Goal: Feedback & Contribution: Submit feedback/report problem

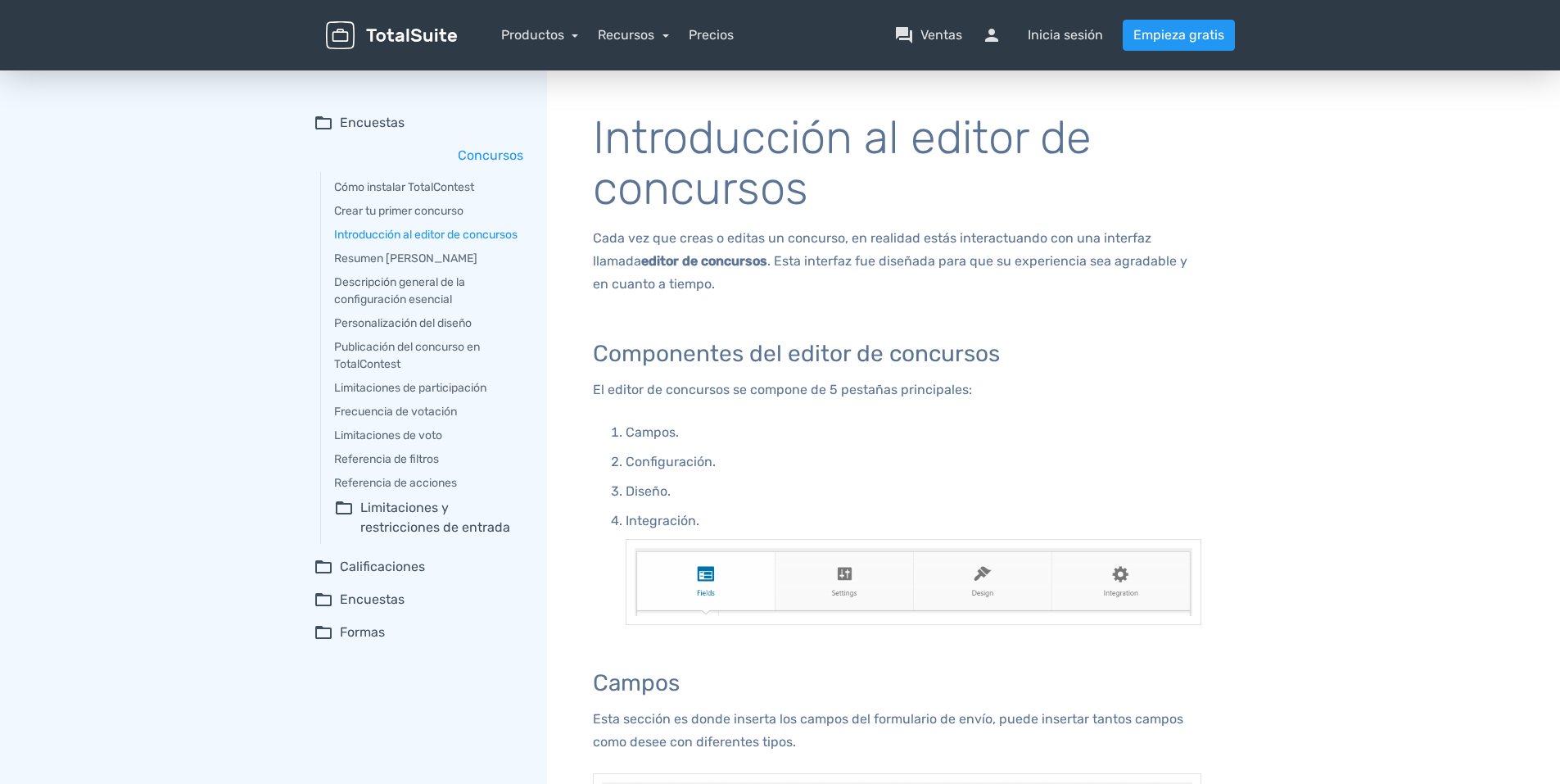
click at [681, 465] on p "Configuración." at bounding box center [914, 462] width 576 height 23
click at [657, 430] on p "Campos." at bounding box center [914, 433] width 576 height 23
drag, startPoint x: 654, startPoint y: 458, endPoint x: 652, endPoint y: 470, distance: 12.2
click at [653, 466] on p "Configuración." at bounding box center [914, 462] width 576 height 23
click at [648, 493] on p "Diseño." at bounding box center [914, 491] width 576 height 23
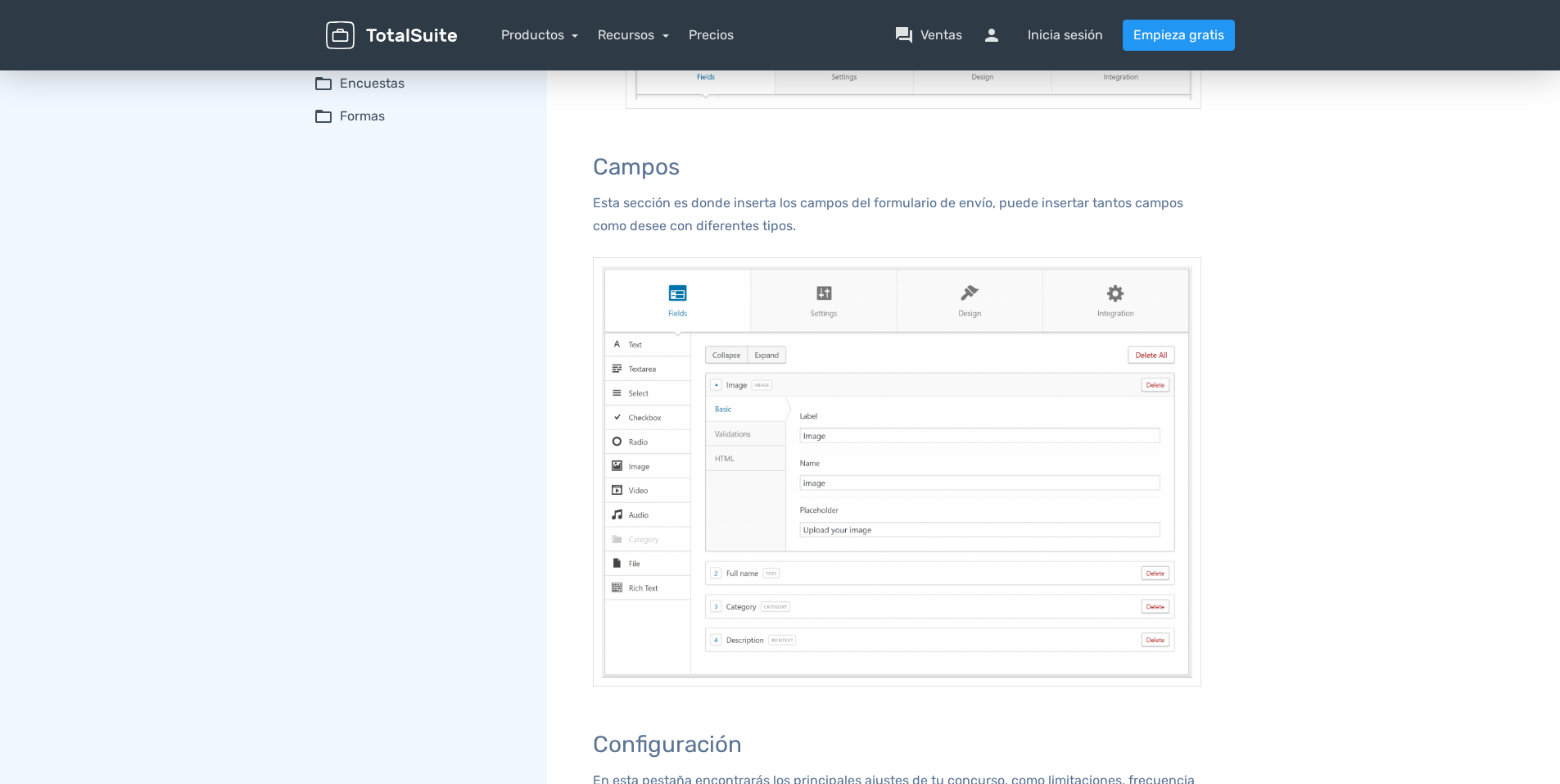
scroll to position [327, 0]
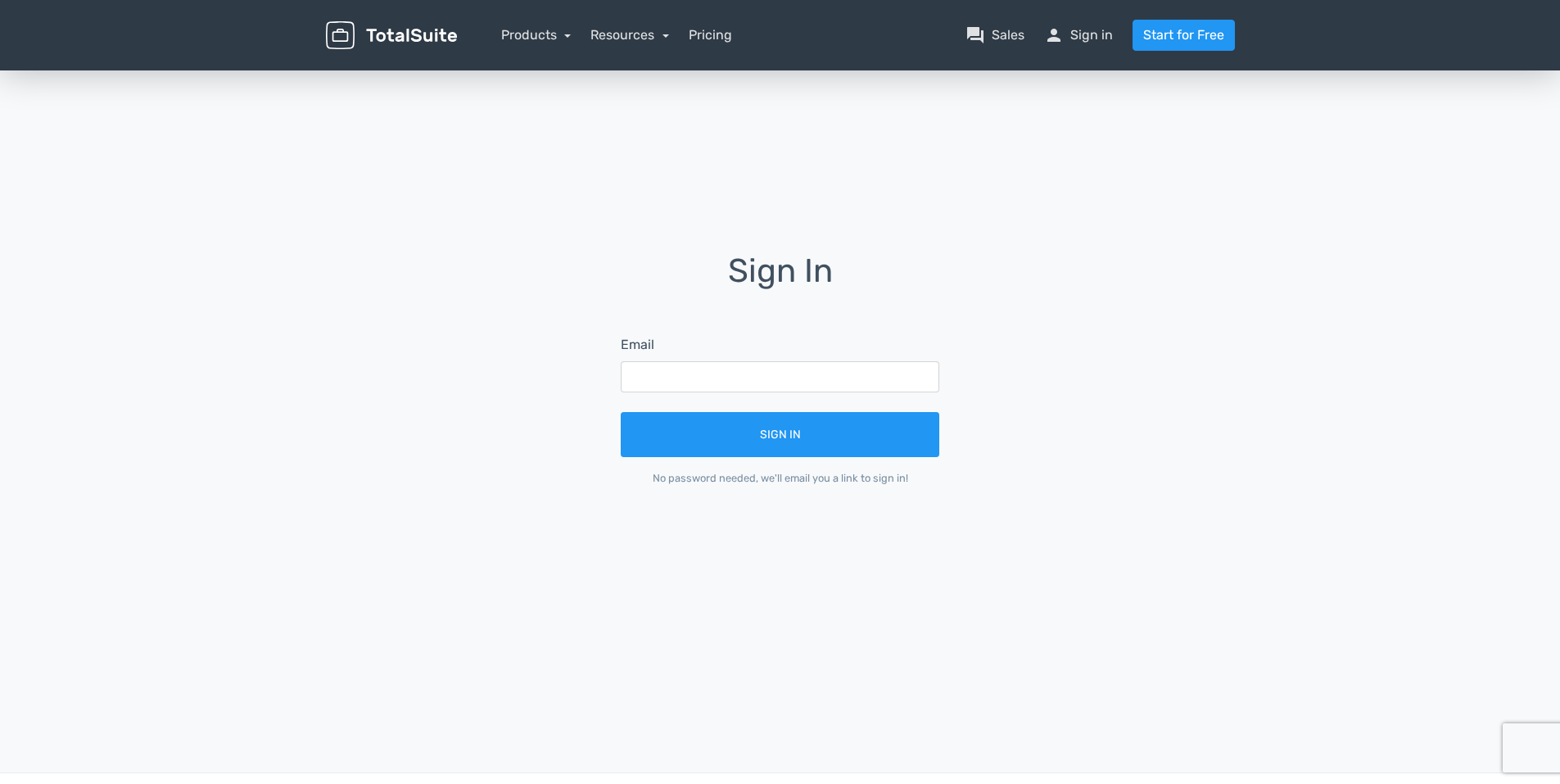
click at [443, 37] on img at bounding box center [391, 35] width 131 height 29
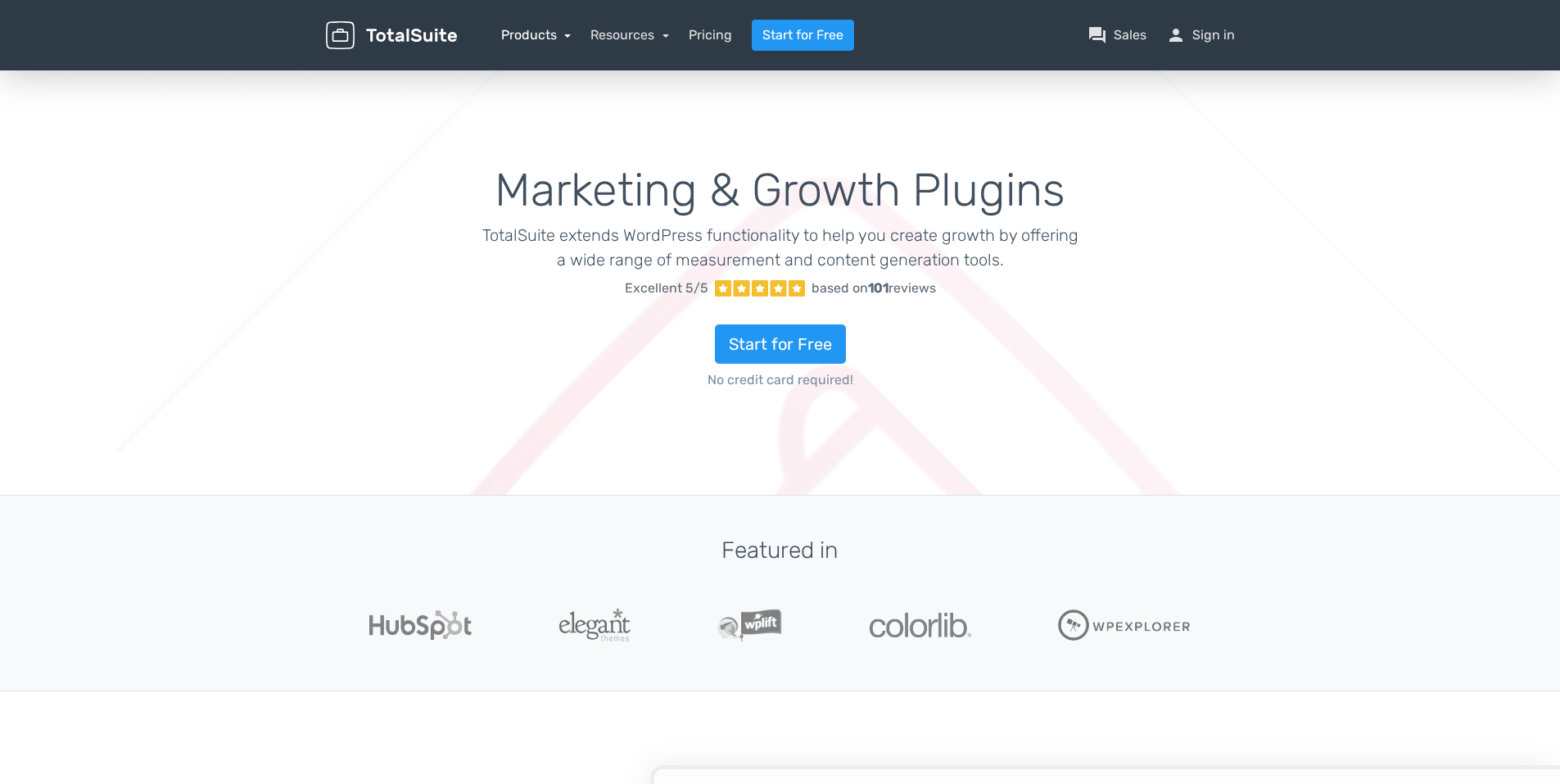
click at [533, 36] on link "Products" at bounding box center [536, 35] width 71 height 16
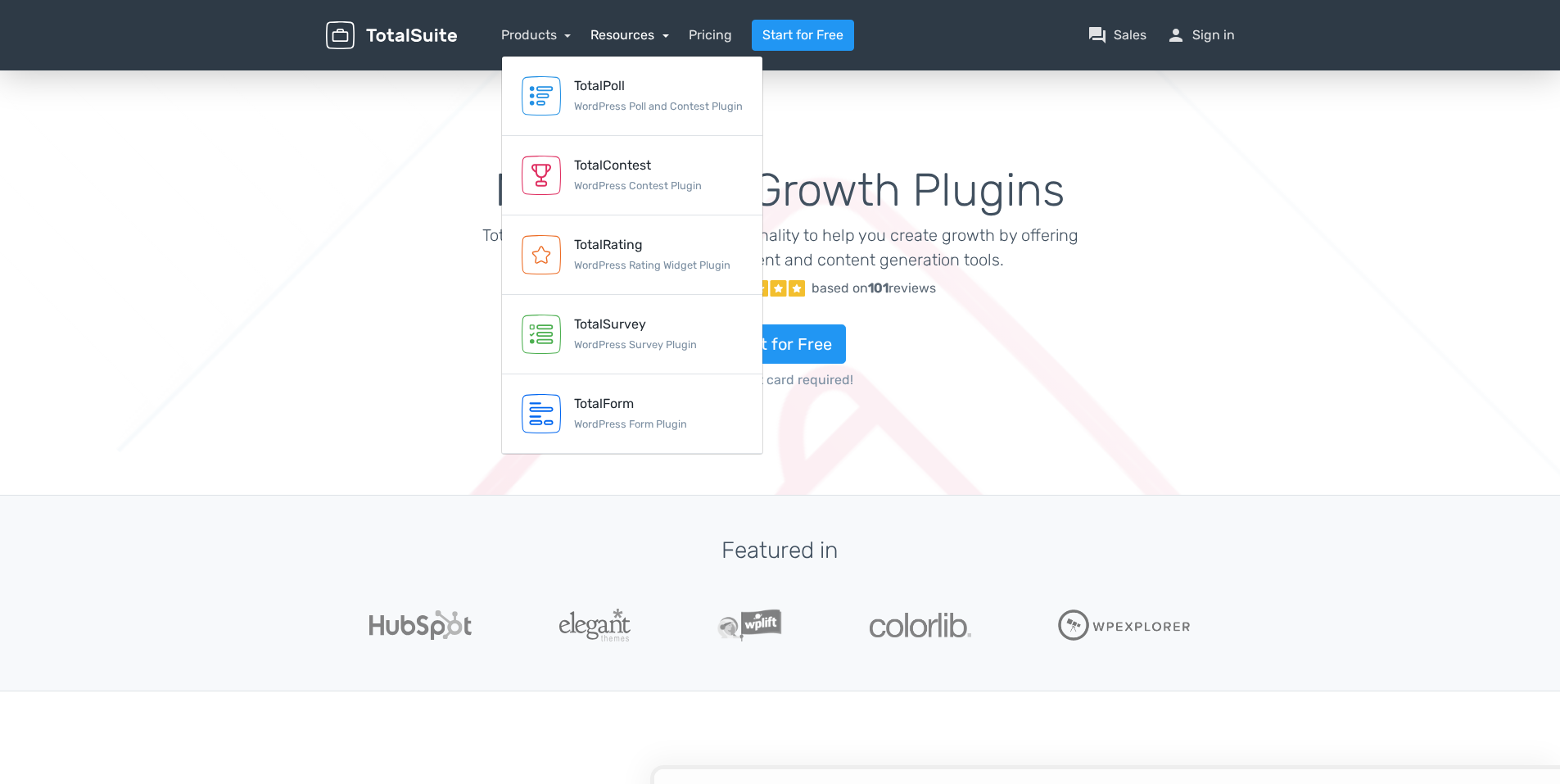
click at [606, 36] on link "Resources" at bounding box center [630, 35] width 79 height 16
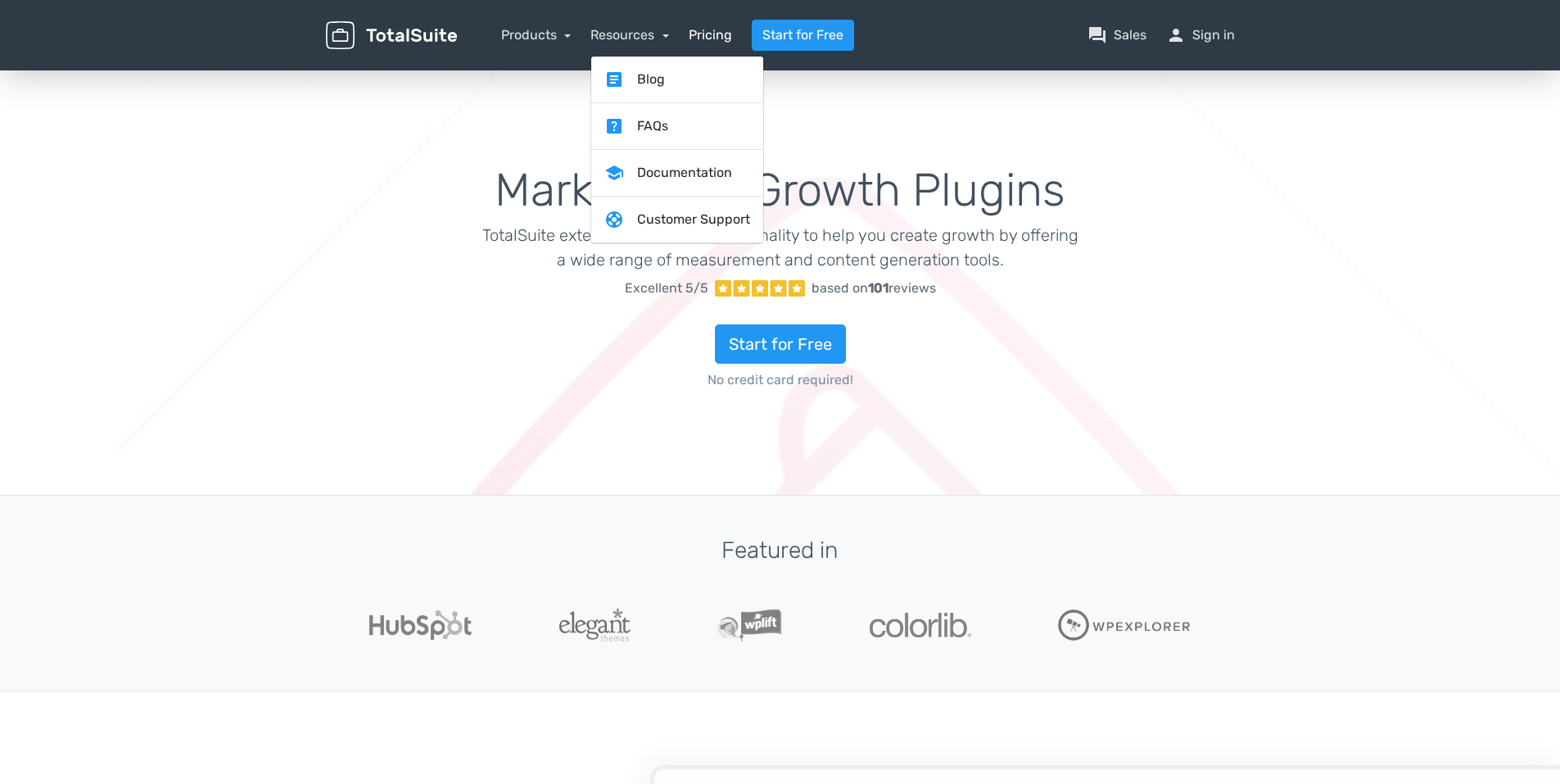
click at [711, 35] on link "Pricing" at bounding box center [710, 35] width 44 height 20
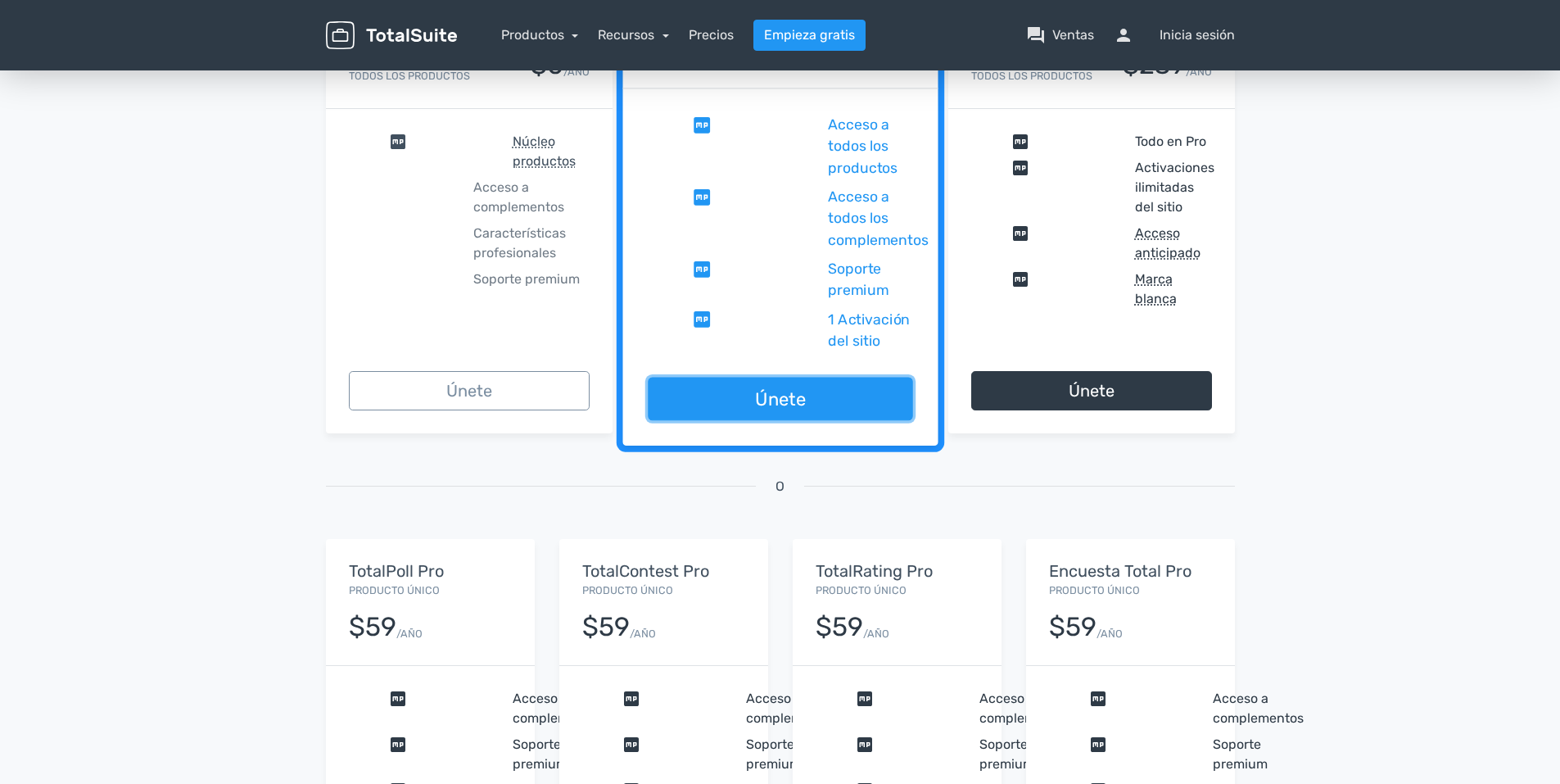
scroll to position [327, 0]
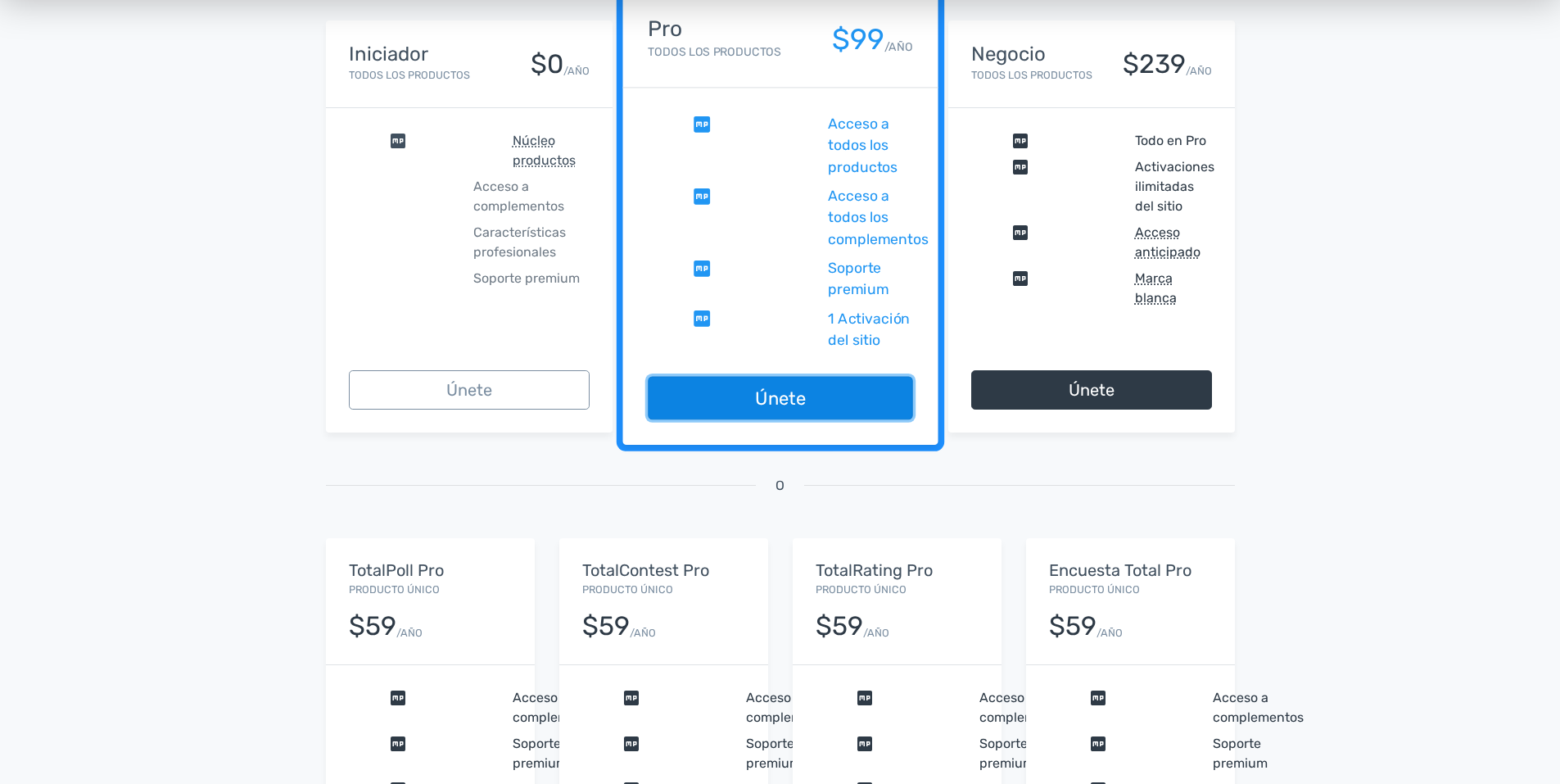
click at [773, 407] on link "Únete" at bounding box center [780, 398] width 265 height 44
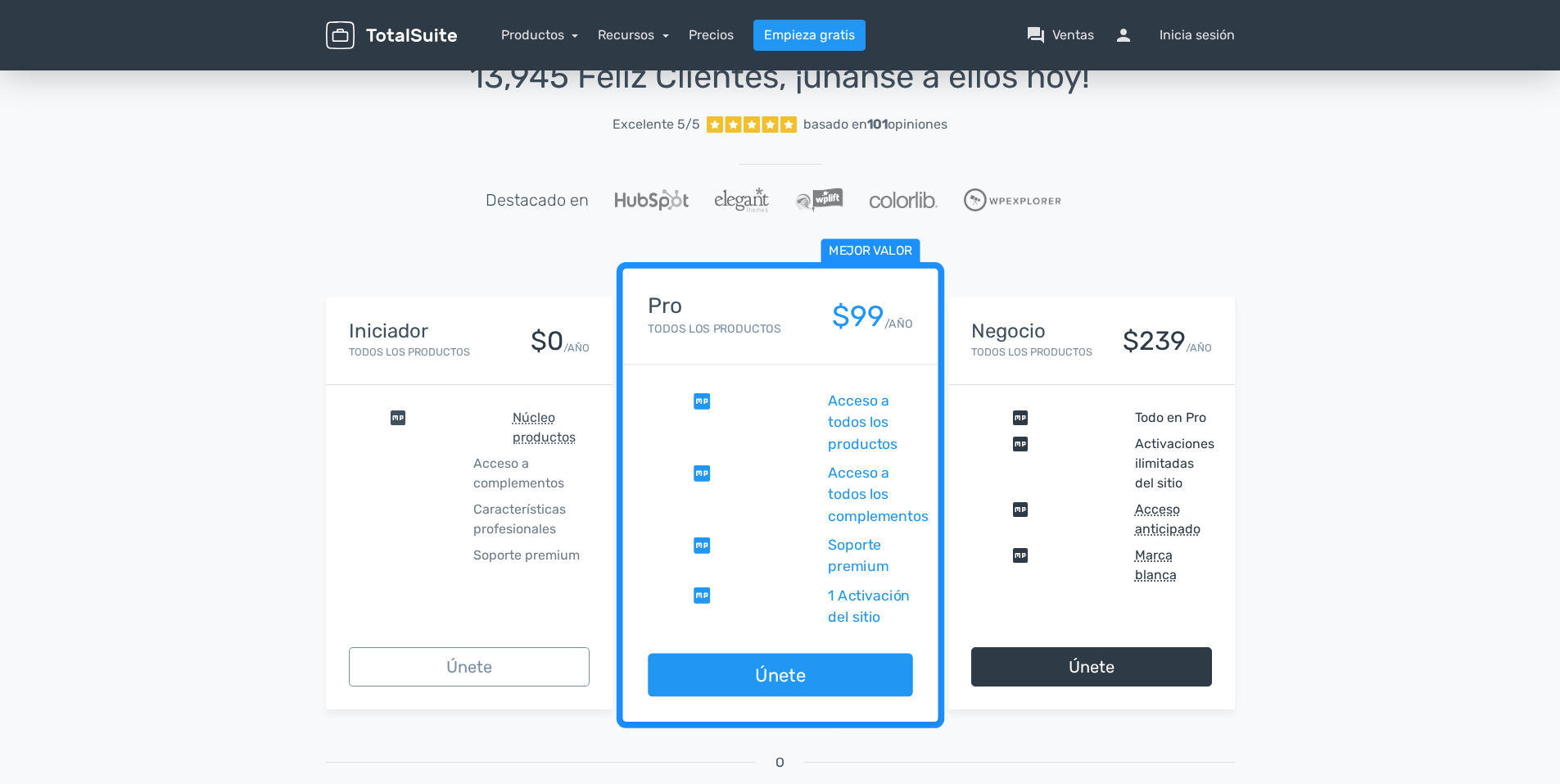
scroll to position [0, 0]
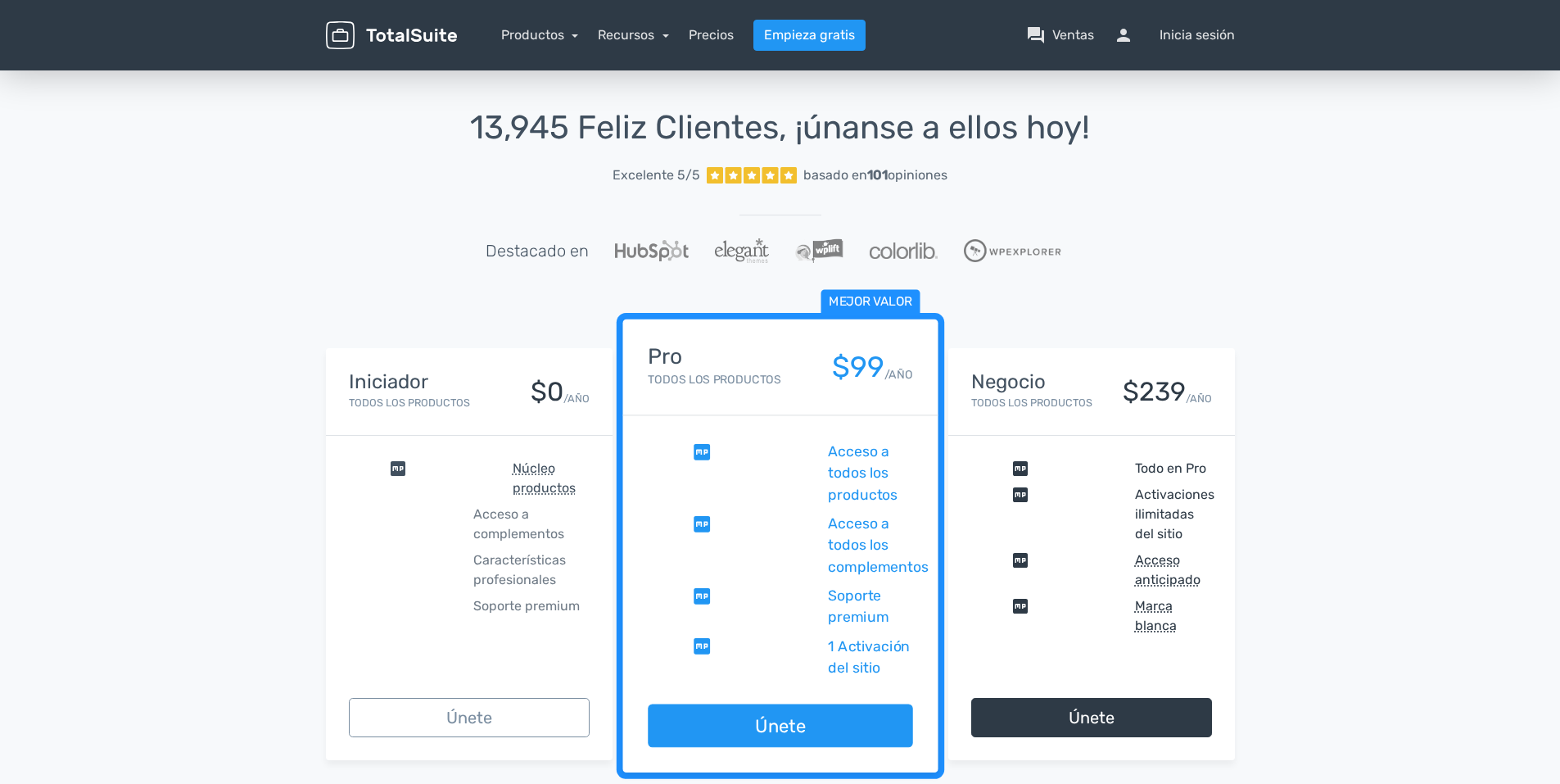
drag, startPoint x: 841, startPoint y: 144, endPoint x: 262, endPoint y: 273, distance: 593.2
click at [262, 273] on div "13,945 Feliz Clientes, ¡únanse a ellos [DATE]! Excelente 5/5 basado en 101 opin…" at bounding box center [780, 703] width 1560 height 1272
click at [453, 477] on span "comprobar" at bounding box center [427, 478] width 157 height 39
click at [520, 515] on span "Acceso a complementos" at bounding box center [531, 524] width 116 height 39
drag, startPoint x: 543, startPoint y: 384, endPoint x: 583, endPoint y: 378, distance: 40.4
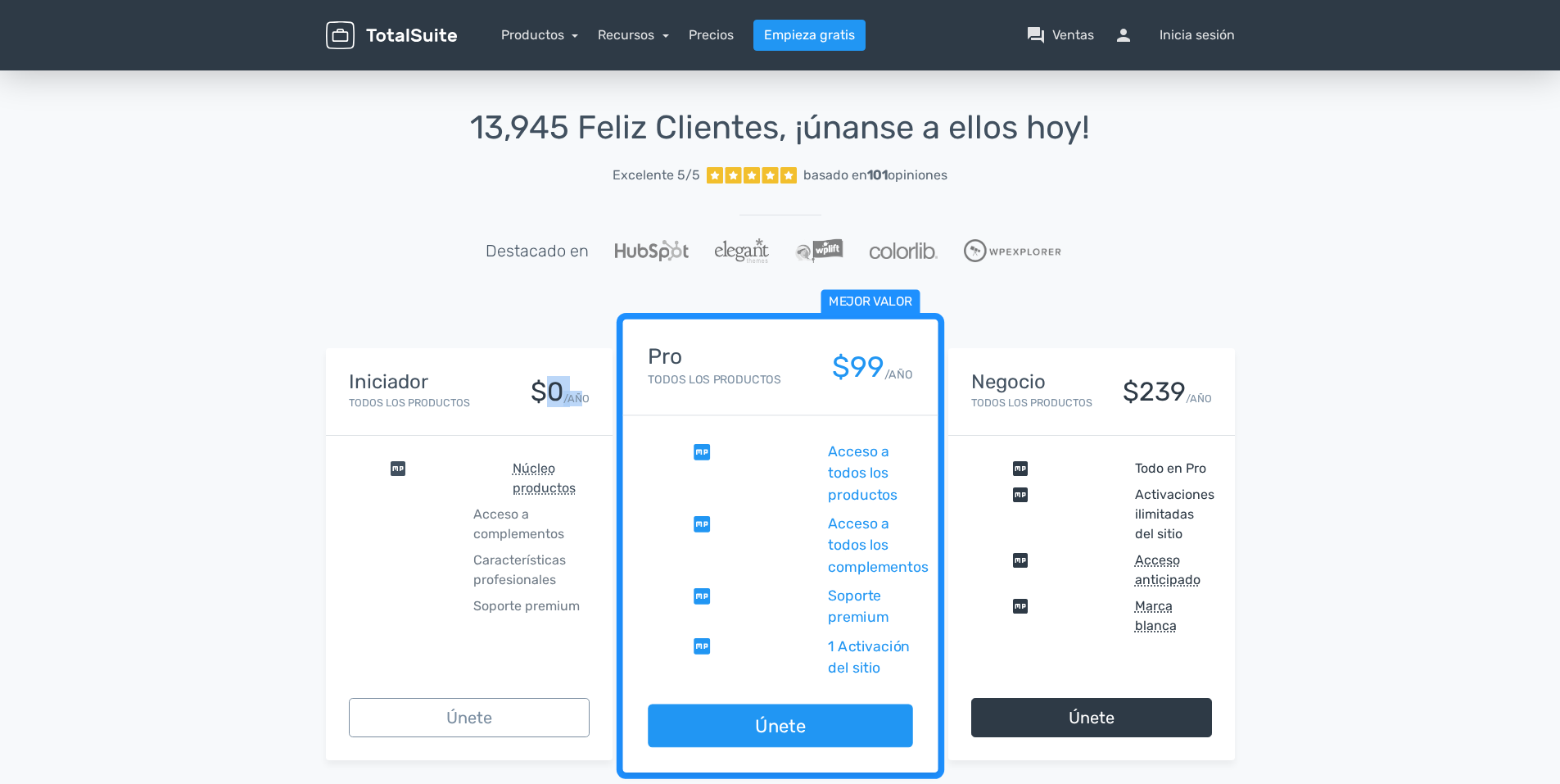
click at [583, 378] on div "$0 /AÑO" at bounding box center [560, 392] width 59 height 29
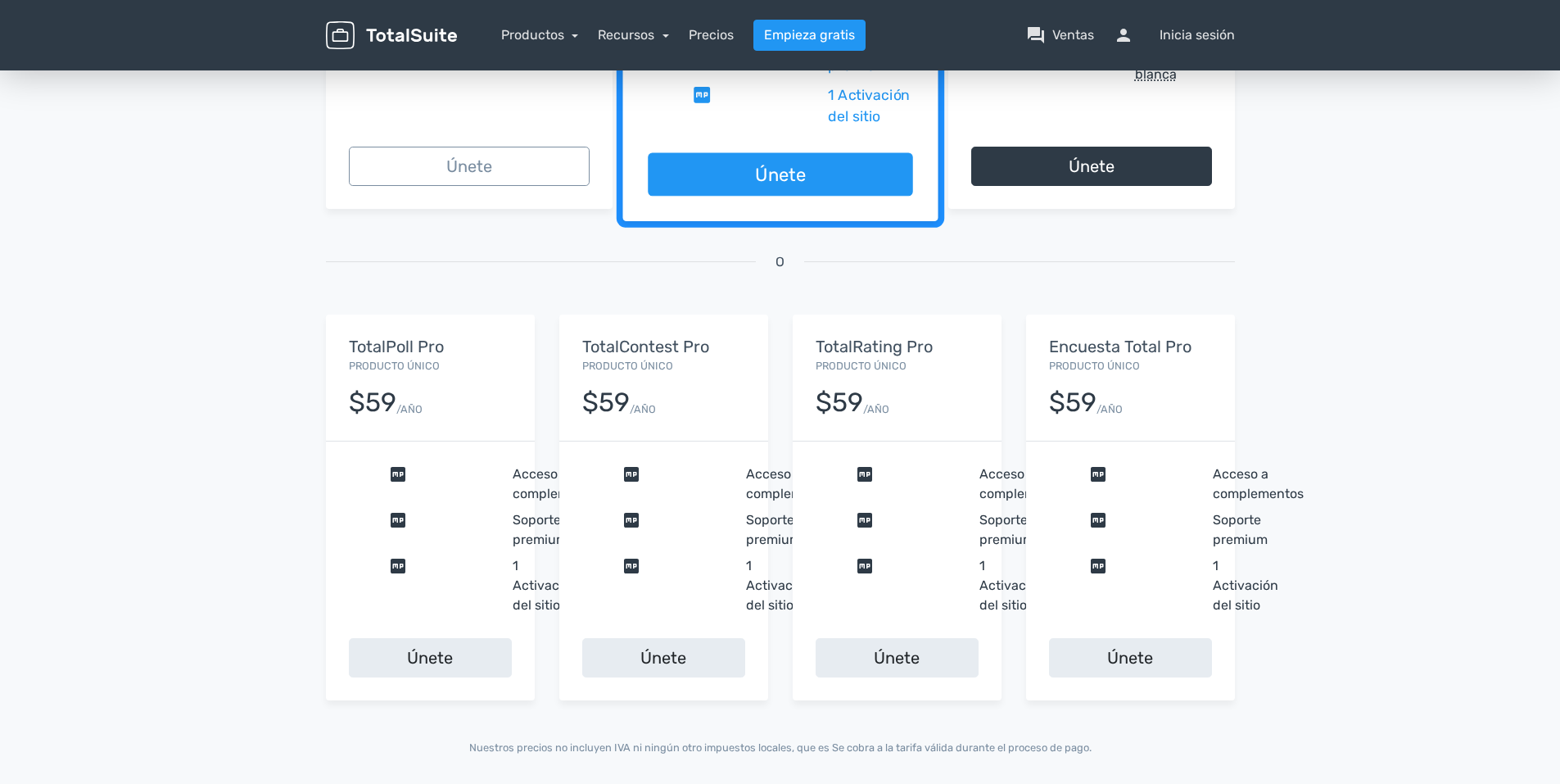
scroll to position [529, 0]
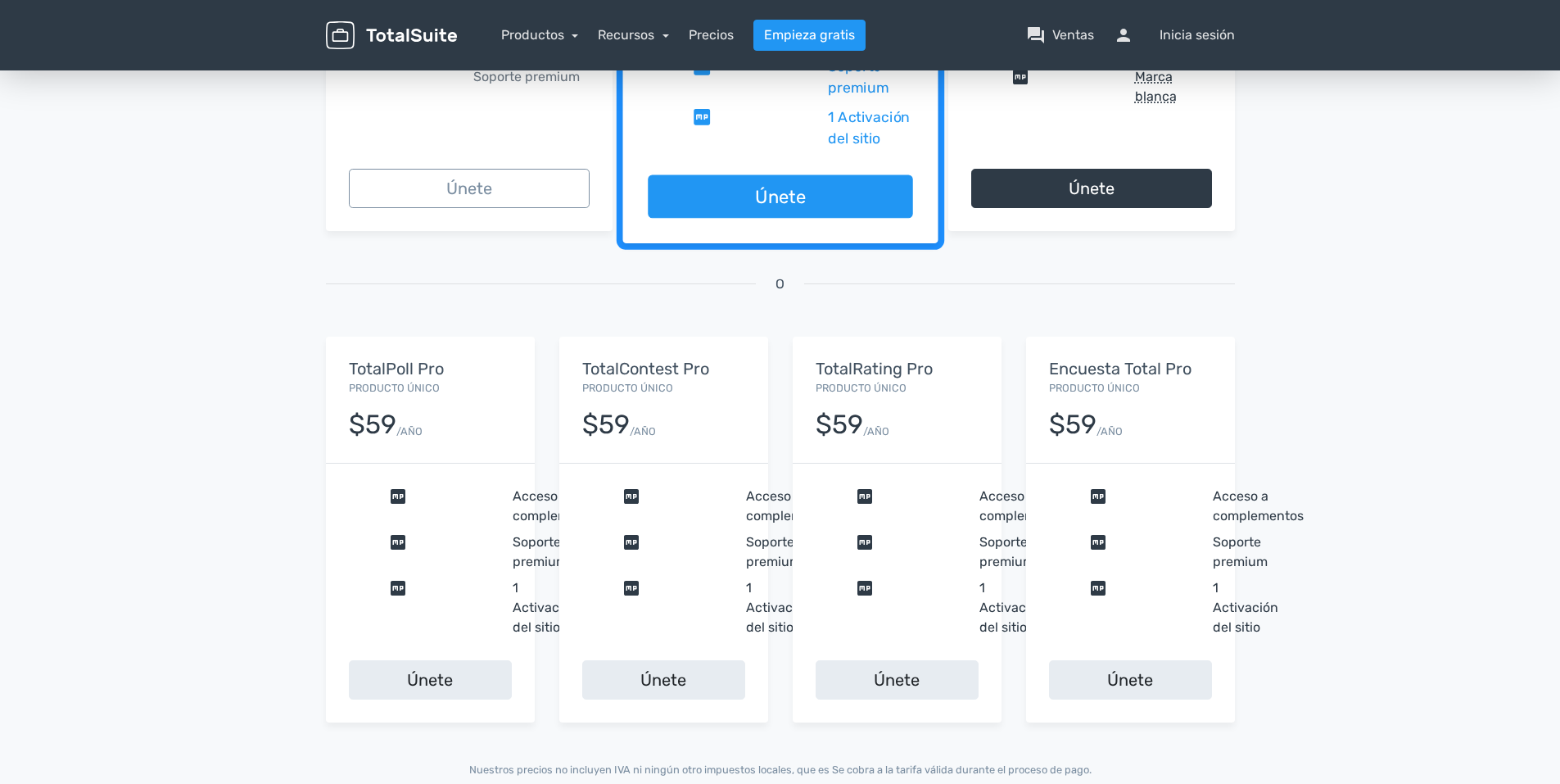
drag, startPoint x: 663, startPoint y: 610, endPoint x: 586, endPoint y: 435, distance: 191.2
click at [586, 435] on div "$59" at bounding box center [606, 424] width 48 height 29
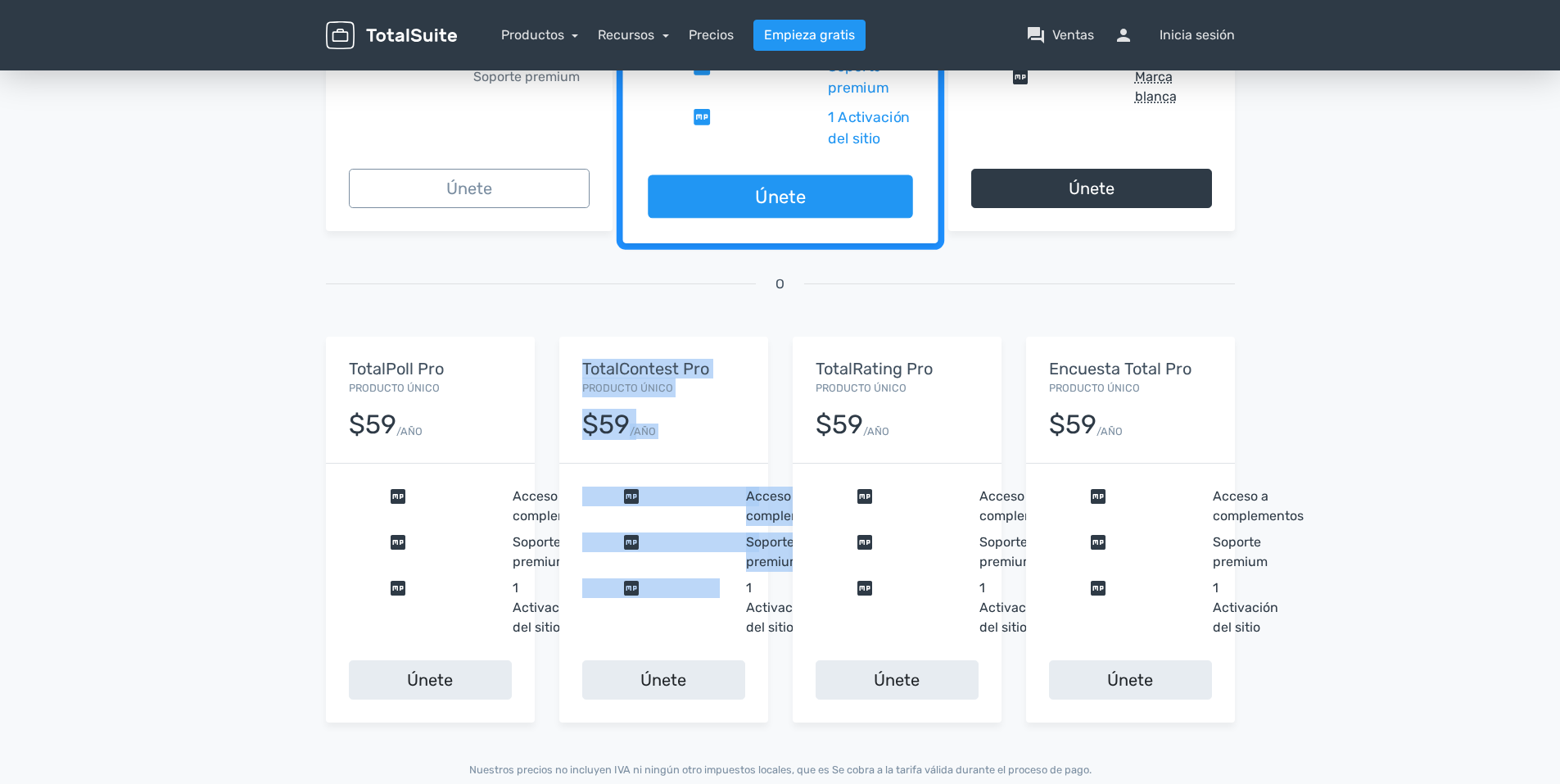
drag, startPoint x: 564, startPoint y: 363, endPoint x: 717, endPoint y: 573, distance: 259.8
click at [717, 573] on div "TotalContest Pro Producto único $59 /AÑO comprobar Acceso a complementos compro…" at bounding box center [664, 529] width 209 height 385
click at [685, 684] on link "Únete" at bounding box center [664, 680] width 163 height 39
click at [776, 429] on div "TotalContest Pro Producto único $59 /AÑO comprobar Acceso a complementos compro…" at bounding box center [664, 529] width 234 height 385
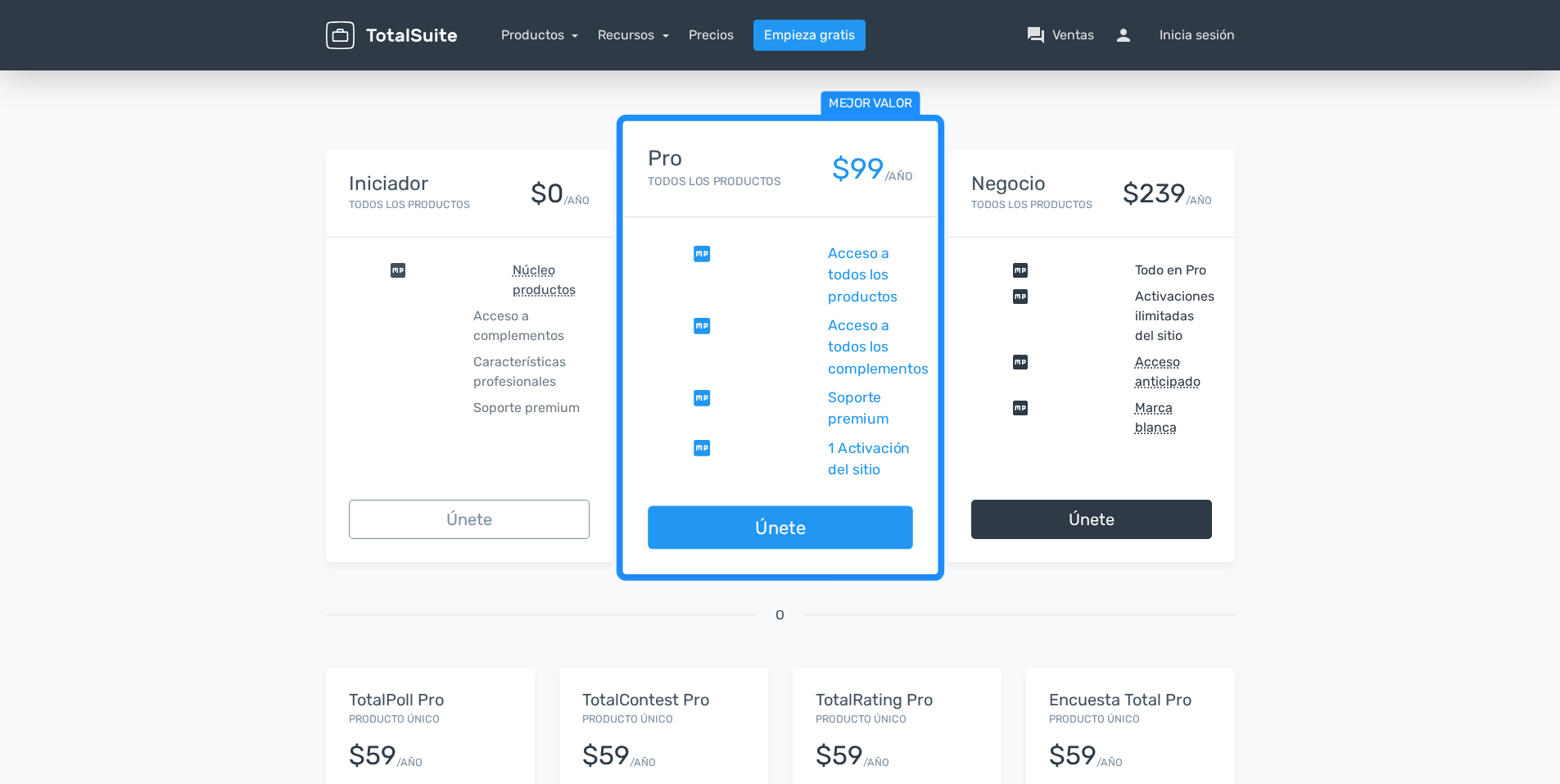
scroll to position [38, 0]
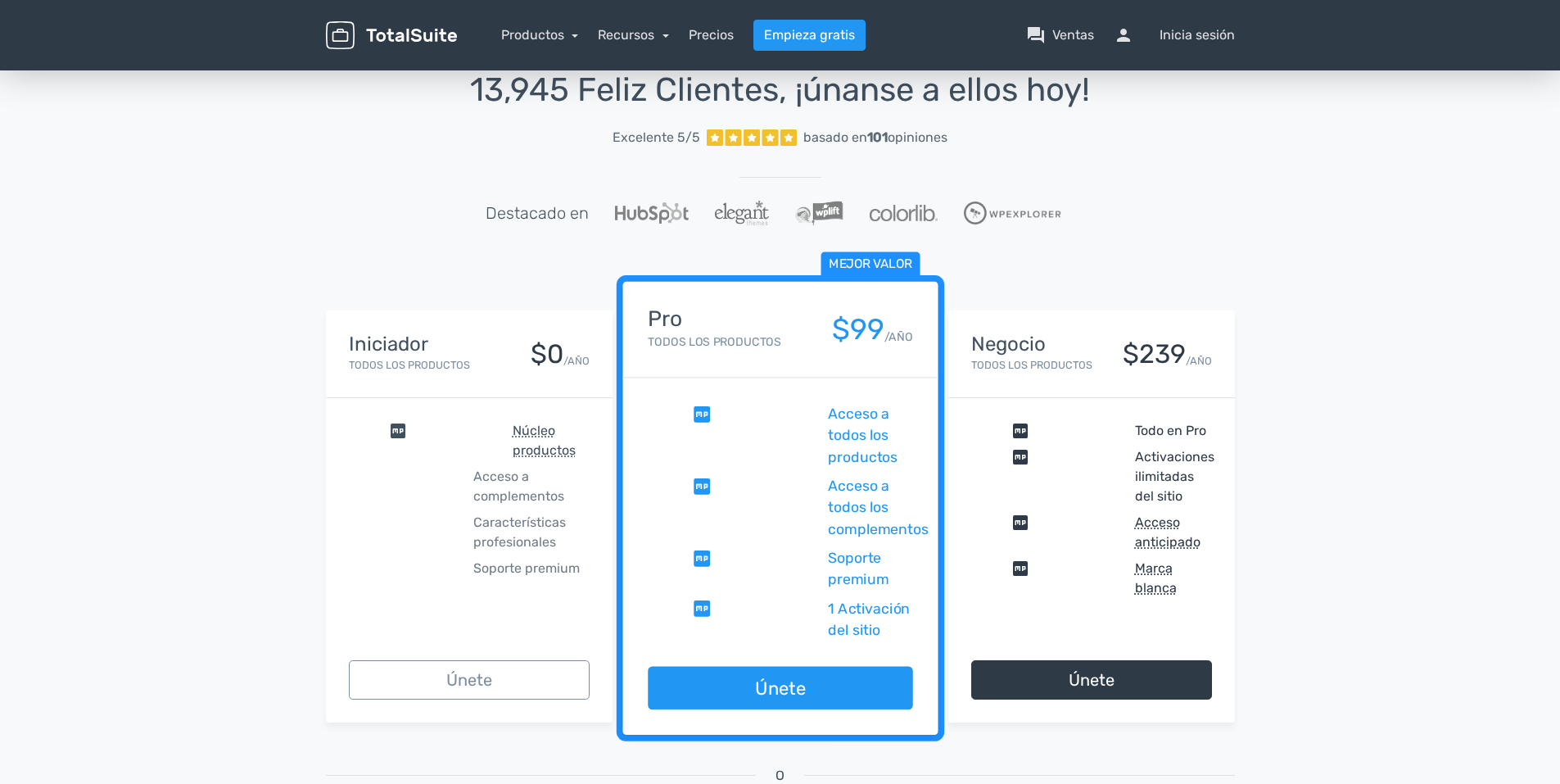
click at [842, 409] on span "Acceso a todos los productos" at bounding box center [870, 436] width 85 height 65
click at [834, 410] on span "Acceso a todos los productos" at bounding box center [870, 436] width 85 height 65
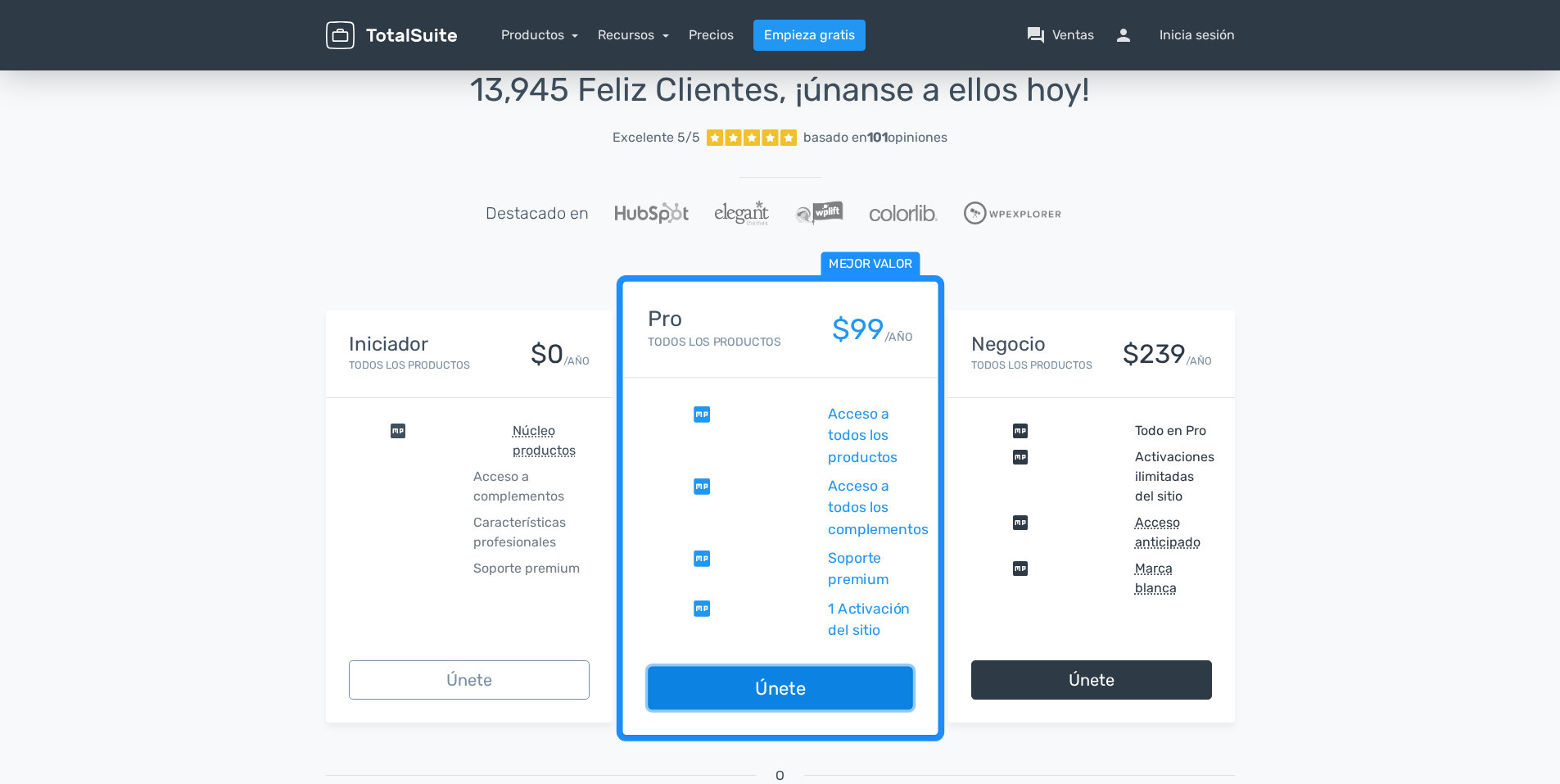
click at [816, 669] on link "Únete" at bounding box center [780, 688] width 265 height 44
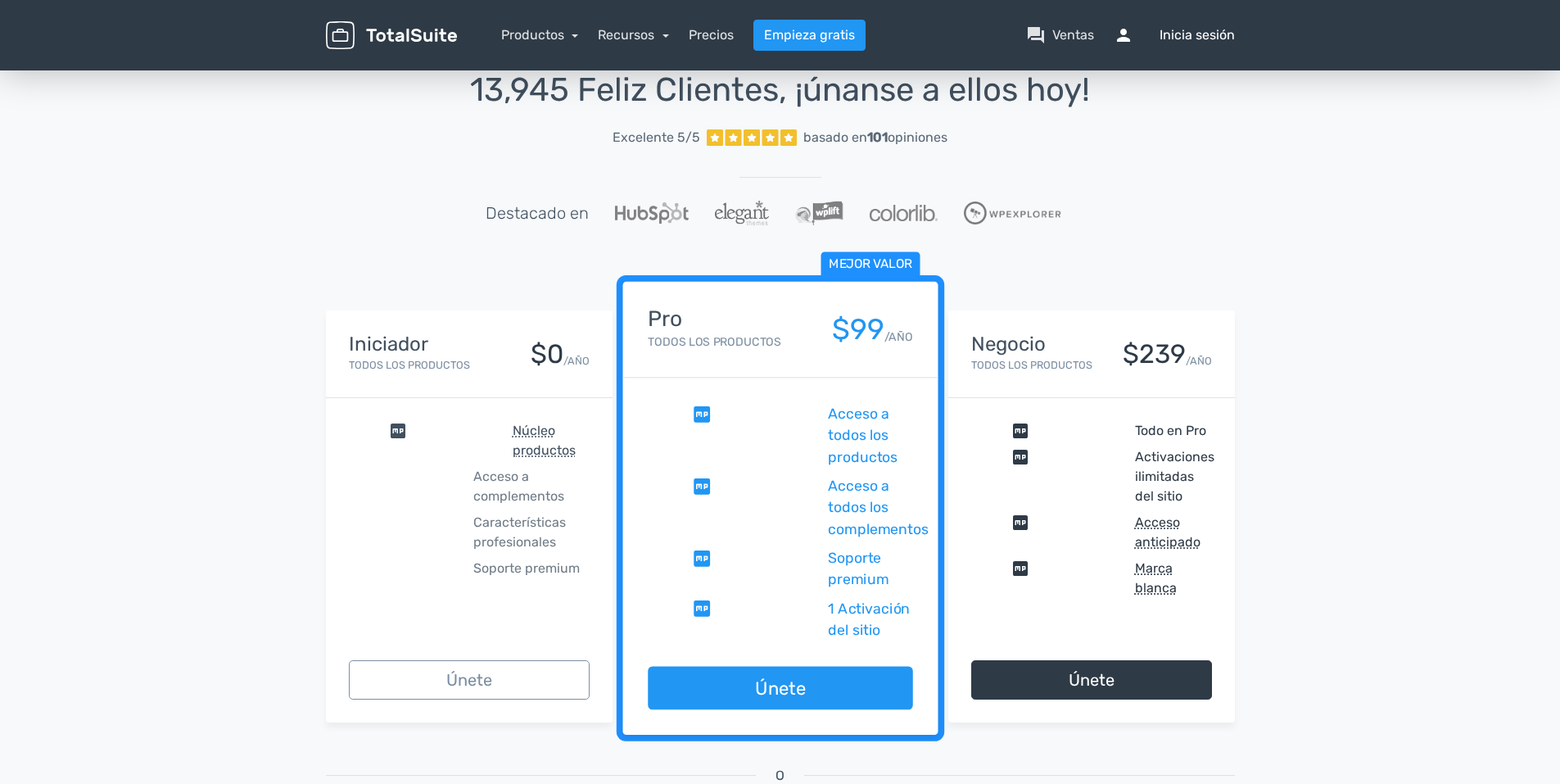
click at [1174, 35] on font "Inicia sesión" at bounding box center [1198, 35] width 76 height 20
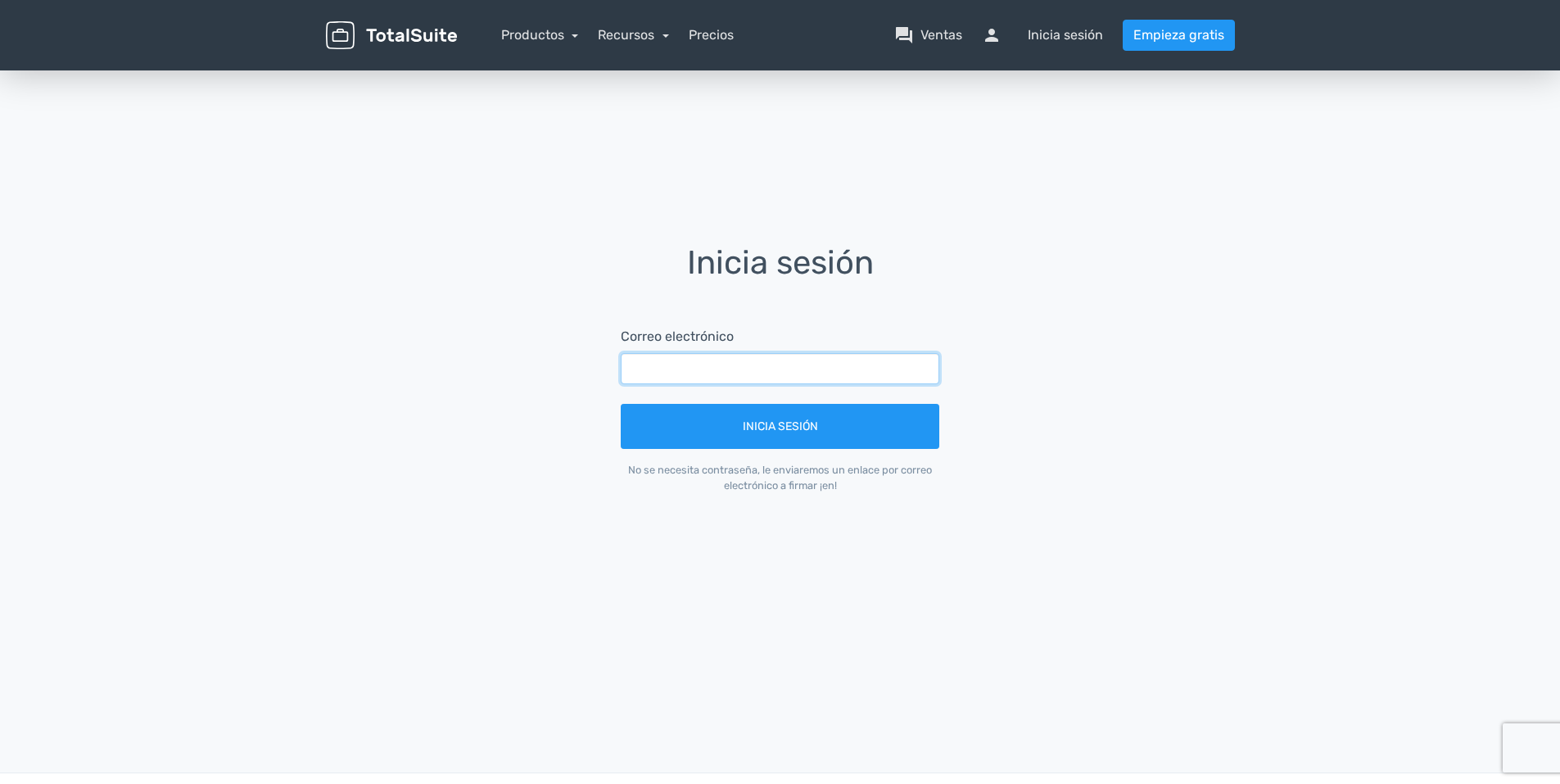
click at [668, 383] on input "text" at bounding box center [780, 369] width 318 height 31
type input "mileidysbp73@gmail.com"
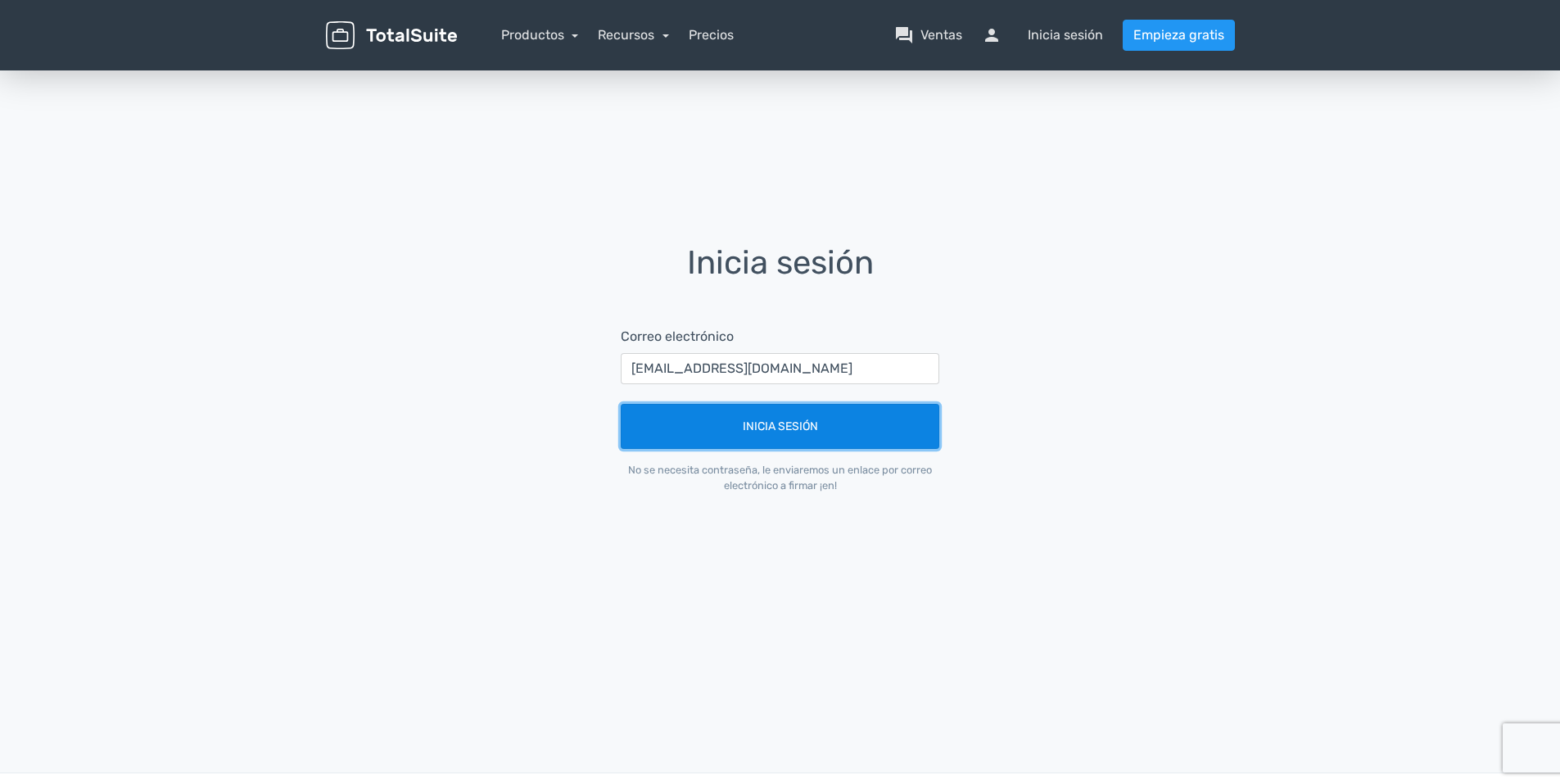
click at [709, 420] on button "Inicia sesión" at bounding box center [780, 426] width 318 height 45
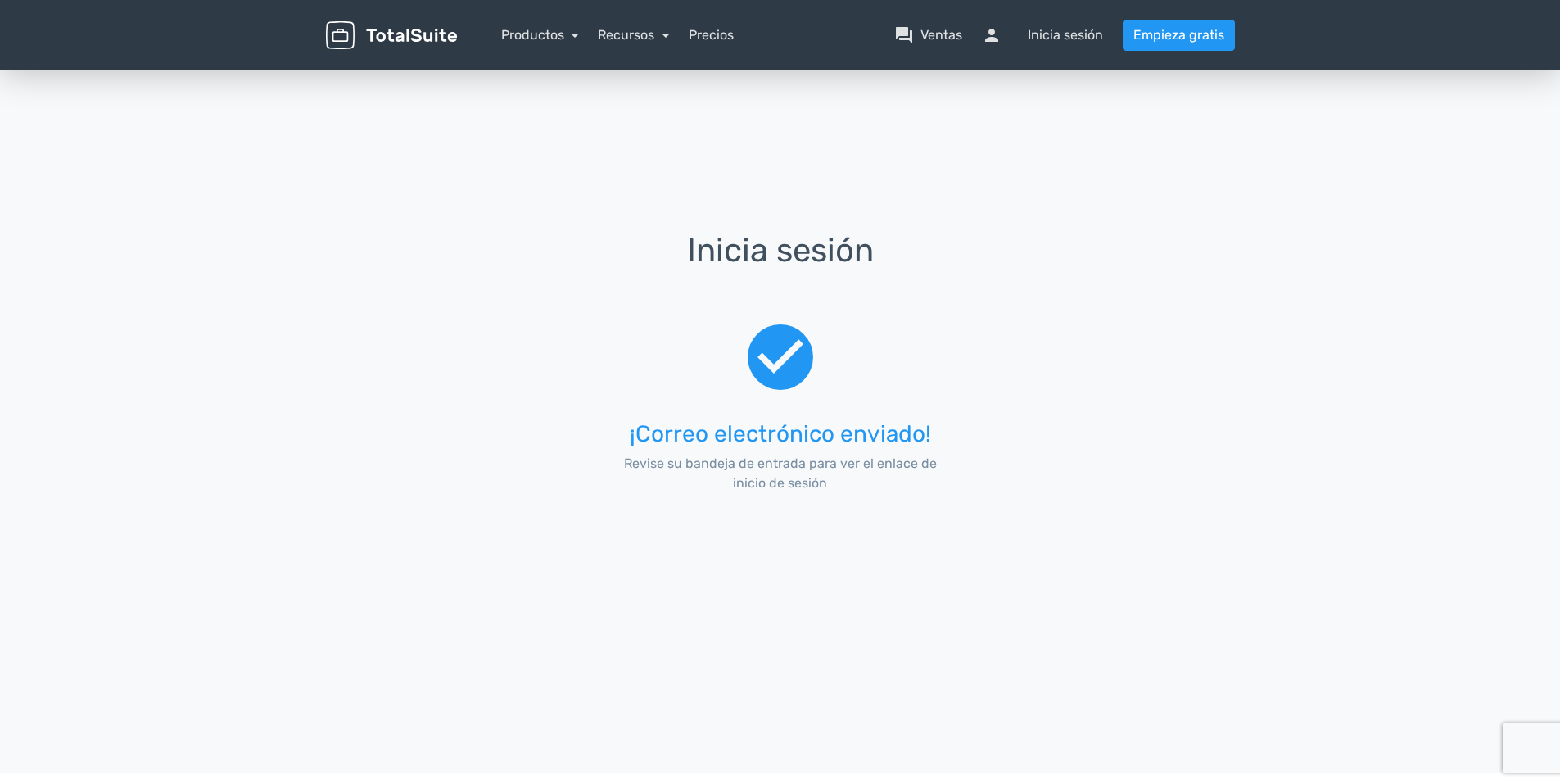
drag, startPoint x: 709, startPoint y: 420, endPoint x: 652, endPoint y: 417, distance: 57.1
click at [652, 417] on div "check_circle ¡Correo electrónico enviado! Revise su bandeja de entrada para ver…" at bounding box center [780, 410] width 364 height 238
click at [766, 443] on h3 "¡Correo electrónico enviado!" at bounding box center [780, 434] width 318 height 26
click at [756, 480] on p "Revise su bandeja de entrada para ver el enlace de inicio de sesión" at bounding box center [780, 474] width 318 height 39
click at [756, 479] on p "Revise su bandeja de entrada para ver el enlace de inicio de sesión" at bounding box center [780, 474] width 318 height 39
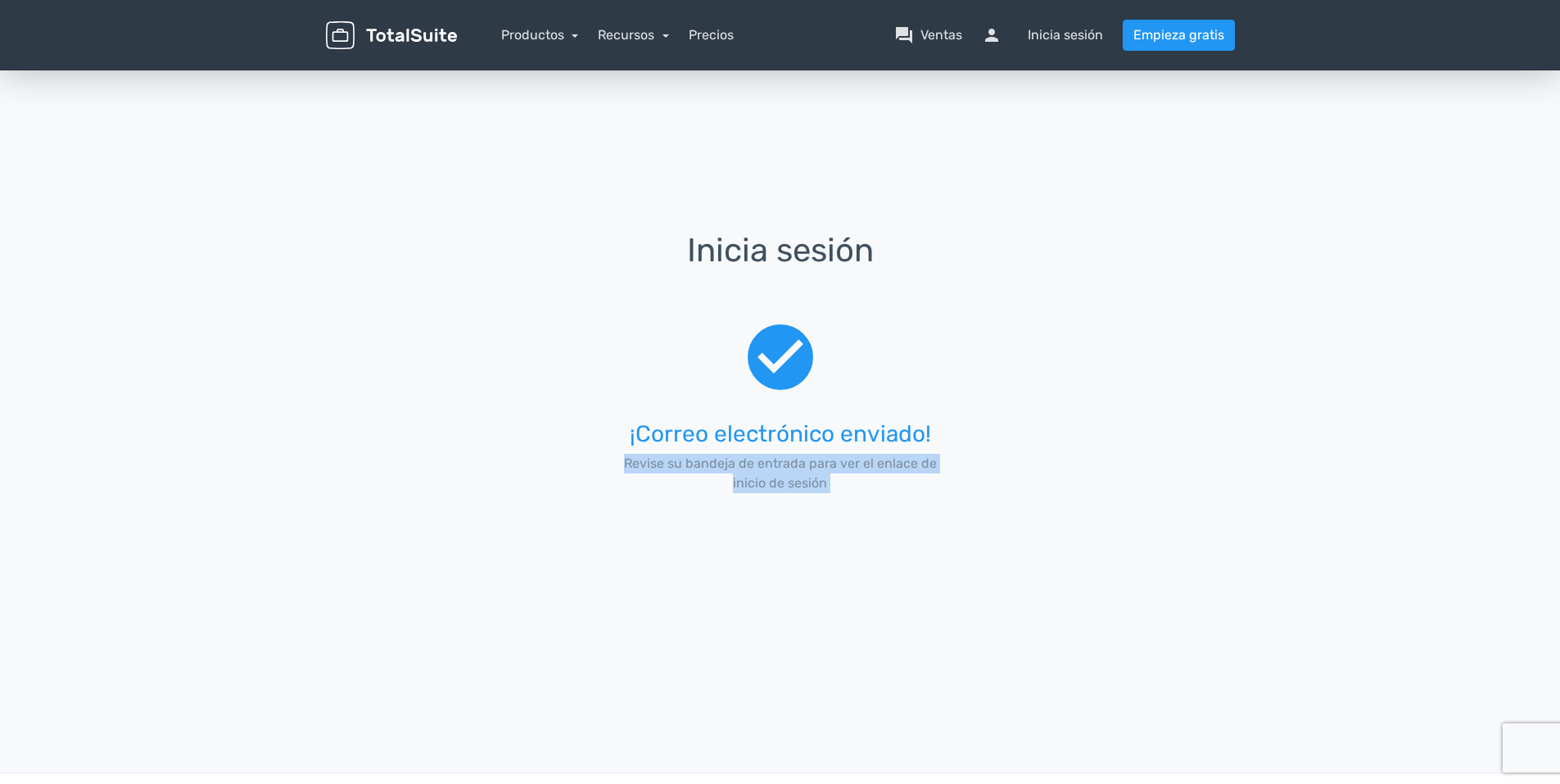
click at [756, 478] on p "Revise su bandeja de entrada para ver el enlace de inicio de sesión" at bounding box center [780, 474] width 318 height 39
drag, startPoint x: 756, startPoint y: 478, endPoint x: 734, endPoint y: 497, distance: 29.1
click at [734, 497] on div "check_circle ¡Correo electrónico enviado! Revise su bandeja de entrada para ver…" at bounding box center [780, 410] width 364 height 238
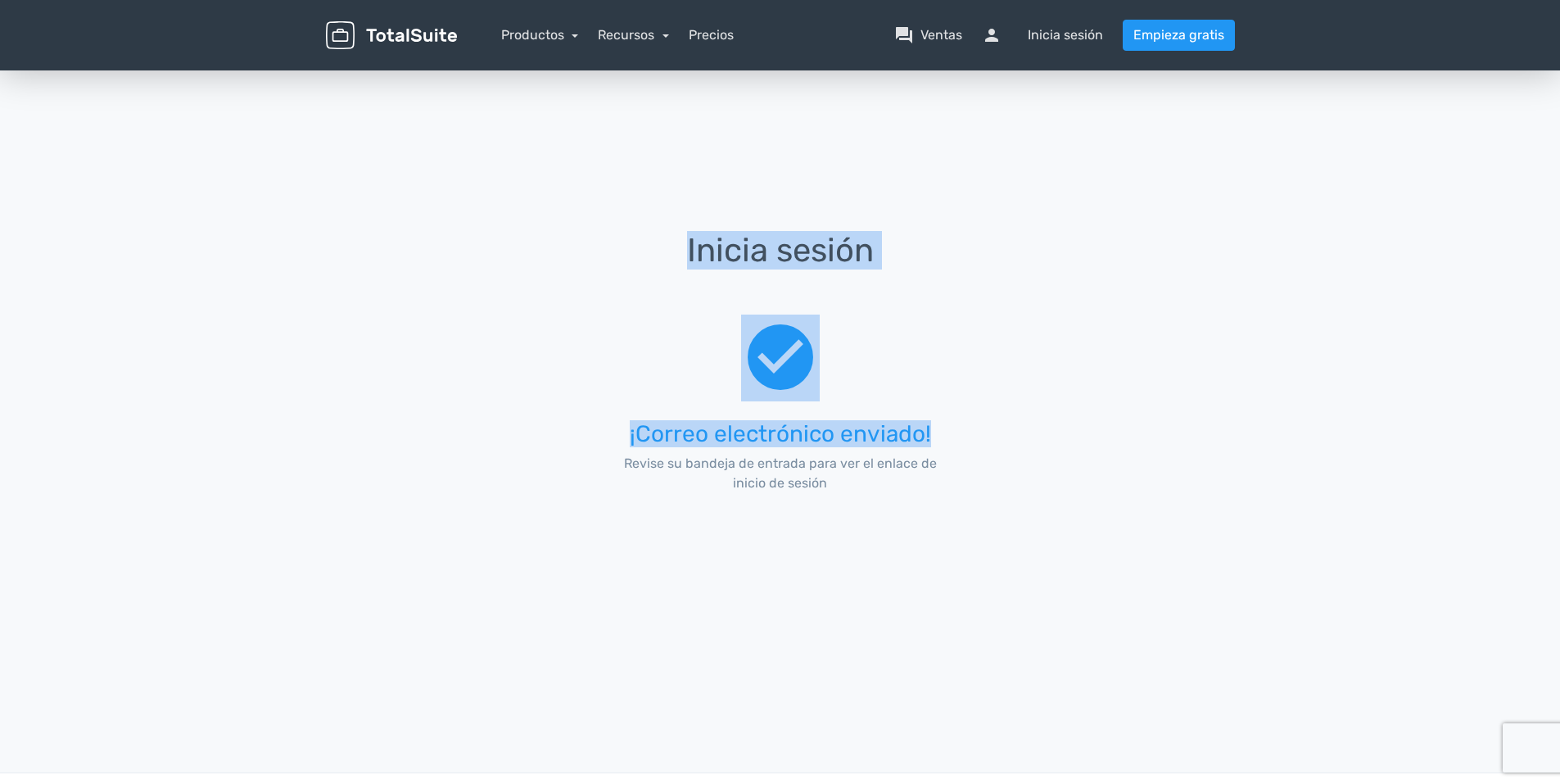
drag, startPoint x: 741, startPoint y: 283, endPoint x: 1157, endPoint y: 567, distance: 503.7
click at [1120, 530] on div "Inicia sesión check_circle ¡Correo electrónico enviado! Revise su bandeja de en…" at bounding box center [780, 381] width 934 height 628
click at [1159, 571] on div "Inicia sesión check_circle ¡Correo electrónico enviado! Revise su bandeja de en…" at bounding box center [780, 381] width 934 height 628
click at [1130, 573] on div "Inicia sesión check_circle ¡Correo electrónico enviado! Revise su bandeja de en…" at bounding box center [780, 381] width 934 height 628
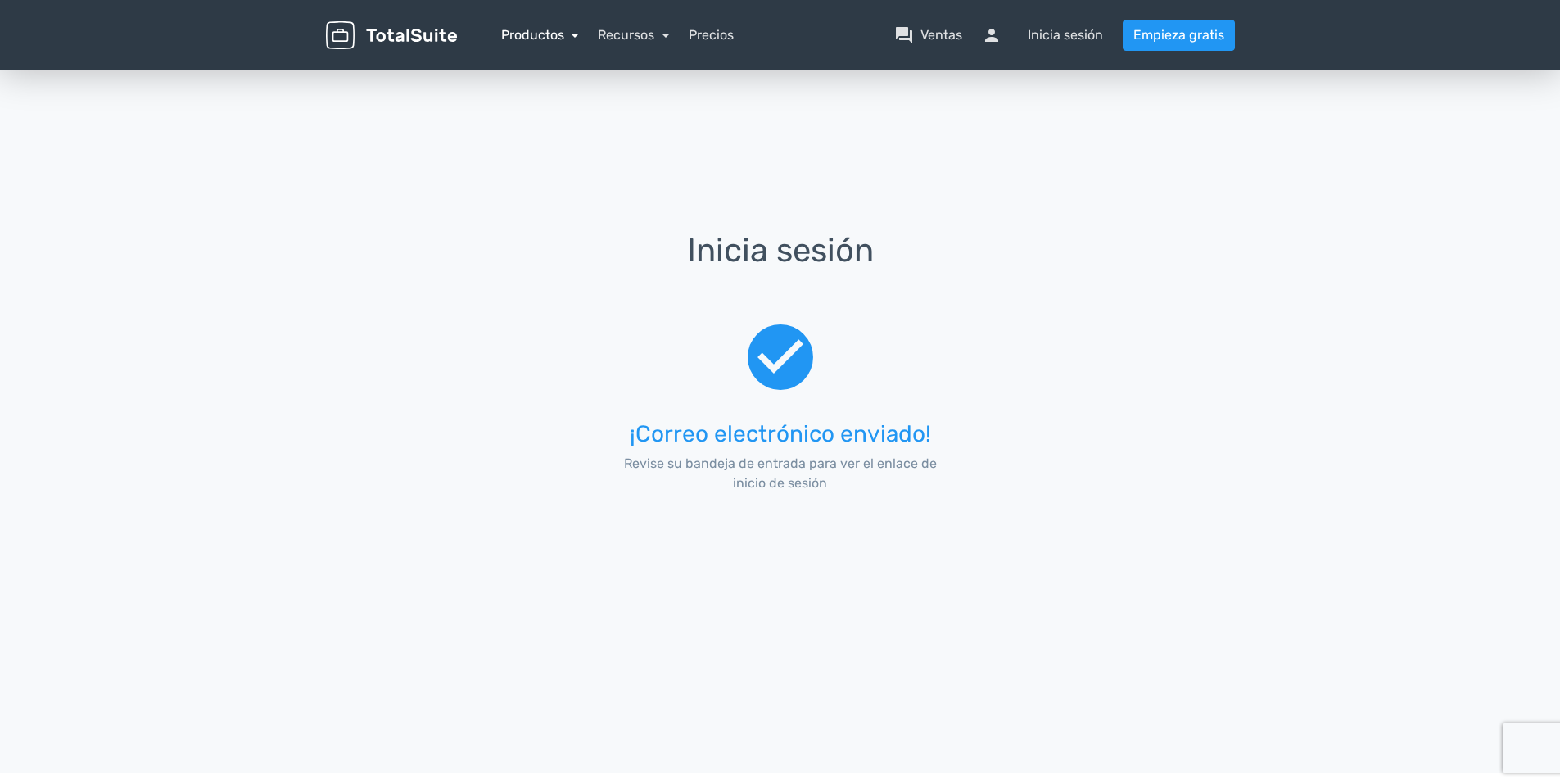
click at [571, 35] on link "Productos" at bounding box center [540, 35] width 78 height 16
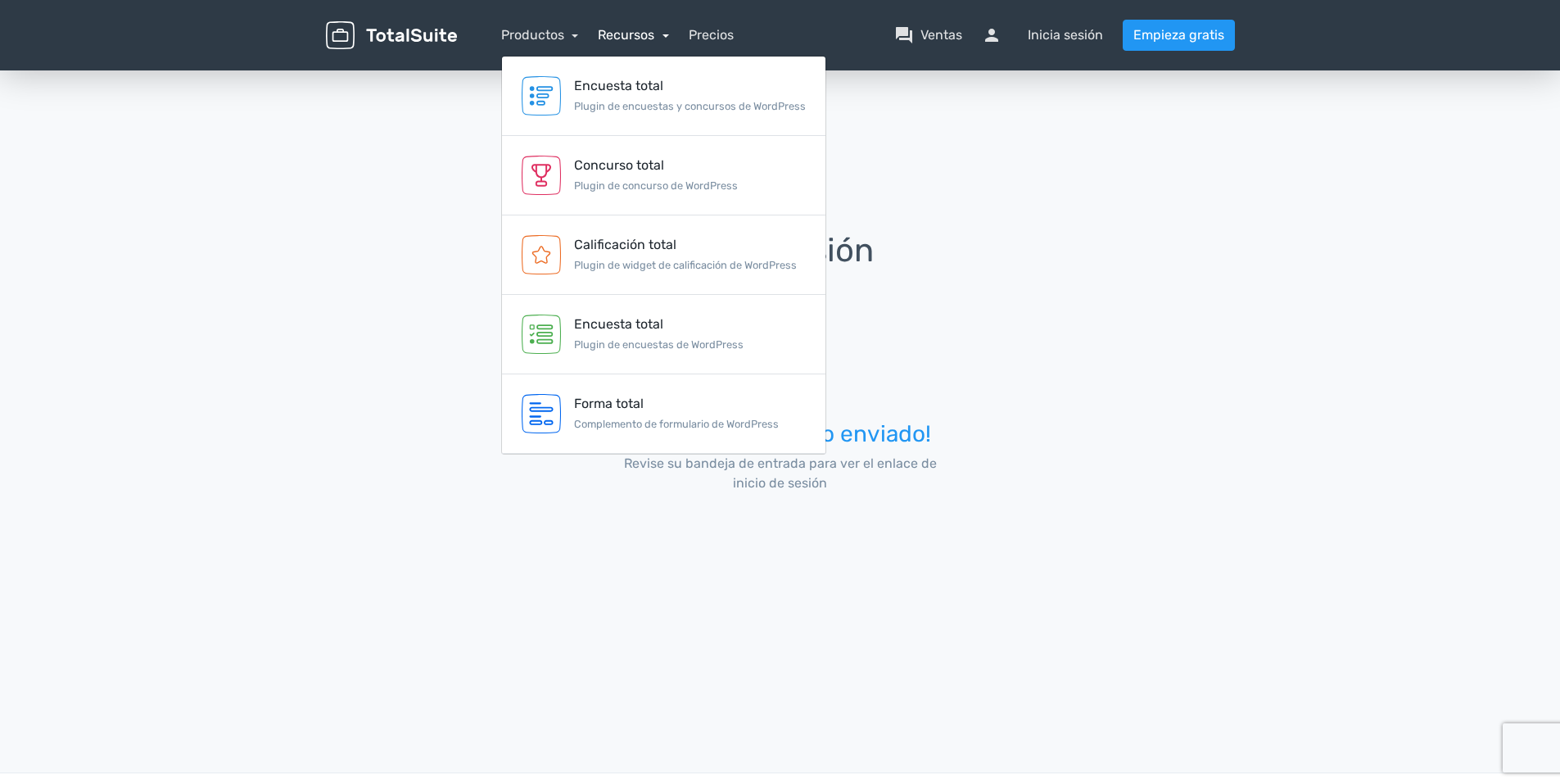
click at [634, 37] on link "Recursos" at bounding box center [634, 35] width 72 height 16
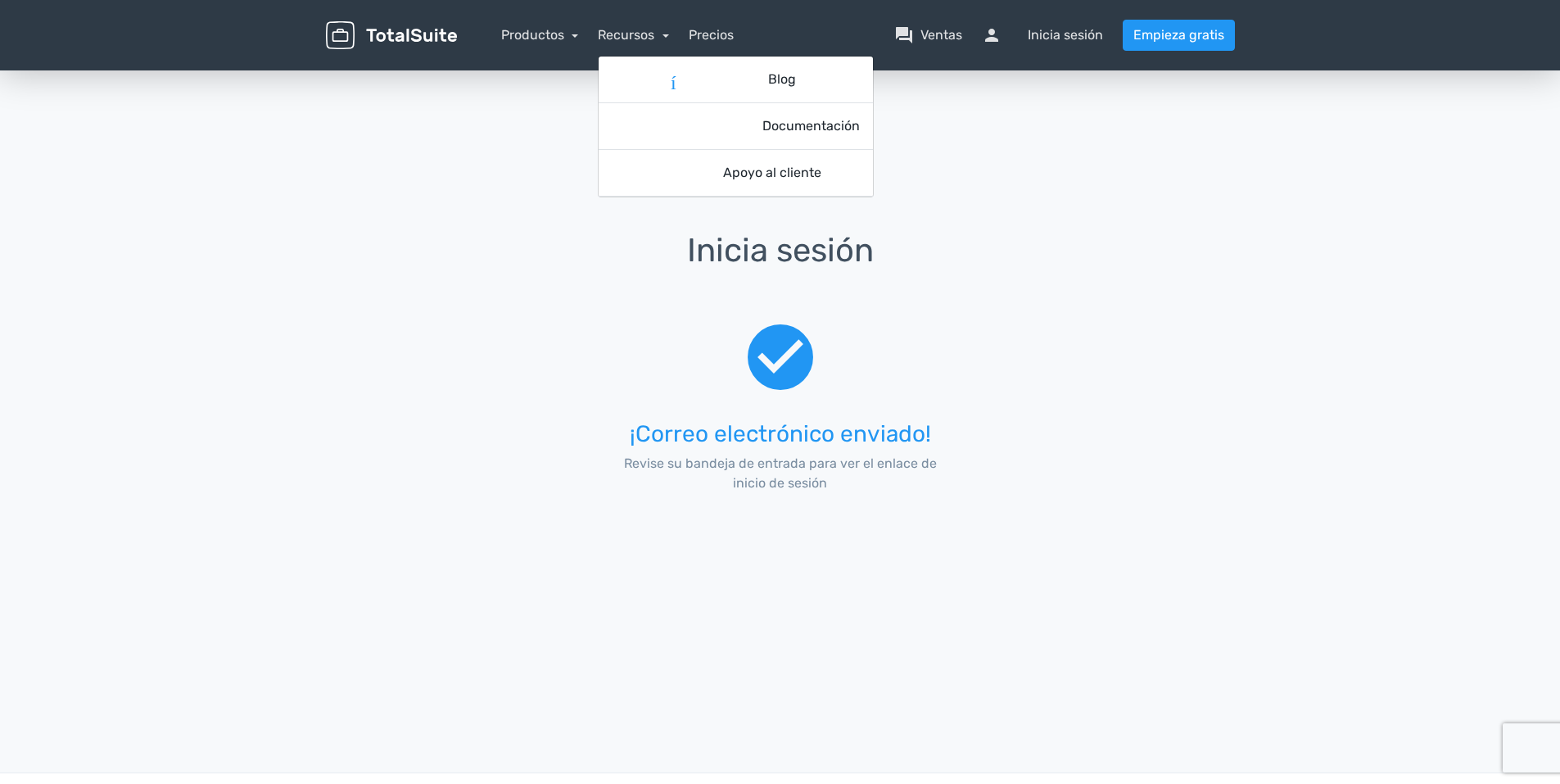
click at [717, 22] on nav "Productos Encuesta total Plugin de encuestas y concursos de WordPress Concurso …" at bounding box center [858, 35] width 778 height 31
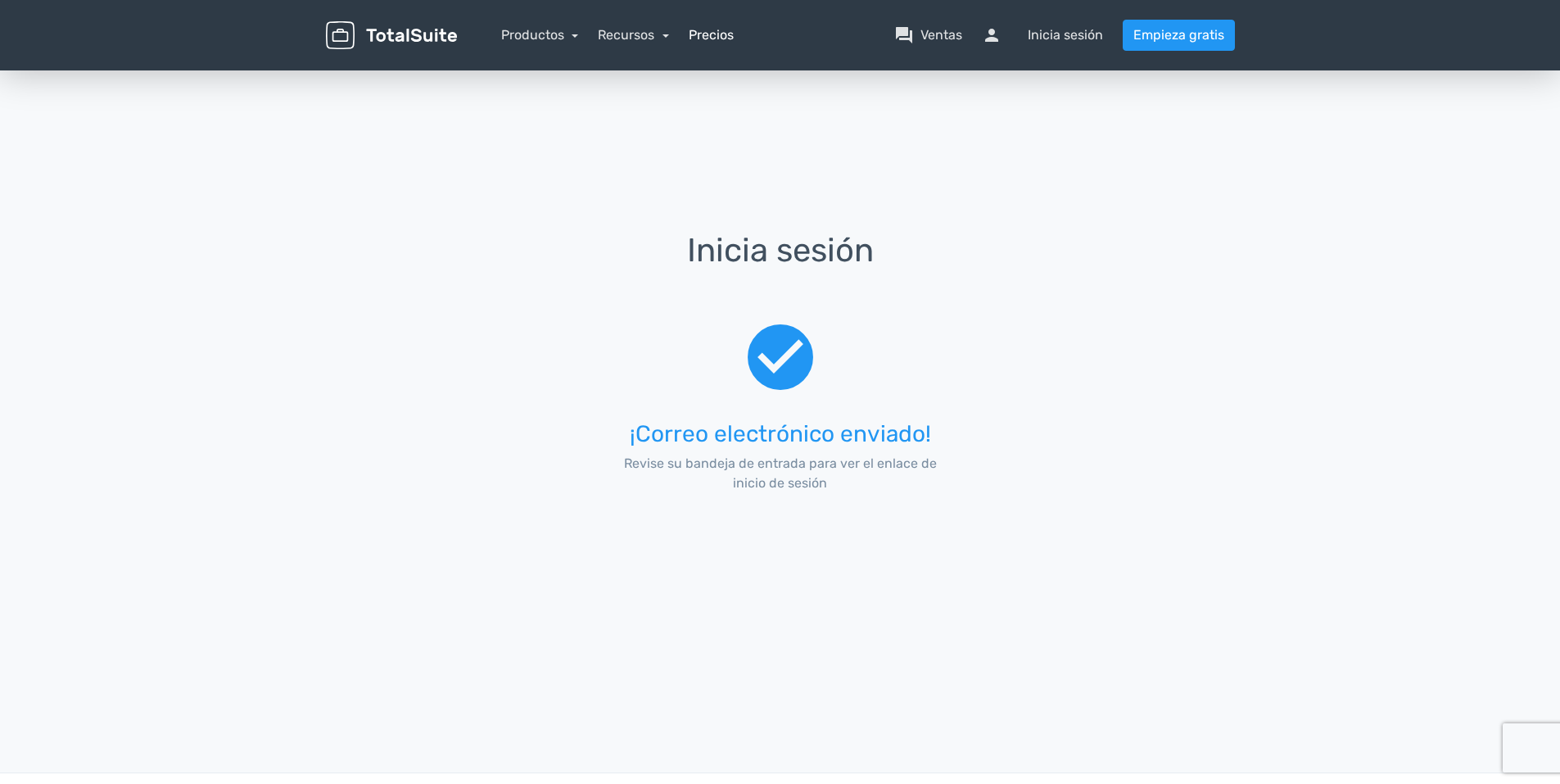
click at [717, 32] on link "Precios" at bounding box center [711, 35] width 45 height 20
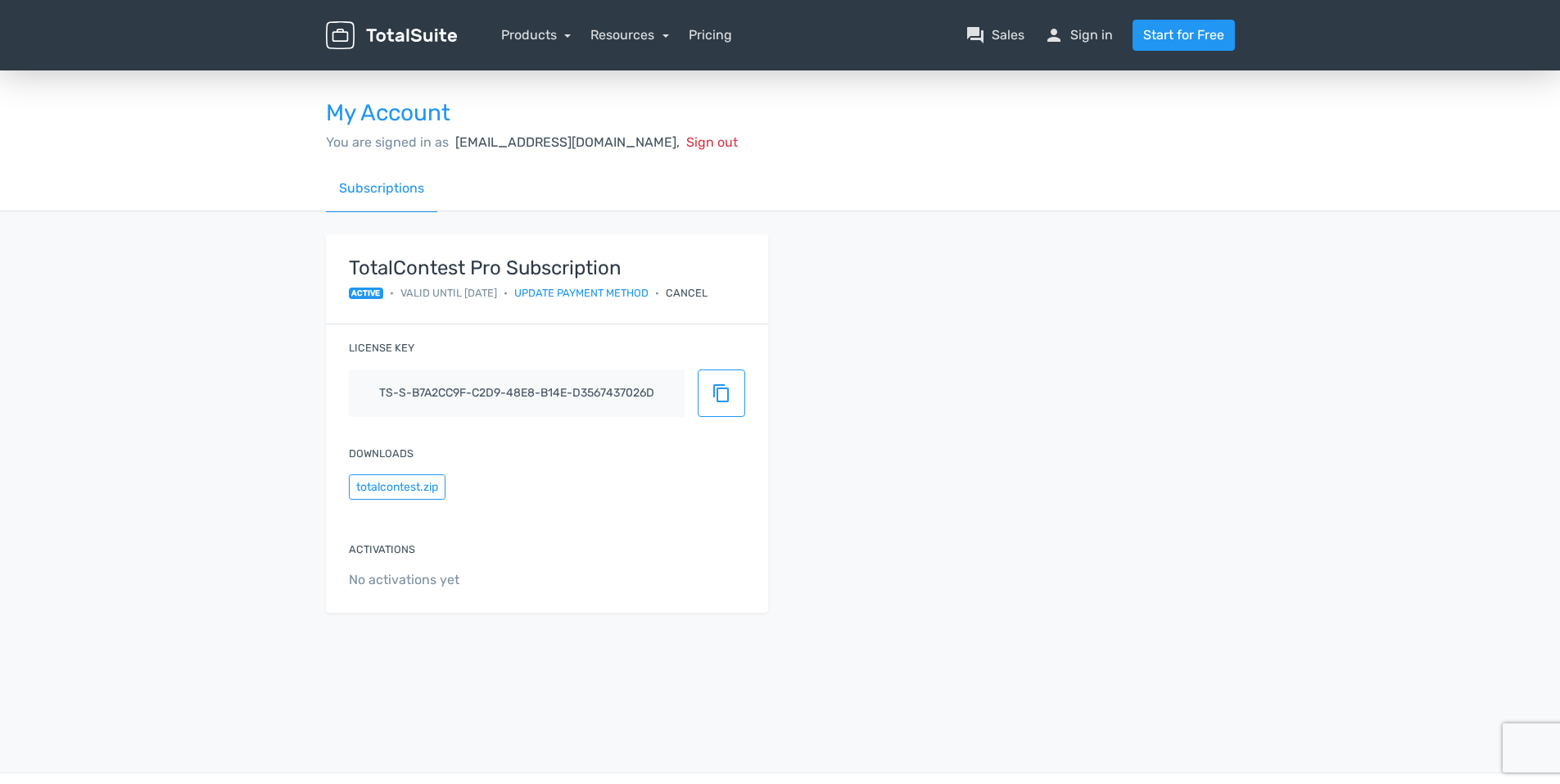
click at [638, 476] on div "totalcontest.zip" at bounding box center [547, 489] width 397 height 32
click at [731, 403] on button "content_copy" at bounding box center [722, 393] width 48 height 48
click at [721, 387] on span "content_copy" at bounding box center [722, 393] width 20 height 20
click at [721, 387] on span "check" at bounding box center [722, 393] width 20 height 20
click at [532, 33] on link "Products" at bounding box center [536, 35] width 71 height 16
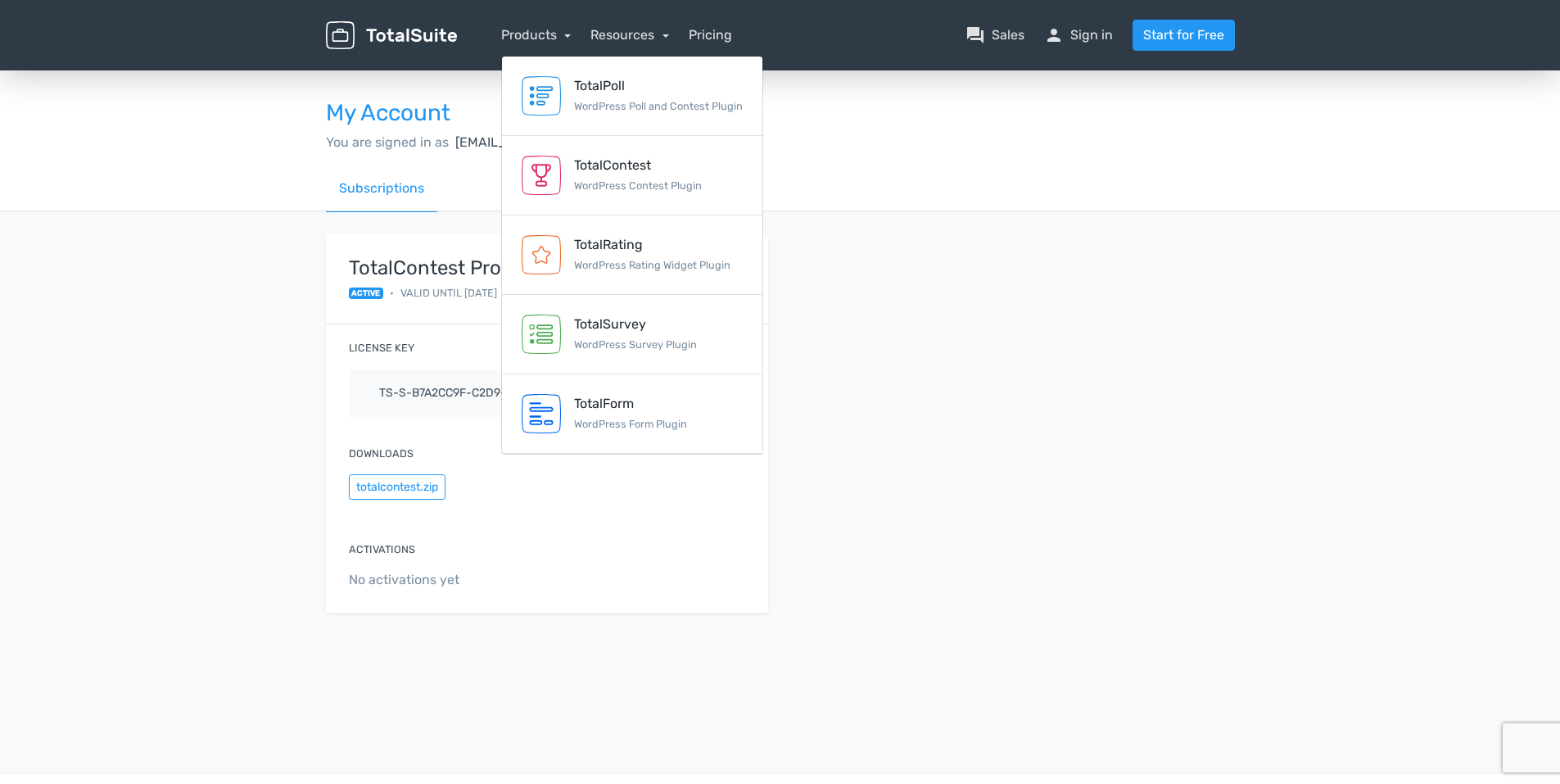
click at [541, 26] on div "Products TotalPoll WordPress Poll and Contest Plugin TotalContest WordPress Con…" at bounding box center [536, 35] width 71 height 20
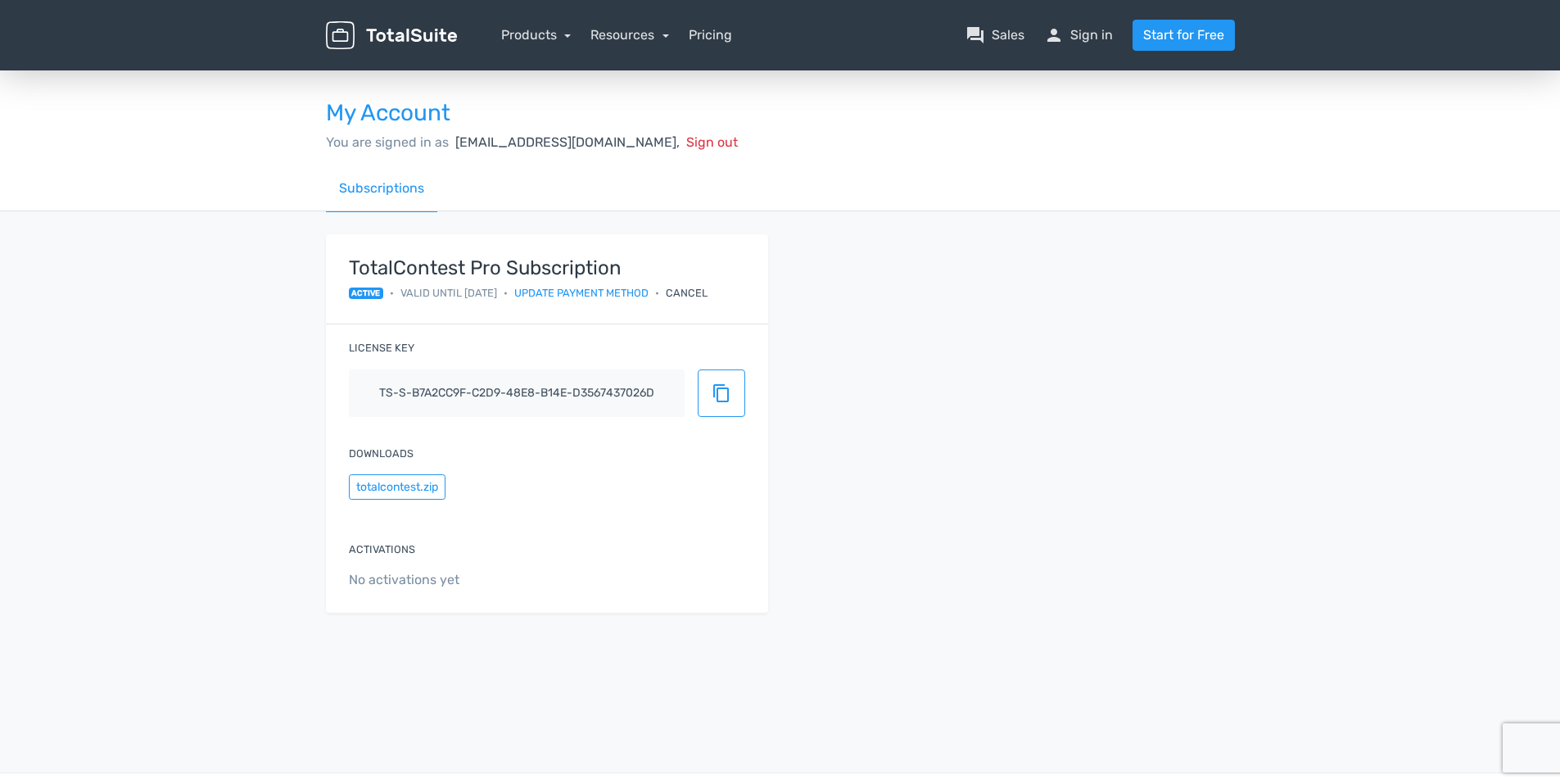
click at [635, 26] on div "Resources article Blog school Documentation support Customer Support" at bounding box center [630, 35] width 79 height 20
click at [637, 26] on div "Resources article Blog school Documentation support Customer Support" at bounding box center [630, 35] width 79 height 20
drag, startPoint x: 637, startPoint y: 26, endPoint x: 778, endPoint y: 33, distance: 141.2
click at [778, 33] on nav "Products TotalPoll WordPress Poll and Contest Plugin TotalContest WordPress Con…" at bounding box center [858, 35] width 778 height 31
click at [714, 47] on nav "Products TotalPoll WordPress Poll and Contest Plugin TotalContest WordPress Con…" at bounding box center [858, 35] width 778 height 31
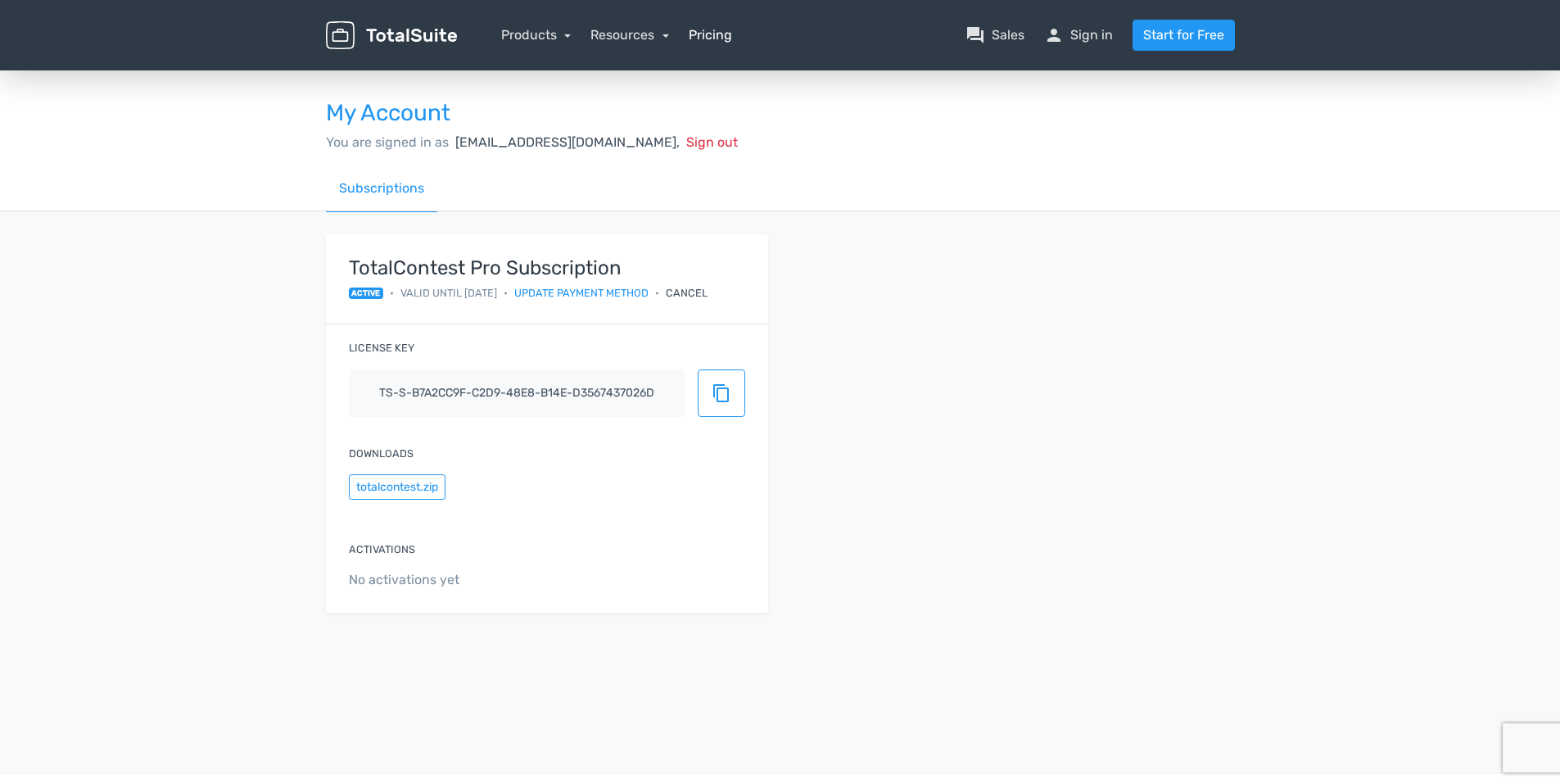
click at [716, 40] on link "Pricing" at bounding box center [710, 35] width 44 height 20
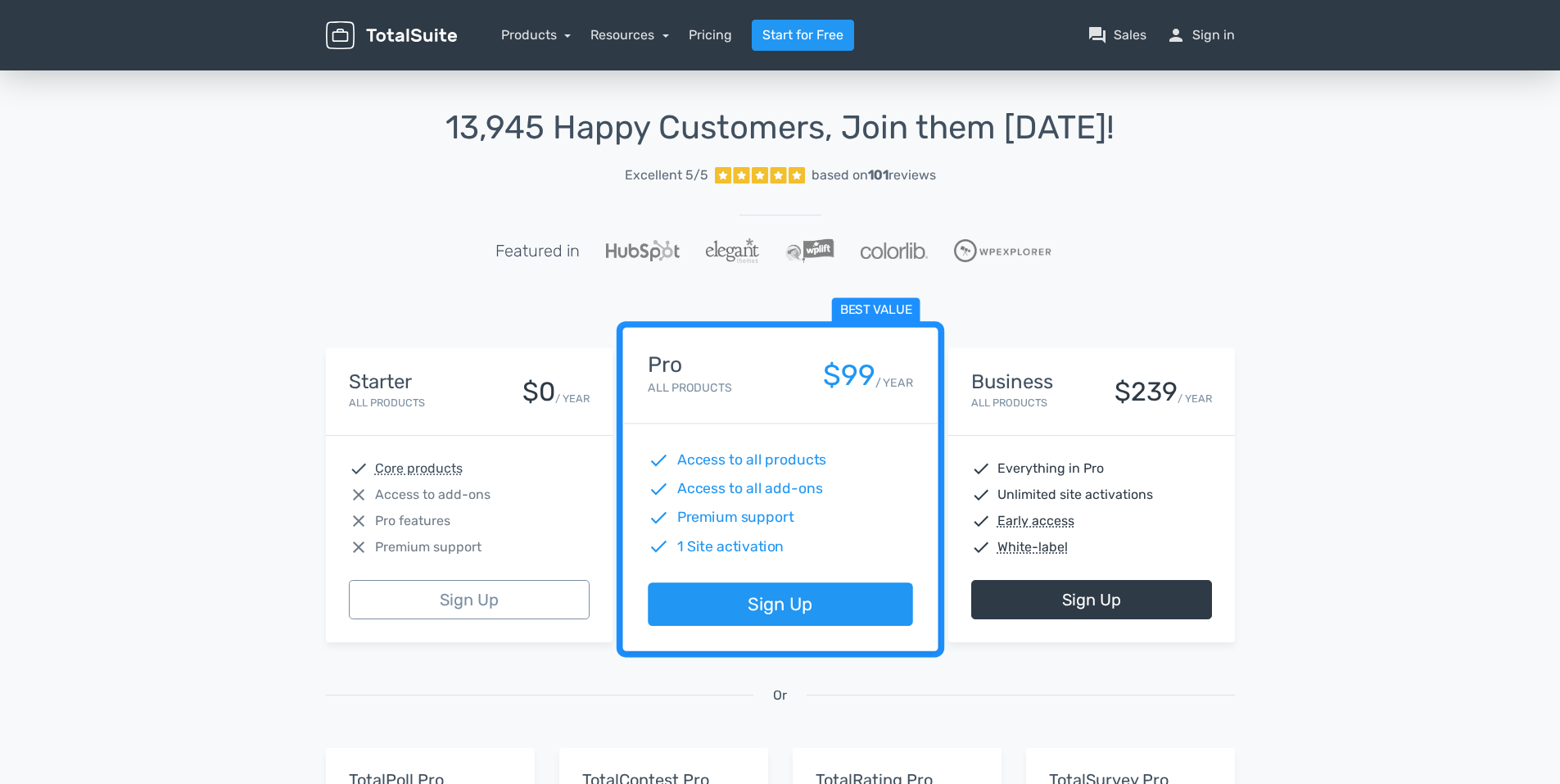
click at [685, 21] on nav "Products TotalPoll WordPress Poll and Contest Plugin TotalContest WordPress Con…" at bounding box center [858, 35] width 778 height 31
click at [699, 38] on link "Pricing" at bounding box center [710, 35] width 44 height 20
click at [614, 33] on link "Resources" at bounding box center [630, 35] width 79 height 16
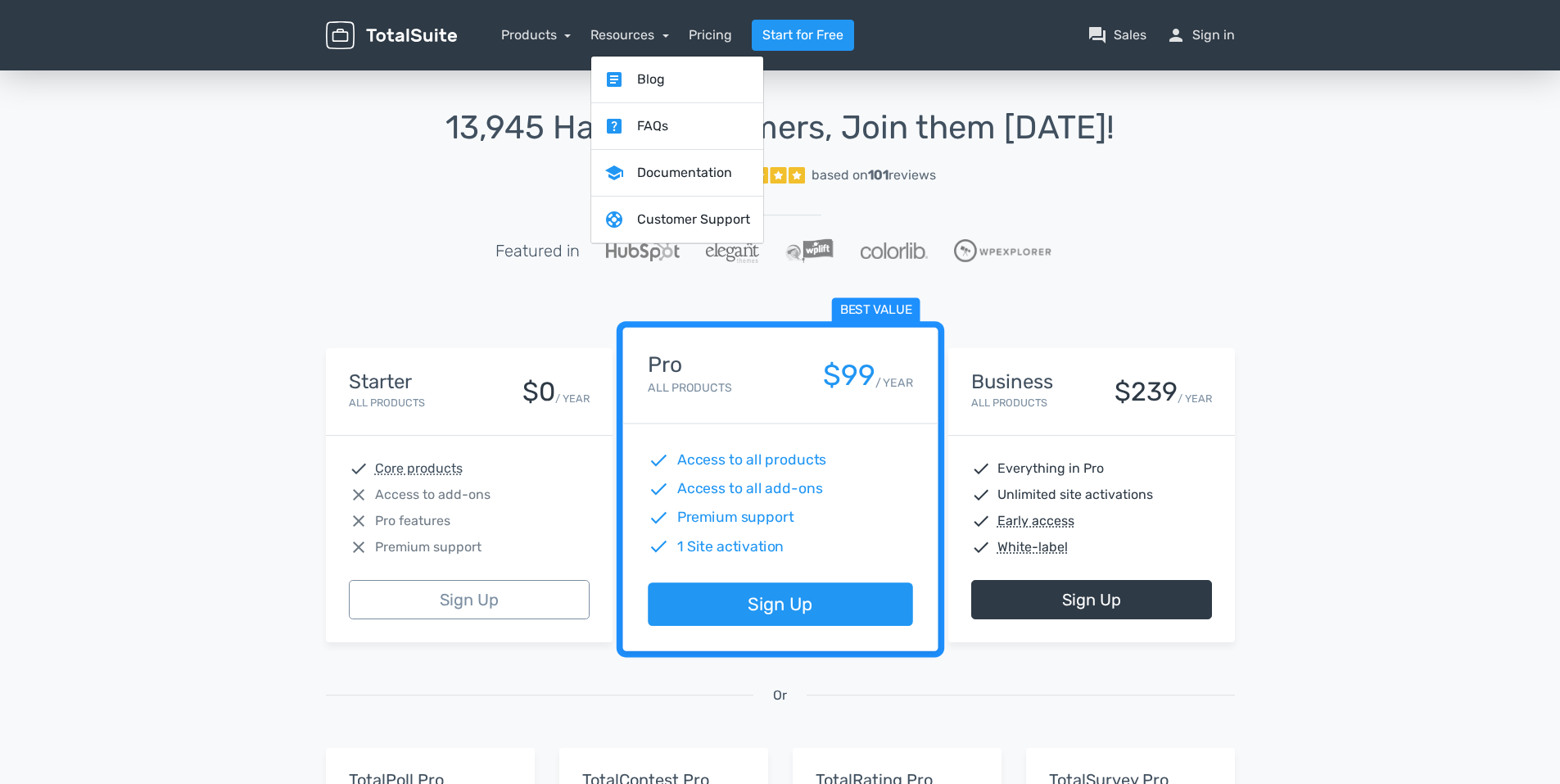
click at [511, 49] on nav "Products TotalPoll WordPress Poll and Contest Plugin TotalContest WordPress Con…" at bounding box center [858, 35] width 778 height 31
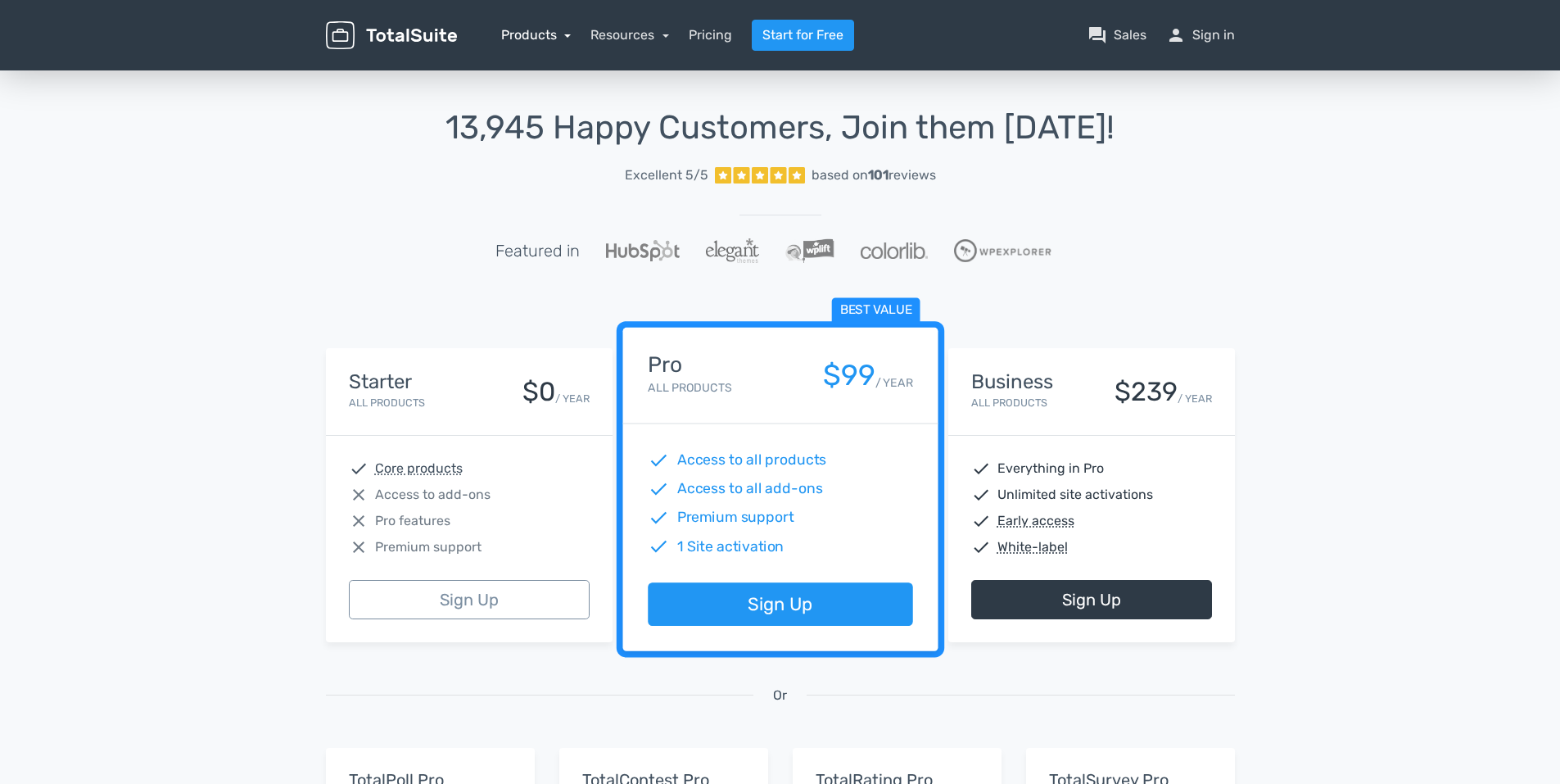
click at [536, 42] on link "Products" at bounding box center [536, 35] width 71 height 16
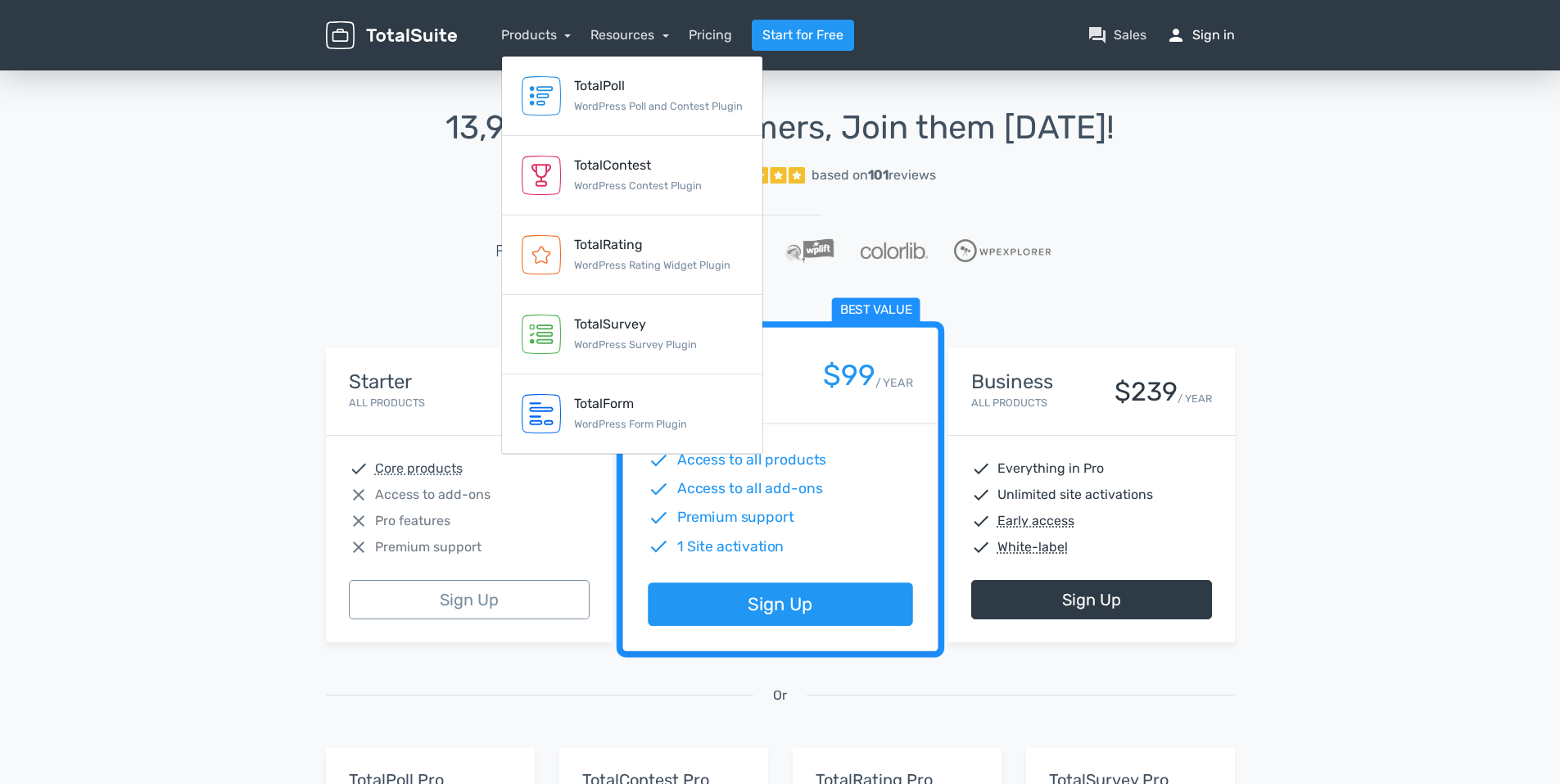
click at [1196, 44] on link "person Sign in" at bounding box center [1201, 35] width 69 height 20
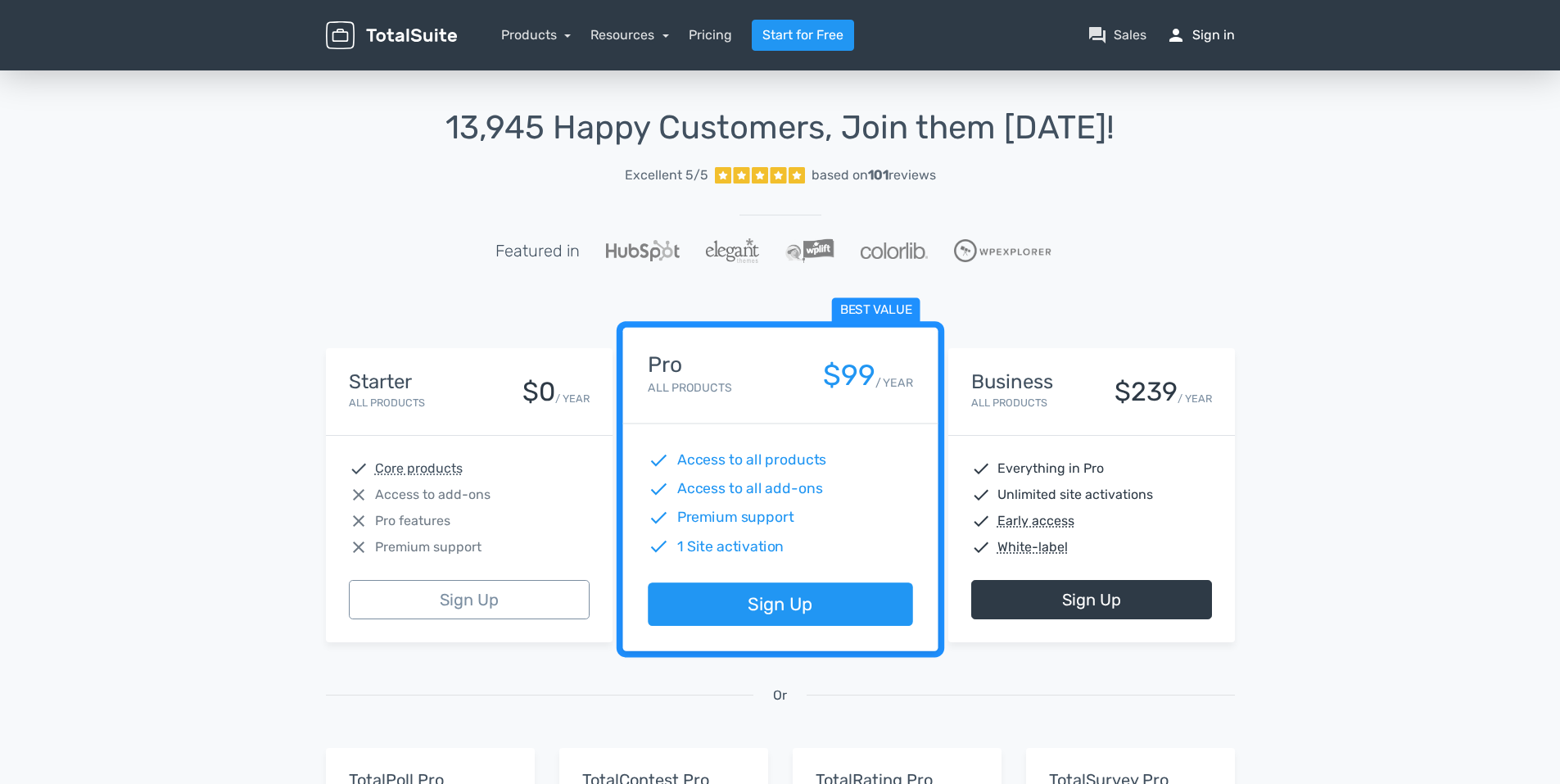
click at [1209, 30] on link "person Sign in" at bounding box center [1201, 35] width 69 height 20
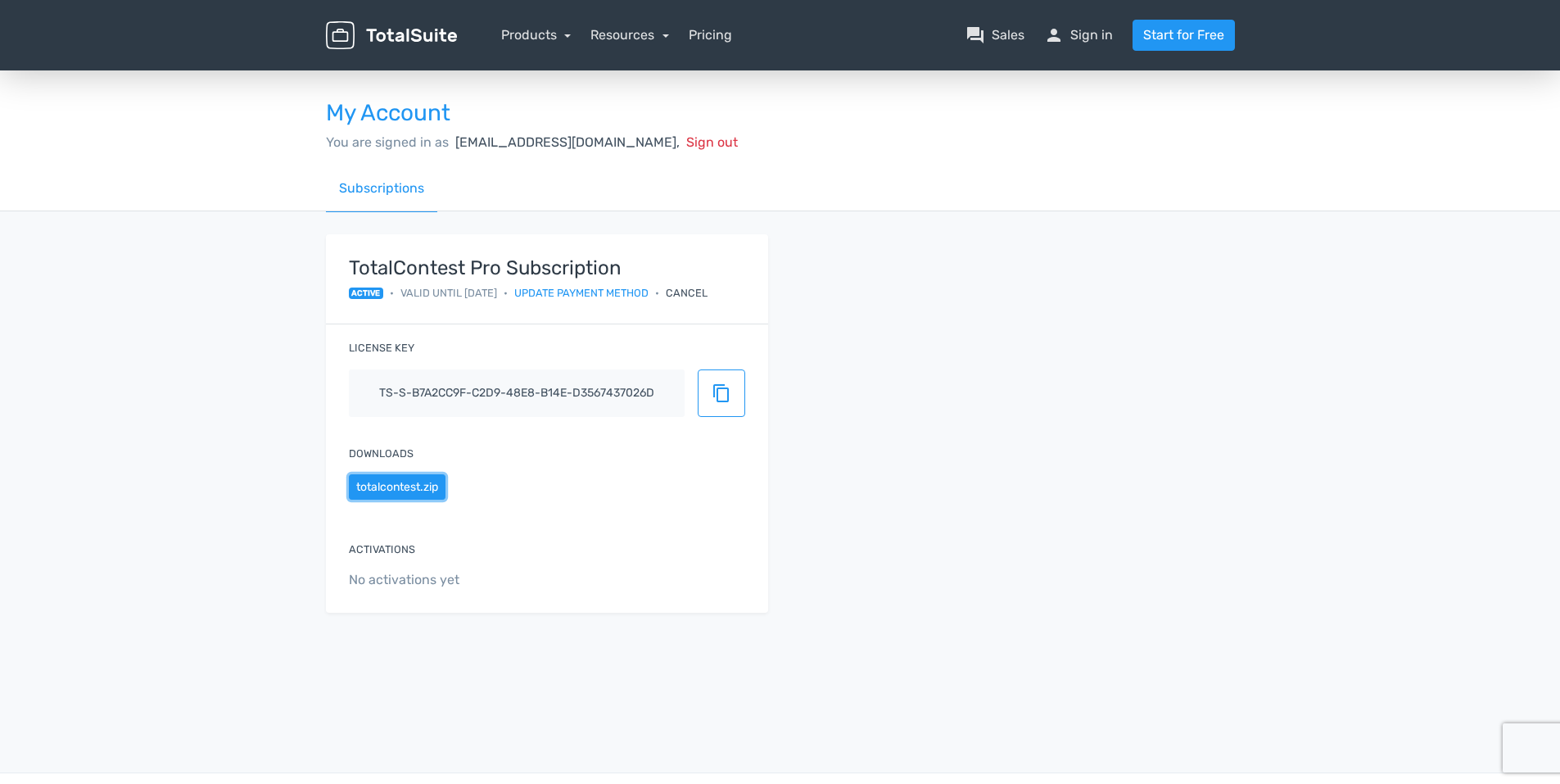
click at [401, 485] on button "totalcontest.zip" at bounding box center [397, 486] width 96 height 26
click at [390, 203] on link "Subscriptions" at bounding box center [381, 188] width 111 height 47
click at [716, 388] on span "content_copy" at bounding box center [722, 393] width 20 height 20
click at [400, 338] on div "License key ts-s-b7a2cc9f-c2d9-48e8-b14e-d3567437026d check" at bounding box center [547, 376] width 443 height 104
click at [403, 355] on label "License key" at bounding box center [382, 347] width 66 height 16
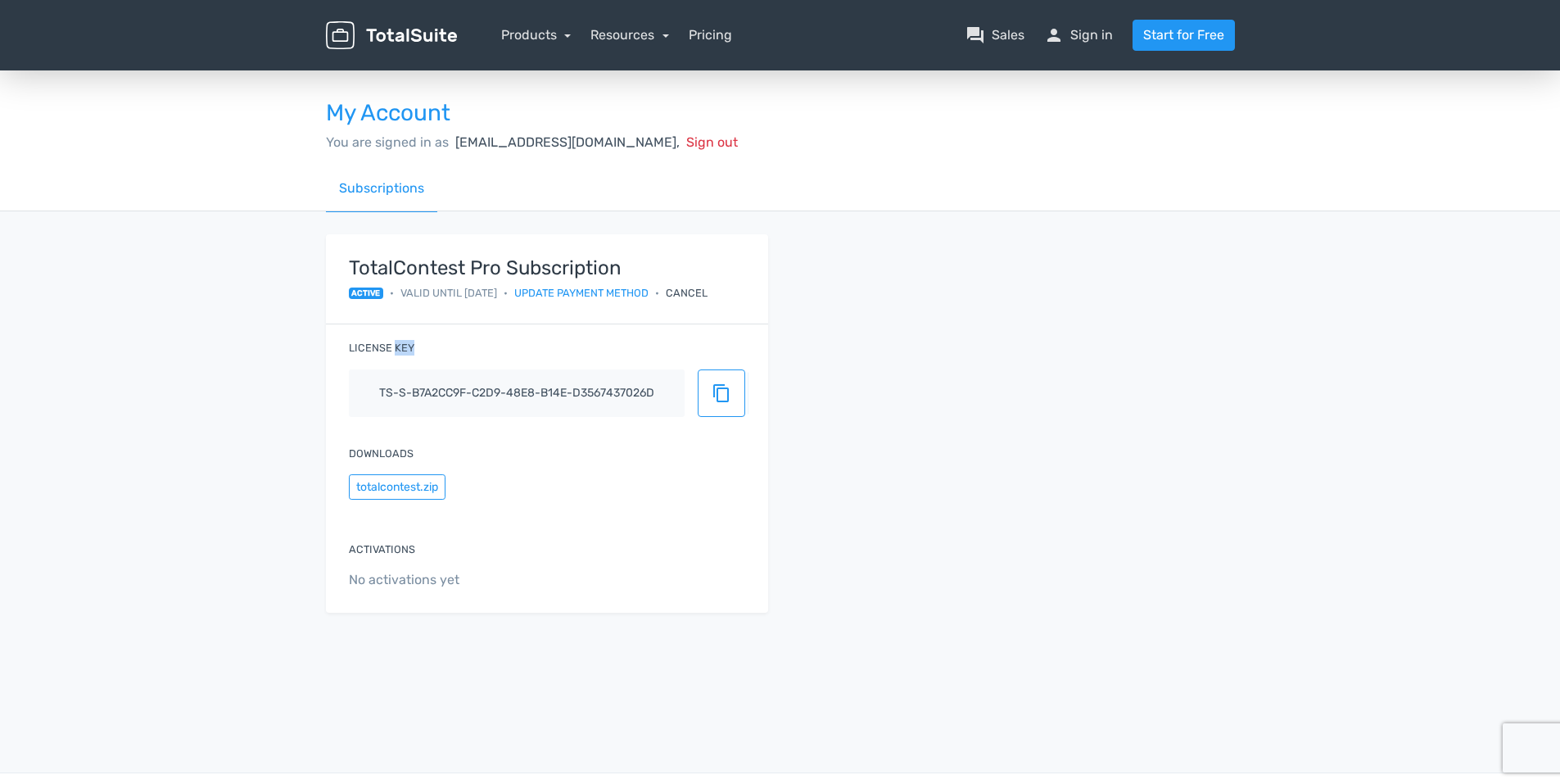
click at [403, 355] on label "License key" at bounding box center [382, 347] width 66 height 16
drag, startPoint x: 403, startPoint y: 355, endPoint x: 498, endPoint y: 353, distance: 95.0
click at [498, 353] on div "License key ts-s-b7a2cc9f-c2d9-48e8-b14e-d3567437026d content_copy" at bounding box center [547, 376] width 443 height 104
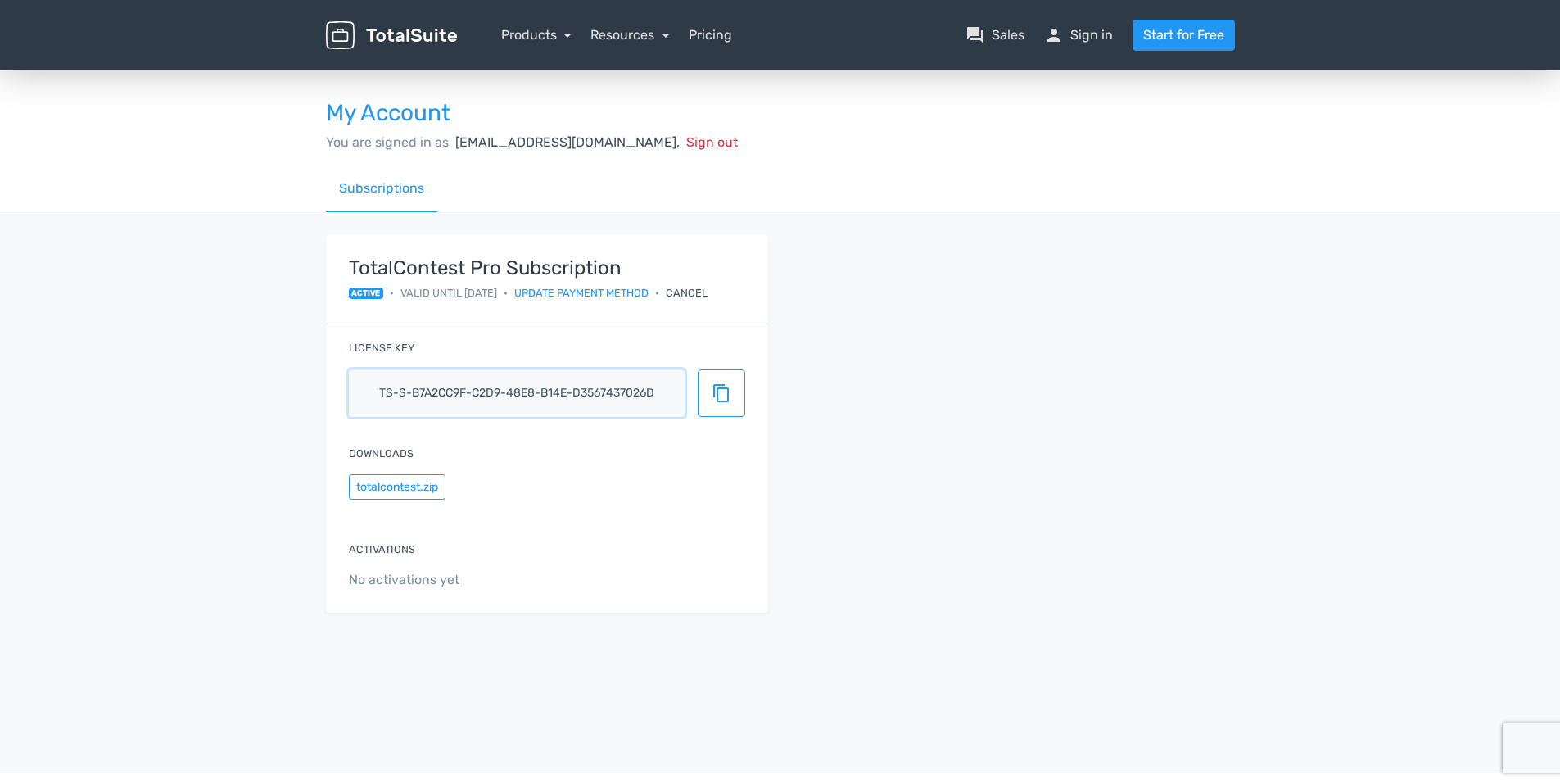
click at [613, 388] on input "ts-s-b7a2cc9f-c2d9-48e8-b14e-d3567437026d" at bounding box center [517, 393] width 336 height 48
click at [392, 189] on link "Subscriptions" at bounding box center [381, 188] width 111 height 47
click at [391, 341] on label "License key" at bounding box center [382, 347] width 66 height 16
click at [391, 341] on label "License key" at bounding box center [382, 347] width 66 height 16
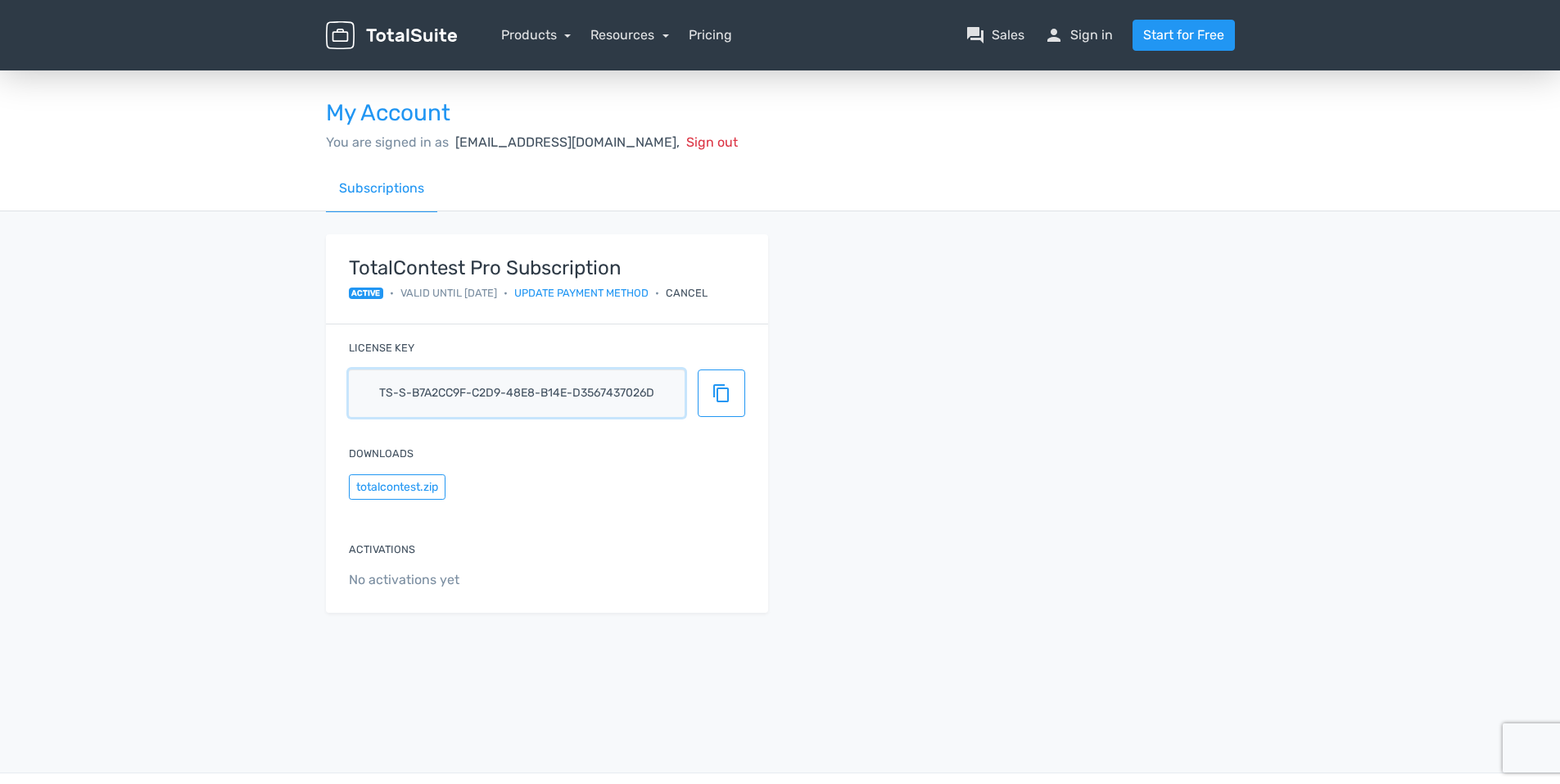
click at [433, 403] on input "ts-s-b7a2cc9f-c2d9-48e8-b14e-d3567437026d" at bounding box center [517, 393] width 336 height 48
drag, startPoint x: 433, startPoint y: 403, endPoint x: 541, endPoint y: 446, distance: 116.2
click at [541, 446] on div "Downloads totalcontest.zip" at bounding box center [547, 475] width 443 height 90
click at [716, 409] on button "content_copy" at bounding box center [722, 393] width 48 height 48
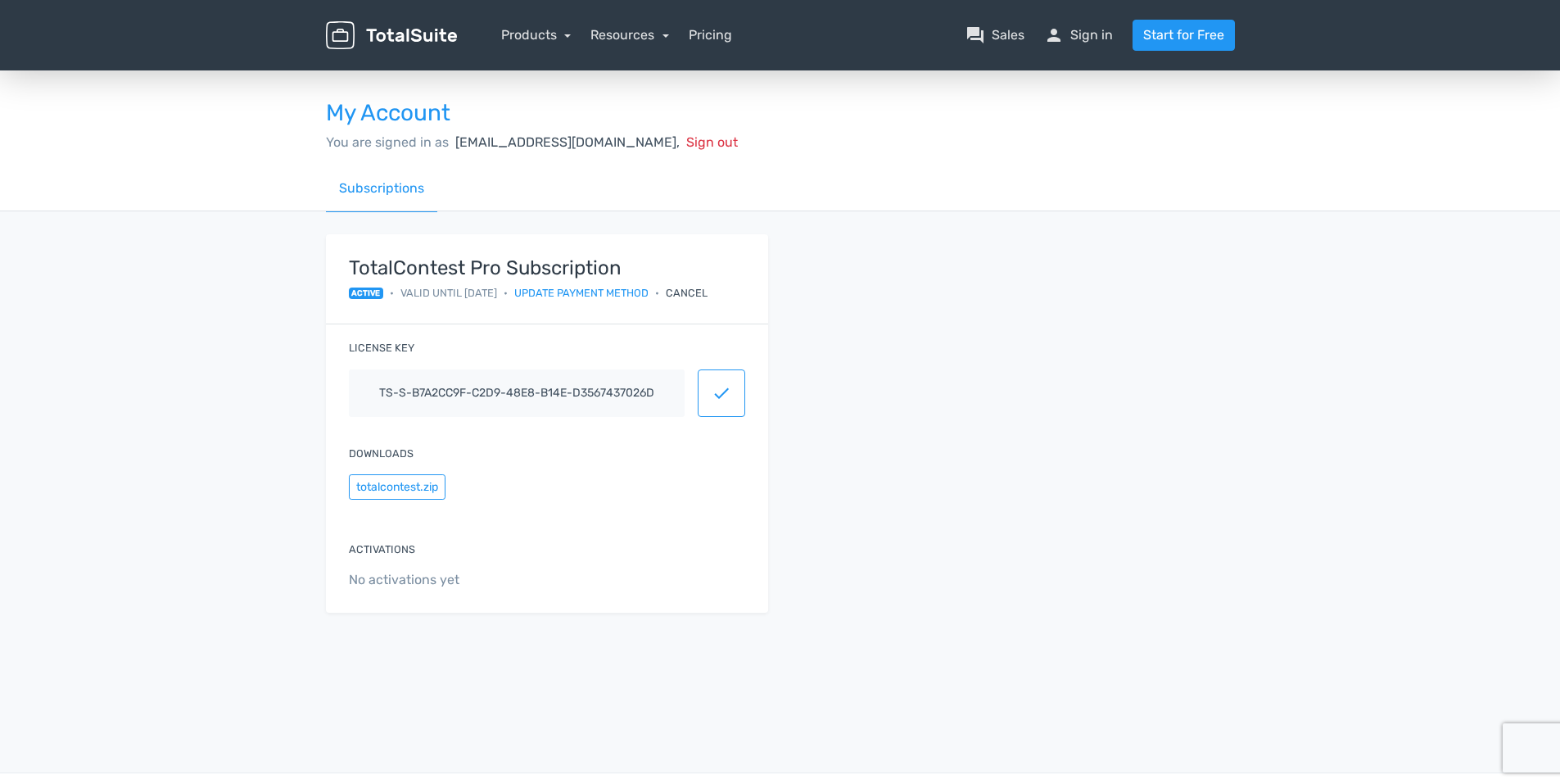
click at [484, 304] on div "TotalContest Pro Subscription active • Valid until [DATE] • Update payment meth…" at bounding box center [547, 280] width 443 height 91
click at [721, 401] on span "content_copy" at bounding box center [722, 393] width 20 height 20
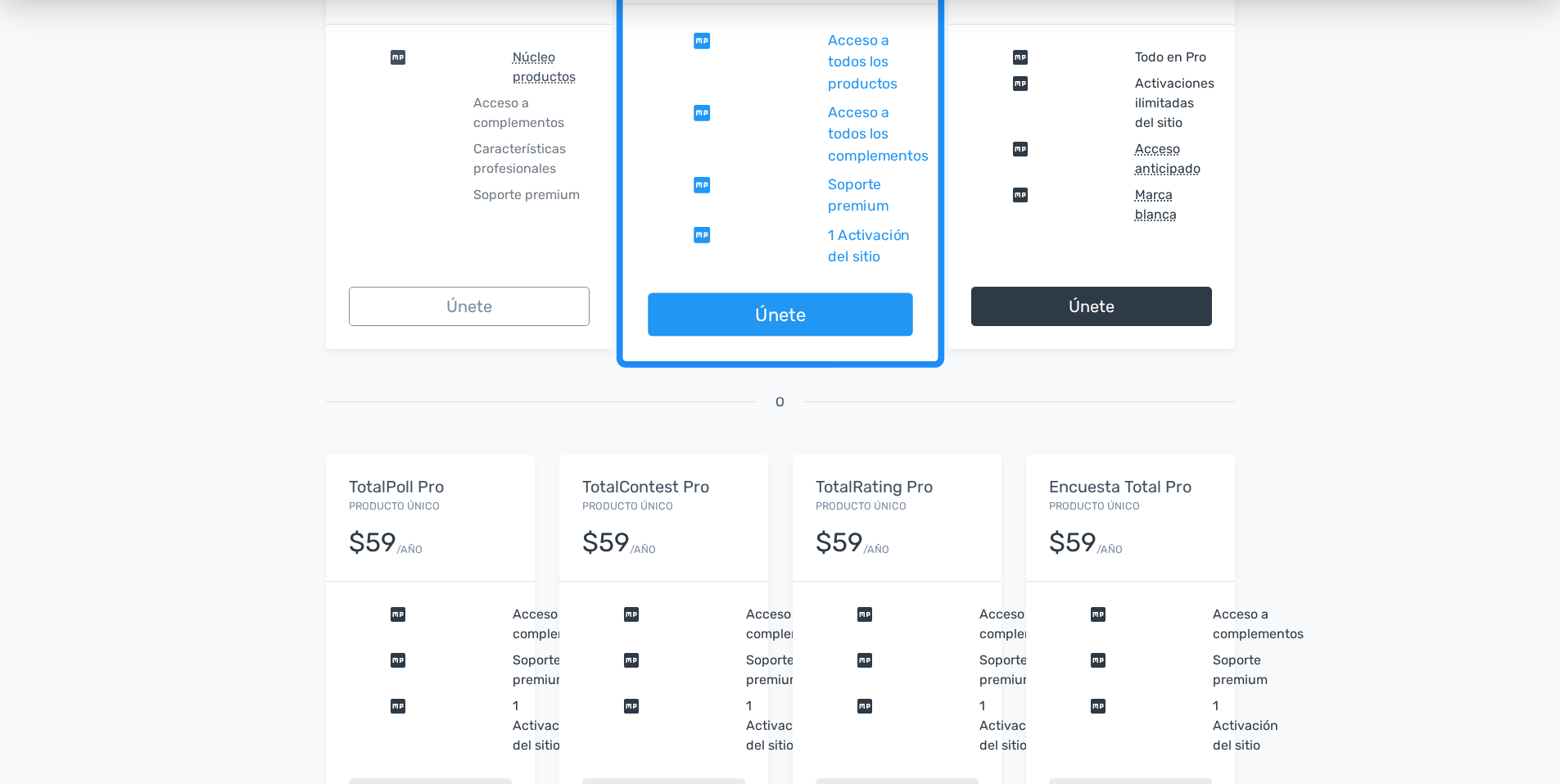
scroll to position [164, 0]
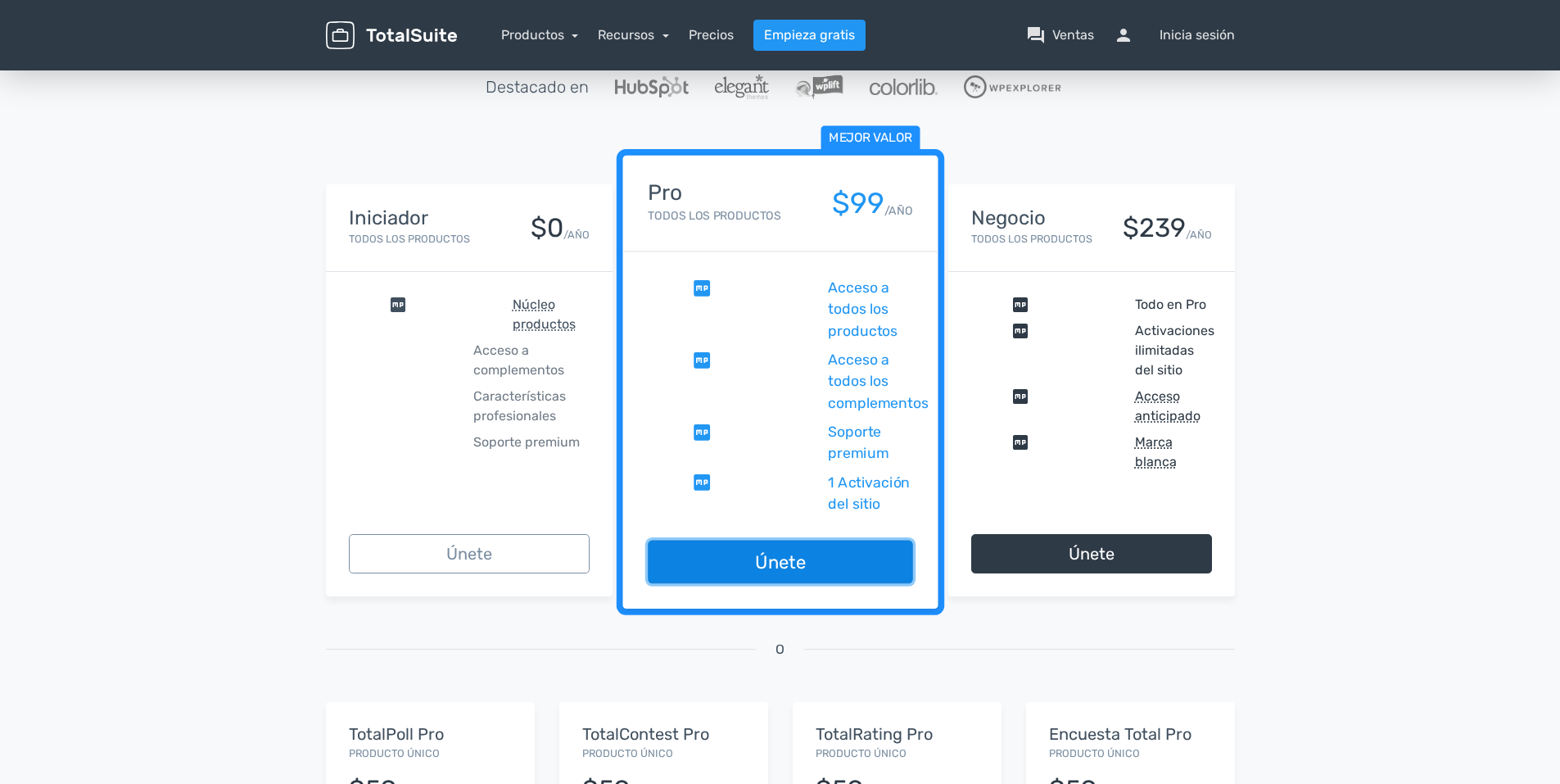
click at [823, 555] on link "Únete" at bounding box center [780, 562] width 265 height 44
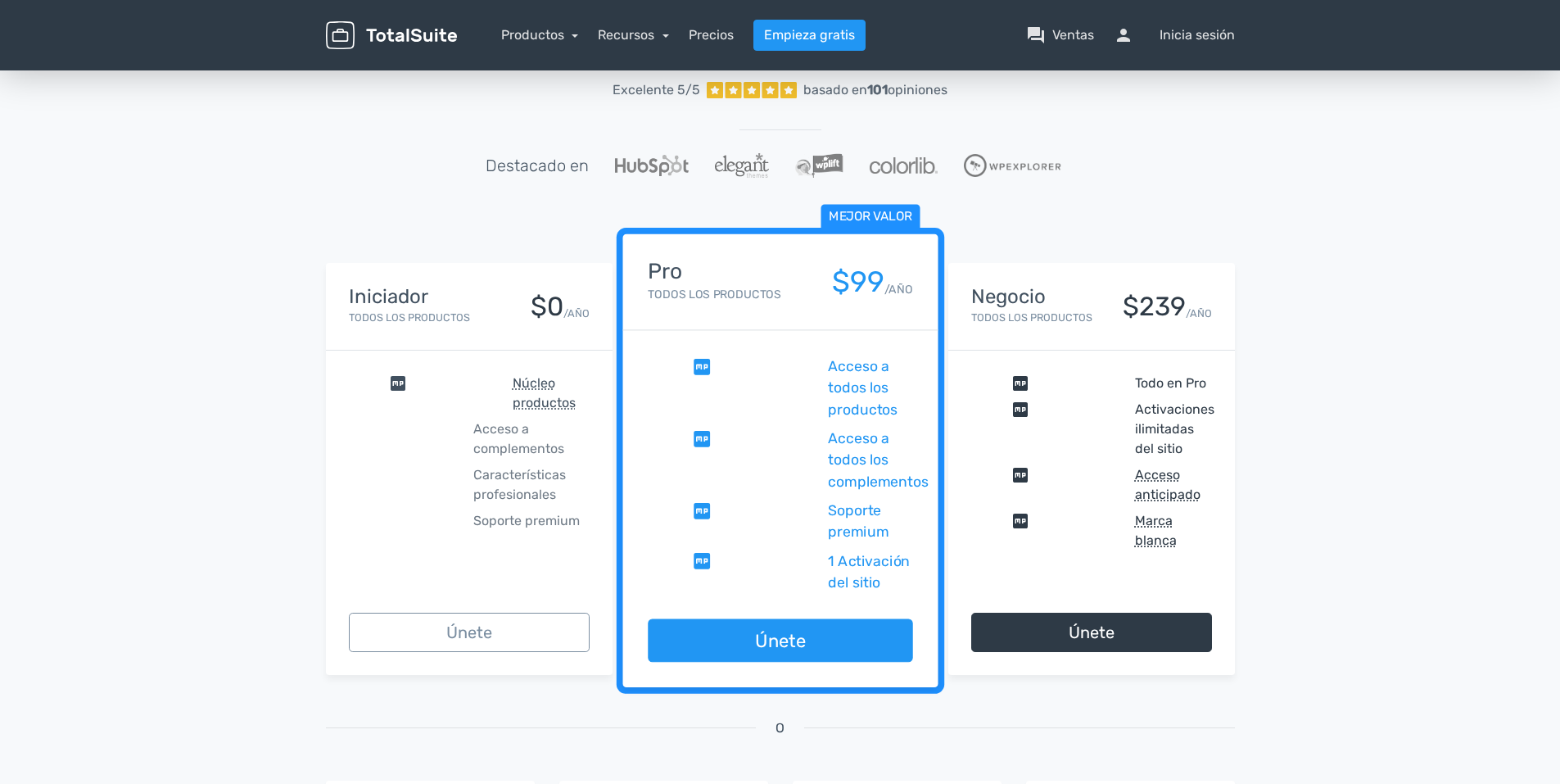
scroll to position [0, 0]
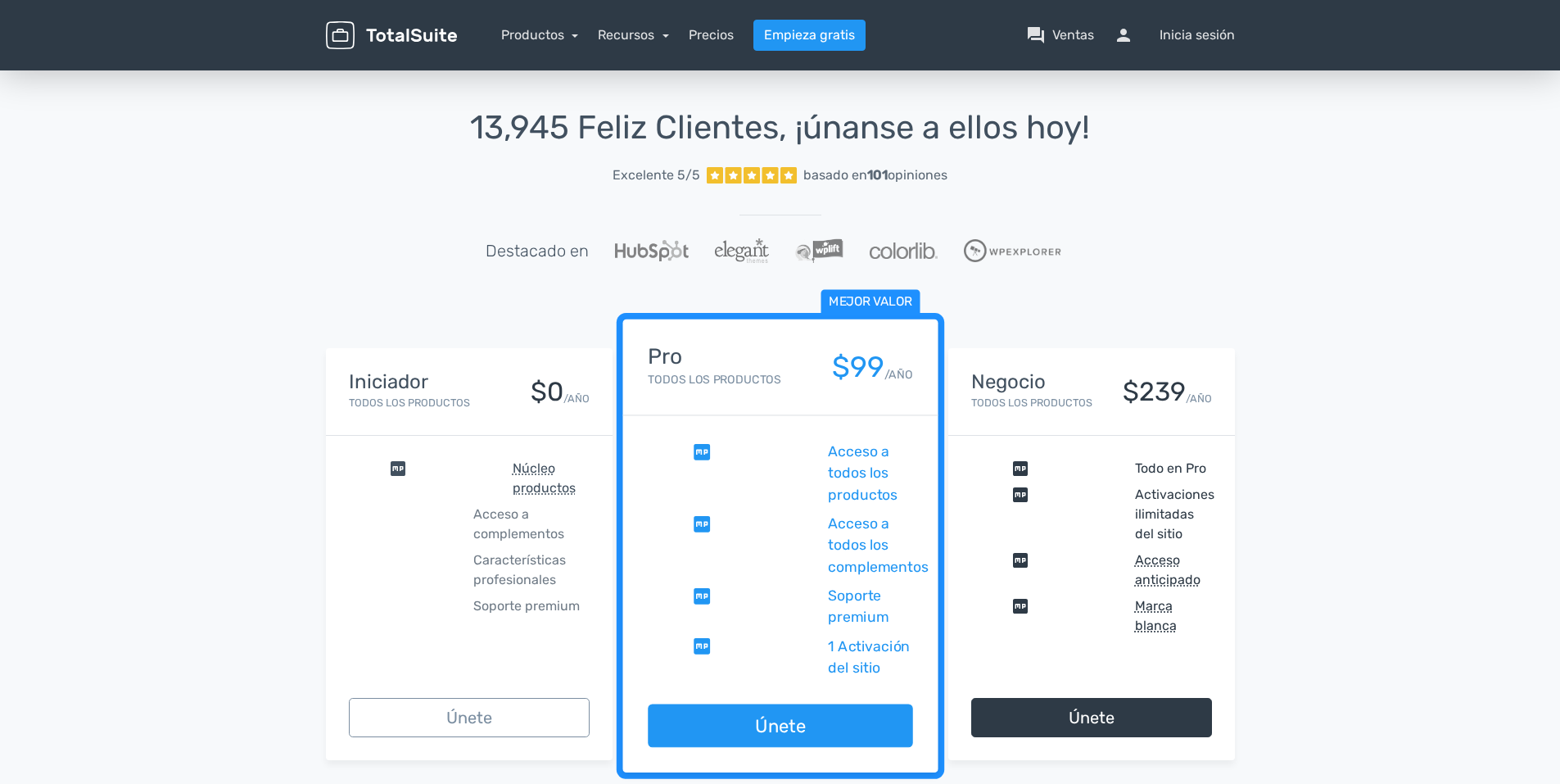
click at [1186, 17] on div "menu Productos TotalPoll WordPress Poll and Contest Plugin TotalContest TotalRa…" at bounding box center [780, 35] width 934 height 71
click at [1186, 19] on div "menu Productos TotalPoll WordPress Poll and Contest Plugin TotalContest TotalRa…" at bounding box center [780, 35] width 934 height 71
drag, startPoint x: 1186, startPoint y: 20, endPoint x: 1190, endPoint y: 32, distance: 12.6
click at [1190, 32] on font "Inicia sesión" at bounding box center [1198, 35] width 76 height 20
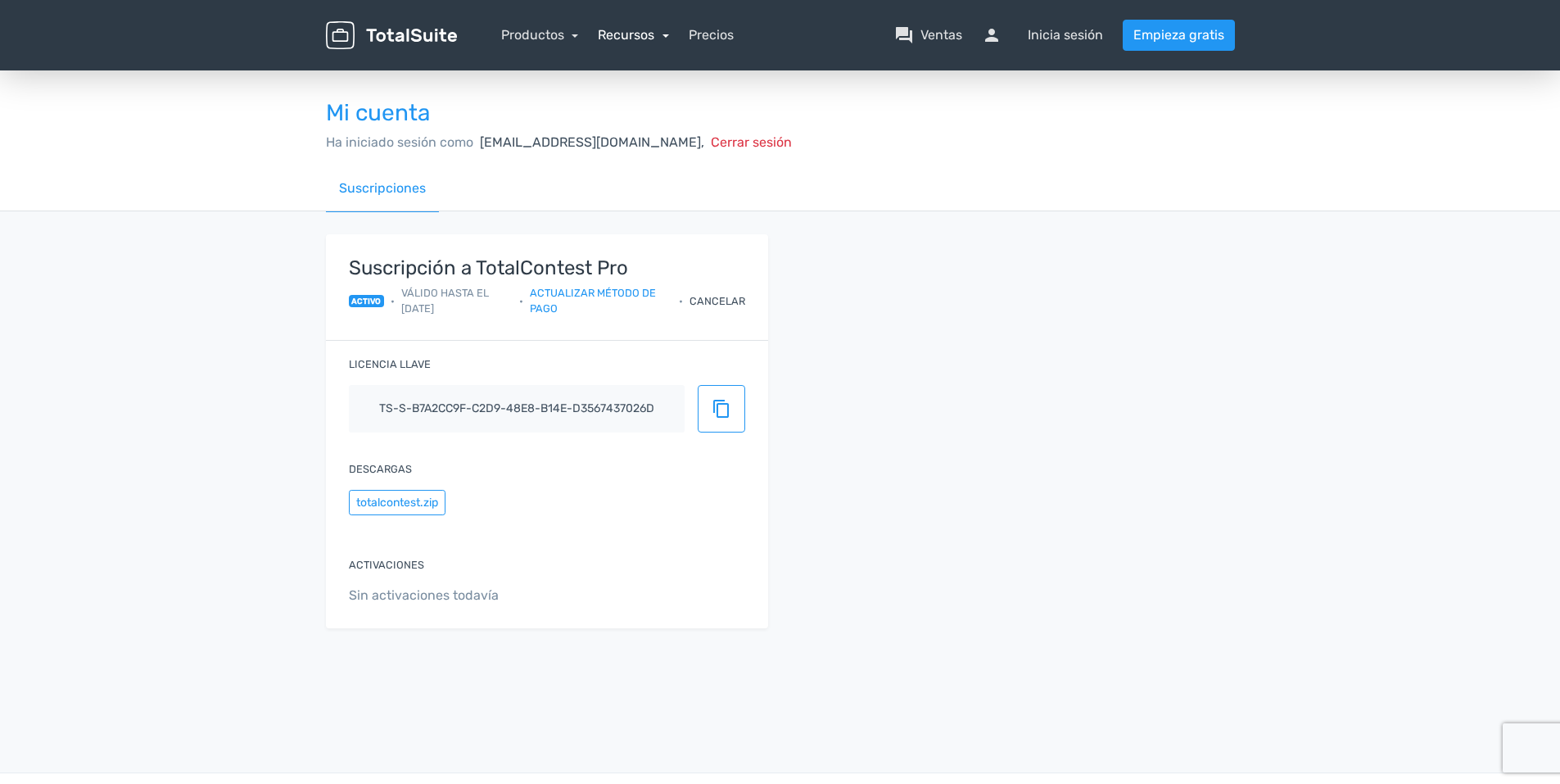
click at [657, 41] on link "Recursos" at bounding box center [634, 35] width 72 height 16
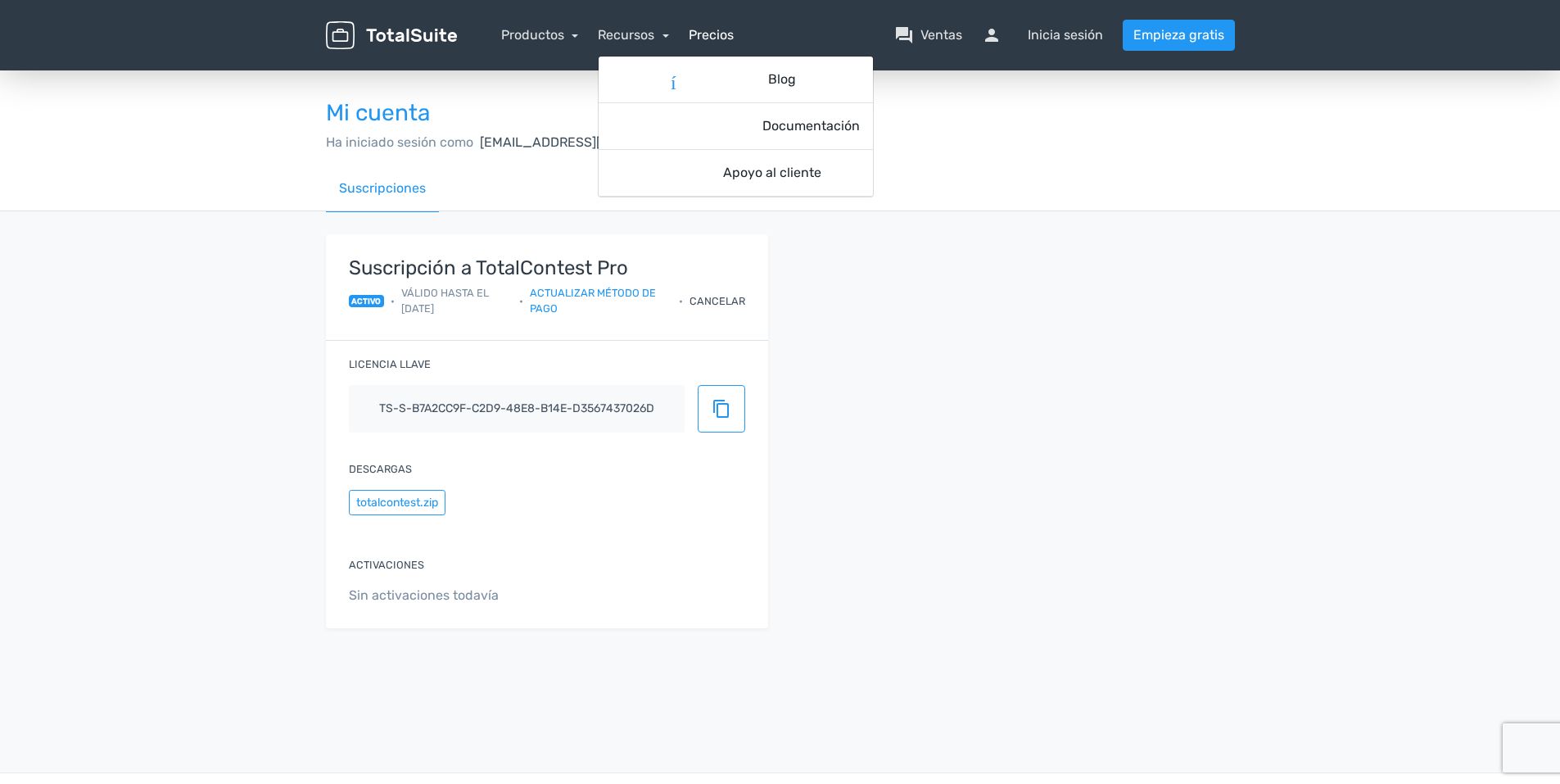
click at [713, 36] on link "Precios" at bounding box center [711, 35] width 45 height 20
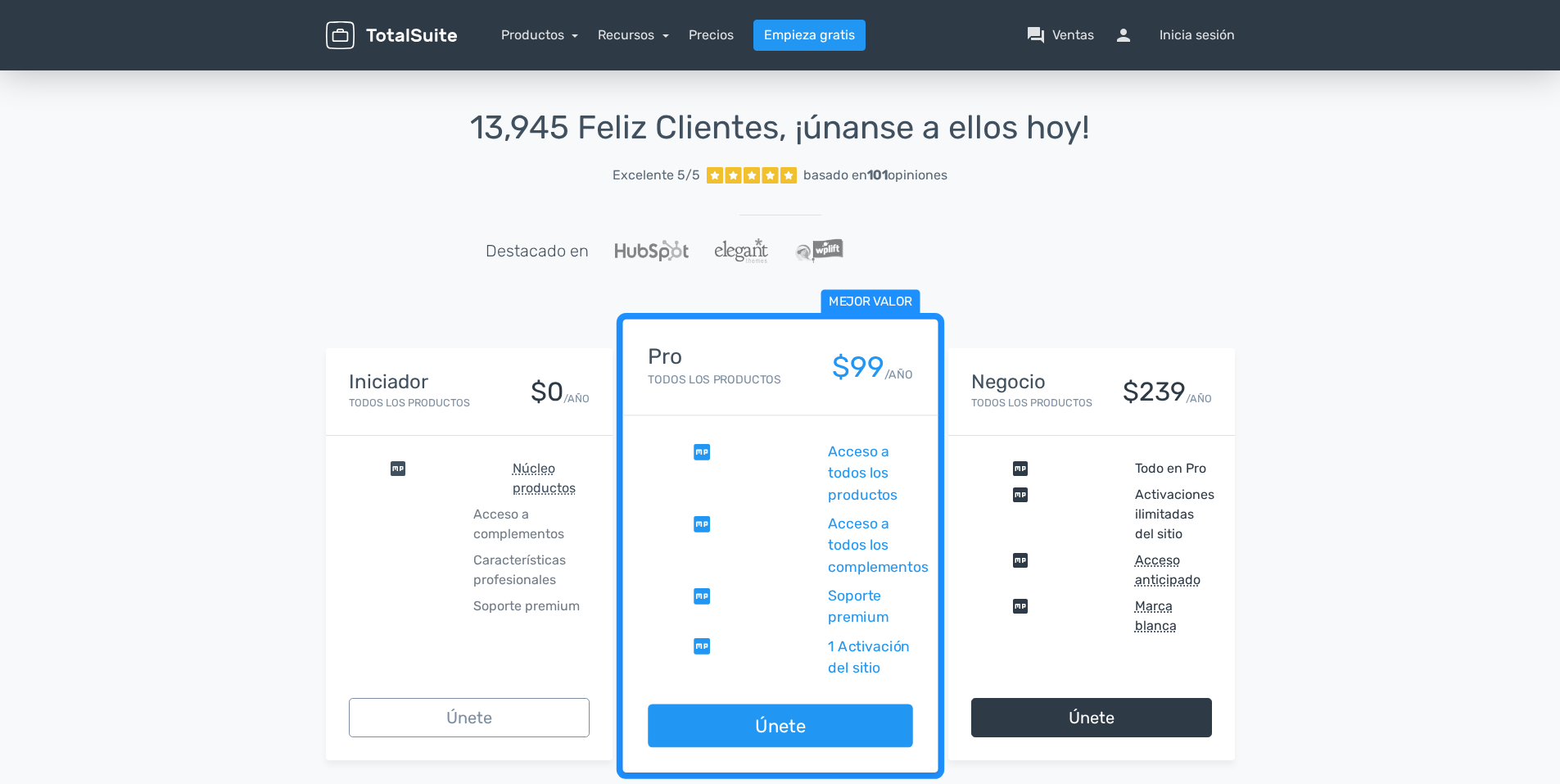
click at [553, 48] on nav "Productos TotalPoll WordPress Poll and Contest Plugin TotalContest WordPress Co…" at bounding box center [858, 35] width 778 height 31
click at [552, 33] on link "Productos" at bounding box center [540, 35] width 78 height 16
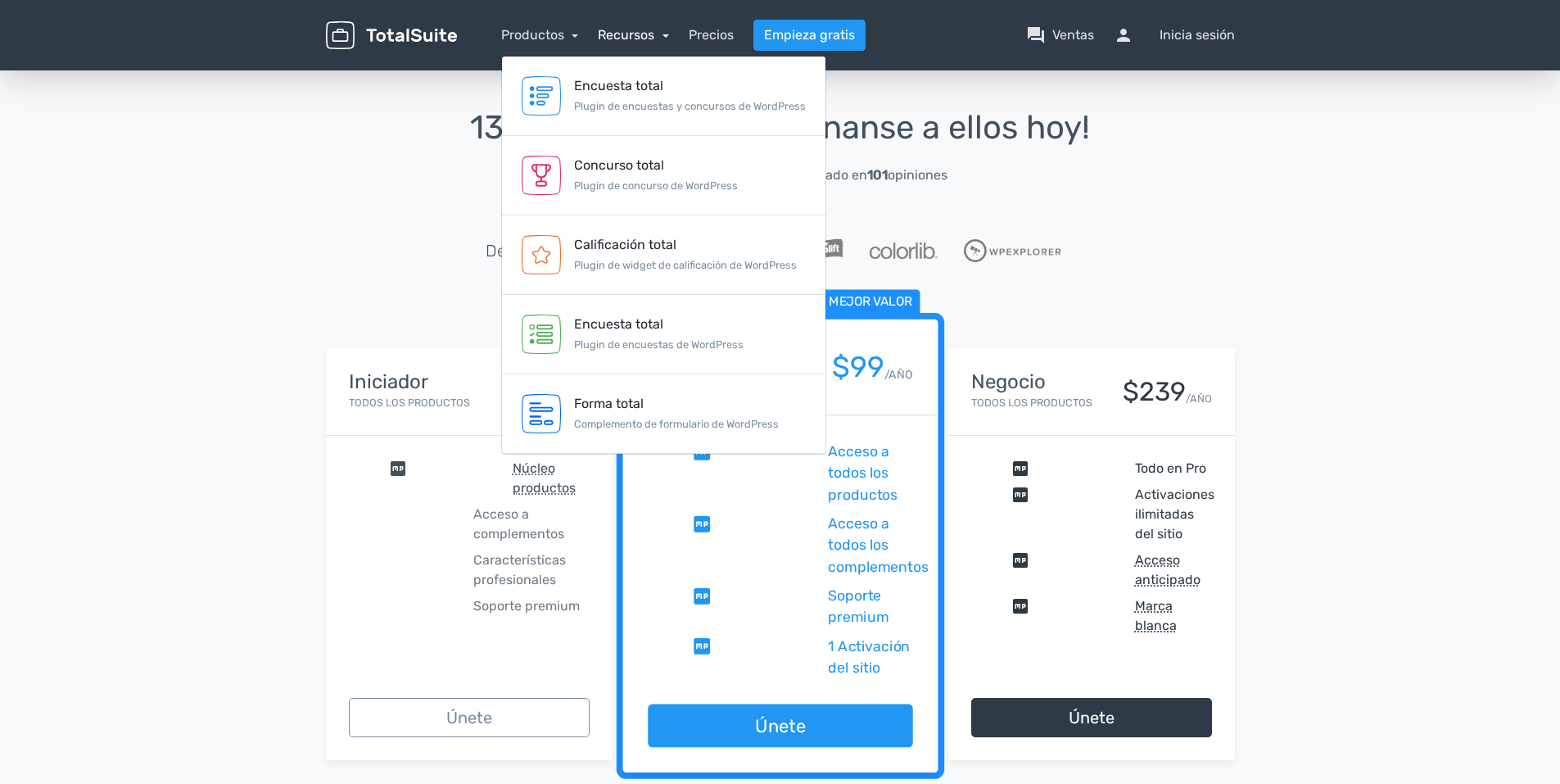
click at [650, 39] on link "Recursos" at bounding box center [634, 35] width 72 height 16
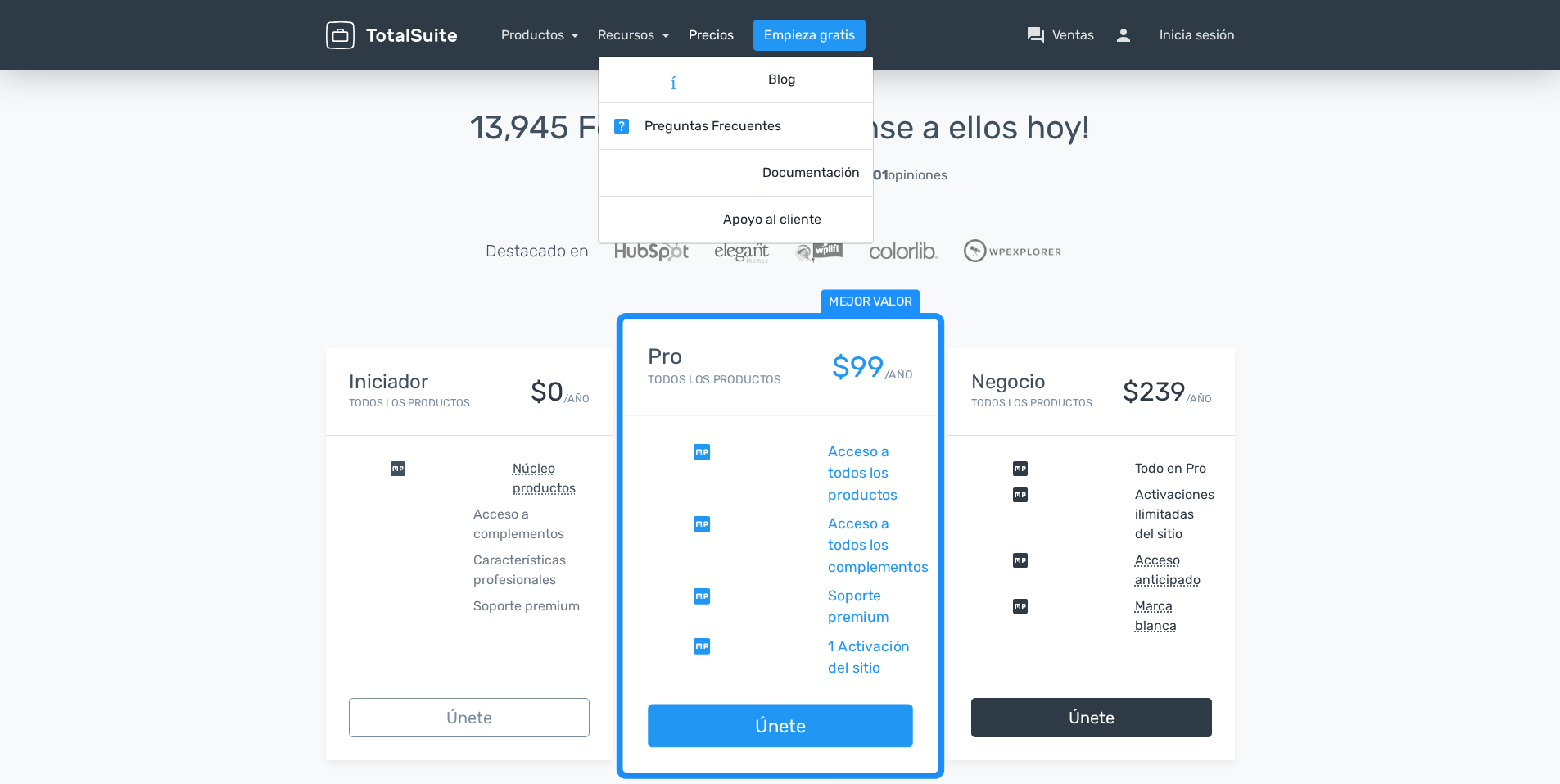
click at [701, 42] on link "Precios" at bounding box center [711, 35] width 45 height 20
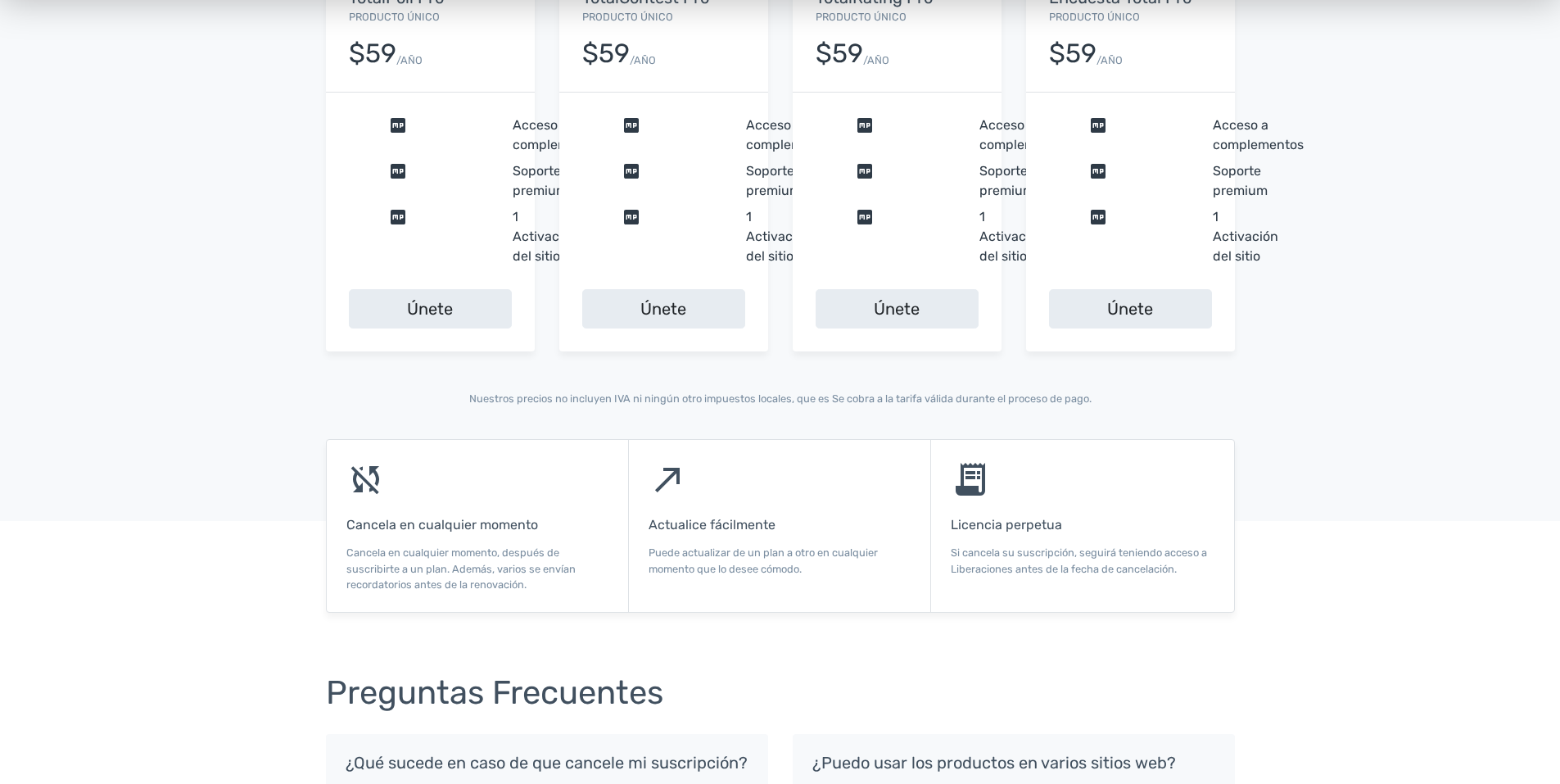
scroll to position [901, 0]
click at [679, 532] on div "north_east Actualice fácilmente Puede actualizar de un plan a otro en cualquier…" at bounding box center [780, 525] width 302 height 172
click at [708, 540] on div "north_east Actualice fácilmente Puede actualizar de un plan a otro en cualquier…" at bounding box center [780, 525] width 302 height 172
click at [715, 505] on div "north_east Actualice fácilmente Puede actualizar de un plan a otro en cualquier…" at bounding box center [780, 525] width 302 height 172
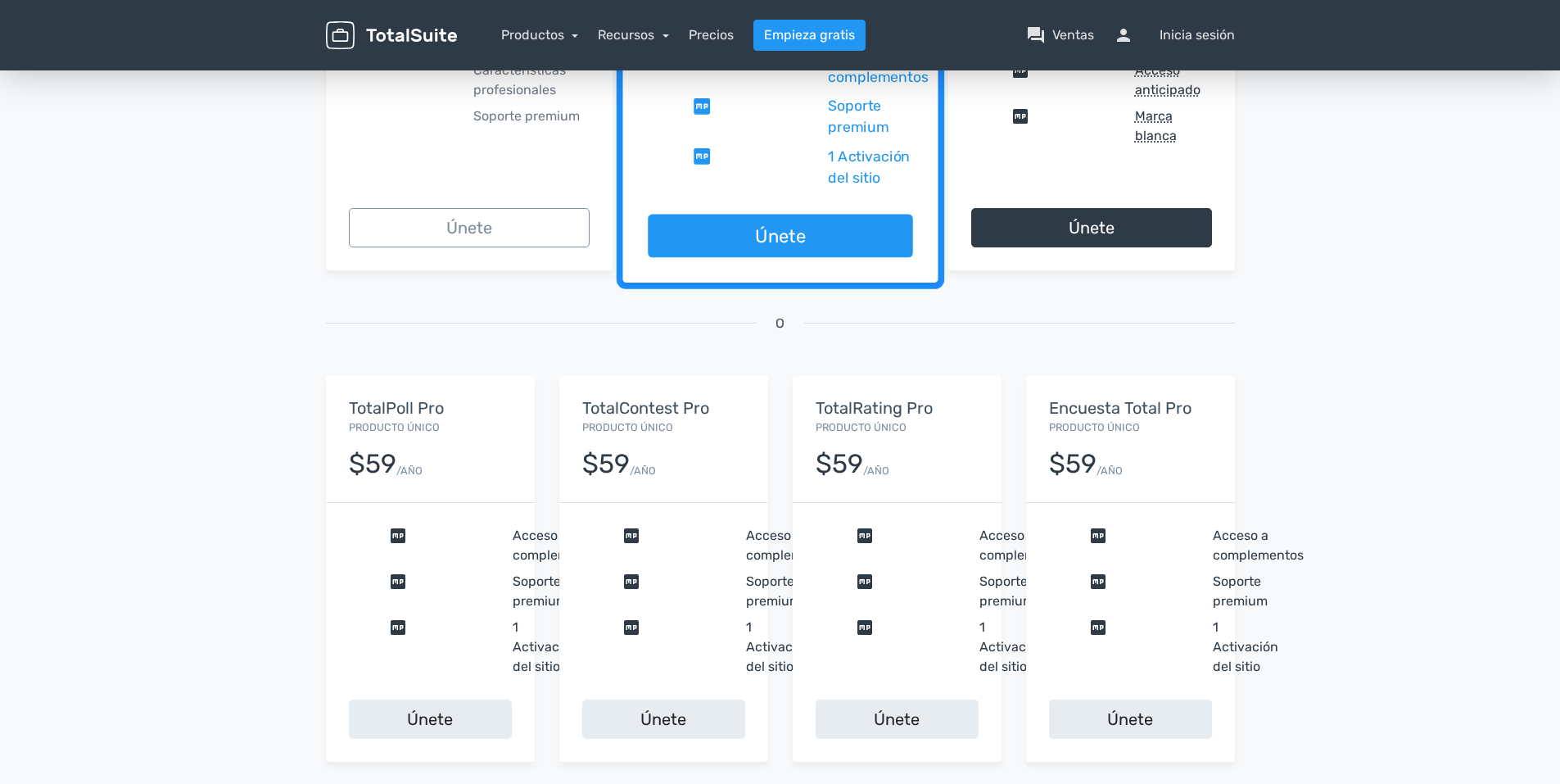
scroll to position [856, 0]
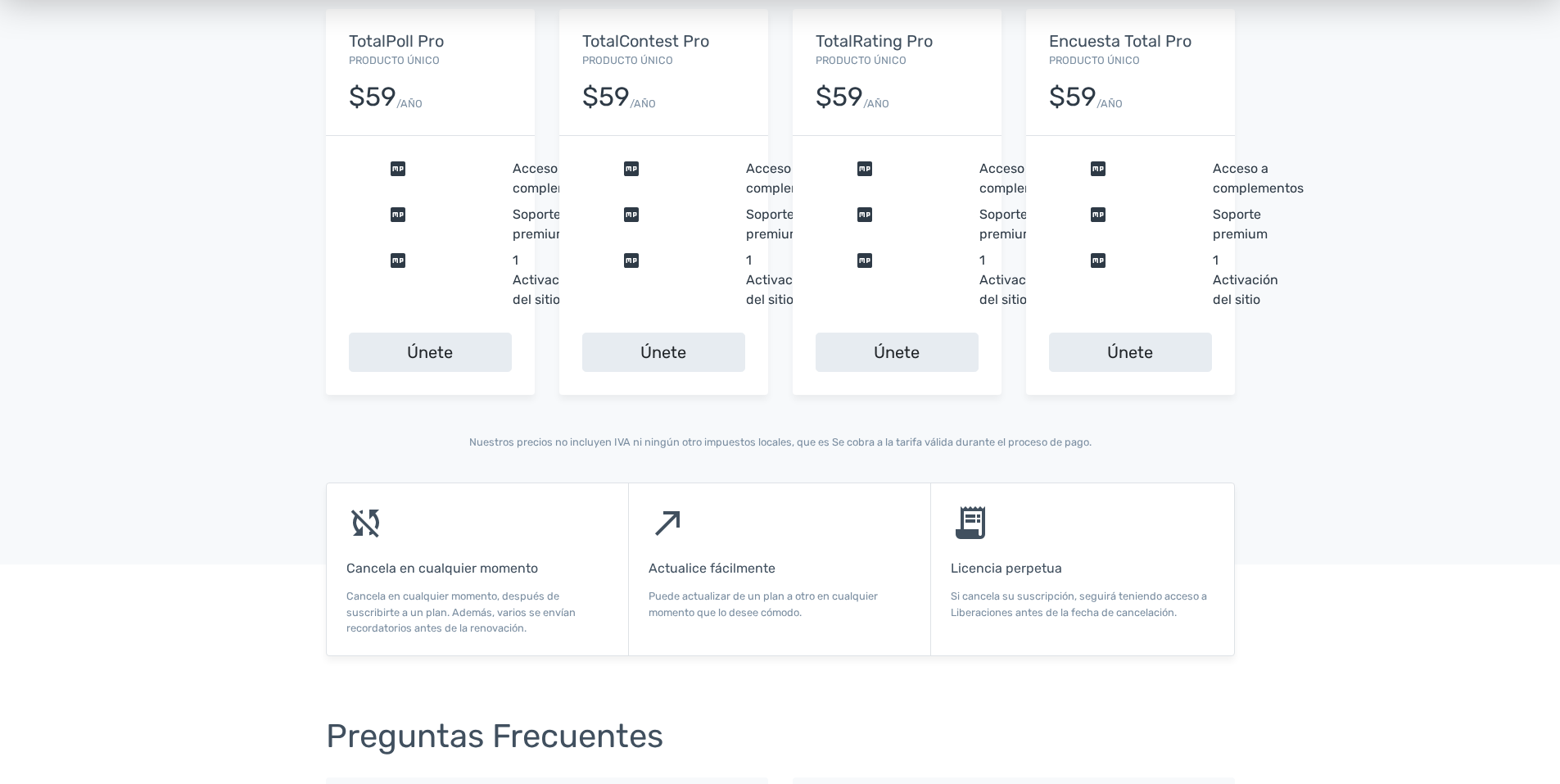
click at [1022, 599] on p "Si cancela su suscripción, seguirá teniendo acceso a Liberaciones antes de la f…" at bounding box center [1083, 604] width 263 height 31
drag, startPoint x: 713, startPoint y: 537, endPoint x: 639, endPoint y: 484, distance: 91.0
click at [709, 536] on div "north_east Actualice fácilmente Puede actualizar de un plan a otro en cualquier…" at bounding box center [780, 568] width 302 height 172
click at [639, 484] on div "north_east Actualice fácilmente Puede actualizar de un plan a otro en cualquier…" at bounding box center [780, 568] width 302 height 172
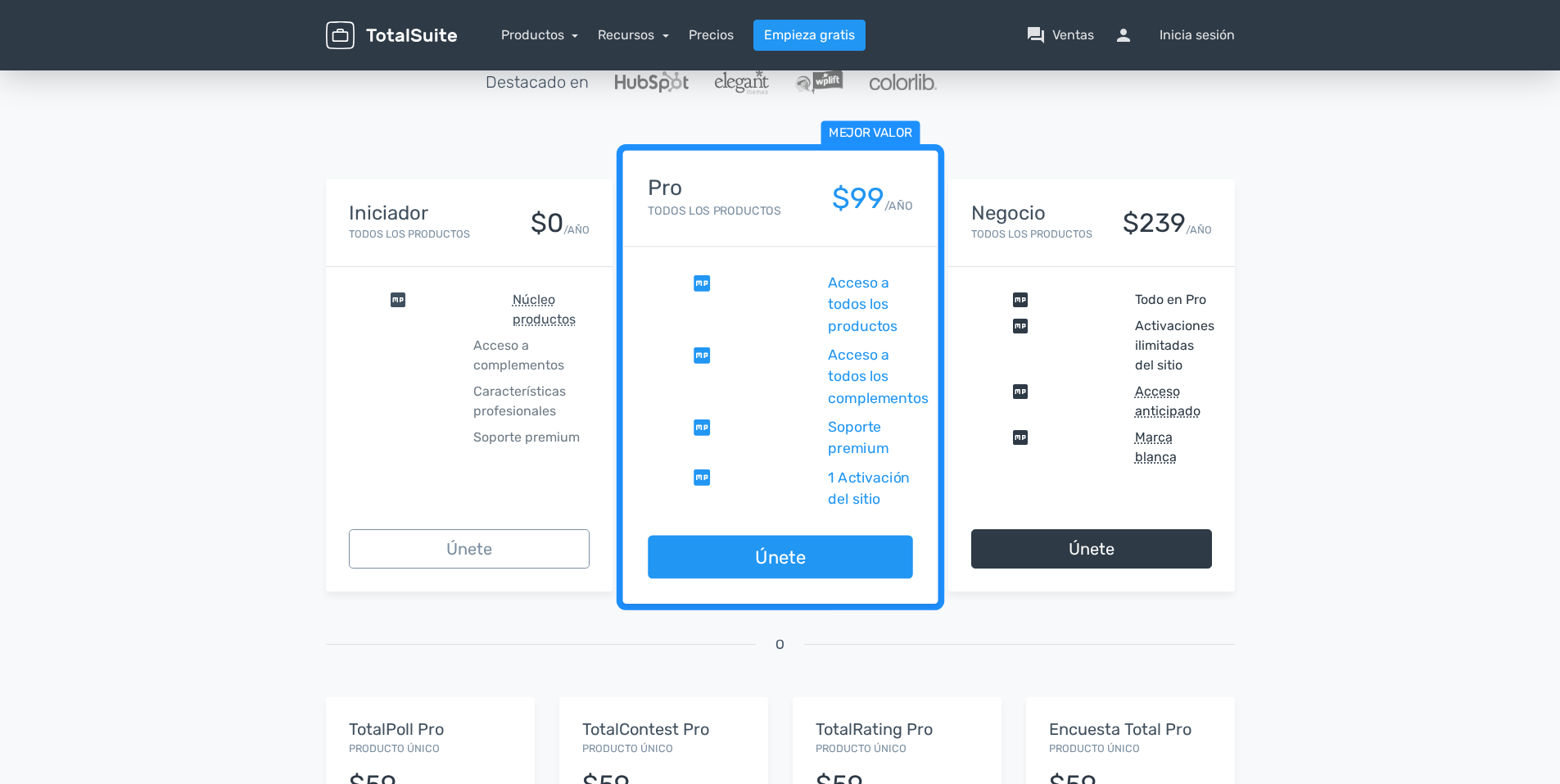
scroll to position [0, 0]
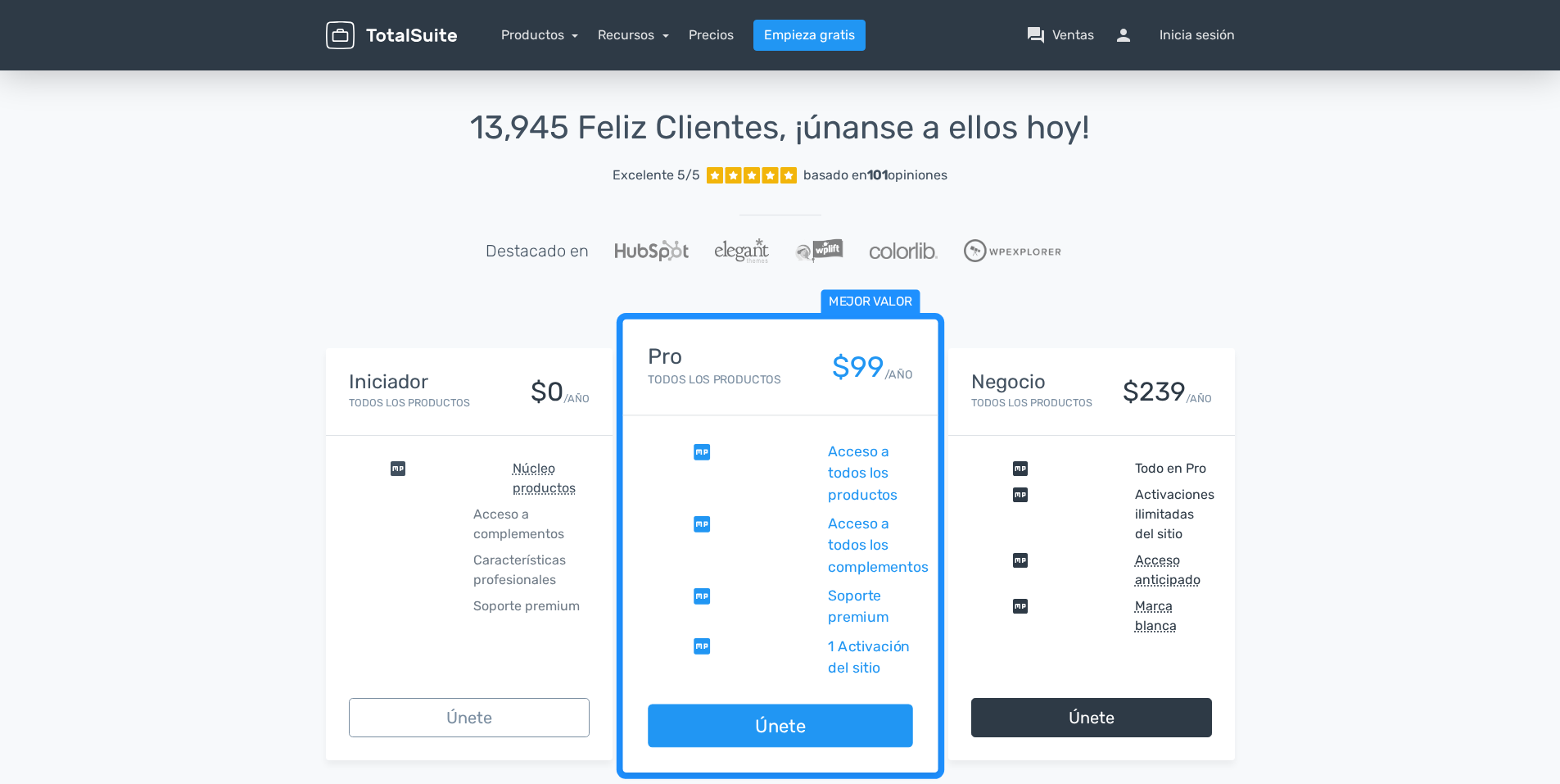
click at [788, 183] on rect at bounding box center [789, 175] width 16 height 16
click at [1072, 35] on font "Ventas" at bounding box center [1073, 35] width 42 height 20
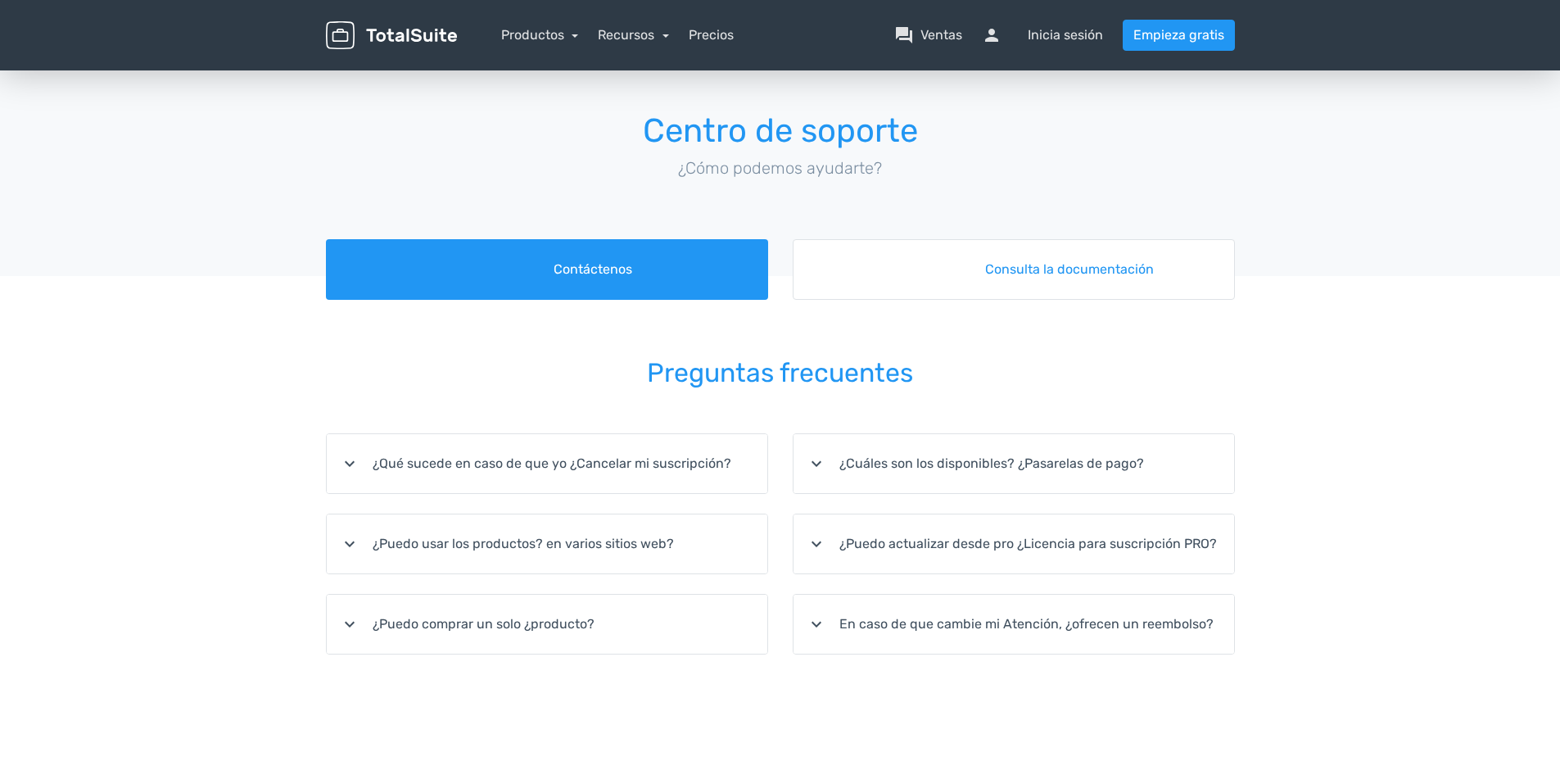
click at [1021, 548] on font "¿Puedo actualizar desde pro ¿Licencia para suscripción PRO?" at bounding box center [1028, 544] width 378 height 20
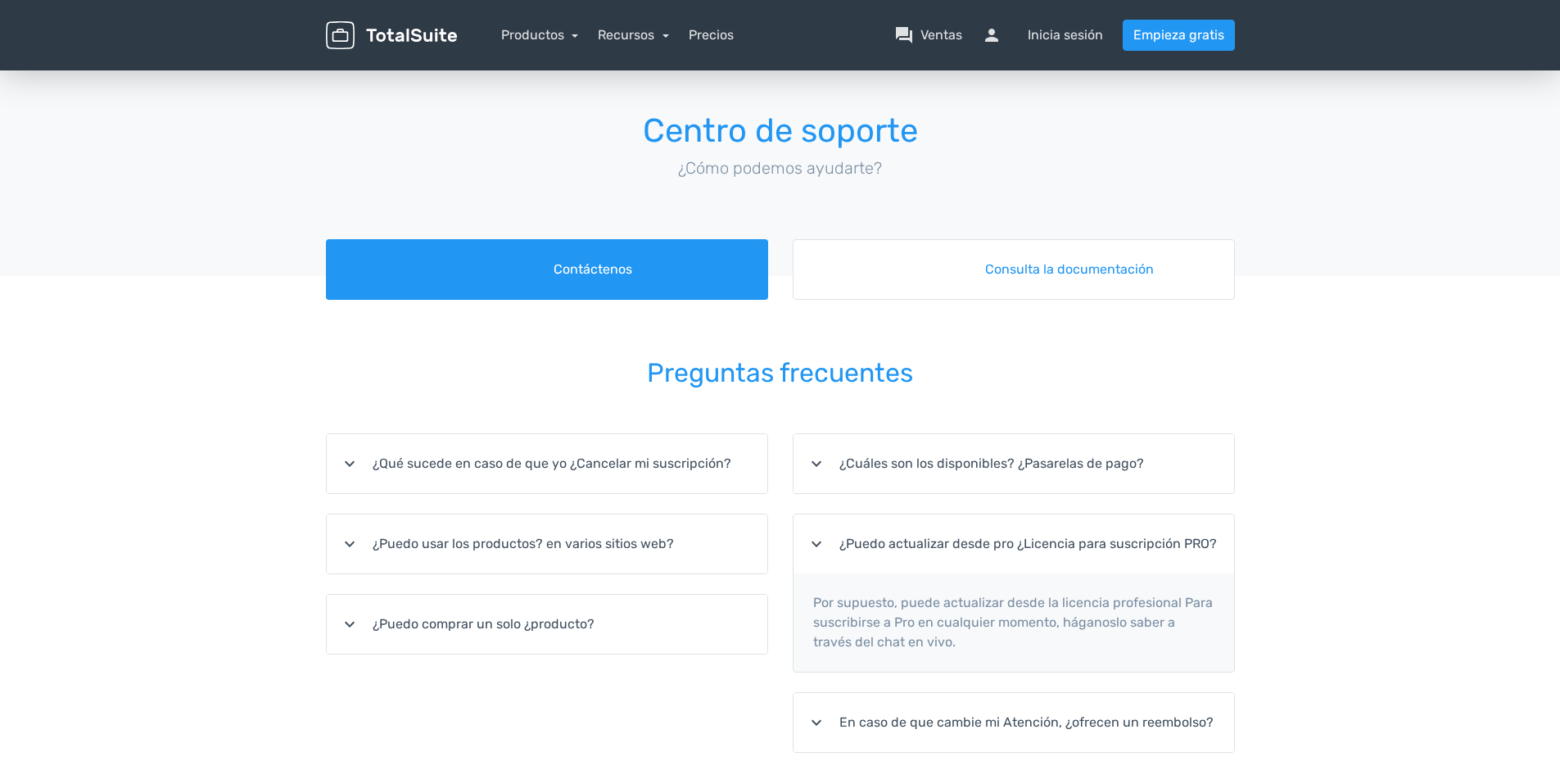
click at [878, 636] on p "Por supuesto, puede actualizar desde la licencia profesional Para suscribirse a…" at bounding box center [1014, 622] width 441 height 98
click at [646, 33] on link "Recursos" at bounding box center [634, 35] width 72 height 16
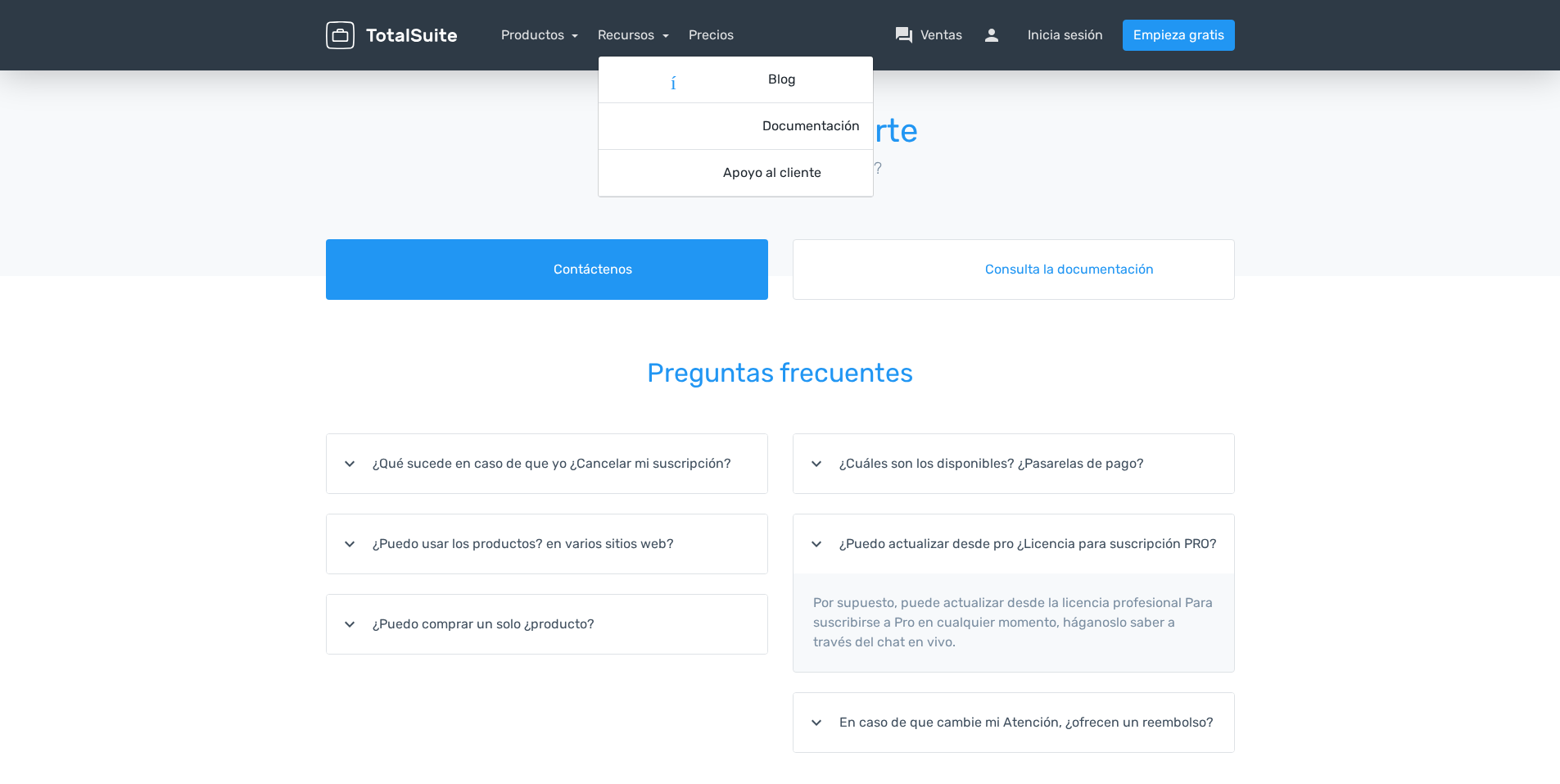
click at [586, 34] on nav "Productos TotalPoll WordPress Poll and Contest Plugin TotalContest WordPress Co…" at bounding box center [858, 35] width 778 height 31
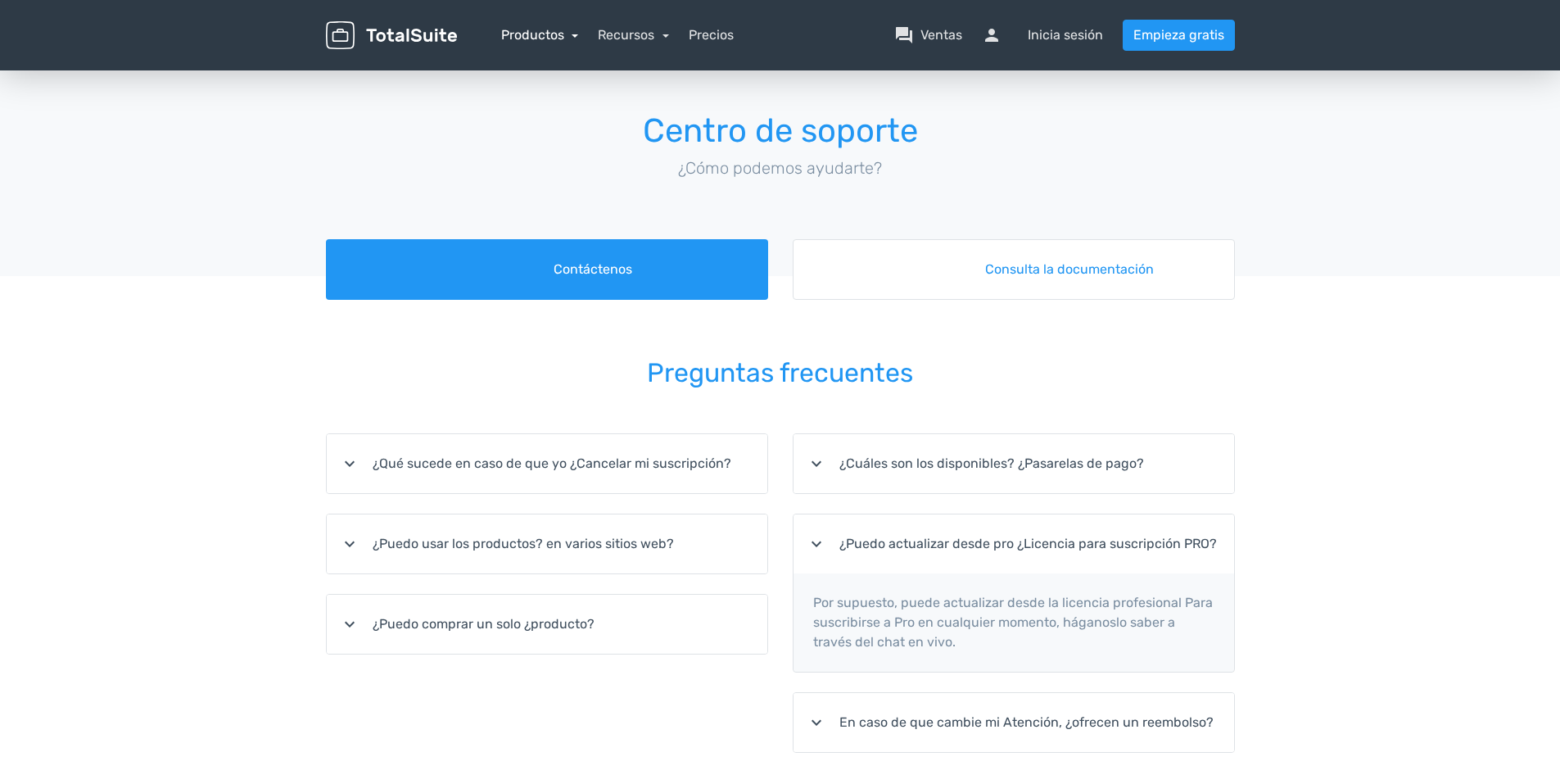
click at [546, 29] on link "Productos" at bounding box center [540, 35] width 78 height 16
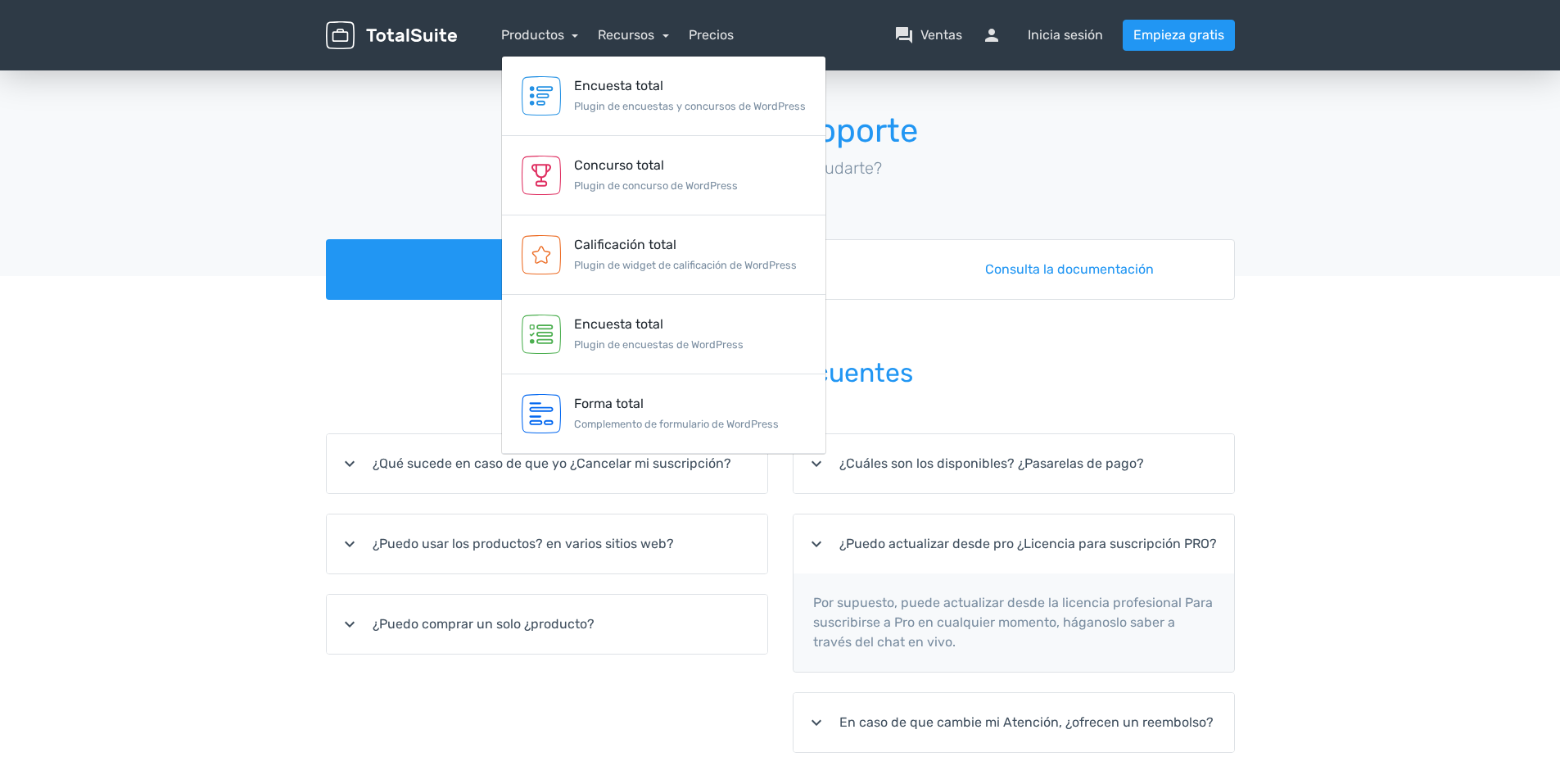
click at [412, 21] on img at bounding box center [391, 35] width 131 height 29
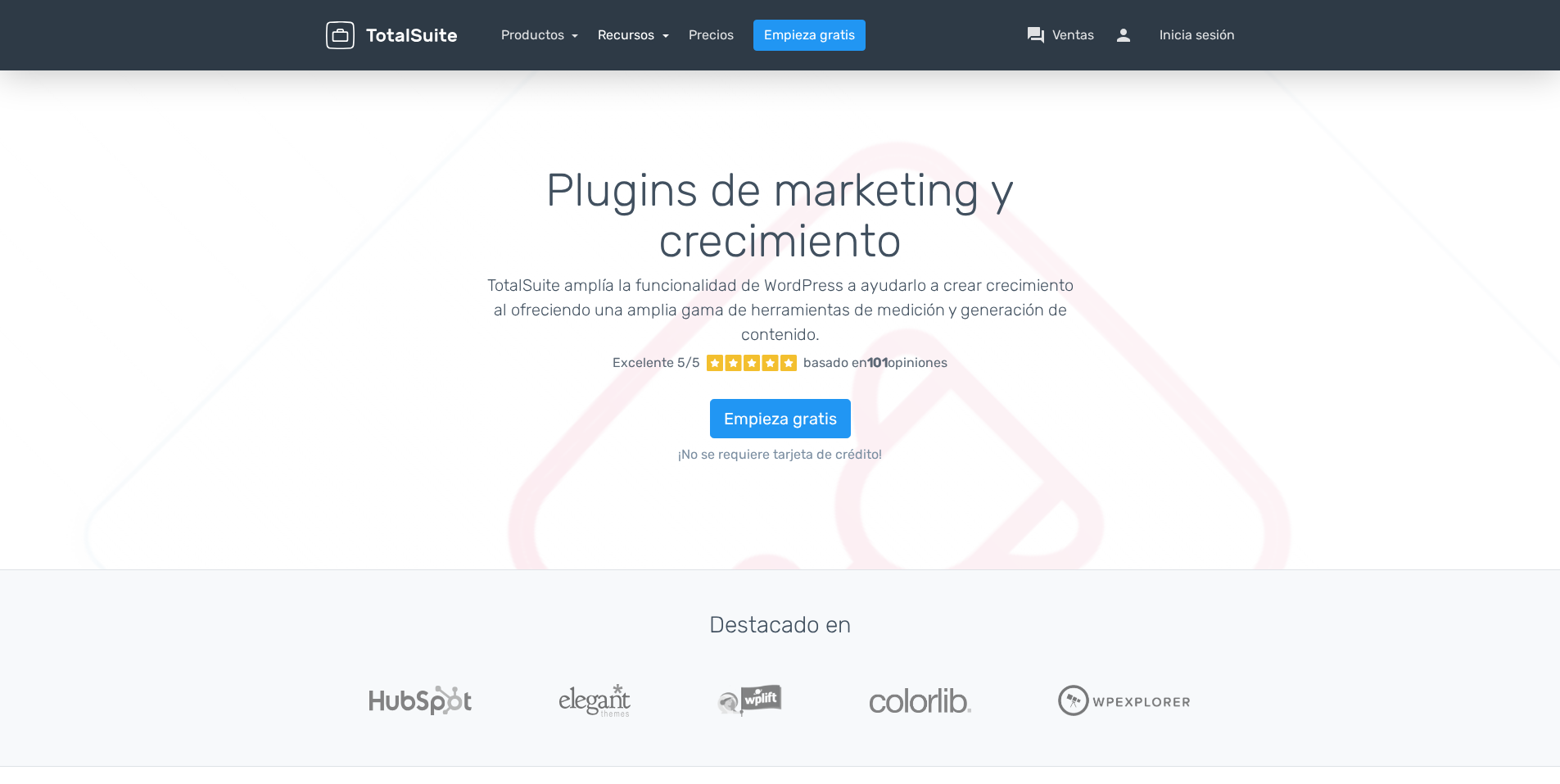
click at [626, 31] on link "Recursos" at bounding box center [634, 35] width 72 height 16
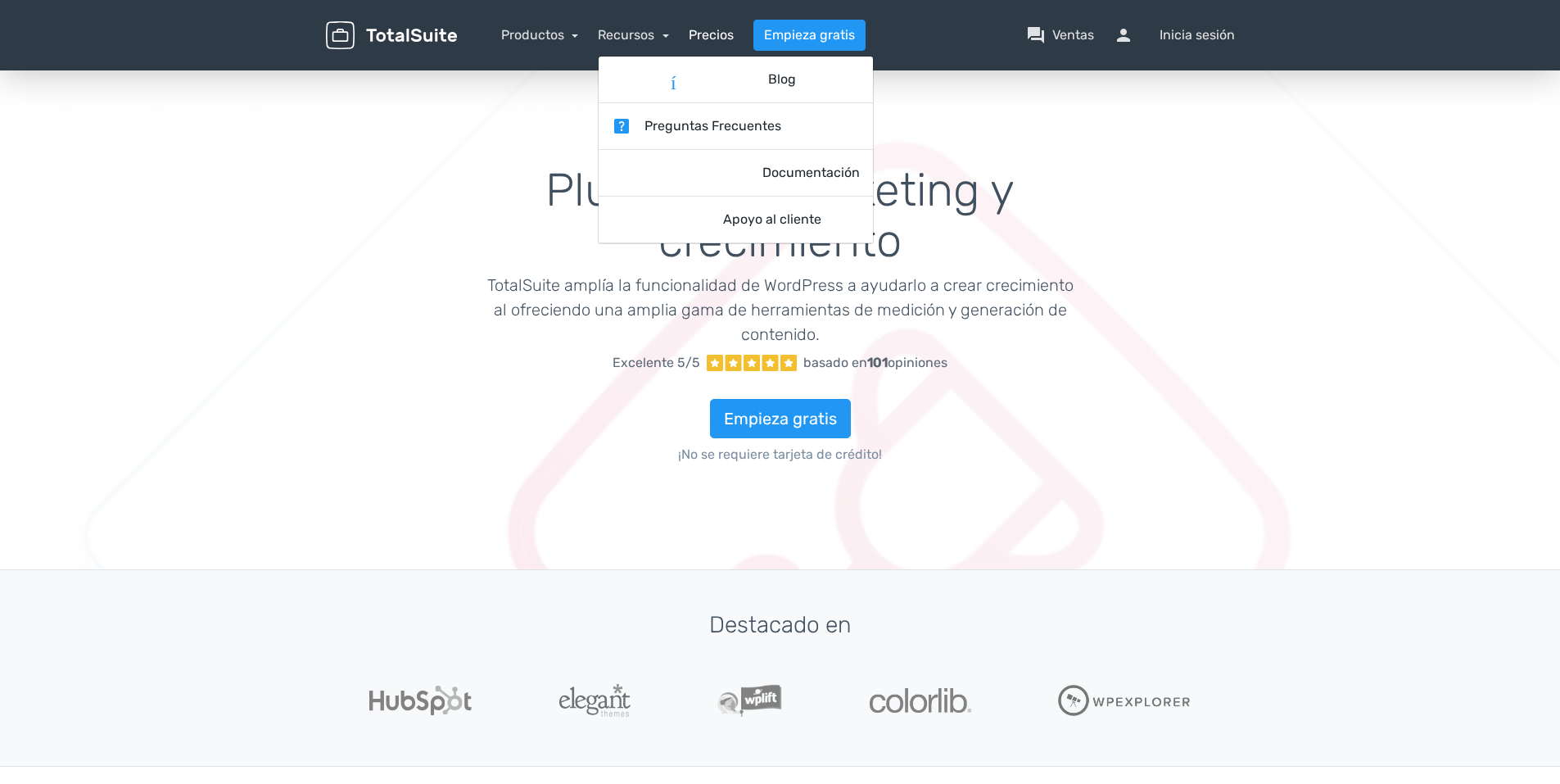
click at [709, 27] on link "Precios" at bounding box center [711, 35] width 45 height 20
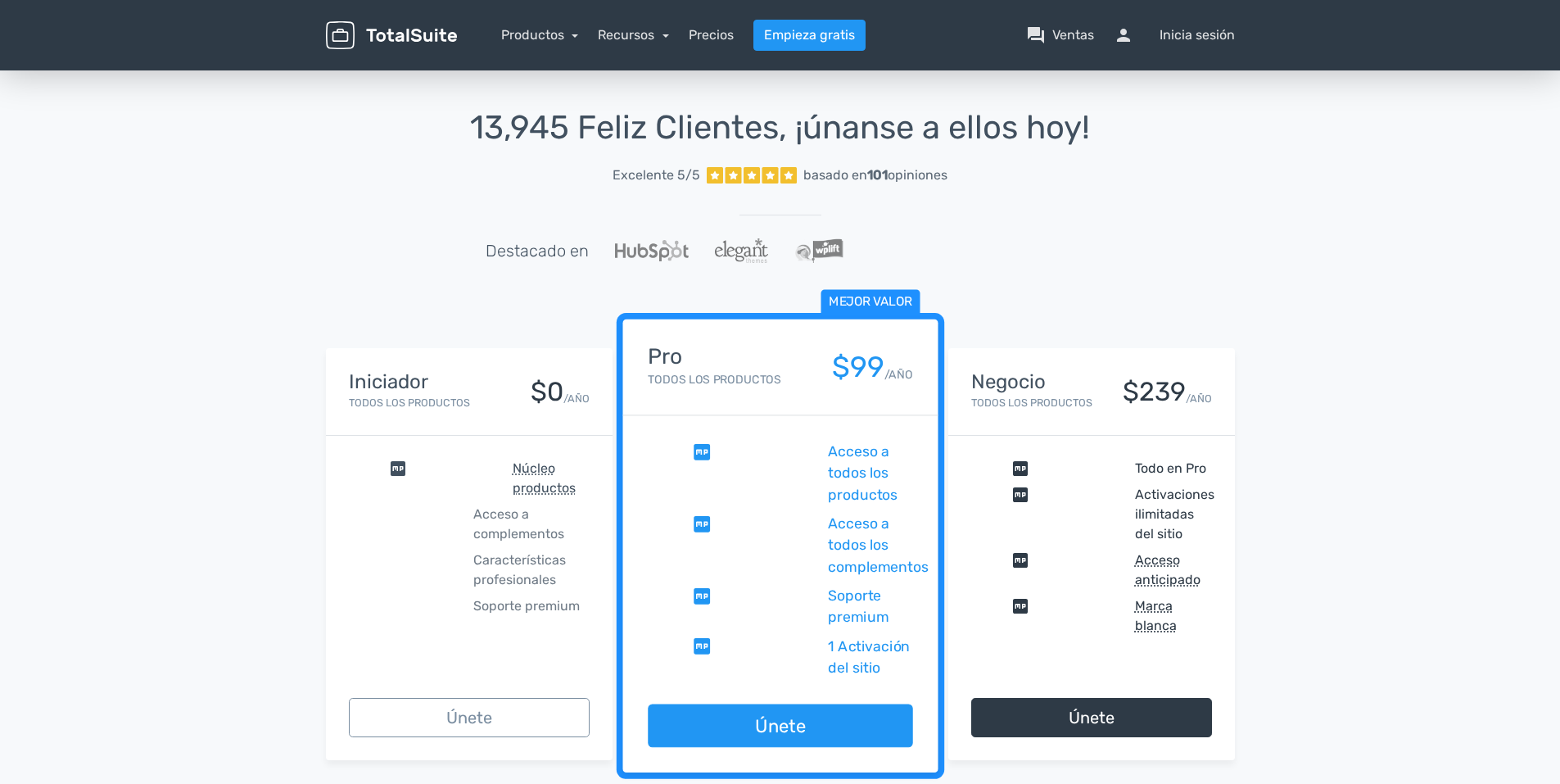
click at [883, 304] on span "Mejor valor" at bounding box center [871, 301] width 99 height 26
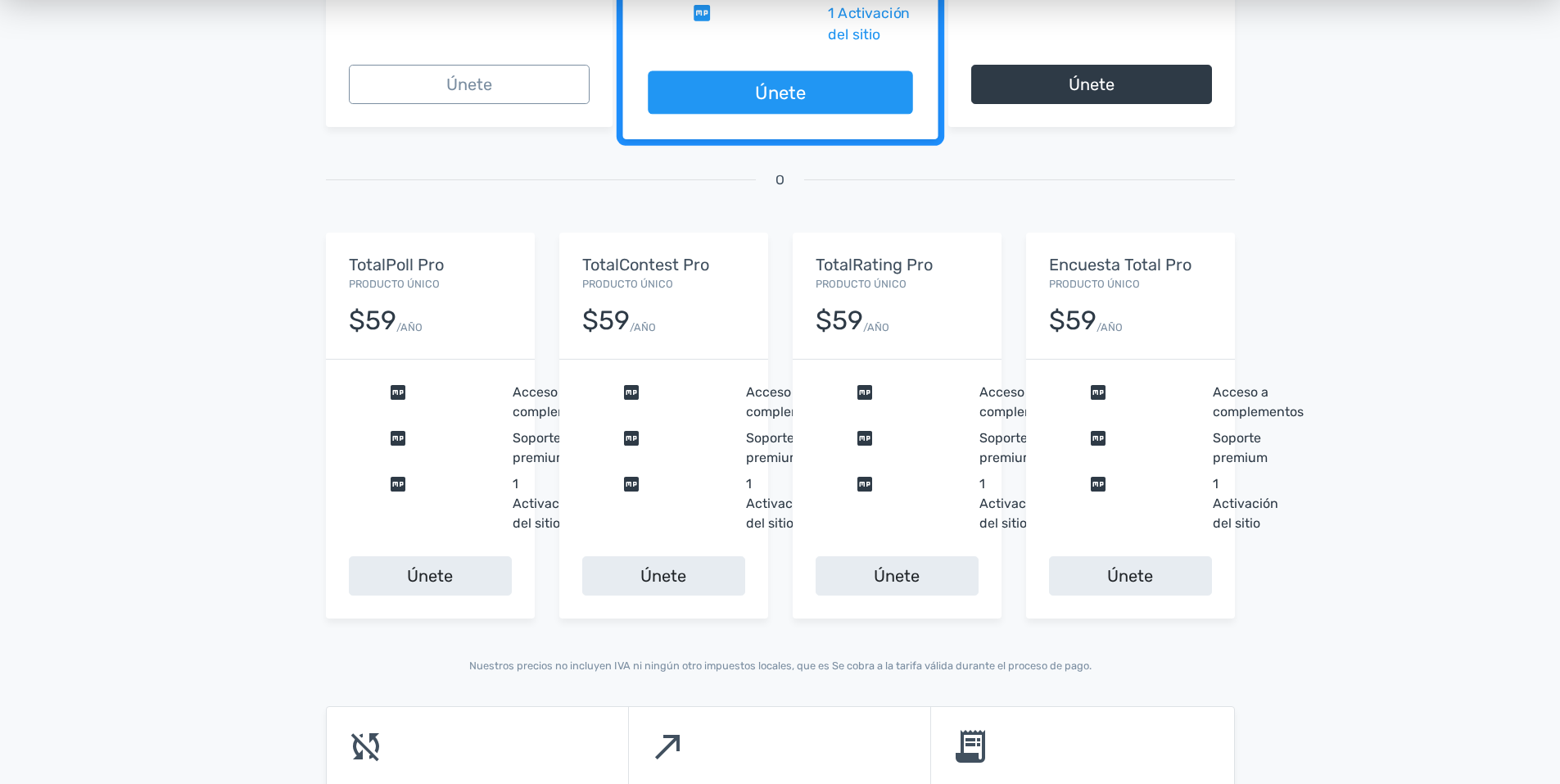
scroll to position [655, 0]
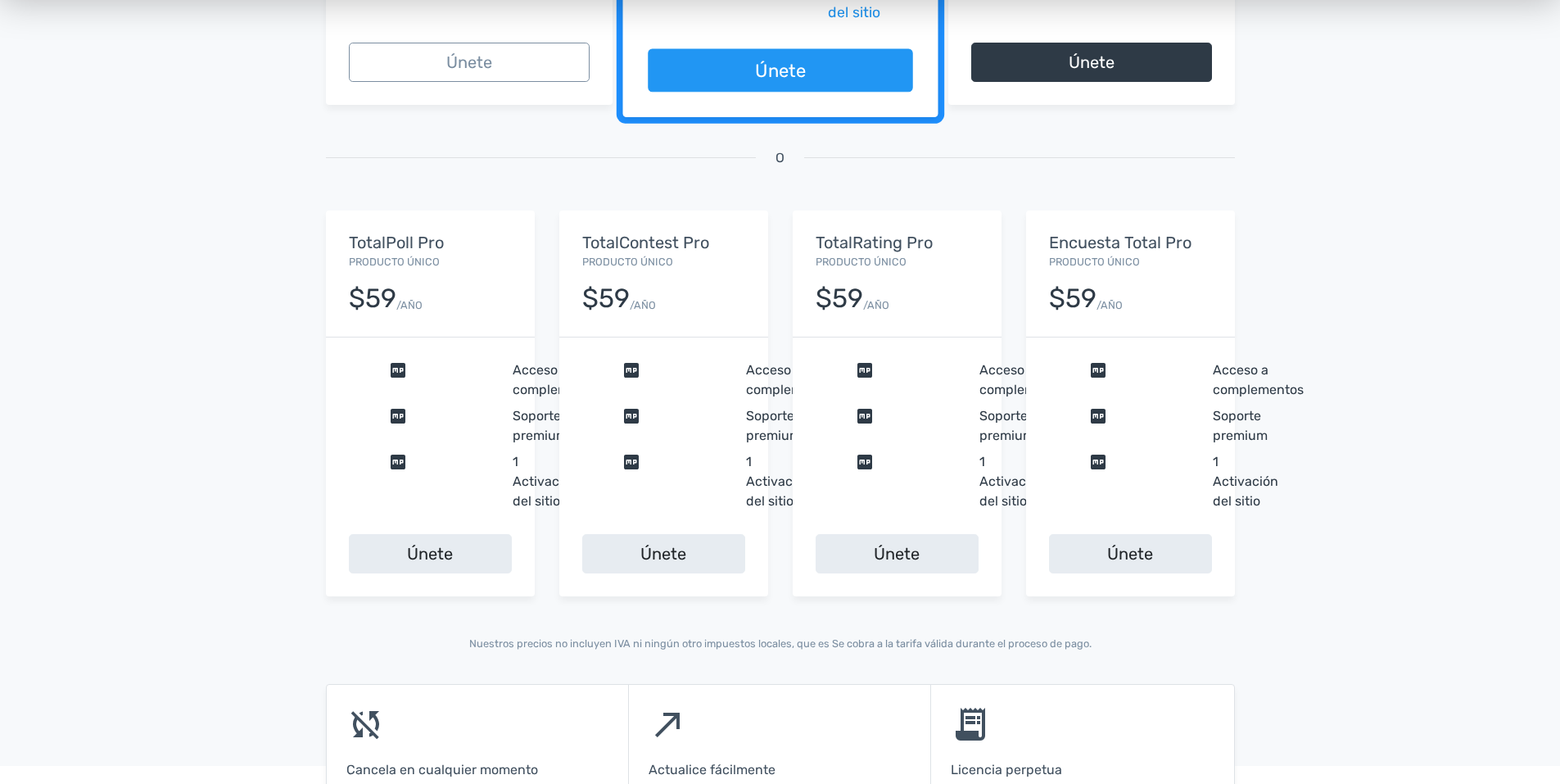
click at [620, 294] on div "$59" at bounding box center [606, 298] width 48 height 29
click at [563, 366] on div "comprobar Acceso a complementos comprobar Soporte premium comprobar 1 Activació…" at bounding box center [664, 435] width 209 height 197
drag, startPoint x: 563, startPoint y: 366, endPoint x: 685, endPoint y: 318, distance: 131.1
click at [689, 313] on div "TotalContest Pro Producto único $59 /AÑO" at bounding box center [664, 273] width 209 height 126
click at [632, 368] on span "comprobar" at bounding box center [661, 380] width 157 height 39
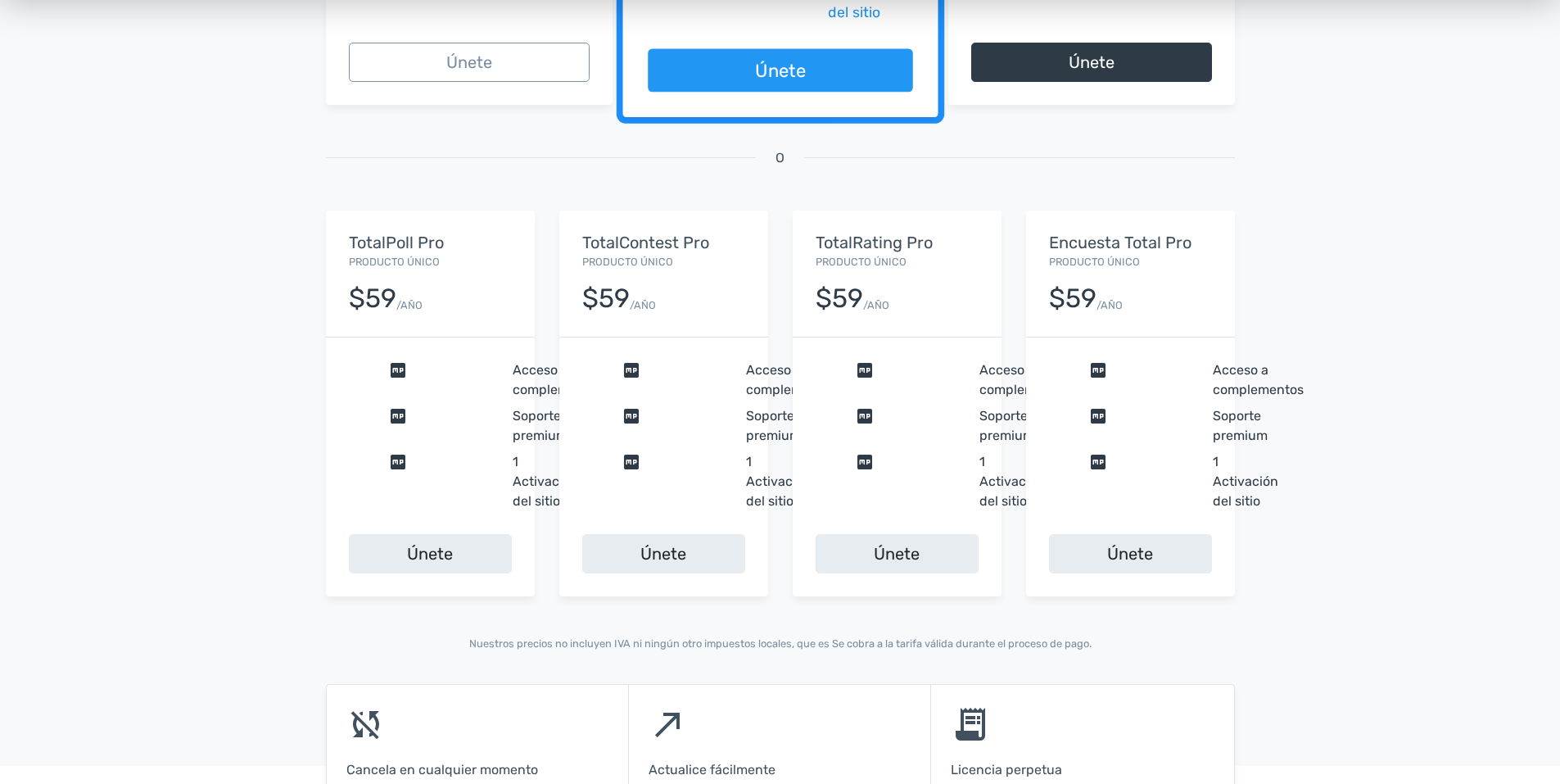
click at [545, 364] on span "Acceso a complementos" at bounding box center [558, 380] width 91 height 39
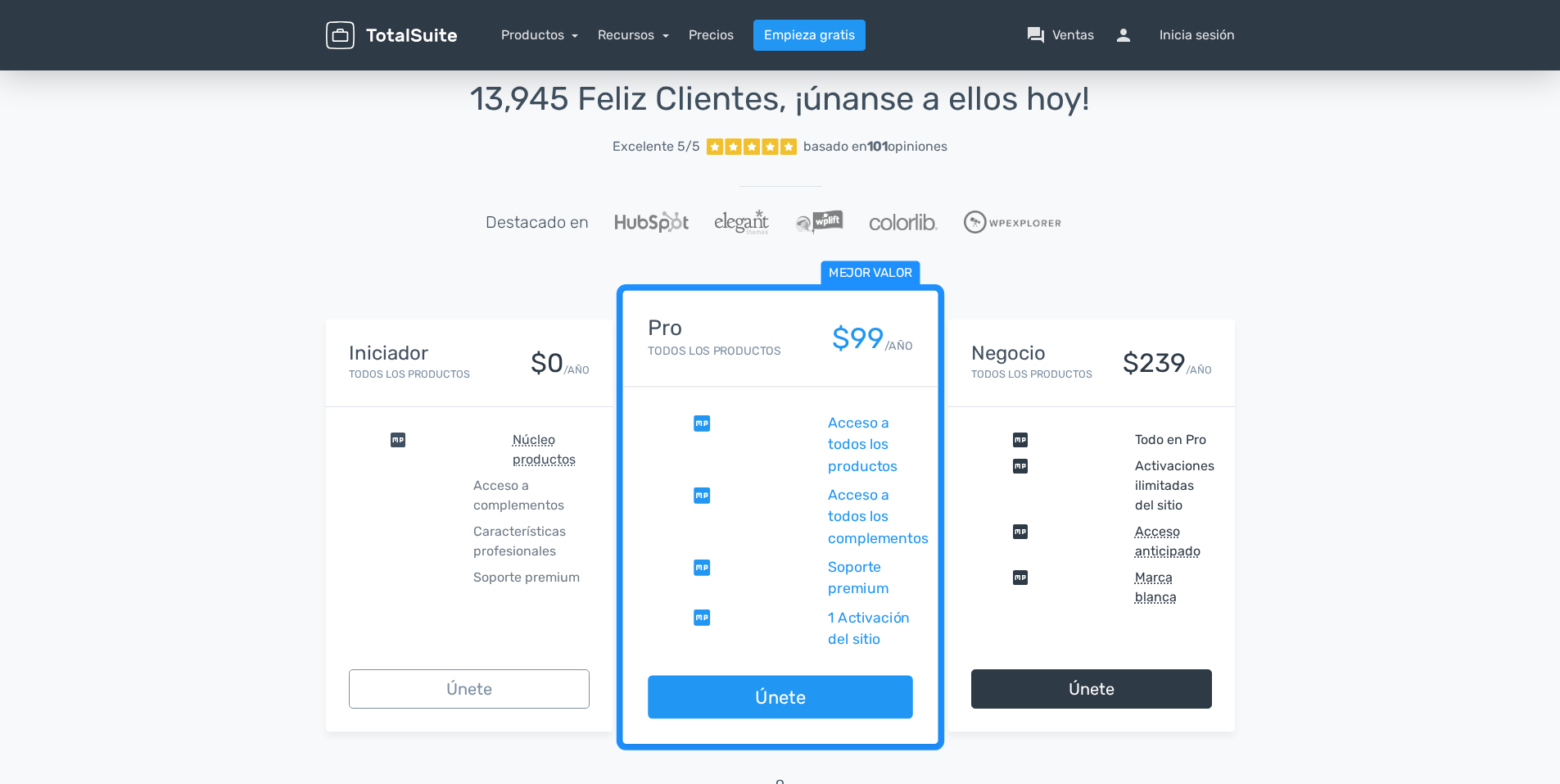
scroll to position [0, 0]
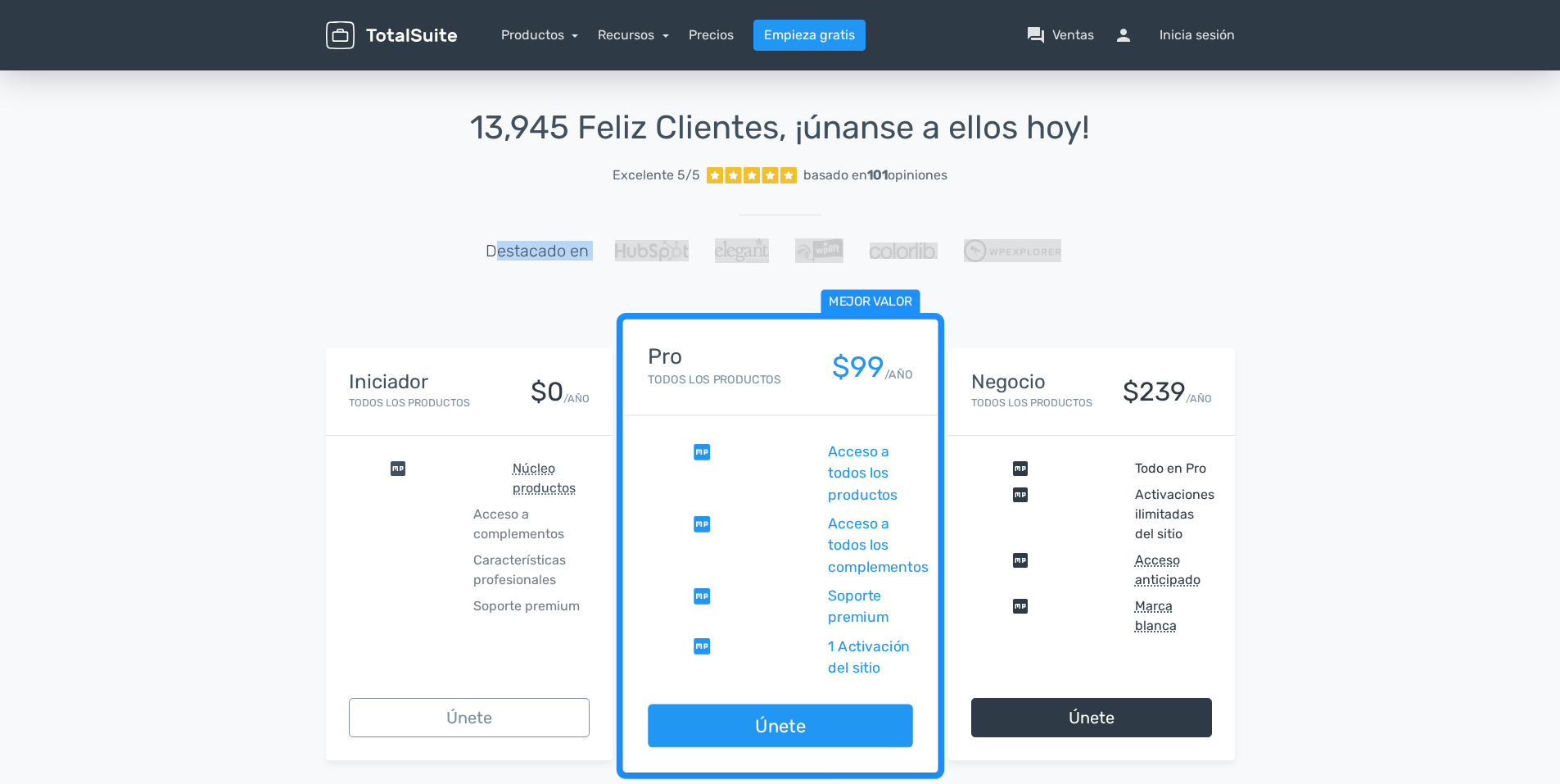
drag, startPoint x: 493, startPoint y: 248, endPoint x: 1068, endPoint y: 255, distance: 575.0
click at [1068, 255] on div "Destacado en" at bounding box center [780, 251] width 934 height 25
drag, startPoint x: 1068, startPoint y: 255, endPoint x: 1166, endPoint y: 252, distance: 98.0
click at [1169, 251] on div "Destacado en" at bounding box center [780, 251] width 934 height 25
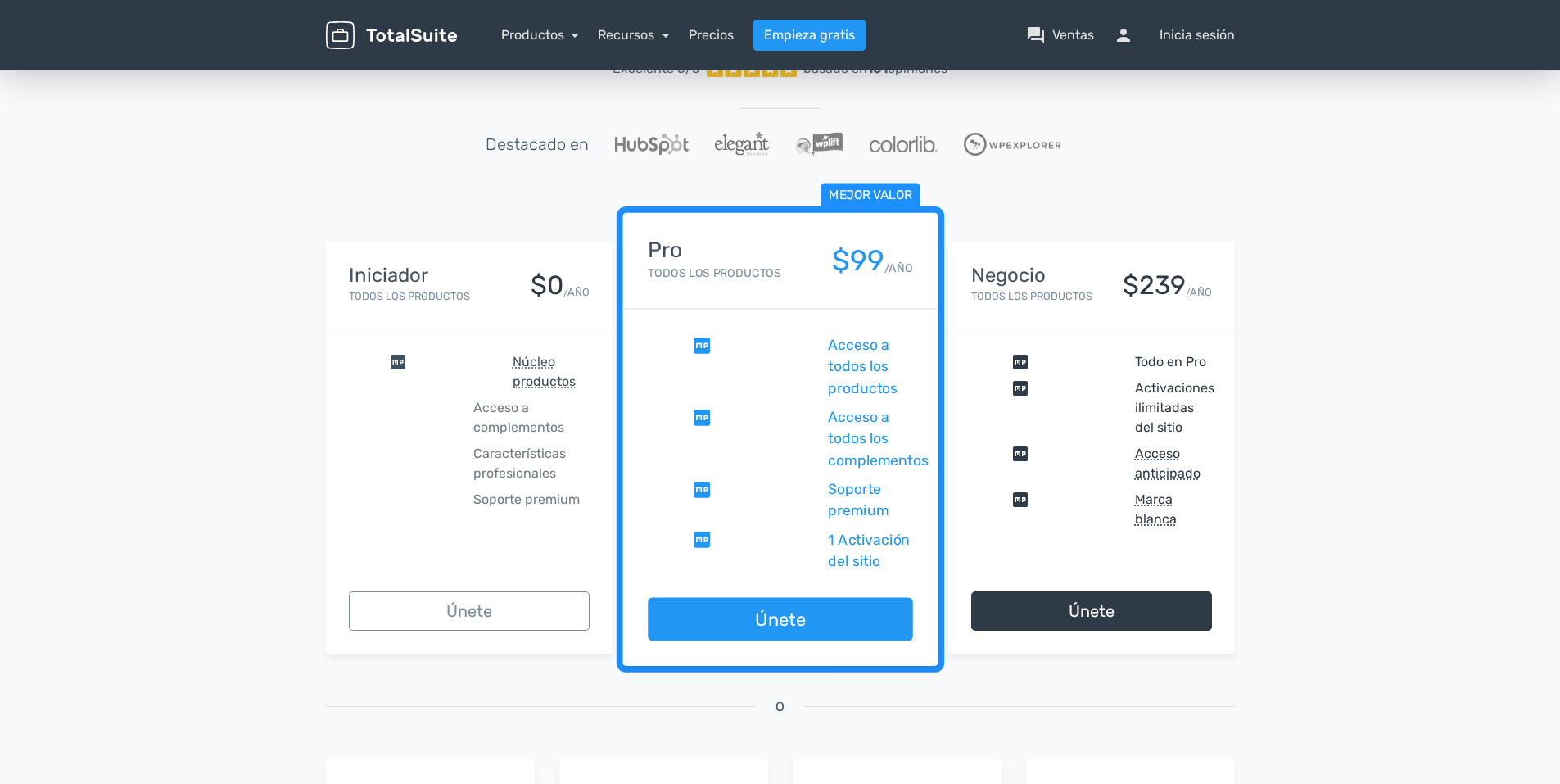
scroll to position [246, 0]
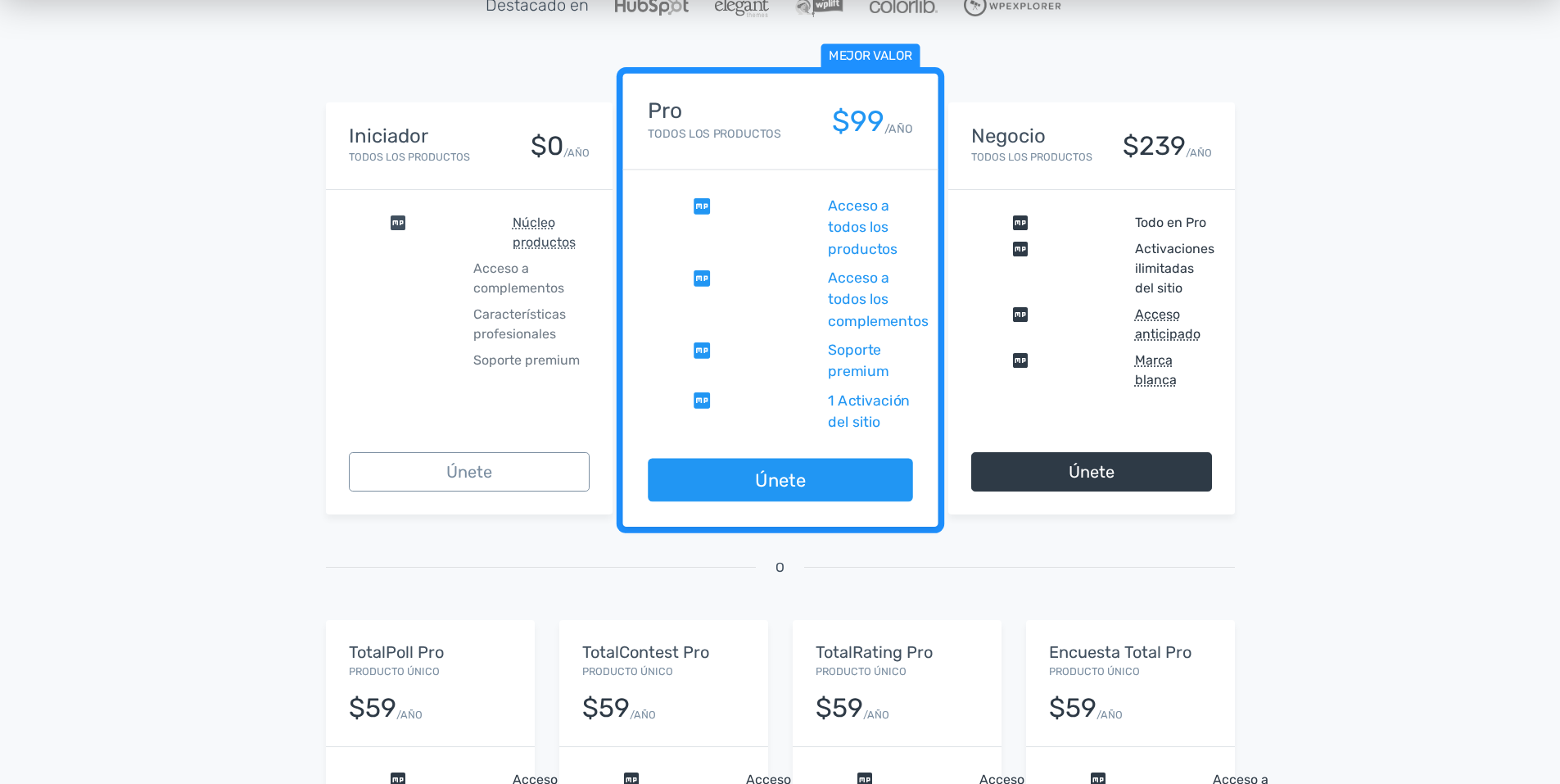
click at [779, 567] on span "O" at bounding box center [780, 568] width 9 height 20
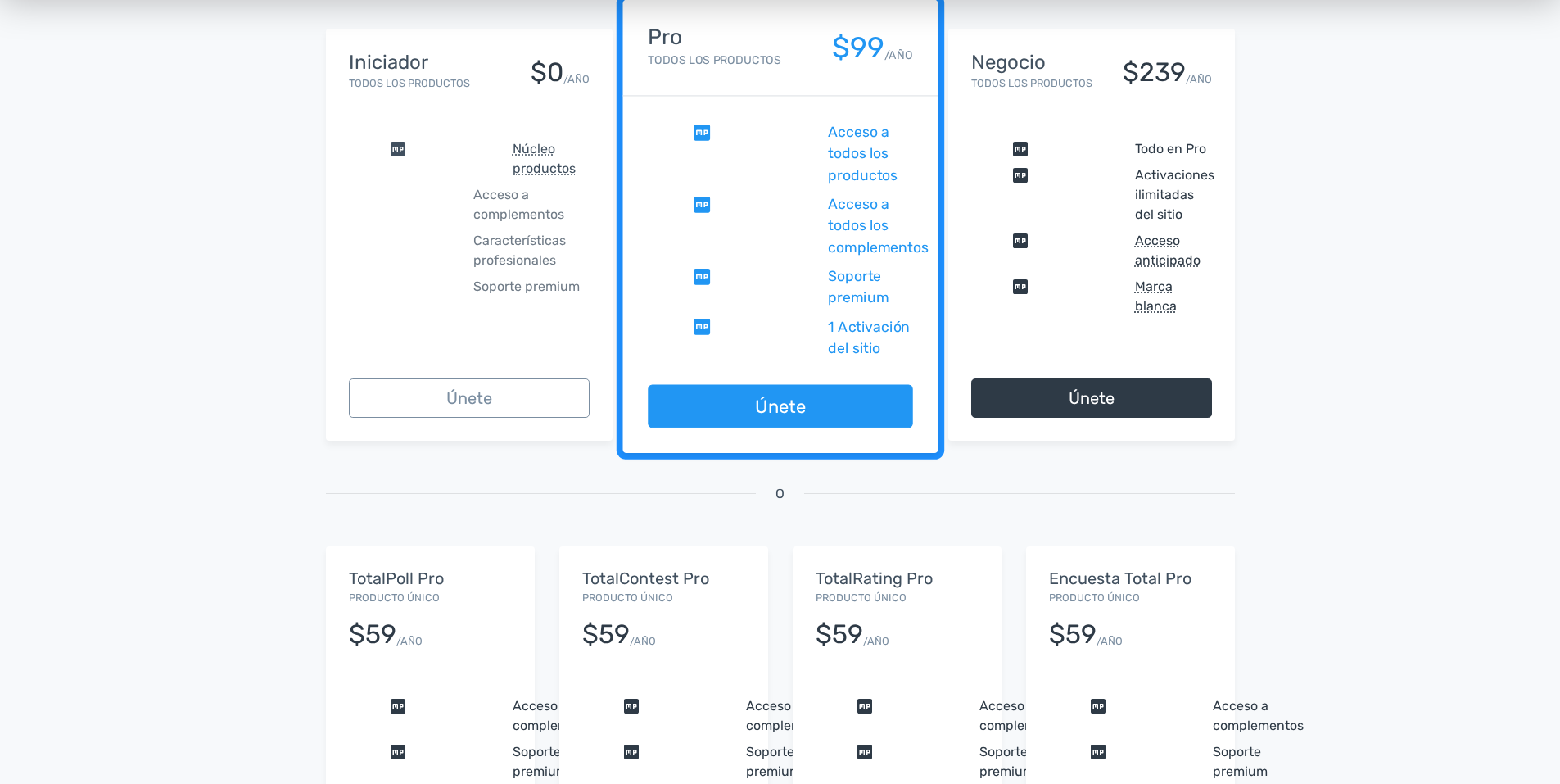
scroll to position [491, 0]
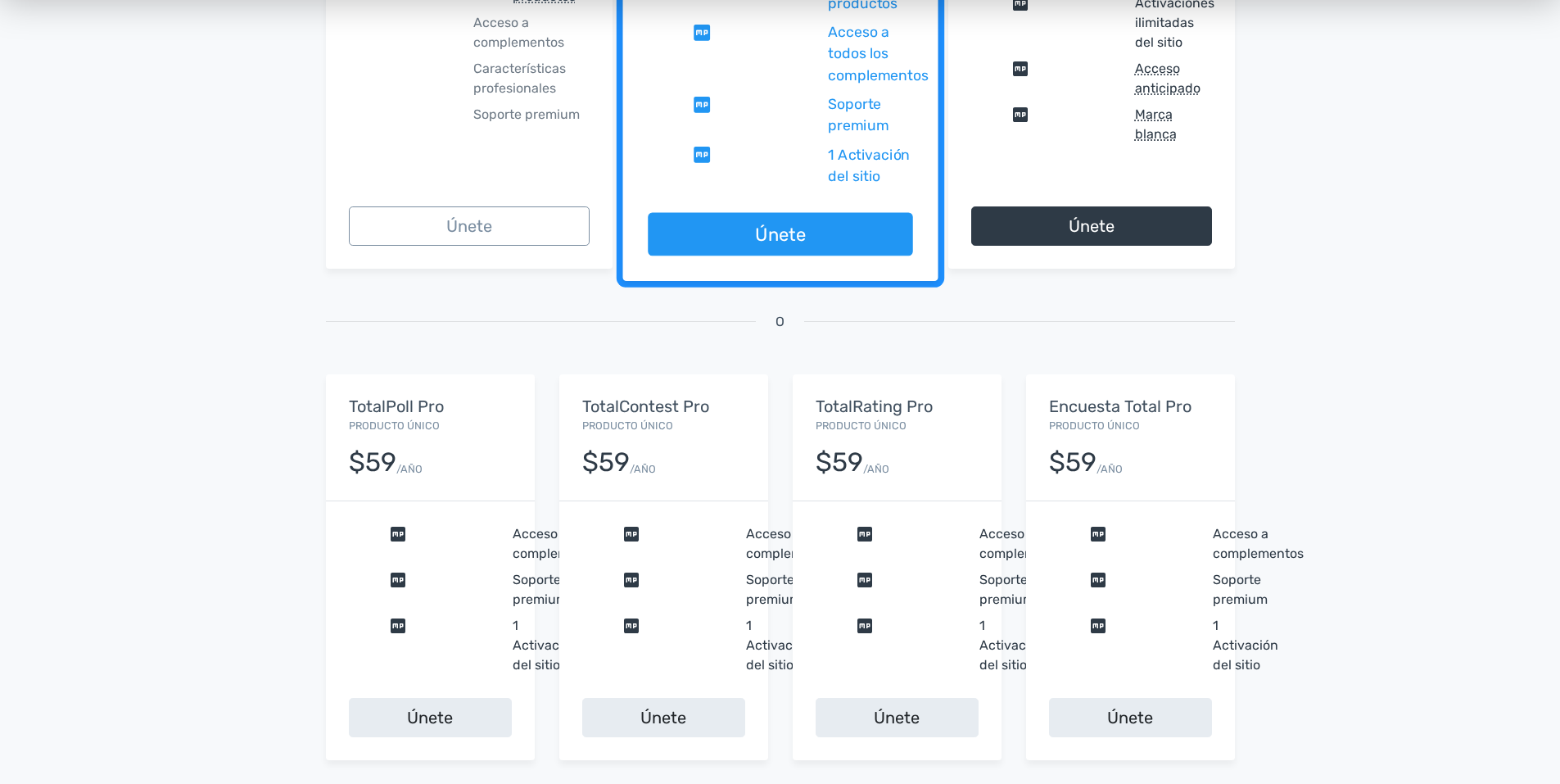
click at [585, 448] on div "$59" at bounding box center [606, 462] width 48 height 29
click at [584, 448] on div "$59" at bounding box center [606, 462] width 48 height 29
drag, startPoint x: 584, startPoint y: 447, endPoint x: 568, endPoint y: 374, distance: 74.7
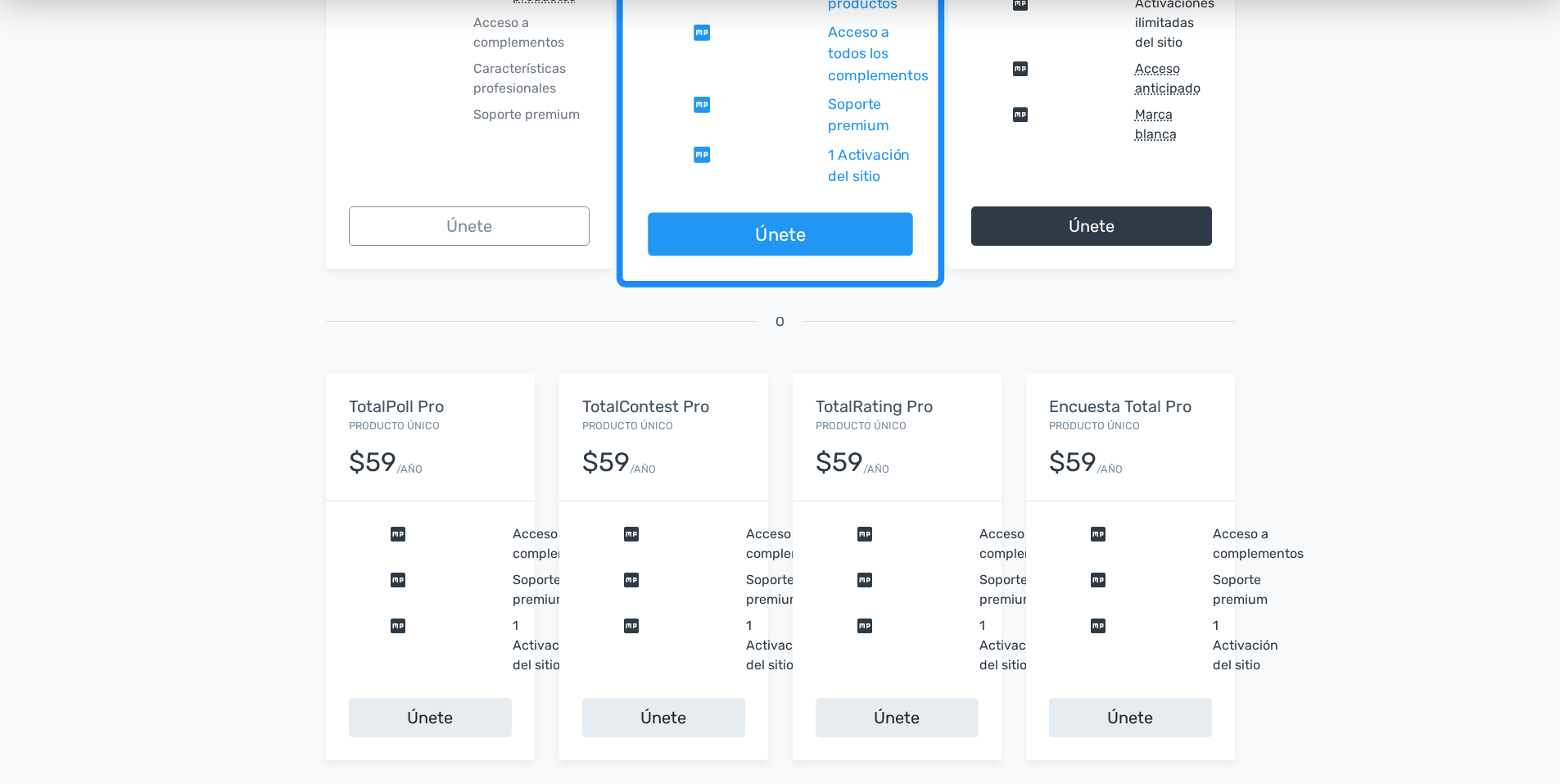
click at [568, 374] on div "TotalContest Pro Producto único $59 /AÑO" at bounding box center [664, 437] width 209 height 126
drag, startPoint x: 568, startPoint y: 390, endPoint x: 754, endPoint y: 500, distance: 216.1
click at [754, 500] on div "TotalContest Pro Producto único $59 /AÑO comprobar Acceso a complementos compro…" at bounding box center [664, 567] width 209 height 385
click at [645, 511] on div "comprobar Acceso a complementos comprobar Soporte premium comprobar 1 Activació…" at bounding box center [664, 599] width 209 height 197
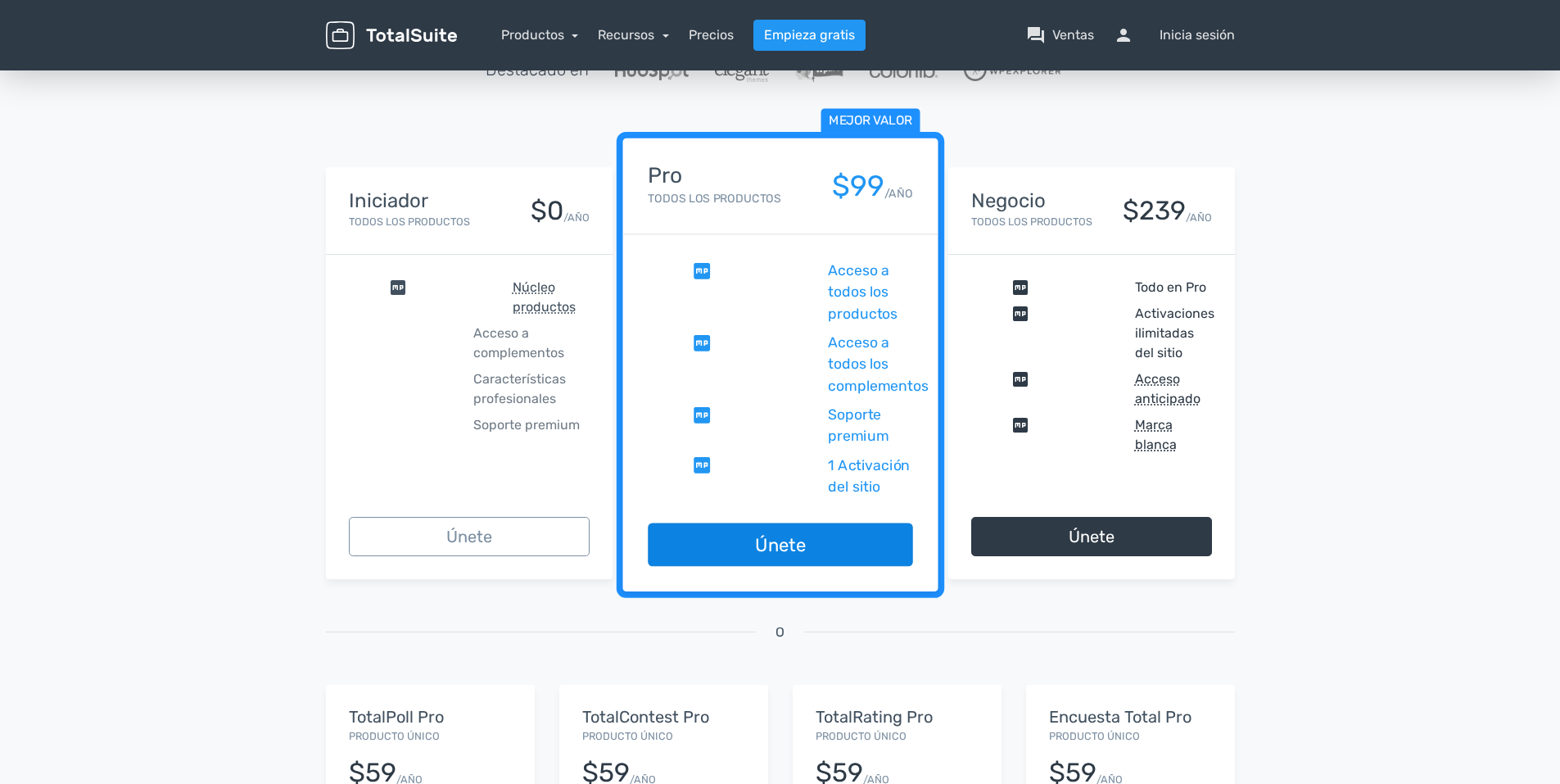
scroll to position [0, 0]
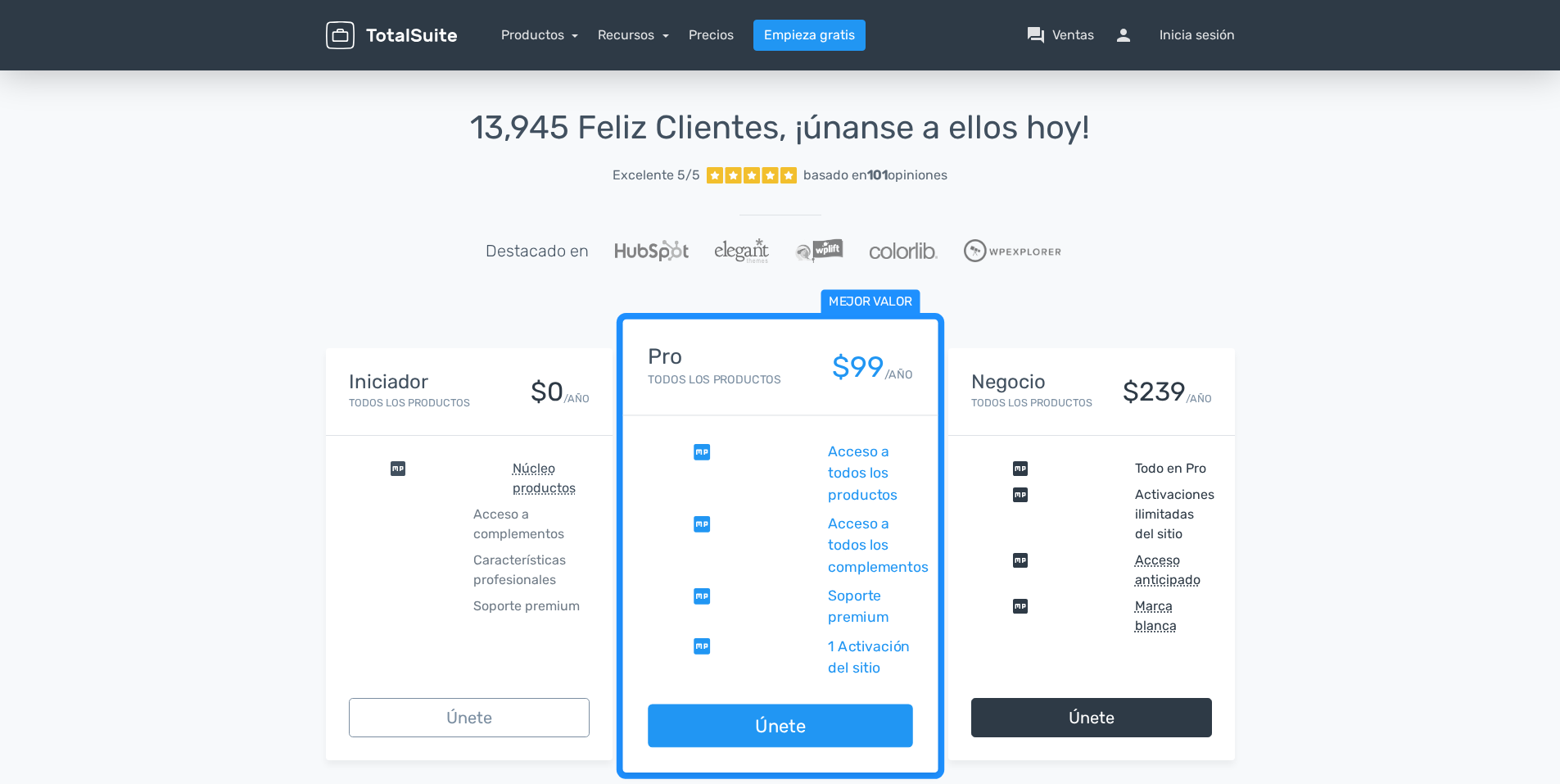
click at [884, 449] on span "Acceso a todos los productos" at bounding box center [870, 474] width 85 height 65
drag, startPoint x: 884, startPoint y: 449, endPoint x: 797, endPoint y: 449, distance: 87.0
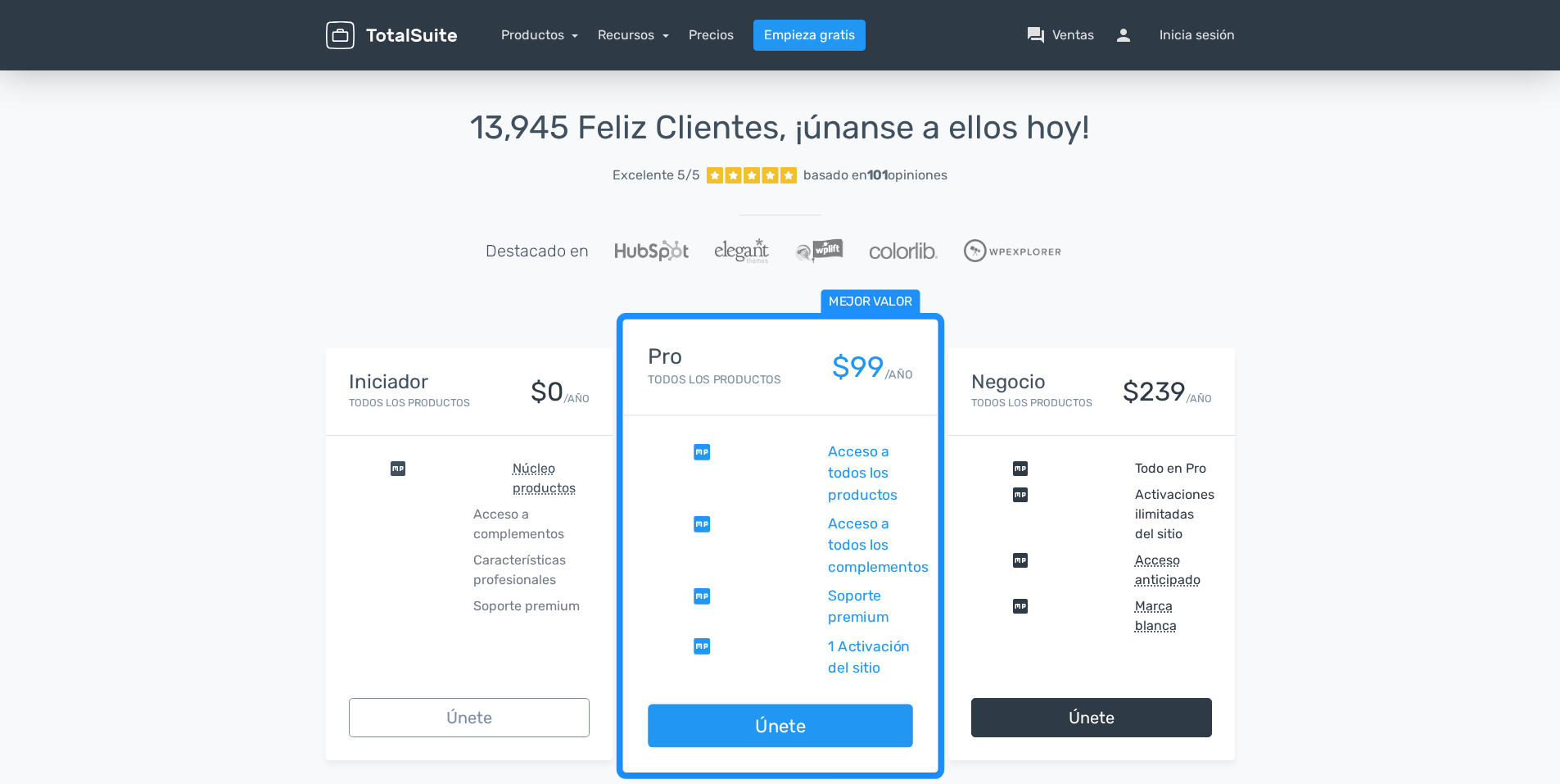
click at [801, 449] on span "comprobar" at bounding box center [734, 474] width 173 height 65
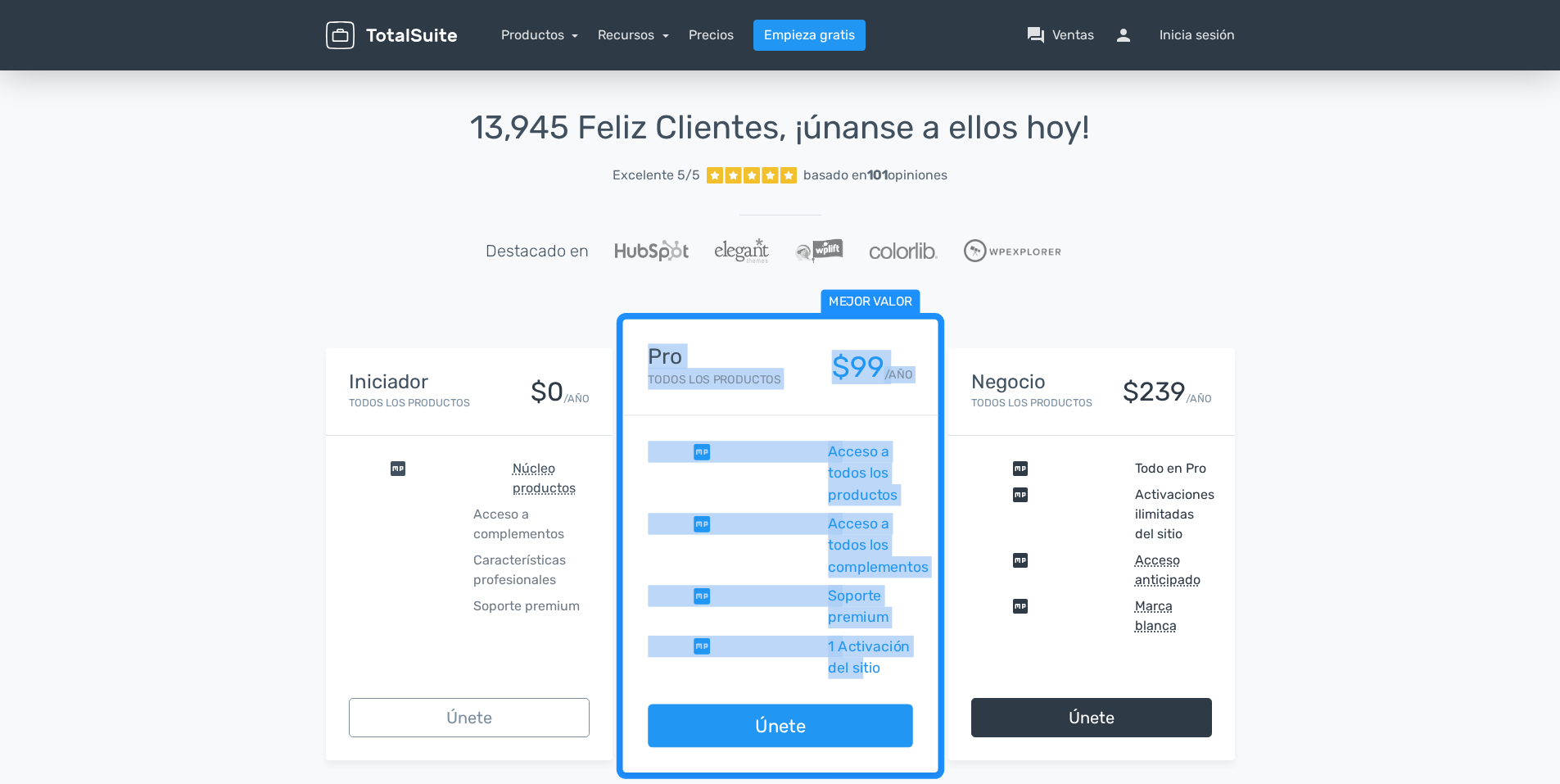
drag, startPoint x: 643, startPoint y: 360, endPoint x: 862, endPoint y: 690, distance: 396.1
click at [862, 690] on div "Mejor valor Pro Todos los productos $99 /AÑO comprobar Acceso a todos los produ…" at bounding box center [780, 546] width 315 height 454
drag, startPoint x: 862, startPoint y: 690, endPoint x: 722, endPoint y: 406, distance: 316.6
click at [722, 406] on div "Mejor valor Pro Todos los productos $99 /AÑO" at bounding box center [780, 367] width 315 height 96
drag, startPoint x: 648, startPoint y: 347, endPoint x: 888, endPoint y: 666, distance: 399.2
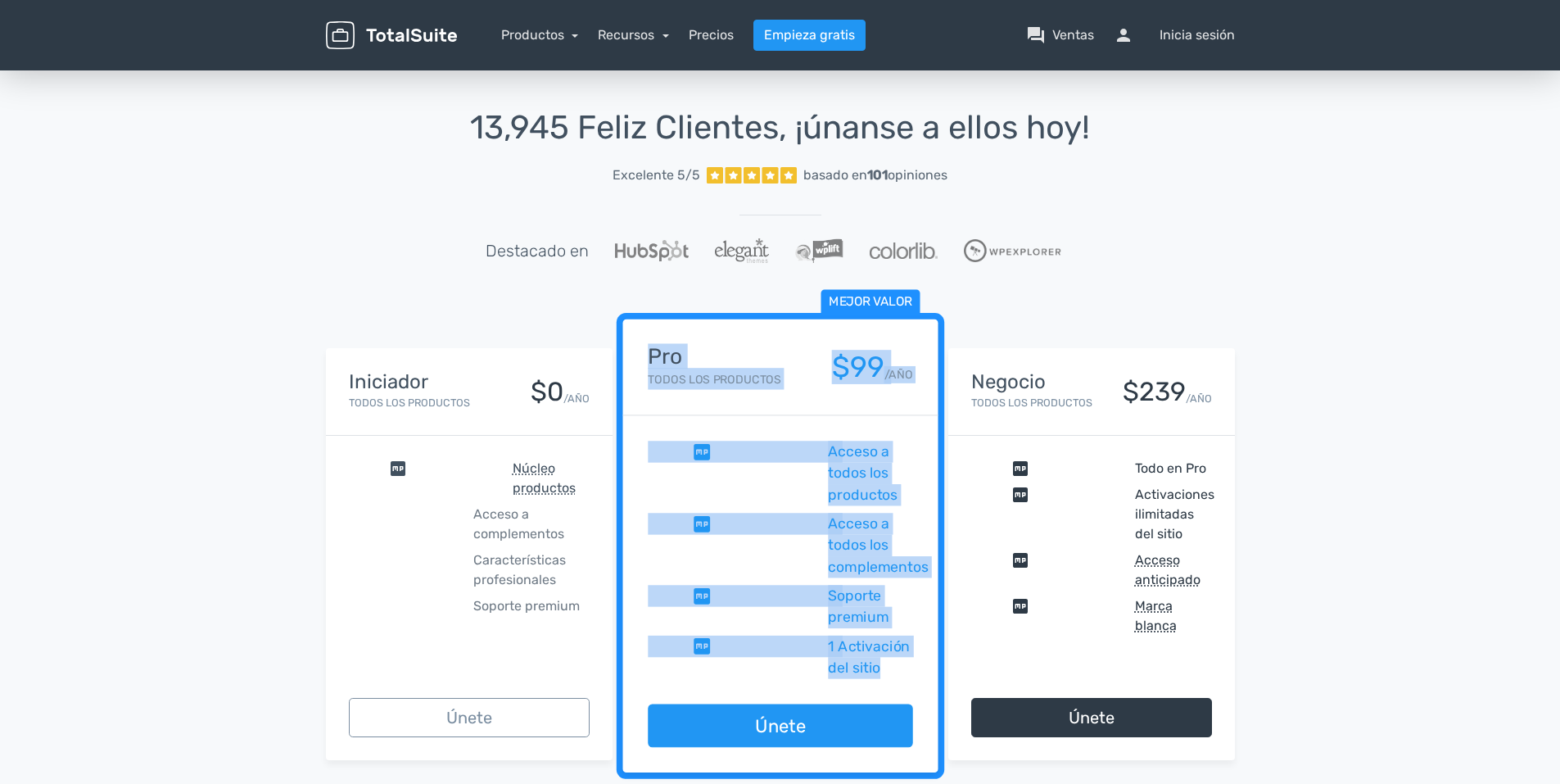
click at [888, 666] on div "Mejor valor Pro Todos los productos $99 /AÑO comprobar Acceso a todos los produ…" at bounding box center [780, 546] width 315 height 454
drag, startPoint x: 888, startPoint y: 666, endPoint x: 745, endPoint y: 563, distance: 176.2
click at [745, 563] on span "comprobar" at bounding box center [734, 545] width 173 height 65
drag, startPoint x: 638, startPoint y: 334, endPoint x: 889, endPoint y: 680, distance: 427.5
click at [889, 680] on div "Mejor valor Pro Todos los productos $99 /AÑO comprobar Acceso a todos los produ…" at bounding box center [780, 546] width 315 height 454
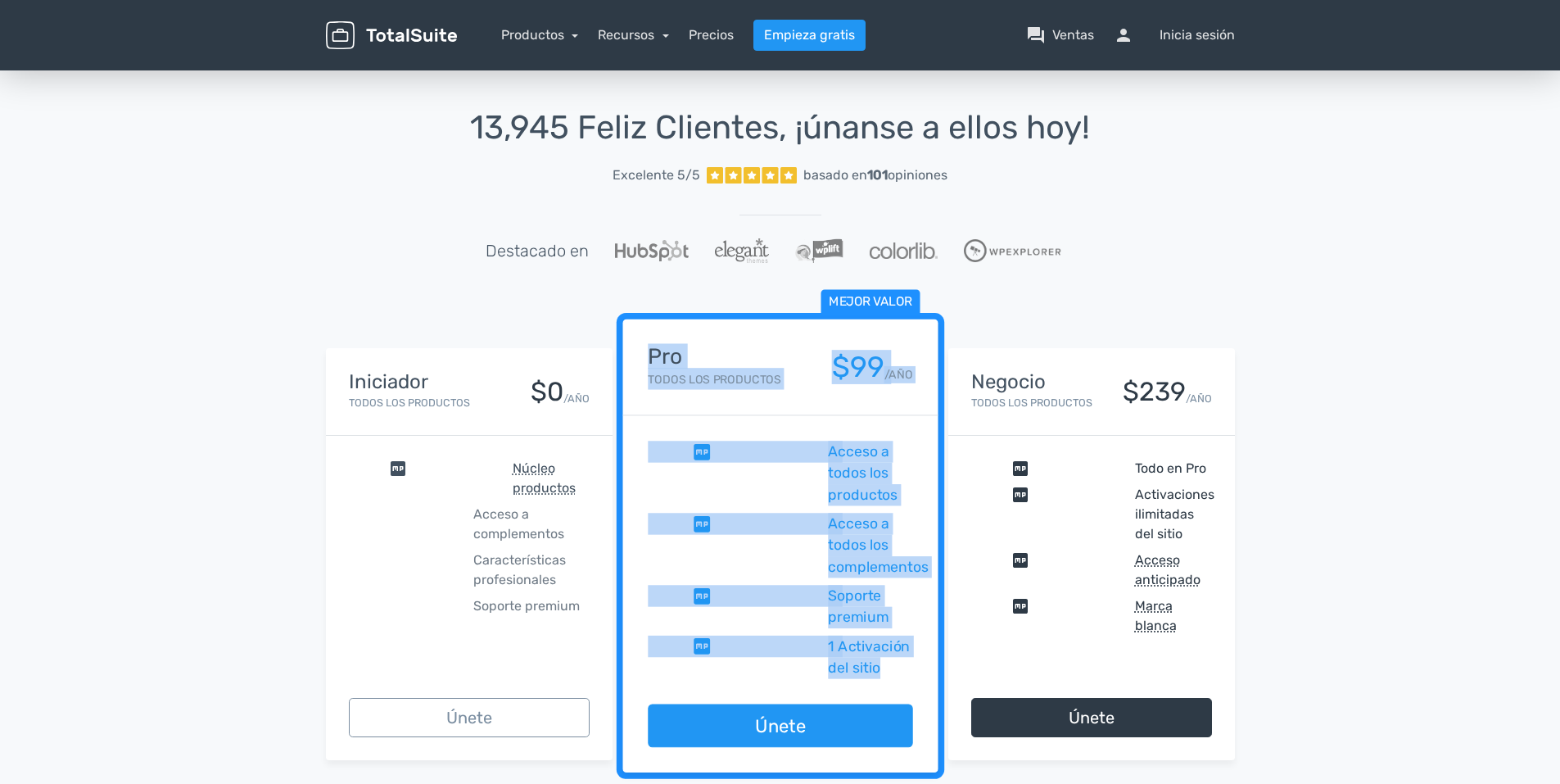
drag, startPoint x: 889, startPoint y: 680, endPoint x: 755, endPoint y: 564, distance: 177.2
click at [755, 564] on span "comprobar" at bounding box center [734, 545] width 173 height 65
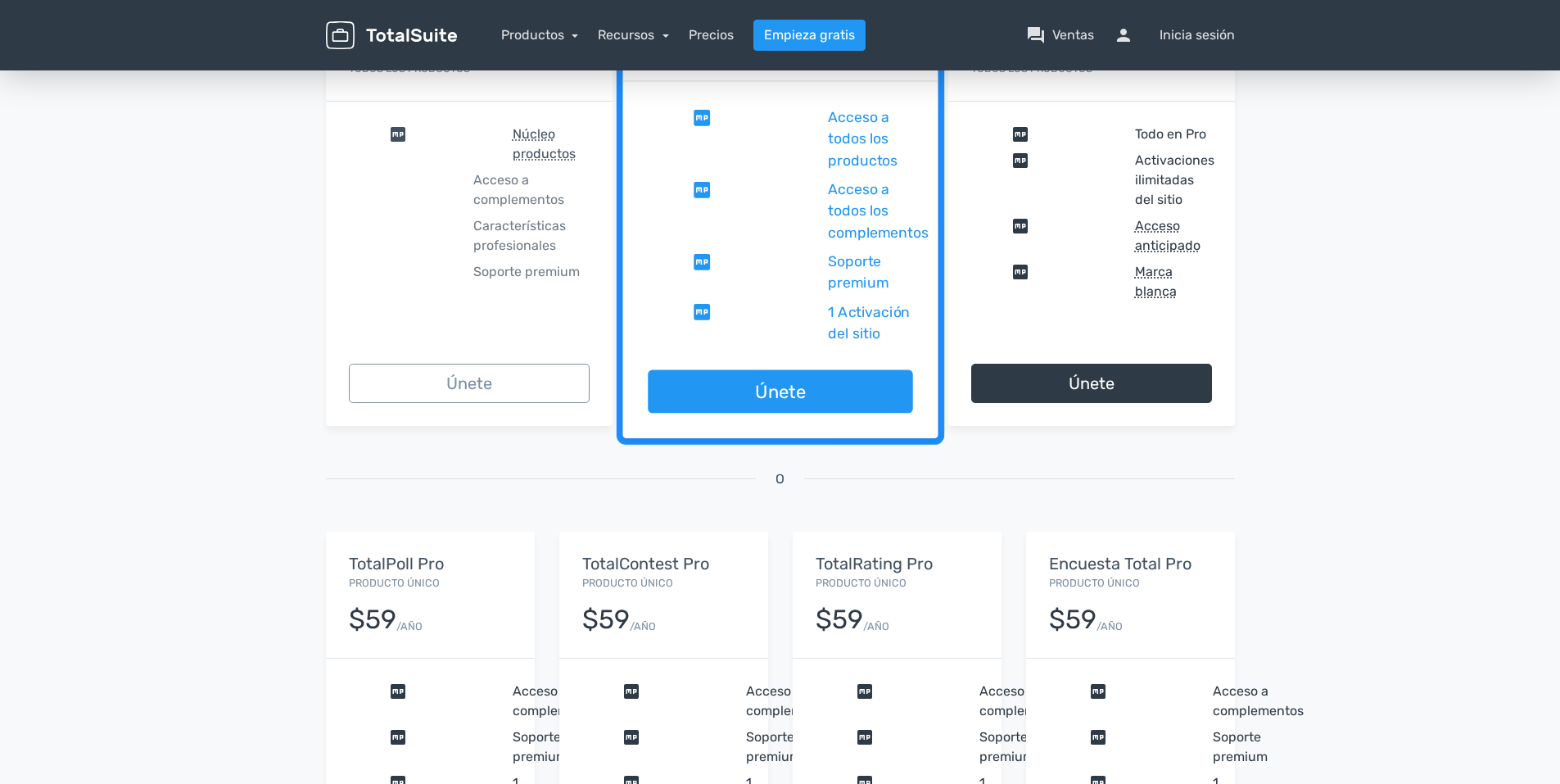
scroll to position [82, 0]
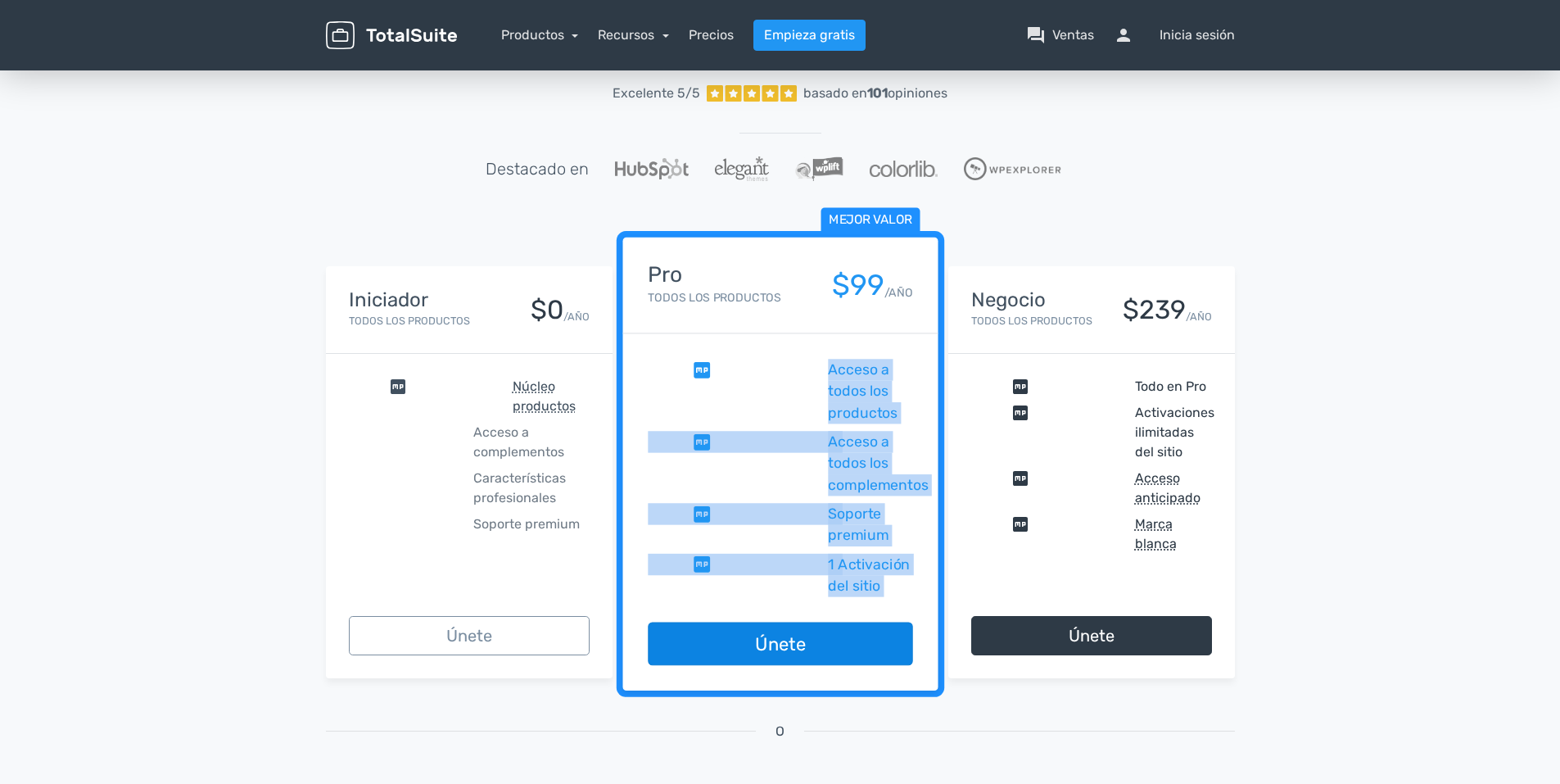
drag, startPoint x: 878, startPoint y: 405, endPoint x: 909, endPoint y: 637, distance: 234.1
click at [911, 637] on div "Mejor valor Pro Todos los productos $99 /AÑO comprobar Acceso a todos los produ…" at bounding box center [780, 465] width 315 height 454
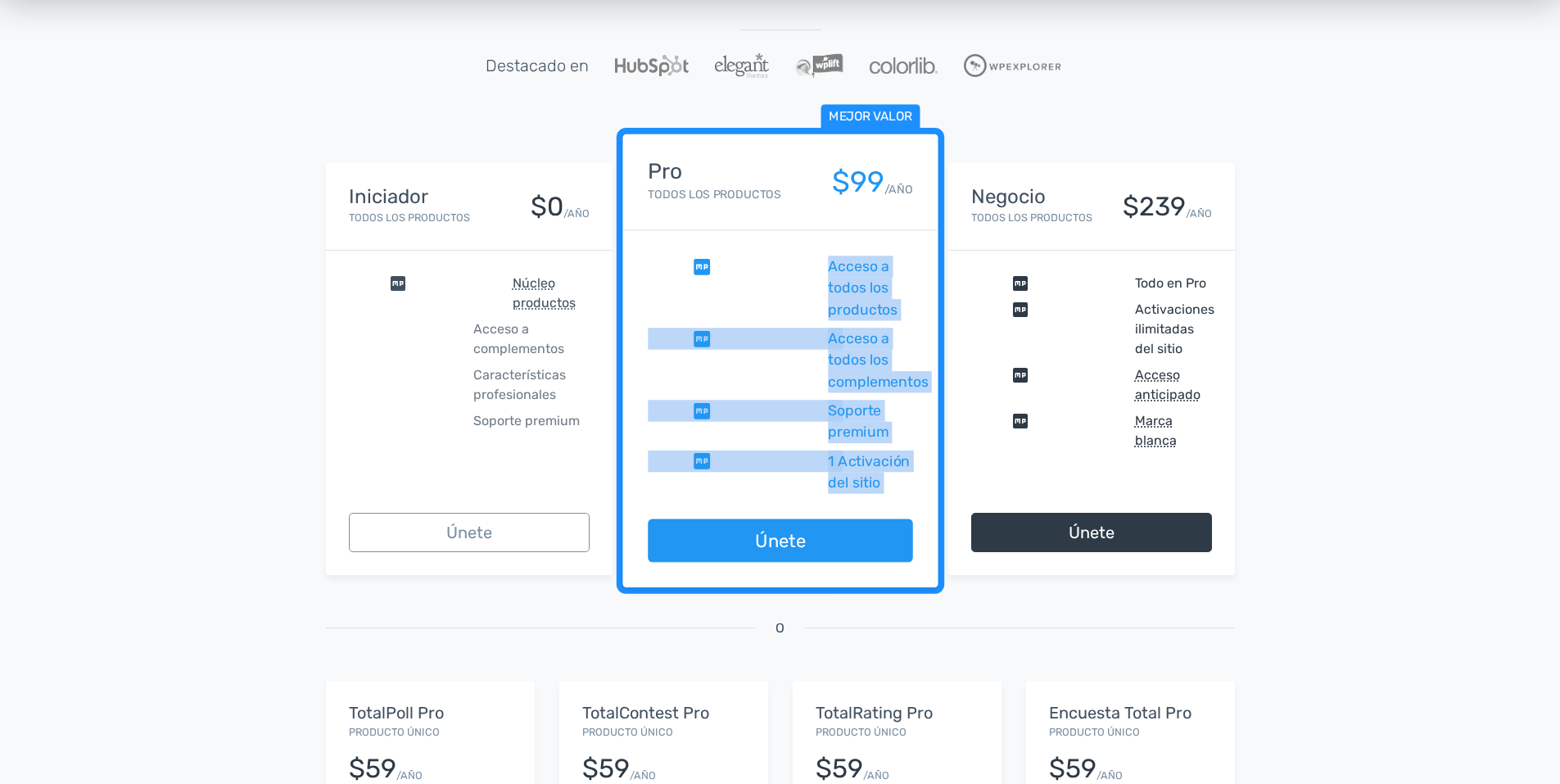
scroll to position [164, 0]
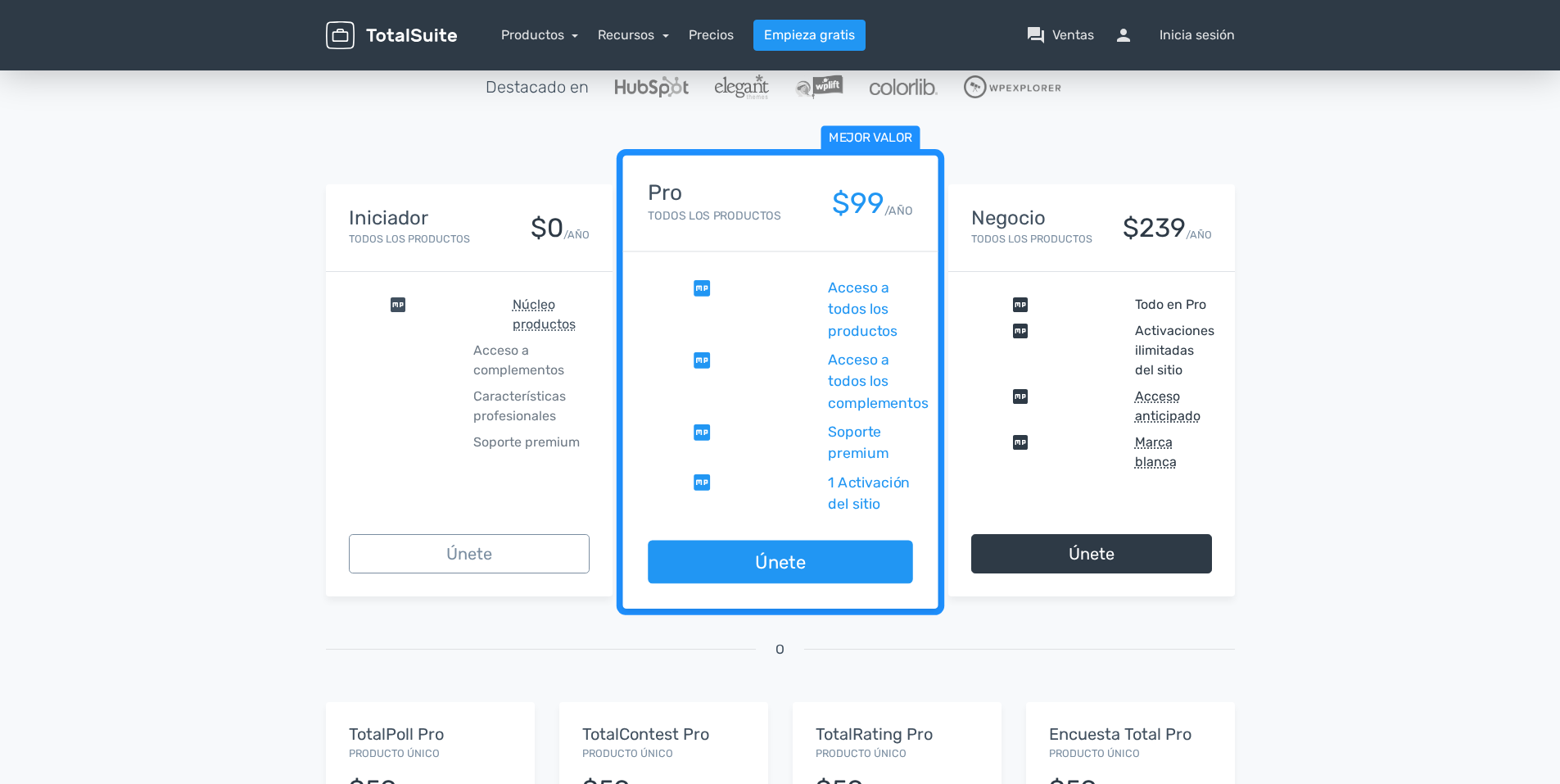
click at [720, 228] on div "Mejor valor Pro Todos los productos $99 /AÑO" at bounding box center [780, 203] width 315 height 96
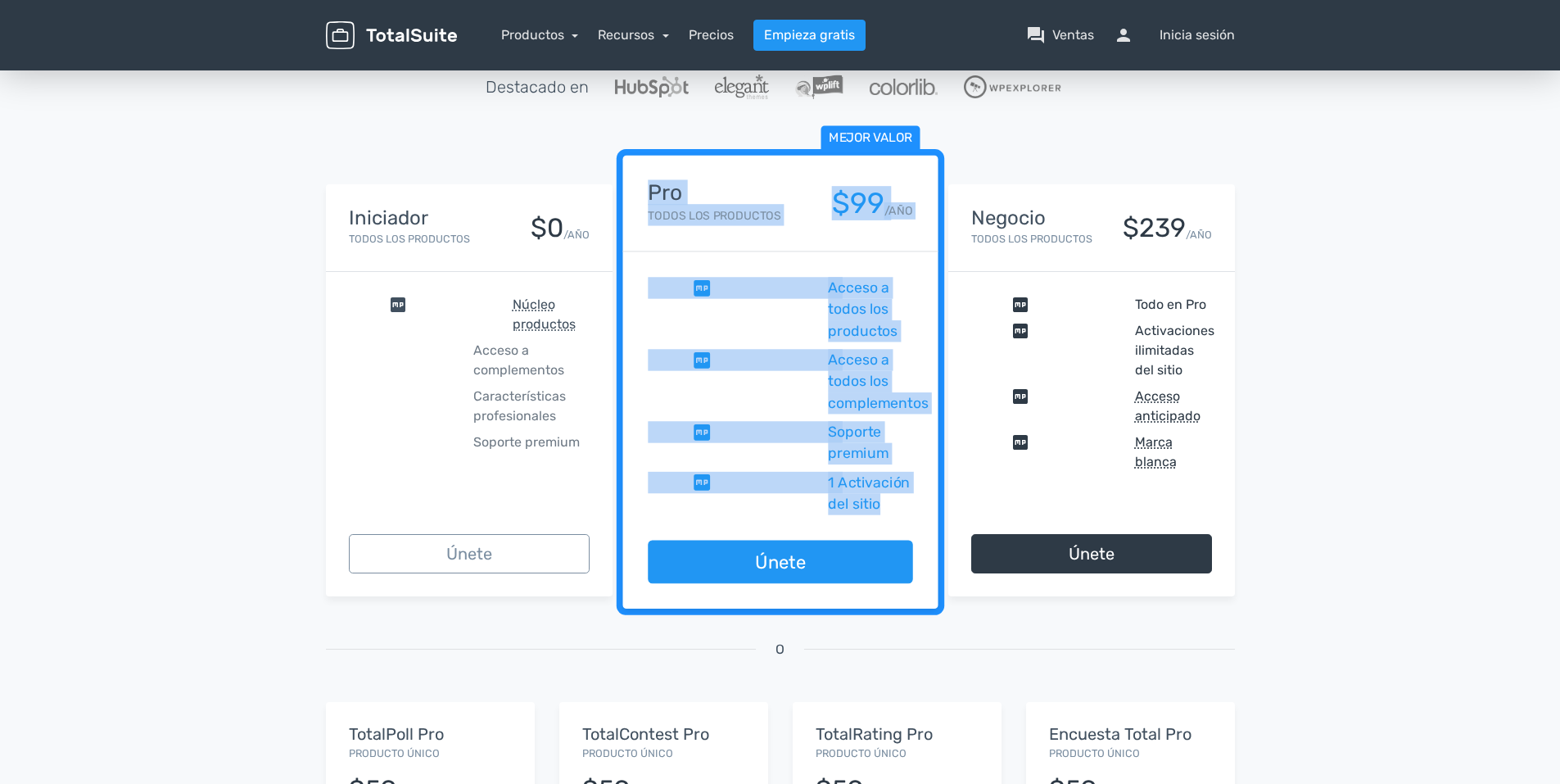
drag, startPoint x: 645, startPoint y: 183, endPoint x: 889, endPoint y: 520, distance: 416.1
click at [889, 520] on div "Mejor valor Pro Todos los productos $99 /AÑO comprobar Acceso a todos los produ…" at bounding box center [780, 383] width 315 height 454
drag, startPoint x: 889, startPoint y: 520, endPoint x: 805, endPoint y: 462, distance: 102.1
click at [805, 462] on span "comprobar" at bounding box center [734, 443] width 173 height 44
drag, startPoint x: 840, startPoint y: 298, endPoint x: 902, endPoint y: 508, distance: 219.0
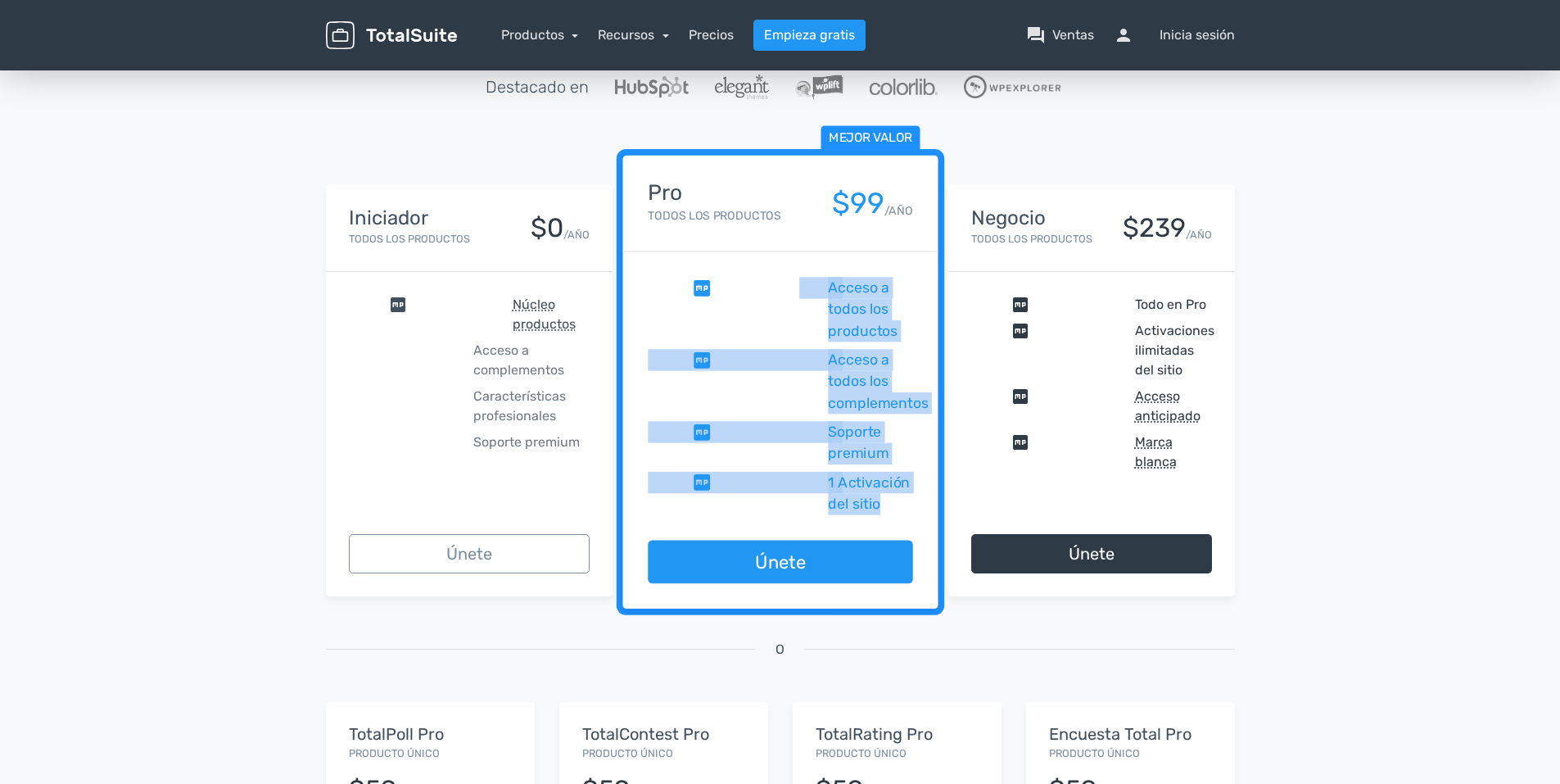
click at [902, 508] on div "comprobar Acceso a todos los productos comprobar Acceso a todos los complemento…" at bounding box center [780, 397] width 315 height 288
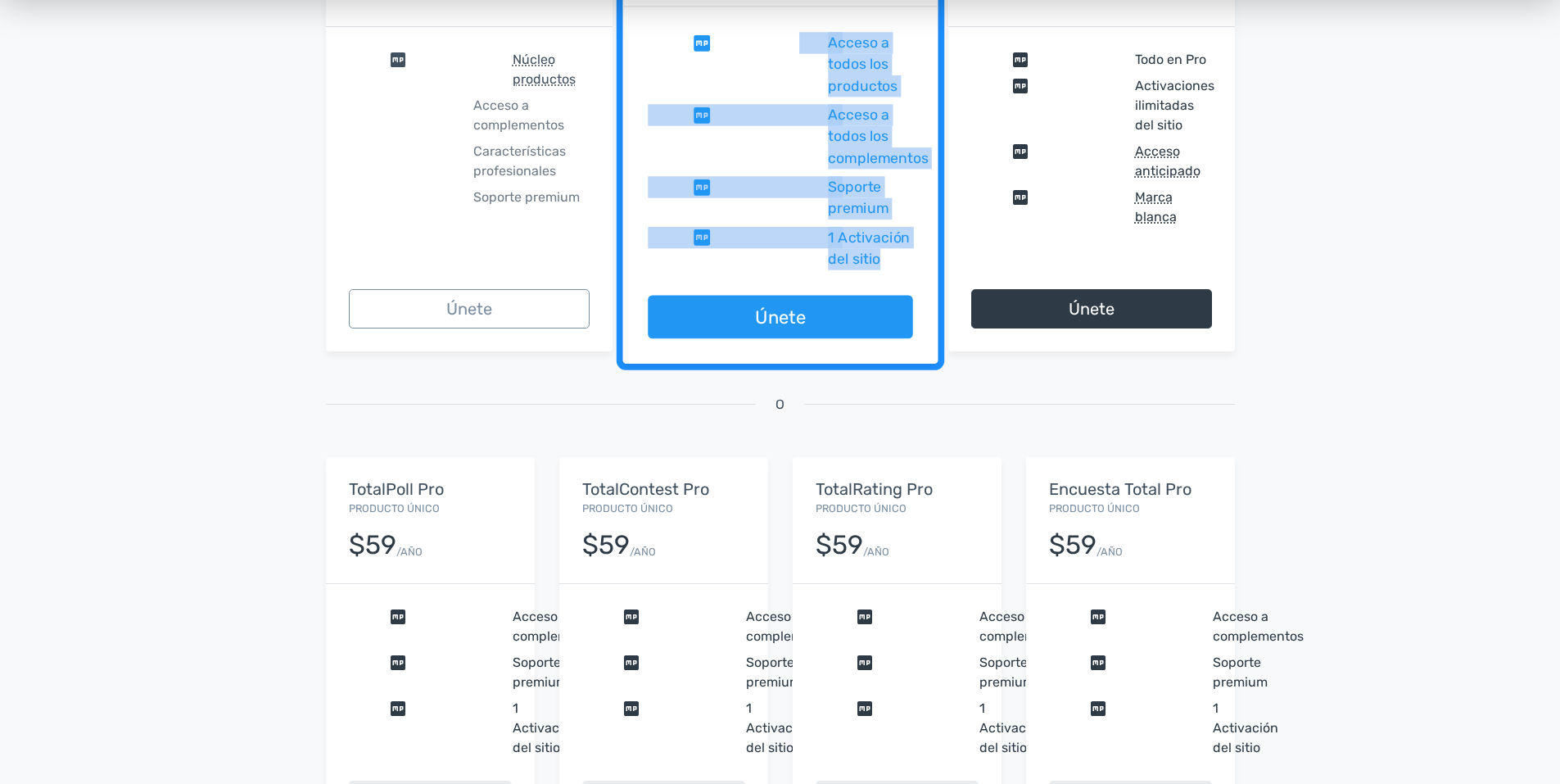
scroll to position [410, 0]
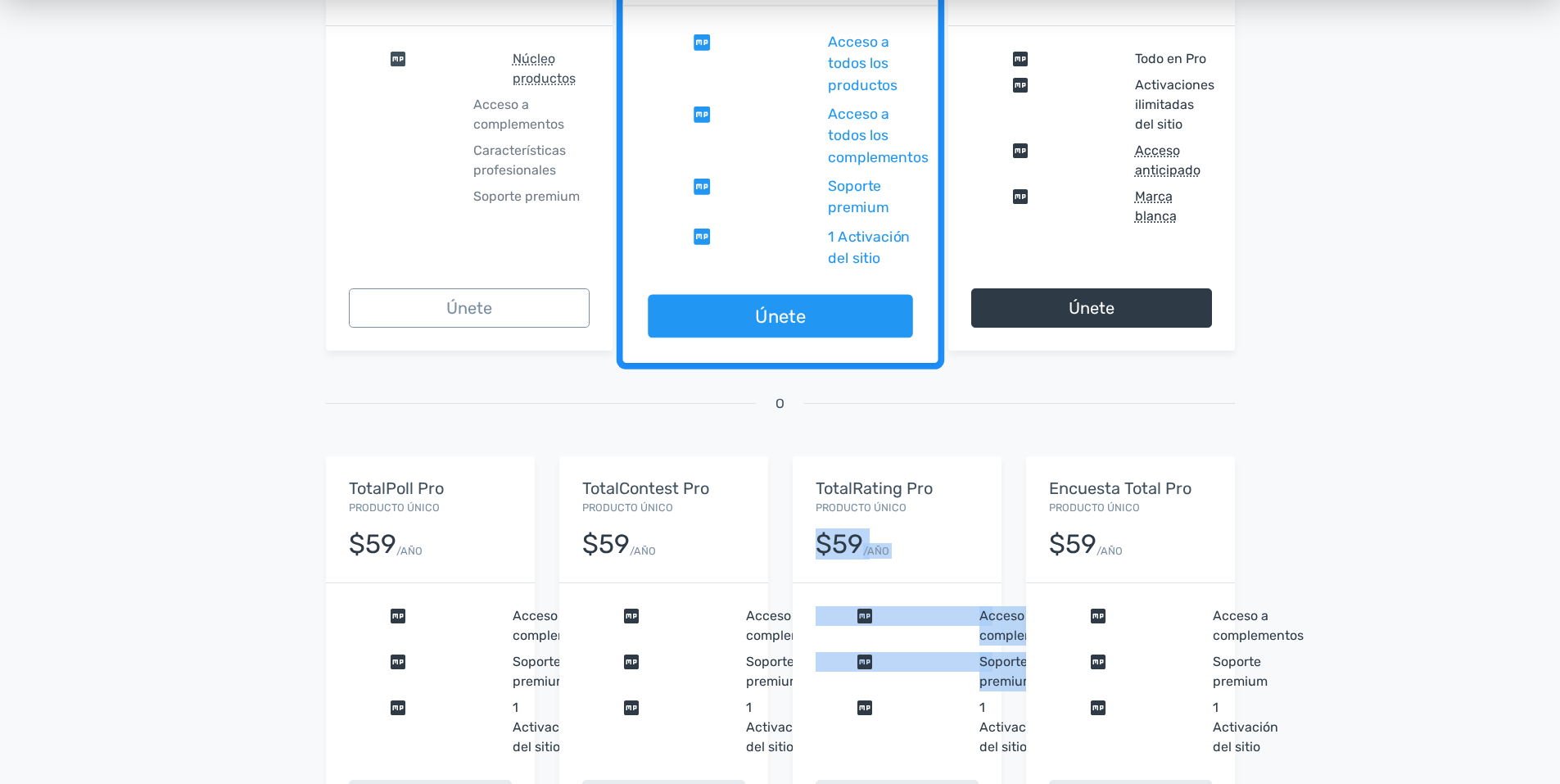
drag, startPoint x: 801, startPoint y: 546, endPoint x: 801, endPoint y: 752, distance: 206.0
click at [801, 754] on div "TotalRating Pro Producto único $59 /AÑO comprobar Acceso a complementos comprob…" at bounding box center [898, 649] width 209 height 385
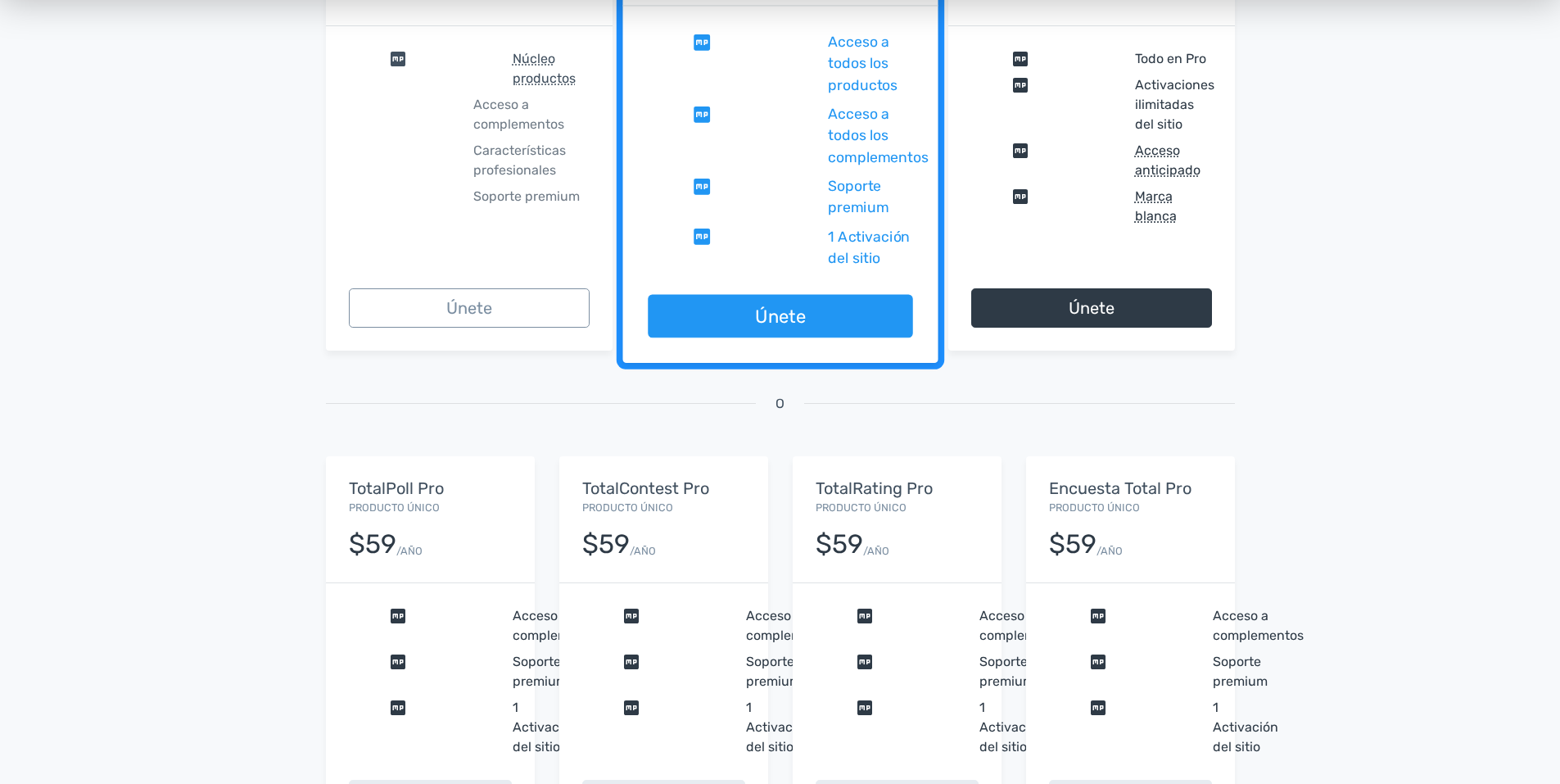
drag, startPoint x: 801, startPoint y: 752, endPoint x: 771, endPoint y: 429, distance: 324.4
click at [771, 429] on div "O" at bounding box center [780, 423] width 934 height 67
click at [624, 578] on div "TotalContest Pro Producto único $59 /AÑO" at bounding box center [664, 519] width 209 height 126
click at [637, 615] on span "comprobar" at bounding box center [661, 626] width 157 height 39
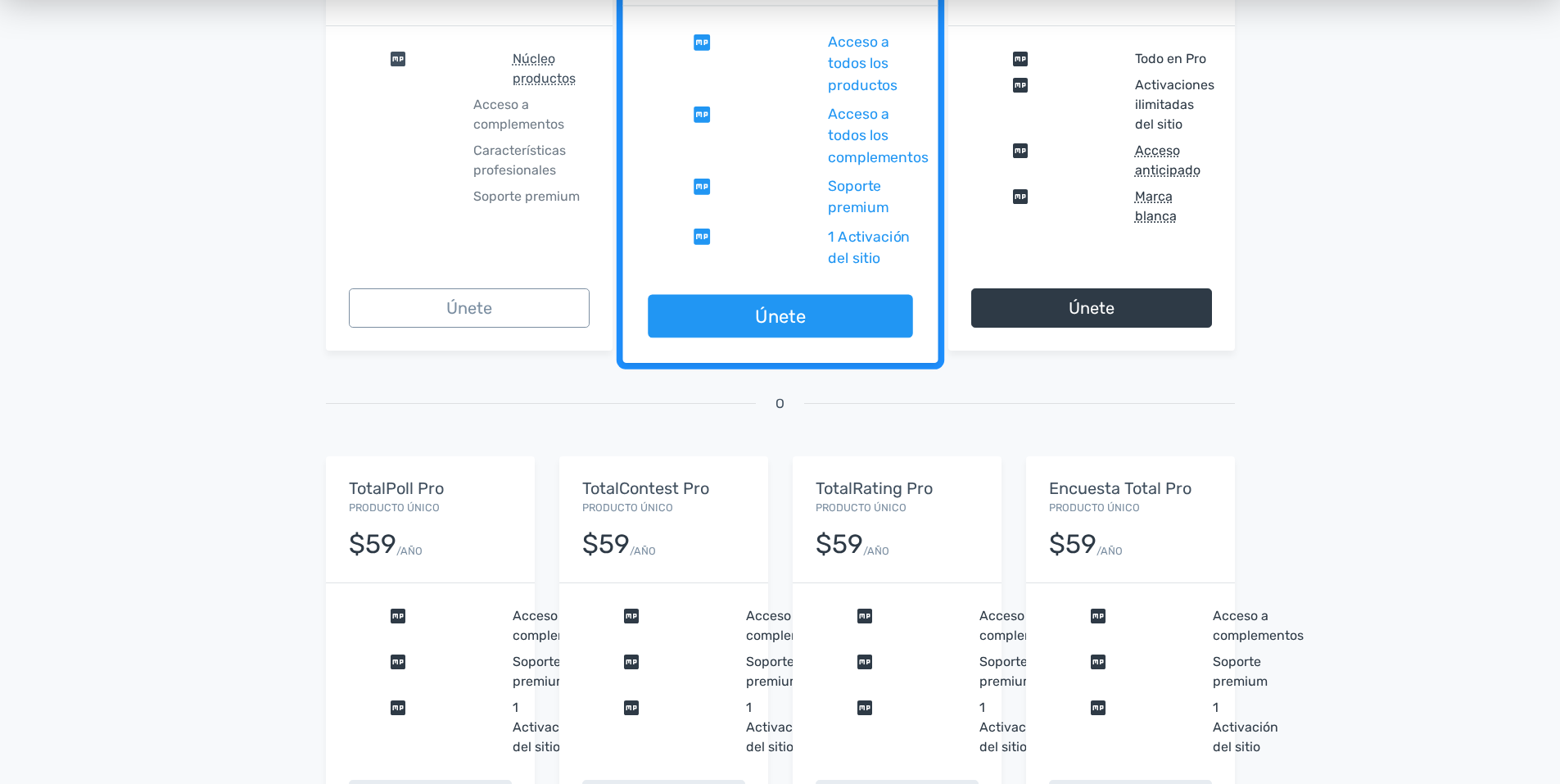
drag, startPoint x: 637, startPoint y: 615, endPoint x: 743, endPoint y: 624, distance: 106.4
click at [743, 624] on div "comprobar Acceso a complementos" at bounding box center [664, 626] width 163 height 39
click at [742, 624] on div "comprobar Acceso a complementos" at bounding box center [664, 626] width 163 height 39
drag, startPoint x: 742, startPoint y: 624, endPoint x: 602, endPoint y: 536, distance: 165.4
click at [602, 536] on div "$59" at bounding box center [606, 544] width 48 height 29
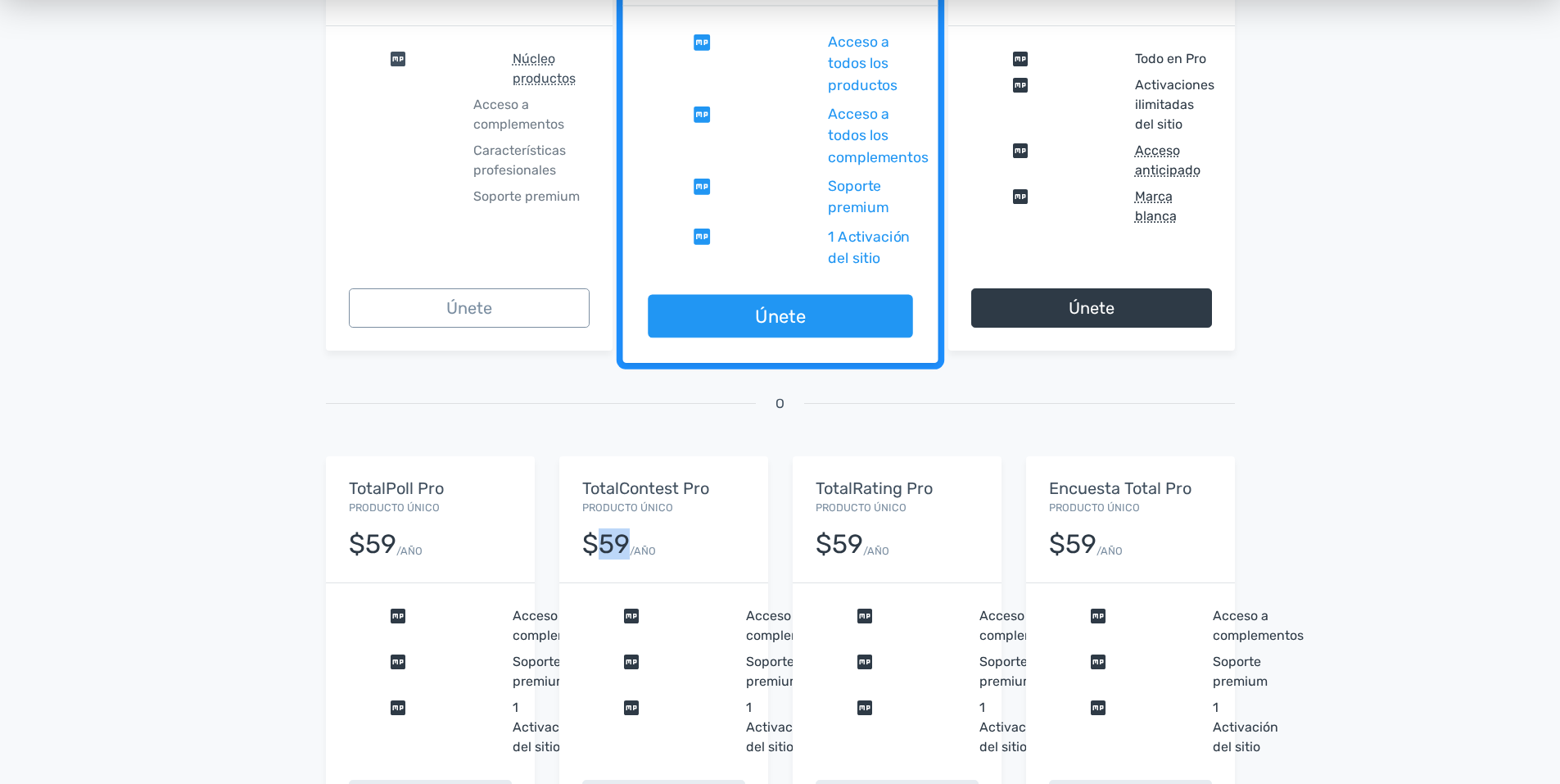
click at [602, 536] on div "$59" at bounding box center [606, 544] width 48 height 29
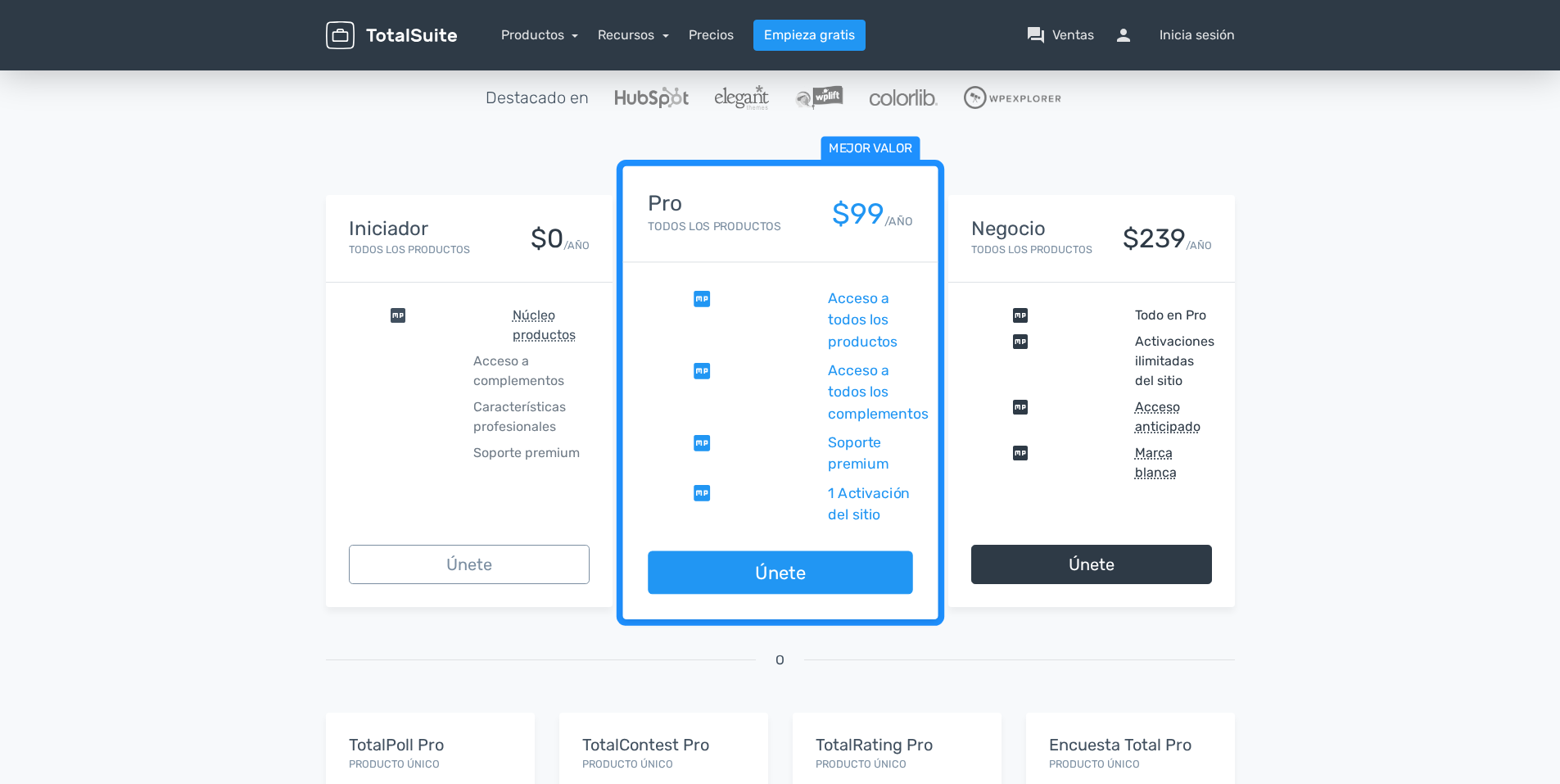
scroll to position [0, 0]
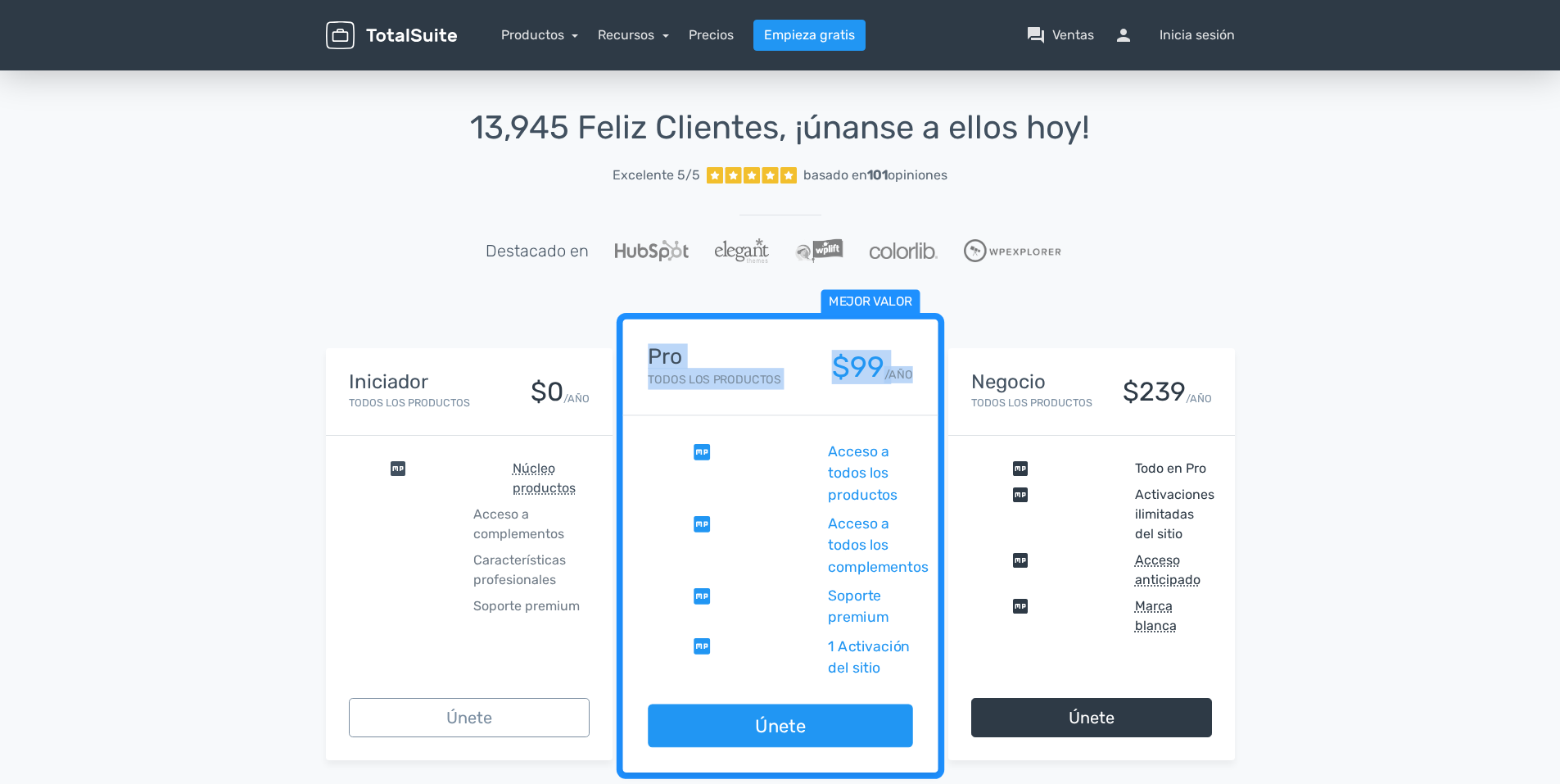
drag, startPoint x: 627, startPoint y: 335, endPoint x: 929, endPoint y: 381, distance: 305.5
click at [929, 381] on div "Mejor valor Pro Todos los productos $99 /AÑO" at bounding box center [780, 367] width 315 height 96
click at [688, 341] on div "Mejor valor Pro Todos los productos $99 /AÑO" at bounding box center [780, 367] width 315 height 96
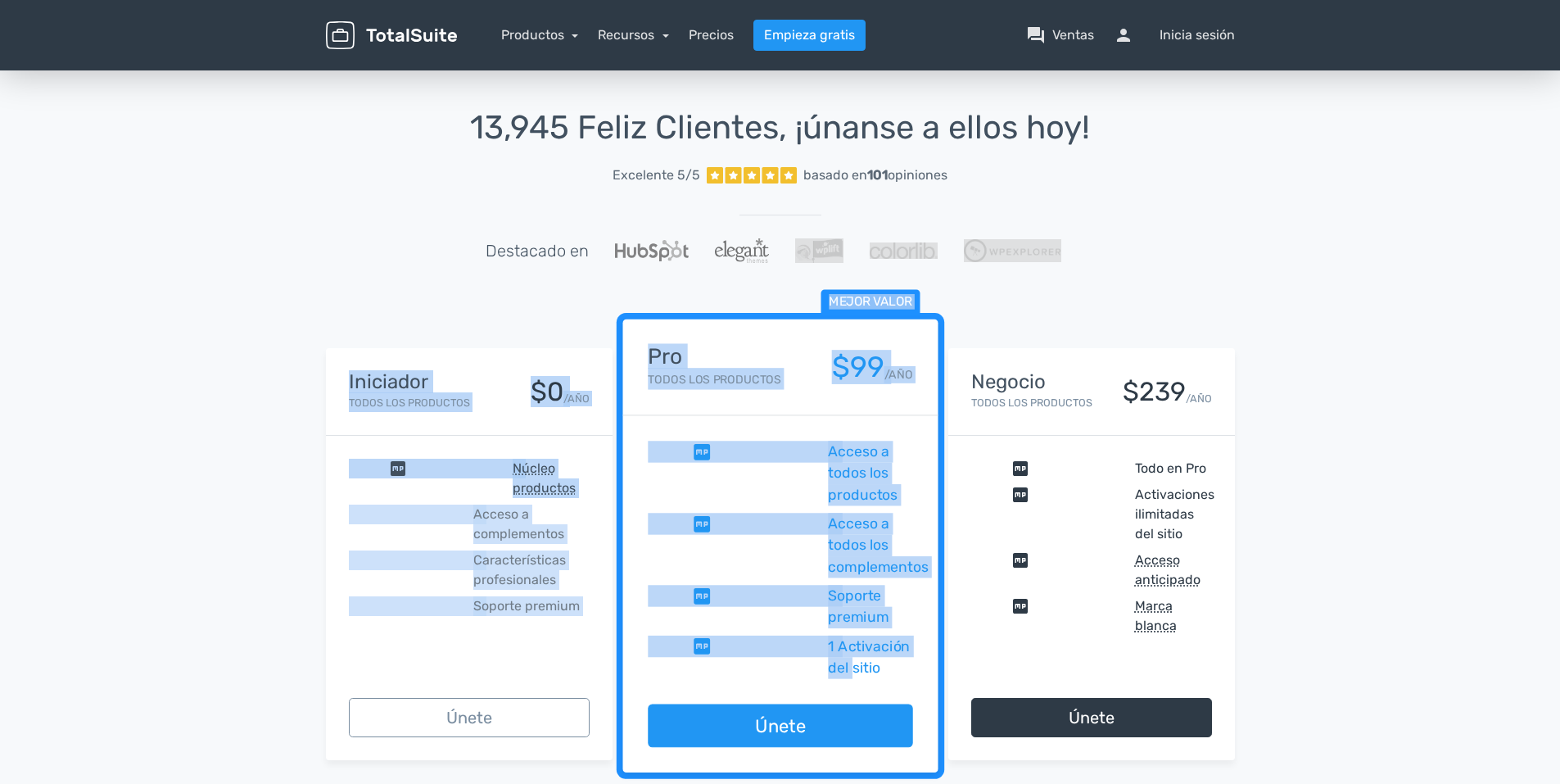
drag, startPoint x: 788, startPoint y: 293, endPoint x: 853, endPoint y: 669, distance: 381.6
click at [853, 669] on div "13,945 Feliz Clientes, ¡únanse a ellos hoy! Excelente 5/5 basado en 101 opinion…" at bounding box center [780, 707] width 934 height 1196
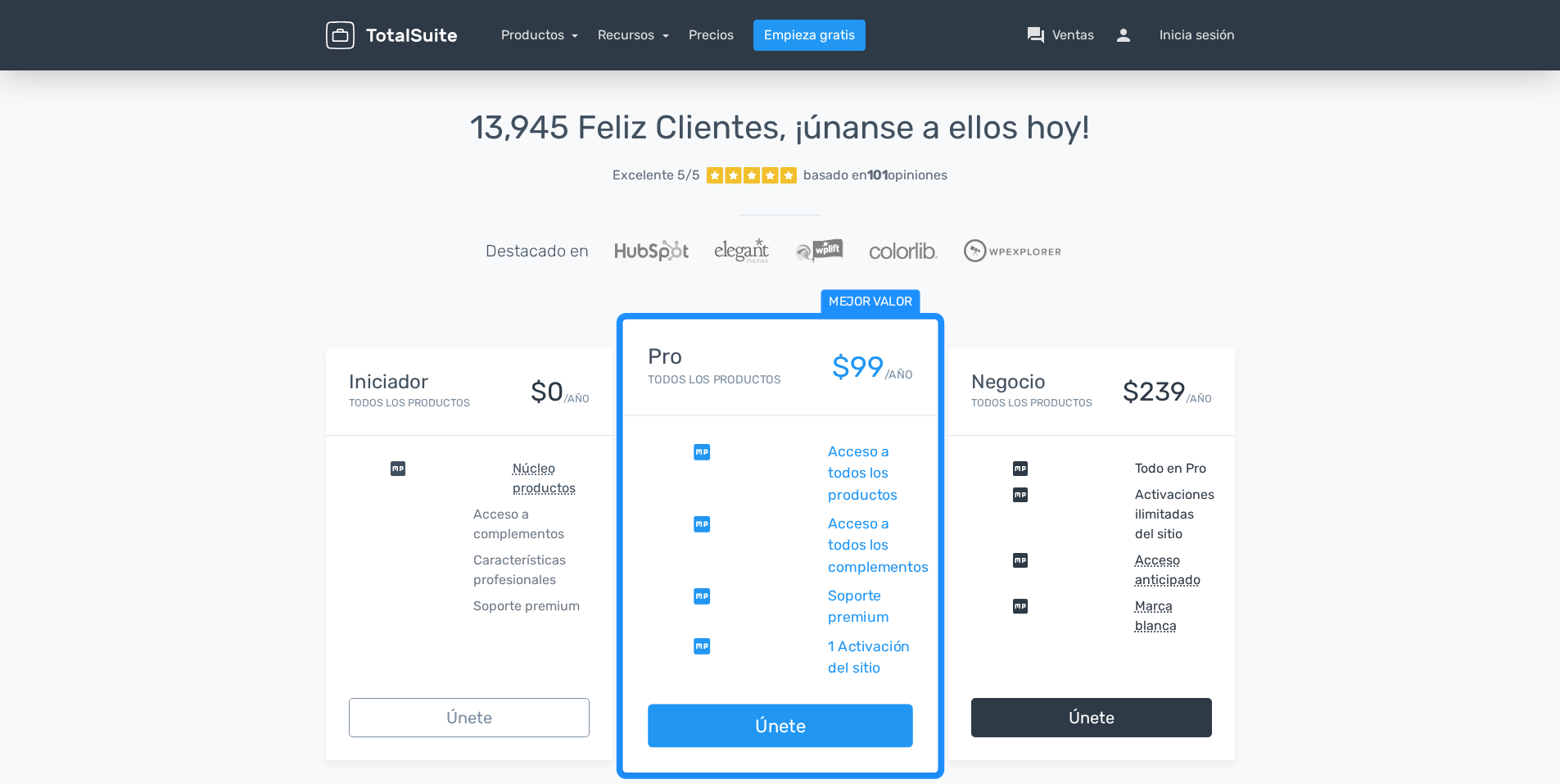
click at [401, 267] on div "13,945 Feliz Clientes, ¡únanse a ellos hoy! Excelente 5/5 basado en 101 opinion…" at bounding box center [780, 206] width 909 height 193
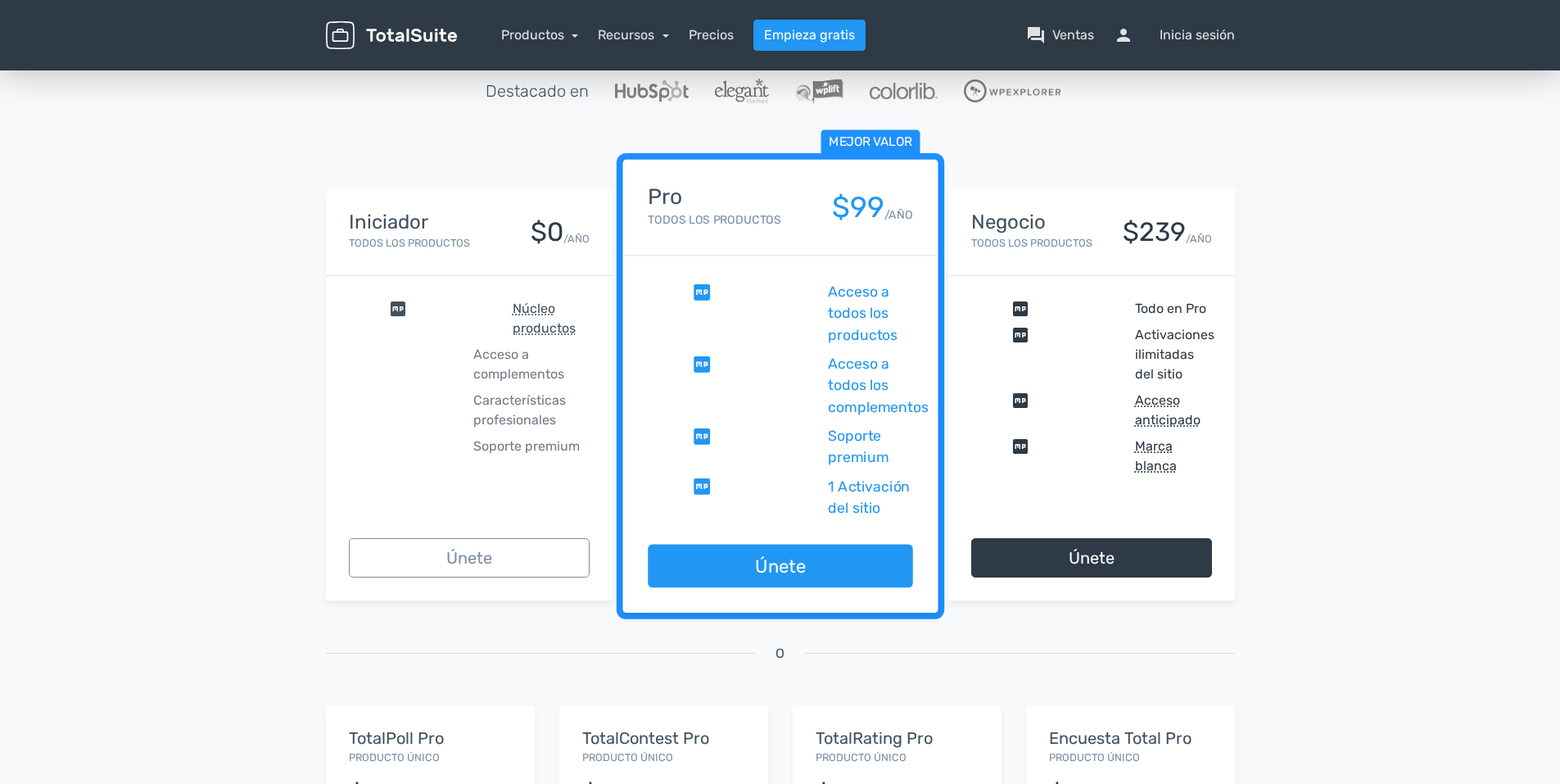
scroll to position [164, 0]
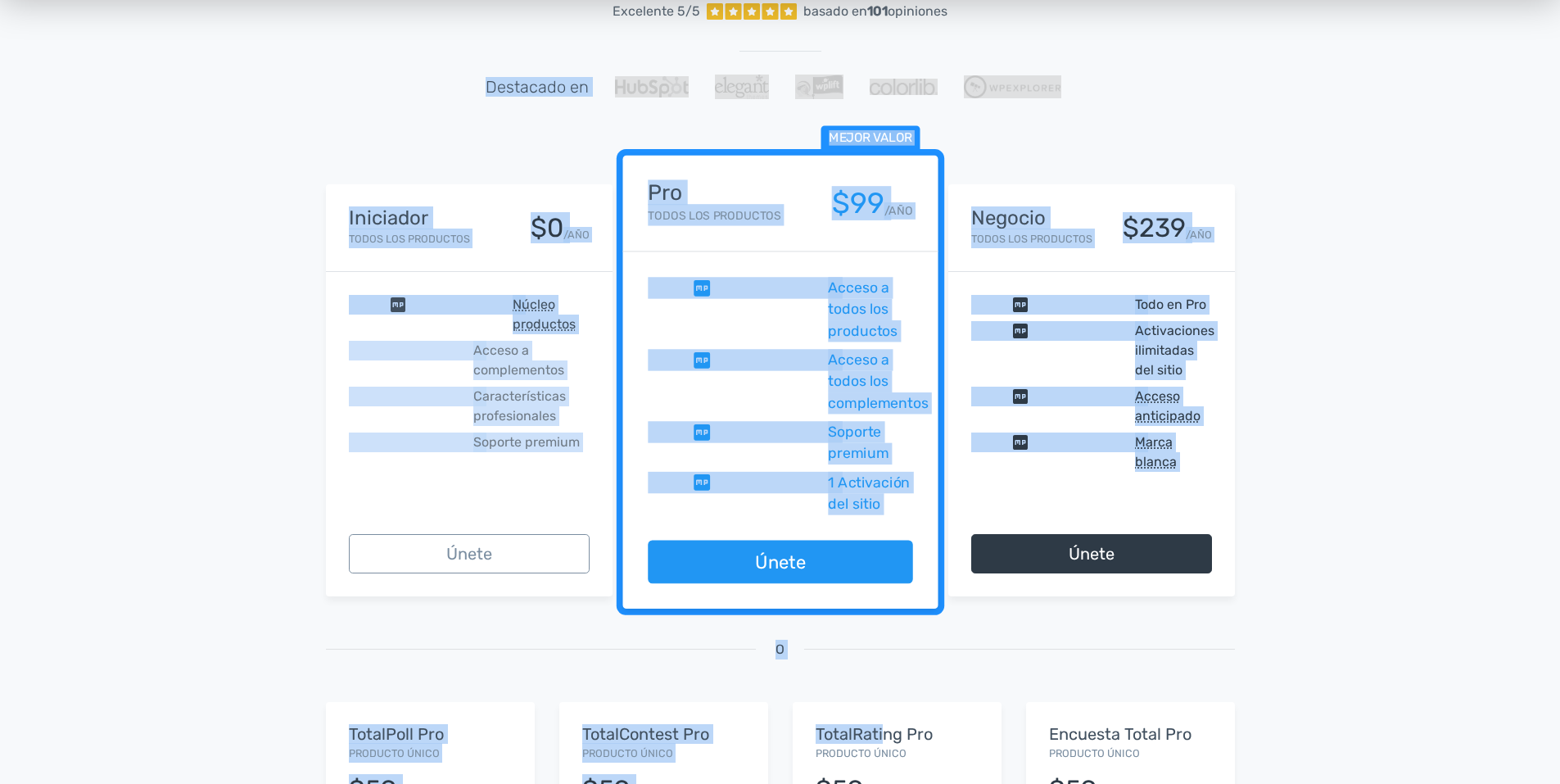
drag, startPoint x: 490, startPoint y: 82, endPoint x: 883, endPoint y: 717, distance: 746.8
click at [883, 717] on div "13,945 Feliz Clientes, ¡únanse a ellos hoy! Excelente 5/5 basado en 101 opinion…" at bounding box center [780, 544] width 934 height 1196
click at [646, 675] on div "O" at bounding box center [780, 669] width 934 height 67
click at [703, 626] on div "Iniciador Todos los productos $0 /AÑO comprobar Núcleo productos cerrar Acceso …" at bounding box center [780, 644] width 934 height 966
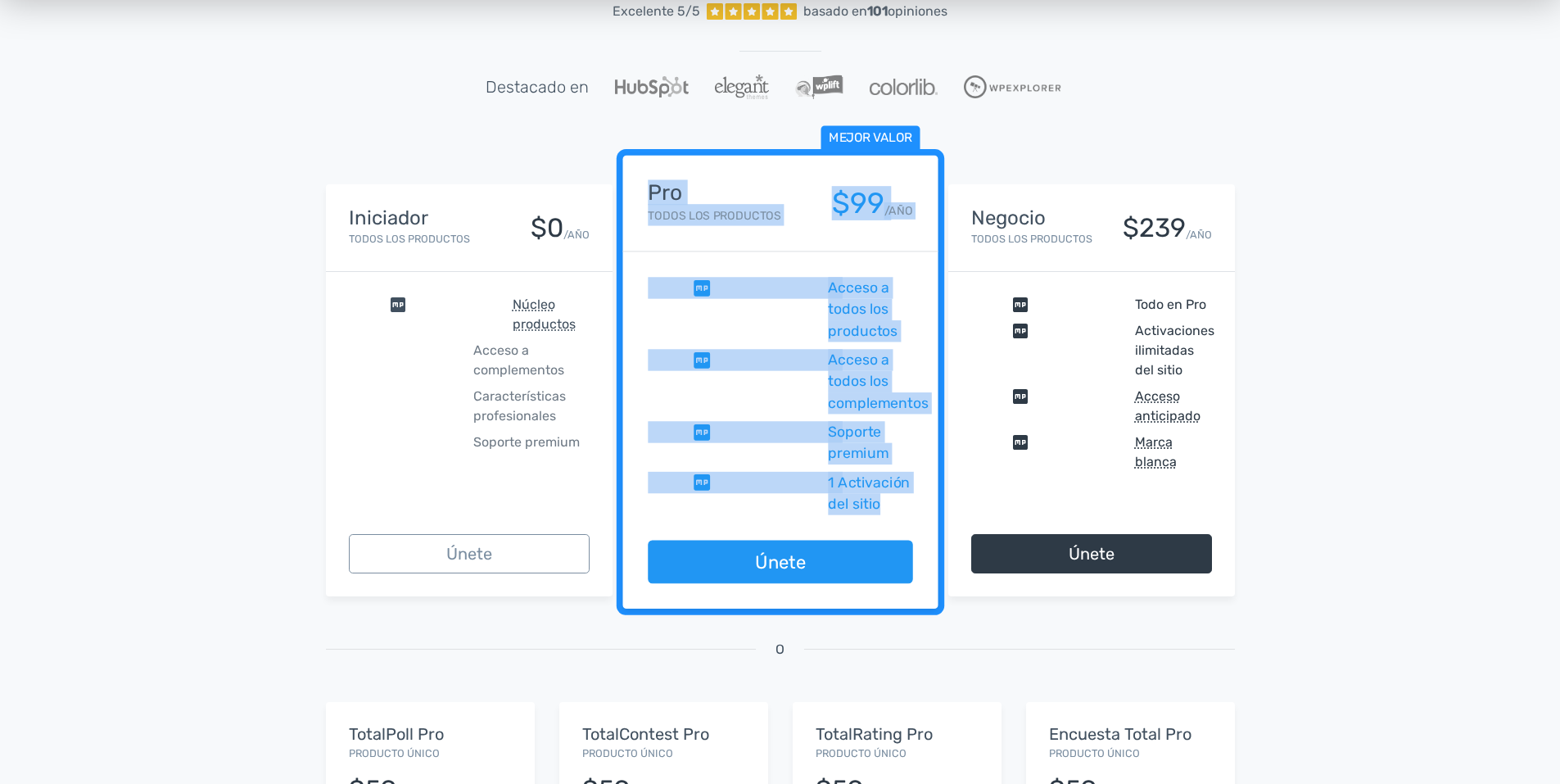
drag, startPoint x: 644, startPoint y: 171, endPoint x: 880, endPoint y: 504, distance: 408.1
click at [880, 504] on div "Mejor valor Pro Todos los productos $99 /AÑO comprobar Acceso a todos los produ…" at bounding box center [780, 383] width 315 height 454
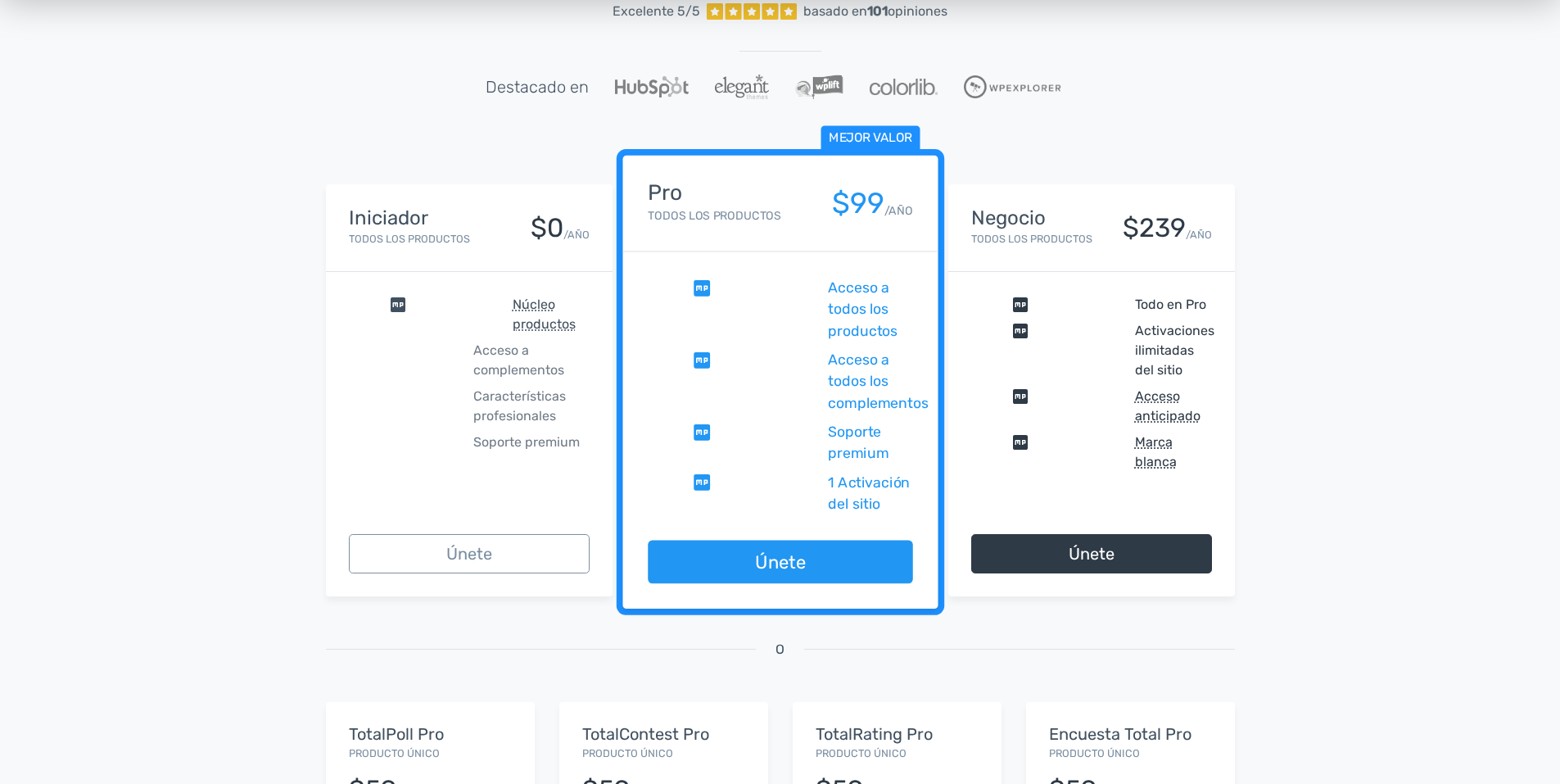
click at [592, 652] on div "O" at bounding box center [780, 669] width 934 height 67
click at [543, 608] on div "Iniciador Todos los productos $0 /AÑO comprobar Núcleo productos cerrar Acceso …" at bounding box center [780, 644] width 934 height 966
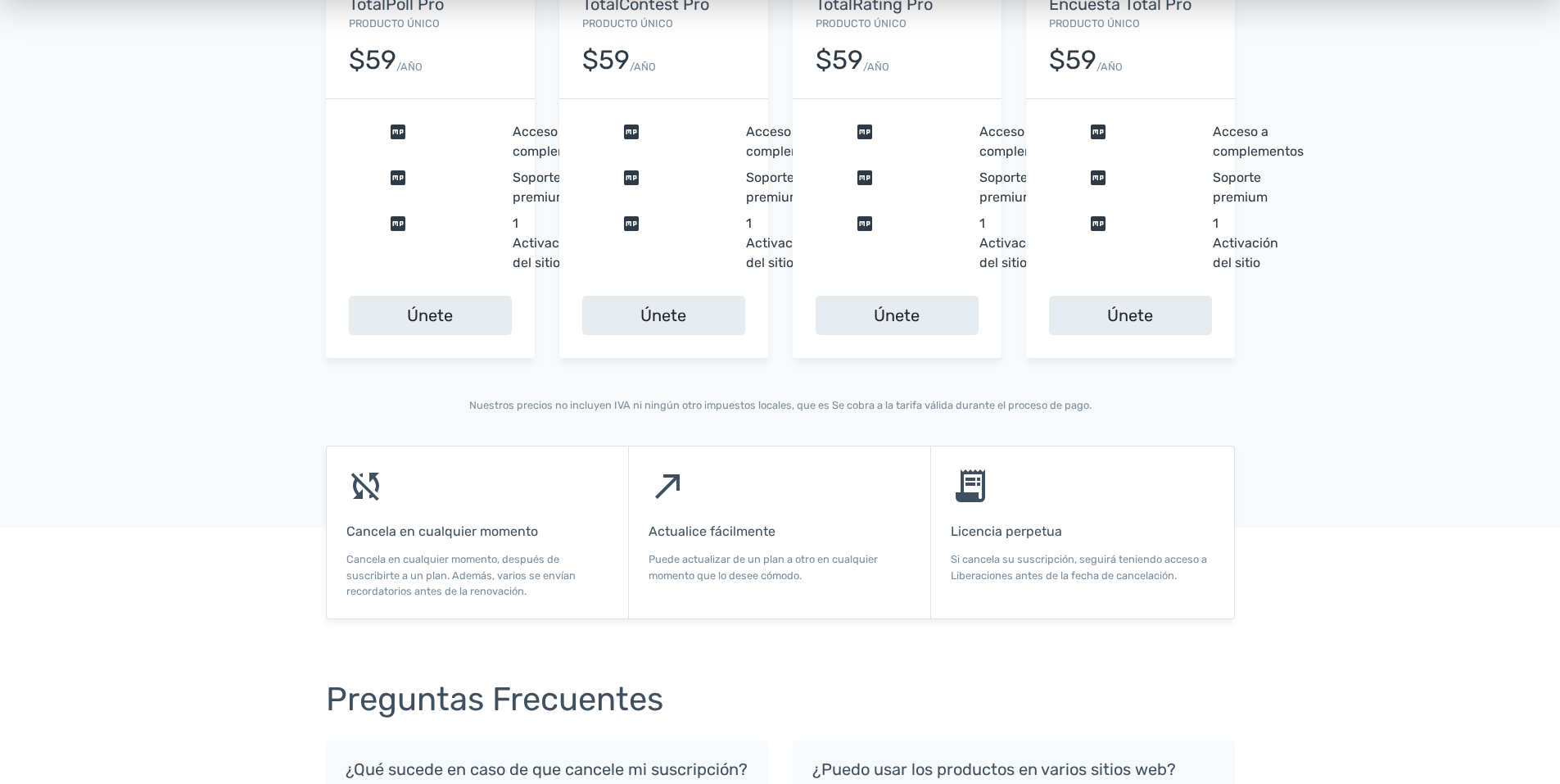
scroll to position [901, 0]
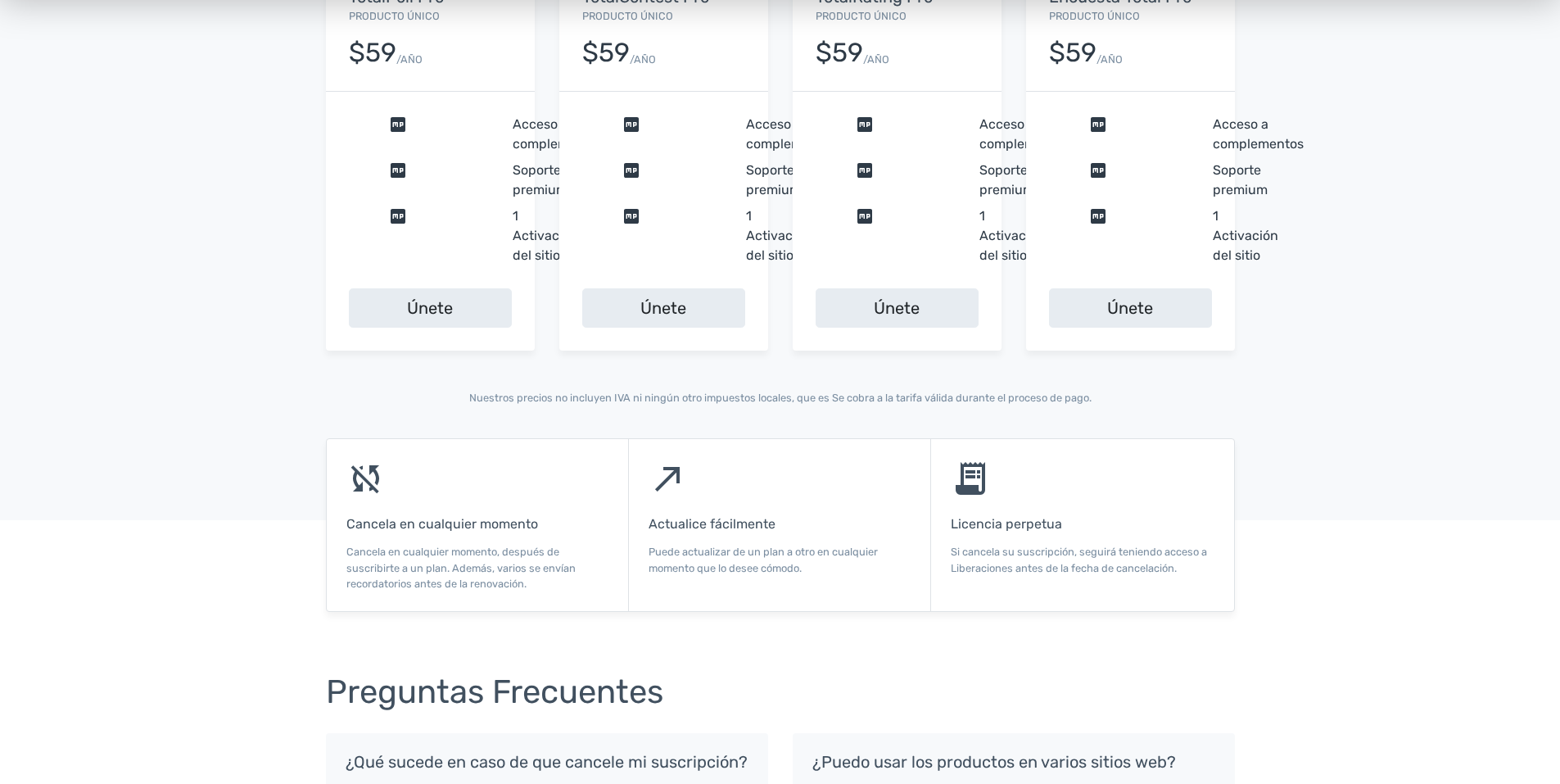
click at [717, 533] on div "north_east Actualice fácilmente Puede actualizar de un plan a otro en cualquier…" at bounding box center [780, 525] width 302 height 172
click at [1038, 527] on h6 "Licencia perpetua" at bounding box center [1083, 524] width 263 height 15
drag, startPoint x: 653, startPoint y: 448, endPoint x: 814, endPoint y: 567, distance: 200.2
click at [815, 567] on div "north_east Actualice fácilmente Puede actualizar de un plan a otro en cualquier…" at bounding box center [780, 525] width 302 height 172
drag, startPoint x: 814, startPoint y: 567, endPoint x: 723, endPoint y: 585, distance: 92.8
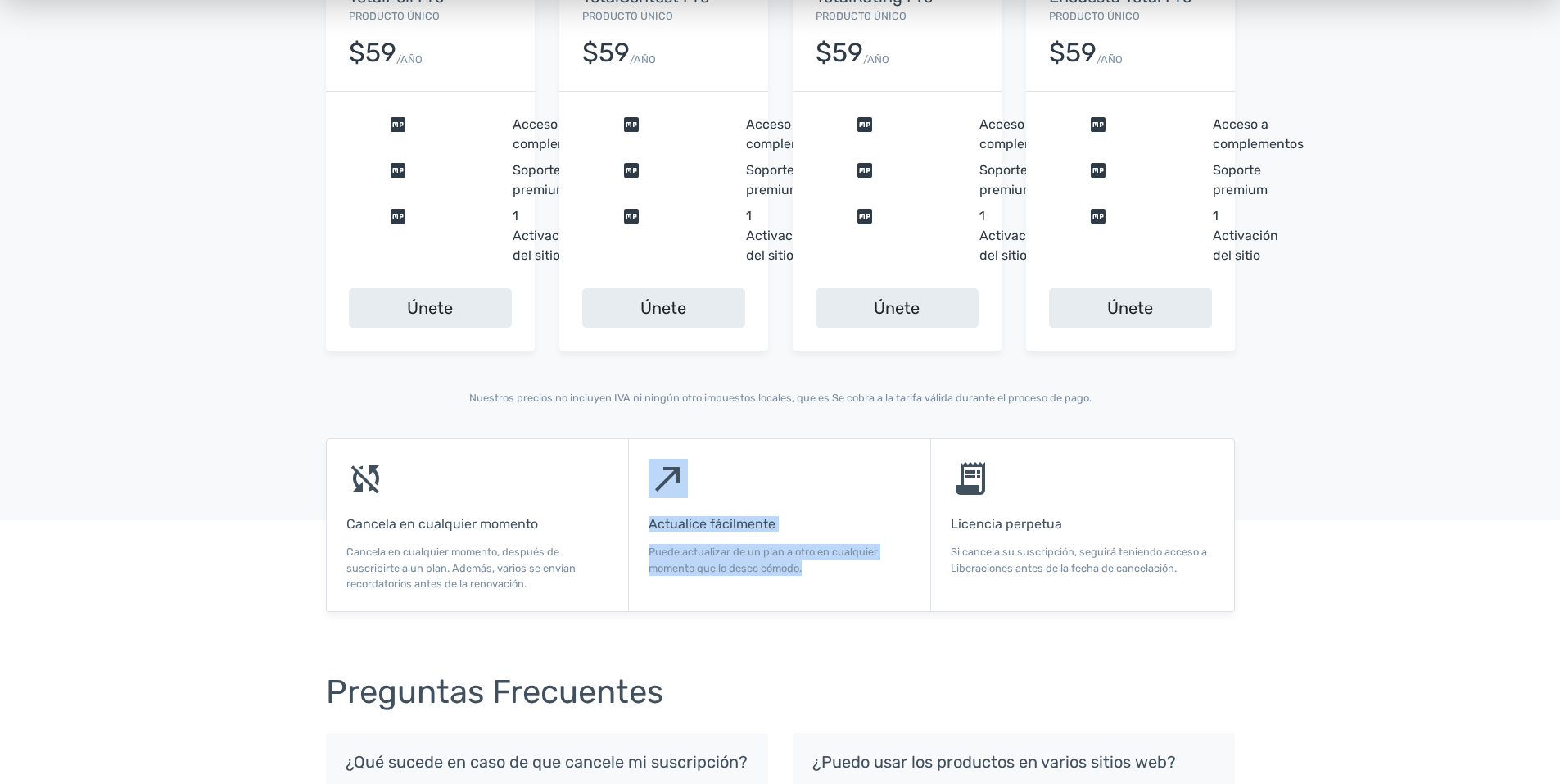
click at [723, 585] on div "north_east Actualice fácilmente Puede actualizar de un plan a otro en cualquier…" at bounding box center [780, 525] width 302 height 172
click at [678, 515] on div "north_east Actualice fácilmente Puede actualizar de un plan a otro en cualquier…" at bounding box center [780, 525] width 302 height 172
click at [678, 514] on div "north_east Actualice fácilmente Puede actualizar de un plan a otro en cualquier…" at bounding box center [780, 525] width 302 height 172
drag, startPoint x: 678, startPoint y: 514, endPoint x: 641, endPoint y: 490, distance: 44.1
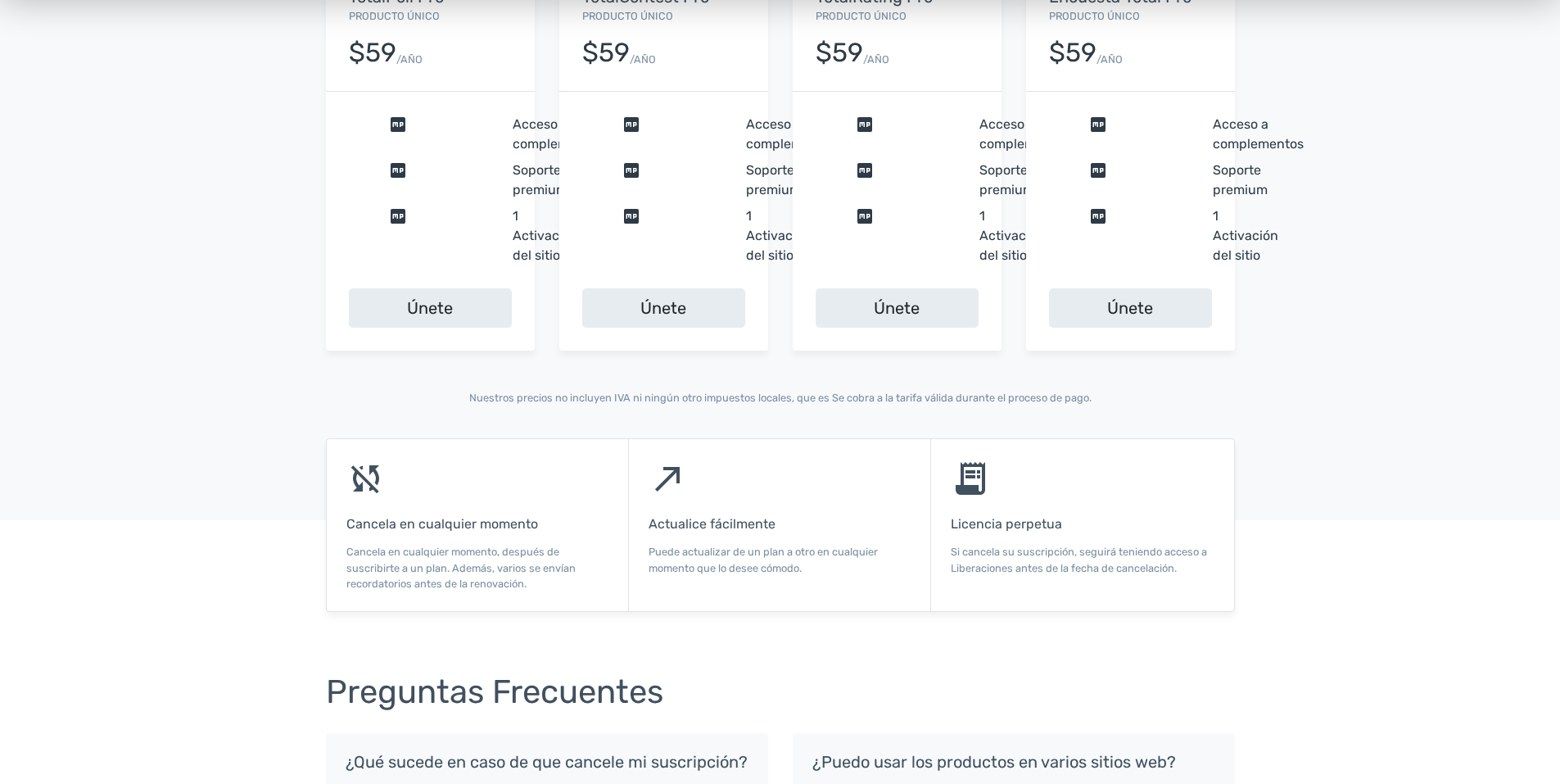
click at [641, 490] on div "north_east Actualice fácilmente Puede actualizar de un plan a otro en cualquier…" at bounding box center [780, 525] width 302 height 172
drag, startPoint x: 630, startPoint y: 452, endPoint x: 834, endPoint y: 619, distance: 263.6
click at [834, 619] on div "sync_disabled Cancela en cualquier momento Cancela en cualquier momento, despué…" at bounding box center [780, 545] width 1560 height 213
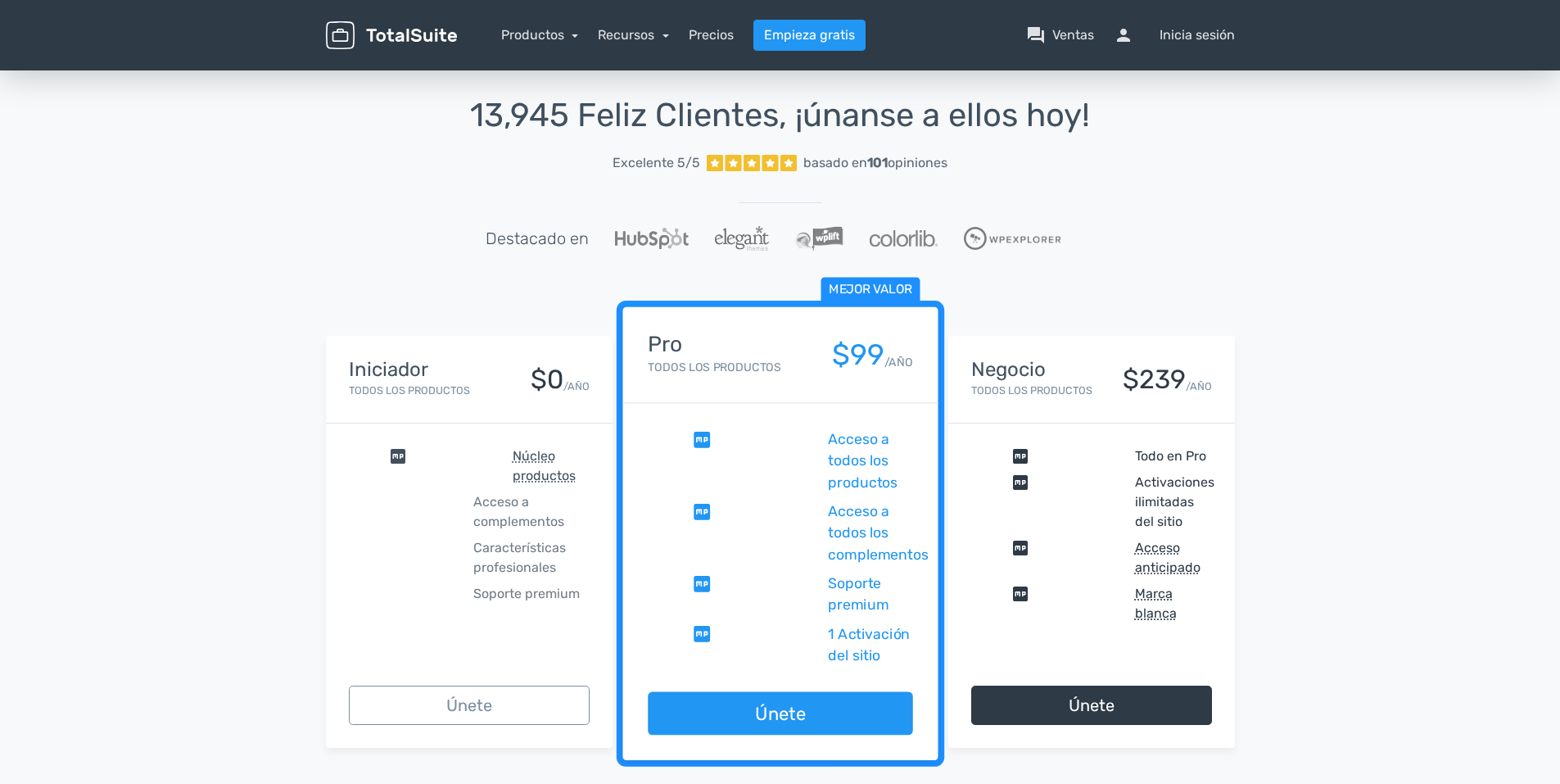
scroll to position [0, 0]
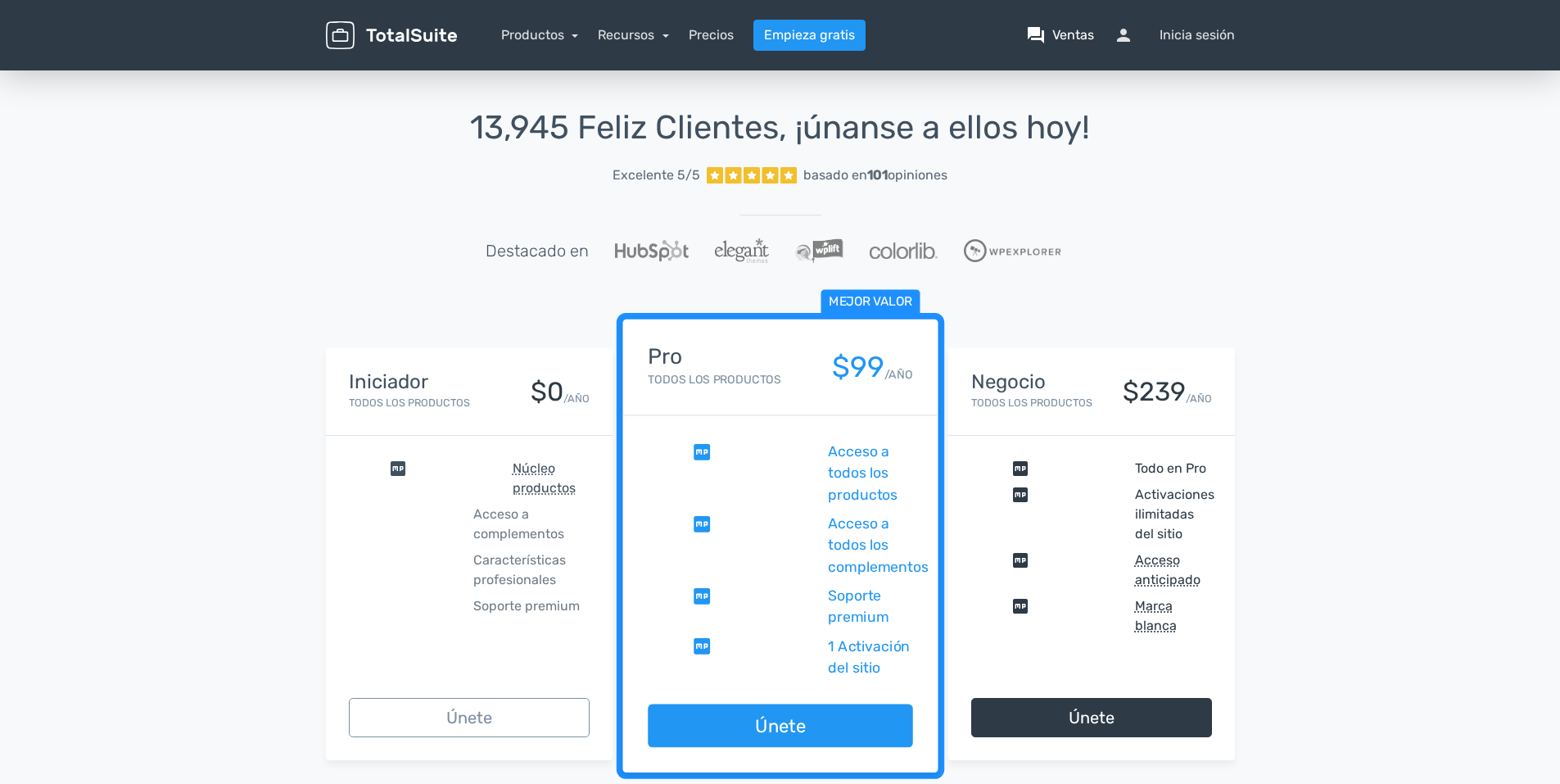
click at [1047, 30] on link "question_answer Ventas" at bounding box center [1060, 35] width 68 height 20
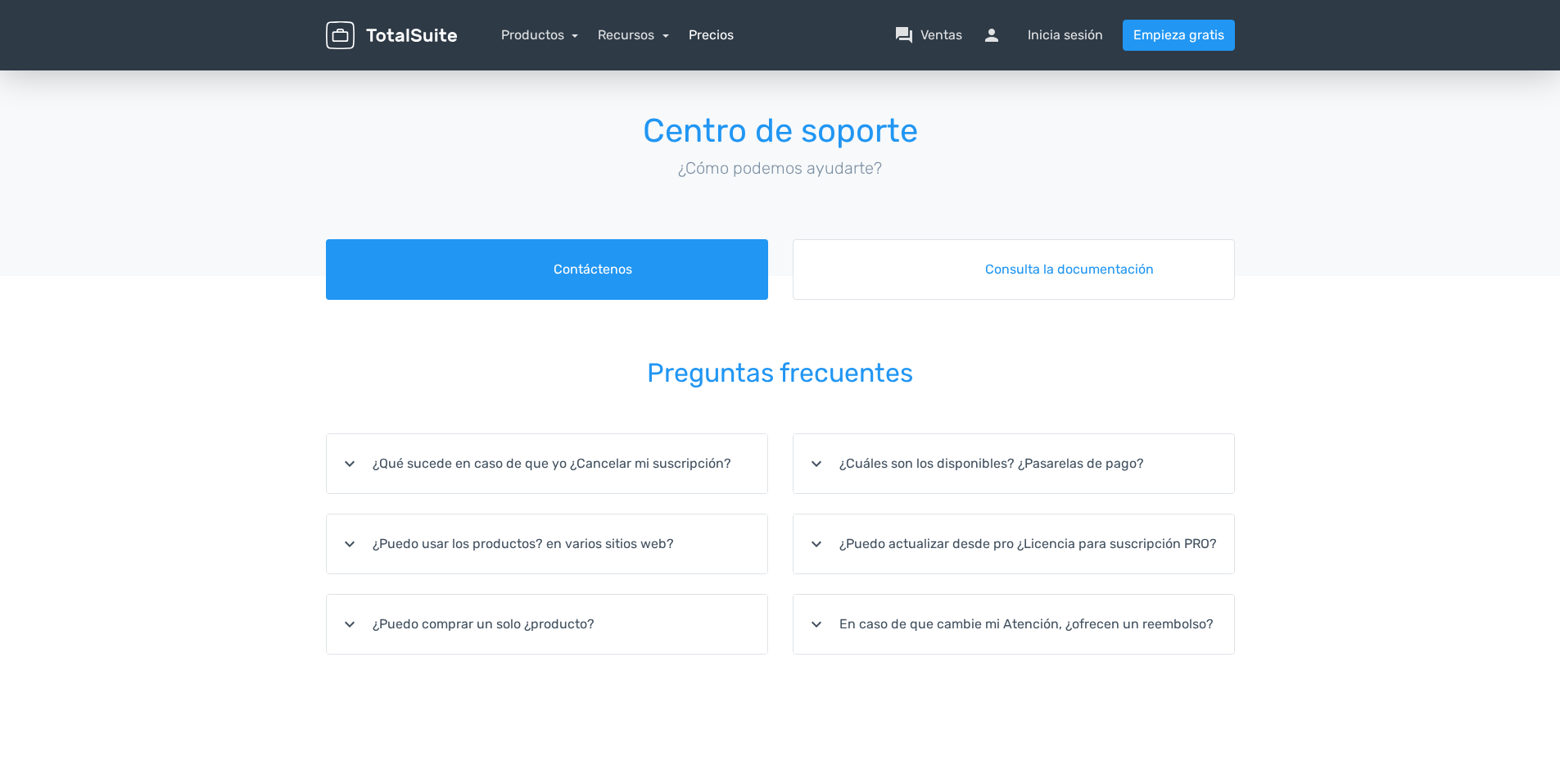
click at [694, 32] on link "Precios" at bounding box center [711, 35] width 45 height 20
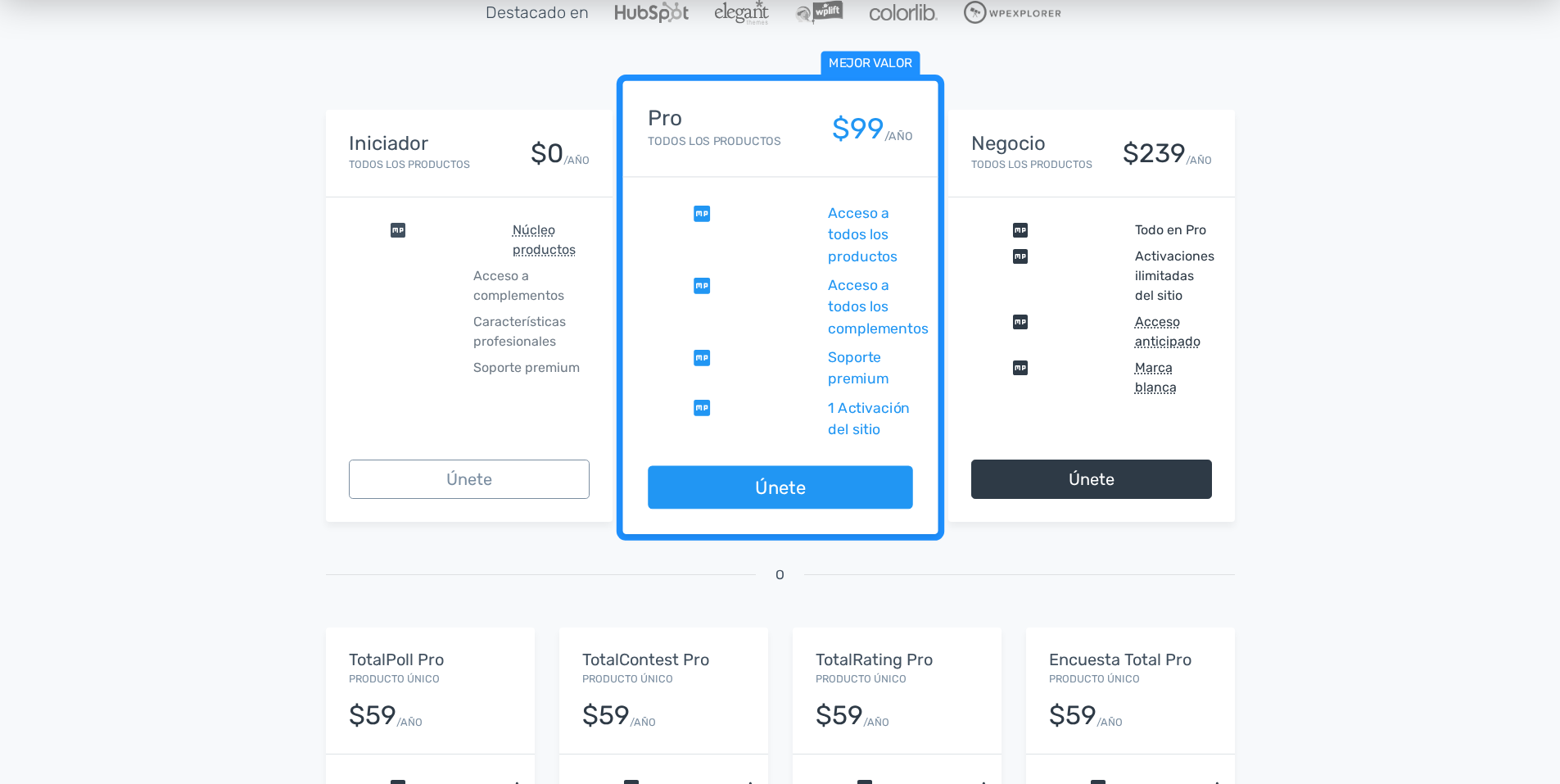
scroll to position [246, 0]
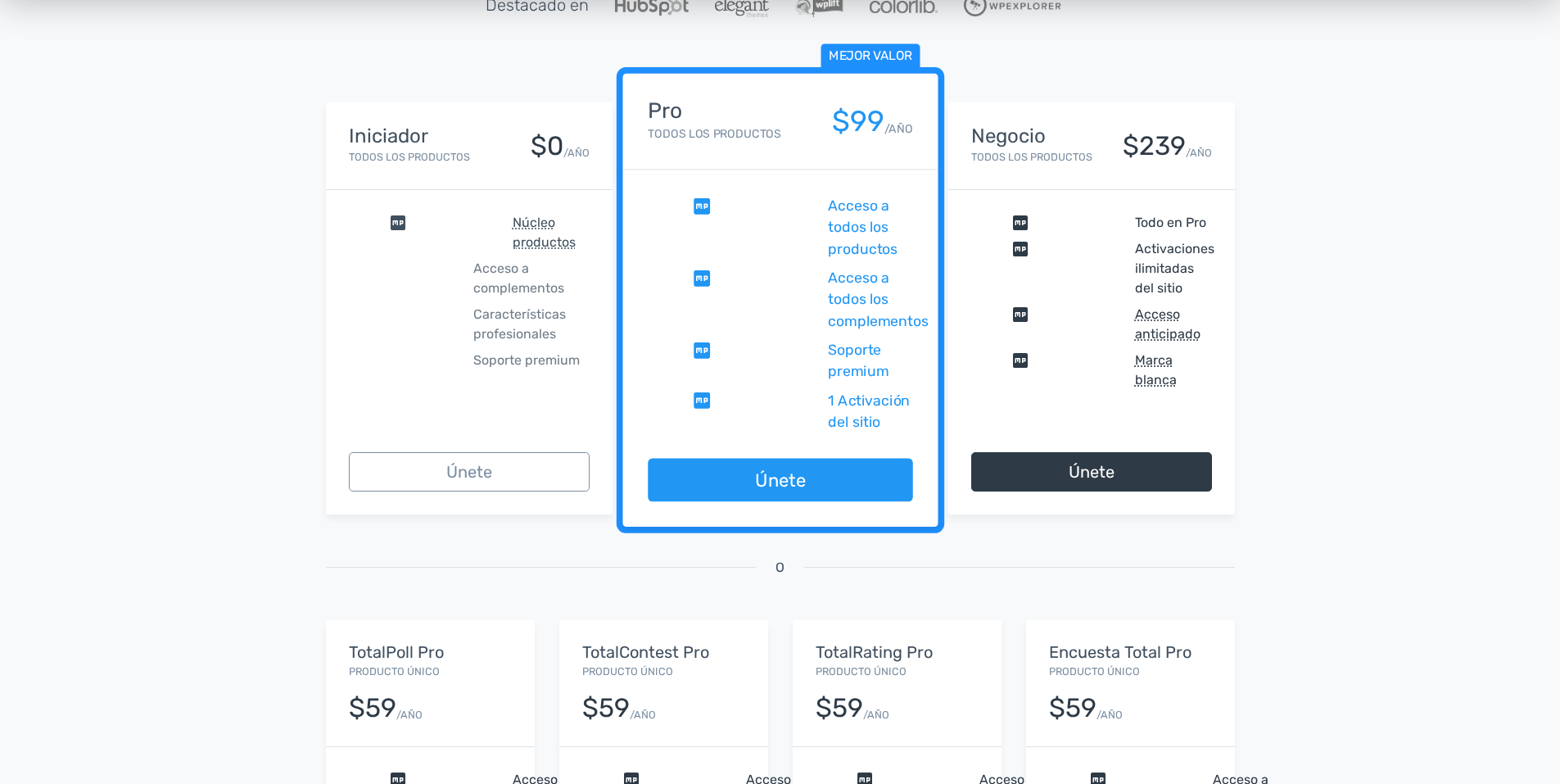
click at [765, 562] on div "O" at bounding box center [780, 587] width 934 height 67
click at [788, 564] on div "O" at bounding box center [780, 587] width 934 height 67
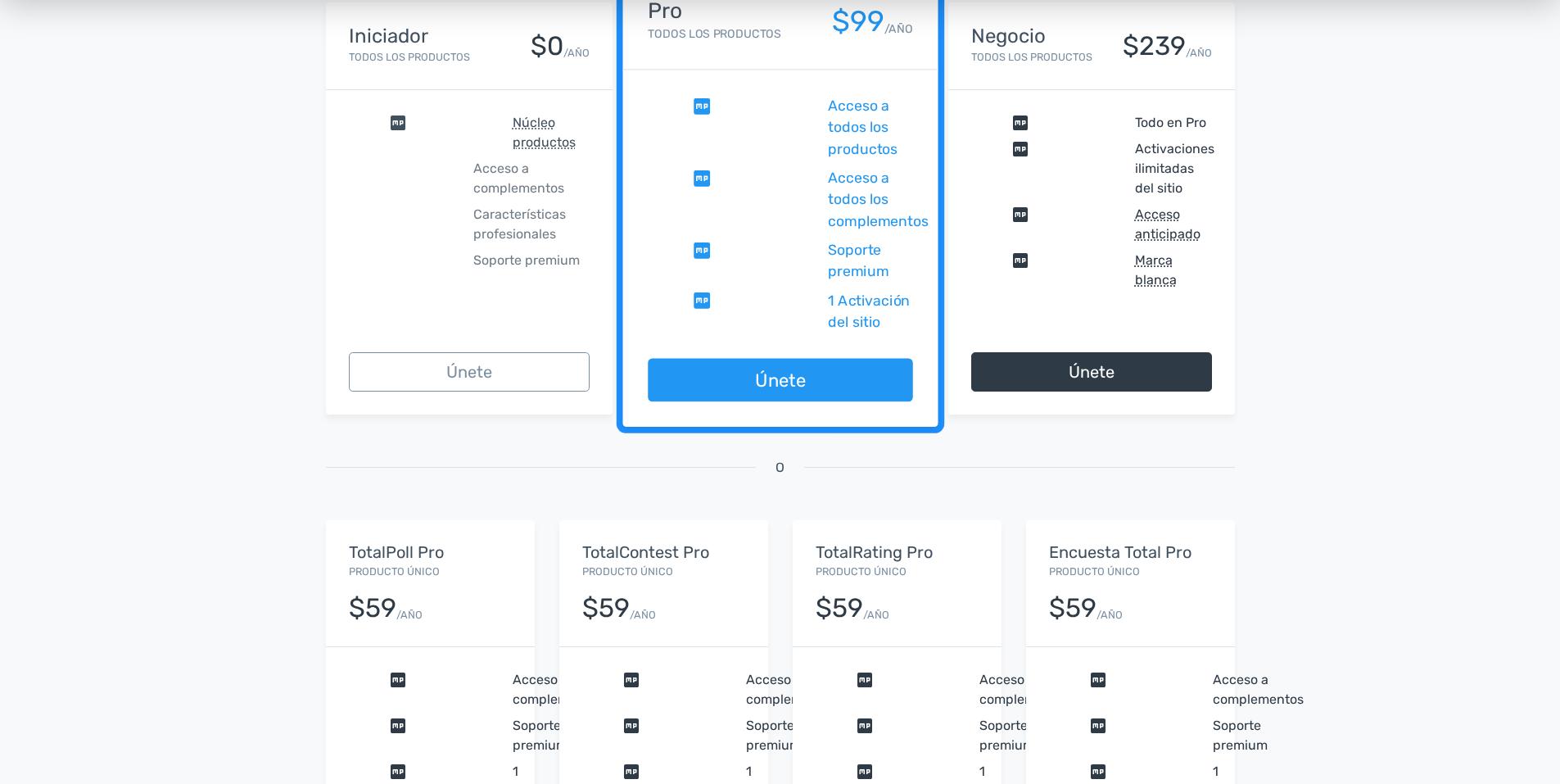
scroll to position [491, 0]
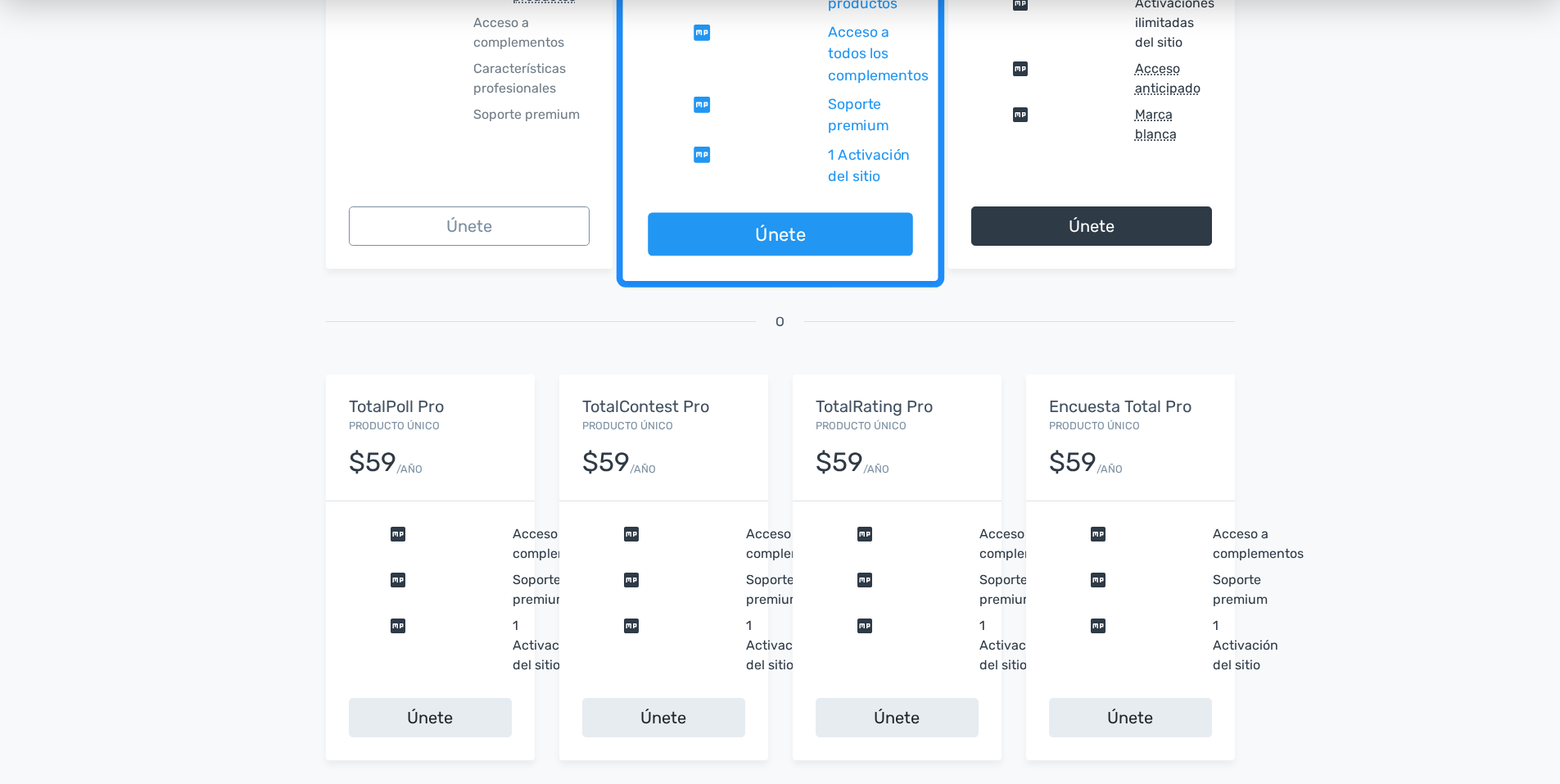
click at [638, 466] on small "/AÑO" at bounding box center [643, 468] width 26 height 16
click at [637, 466] on small "/AÑO" at bounding box center [643, 468] width 26 height 16
click at [637, 465] on small "/AÑO" at bounding box center [643, 468] width 26 height 16
drag, startPoint x: 637, startPoint y: 465, endPoint x: 852, endPoint y: 786, distance: 386.3
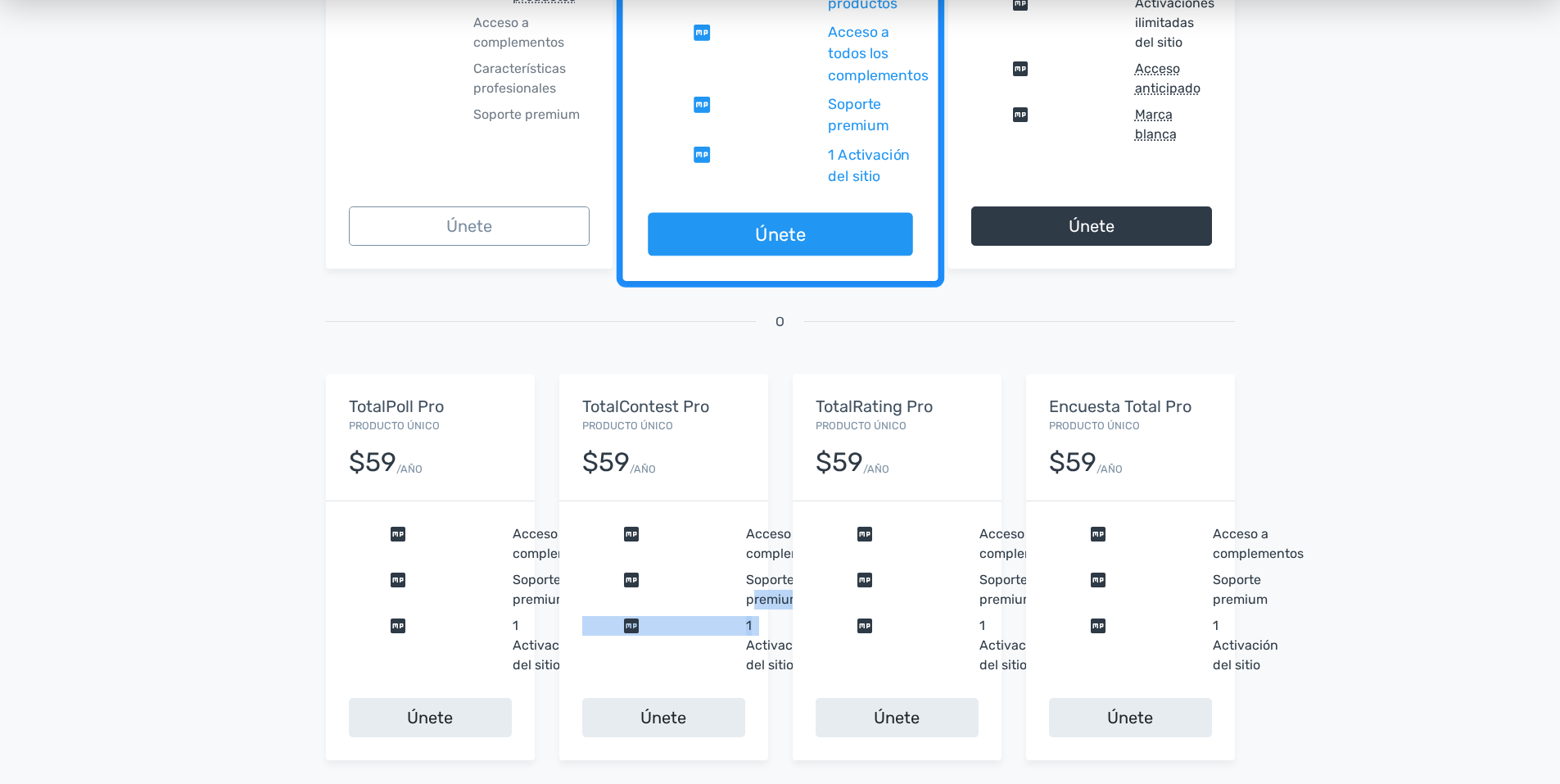
click at [753, 596] on div "TotalContest Pro Producto único $59 /AÑO comprobar Acceso a complementos compro…" at bounding box center [664, 567] width 234 height 385
click at [753, 596] on span "Soporte premium" at bounding box center [773, 590] width 55 height 39
click at [752, 606] on span "Soporte premium" at bounding box center [773, 590] width 55 height 39
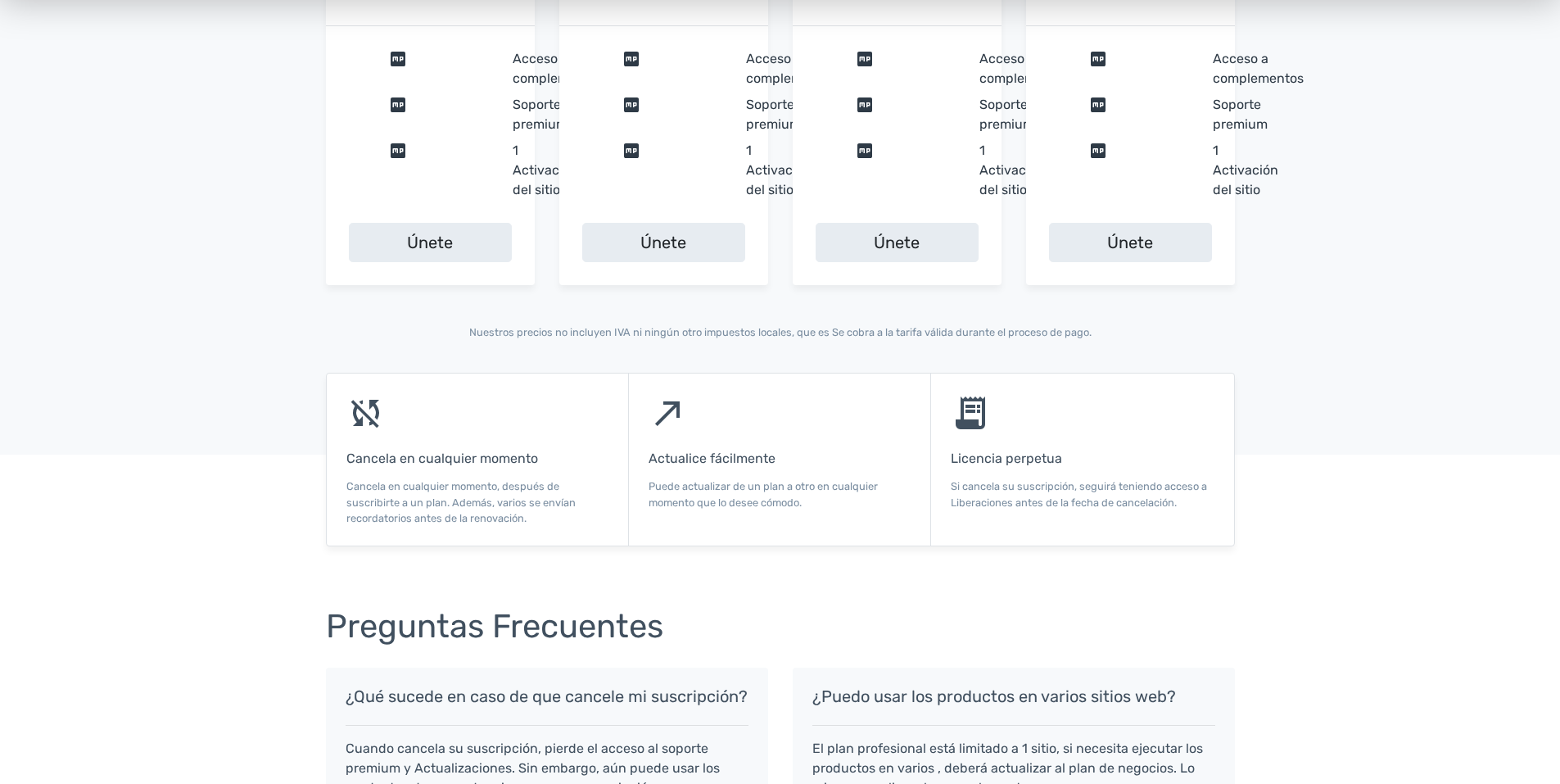
scroll to position [1147, 0]
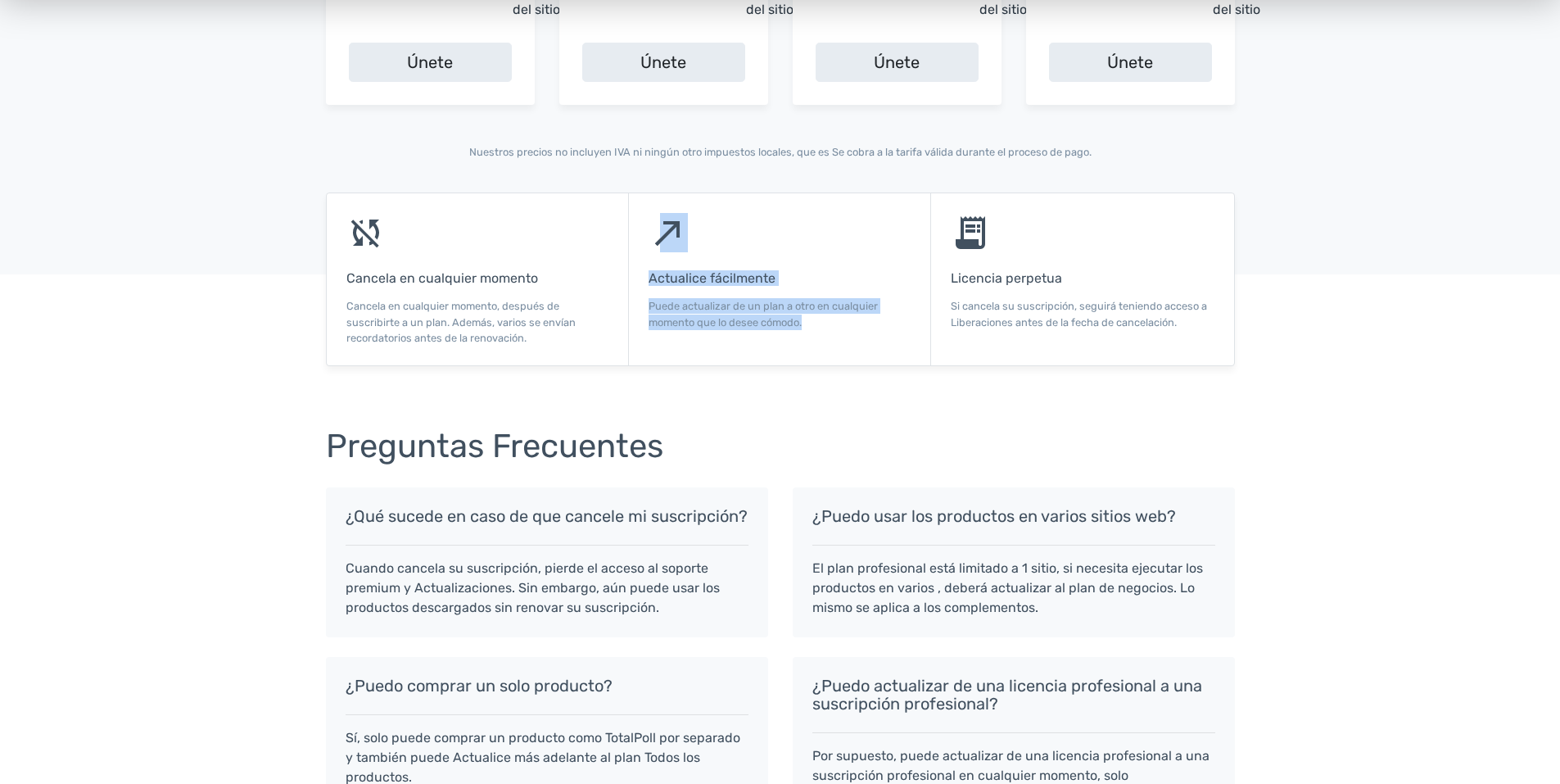
drag, startPoint x: 813, startPoint y: 320, endPoint x: 661, endPoint y: 223, distance: 180.3
click at [661, 223] on div "north_east Actualice fácilmente Puede actualizar de un plan a otro en cualquier…" at bounding box center [780, 279] width 302 height 172
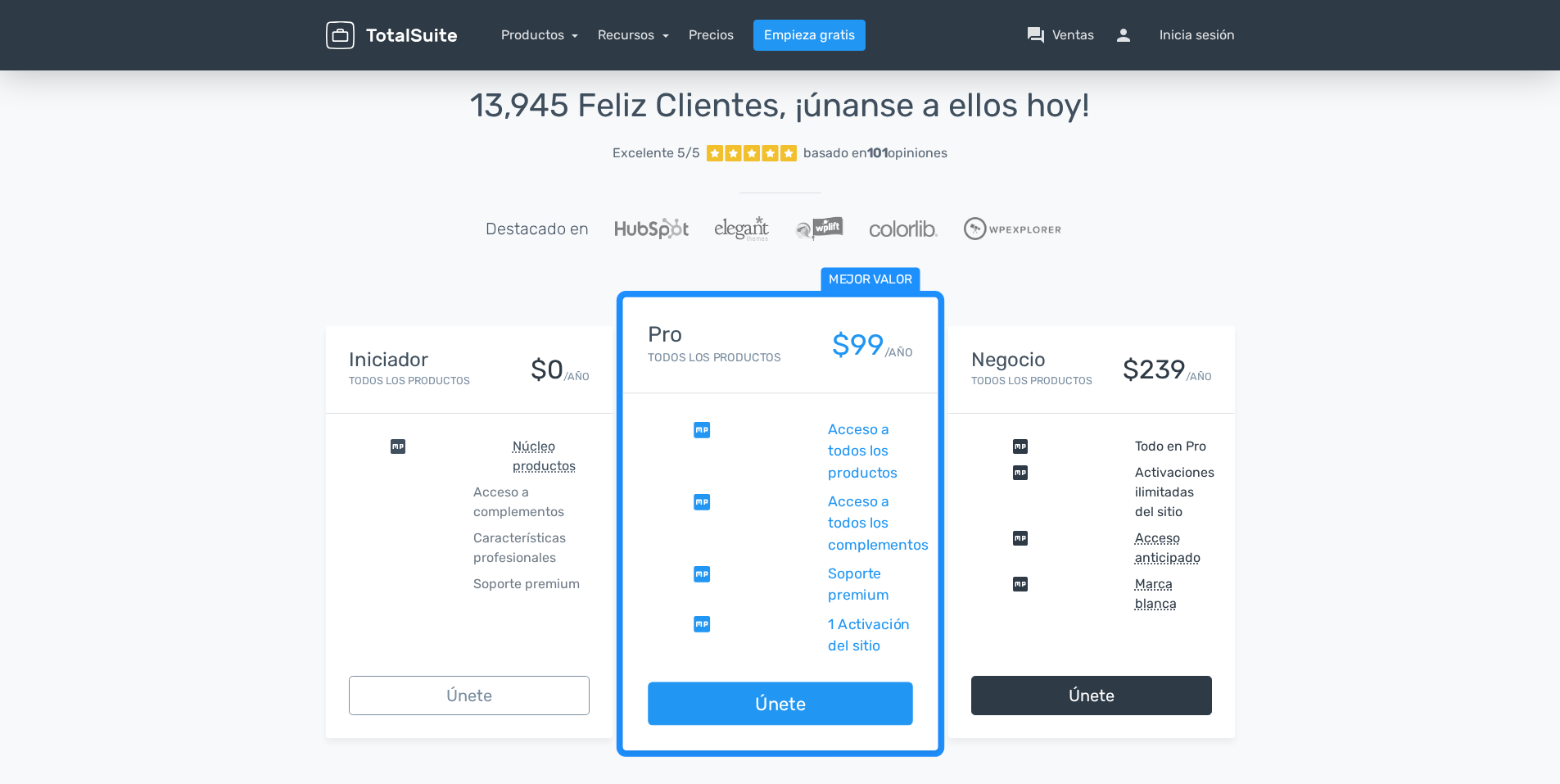
scroll to position [0, 0]
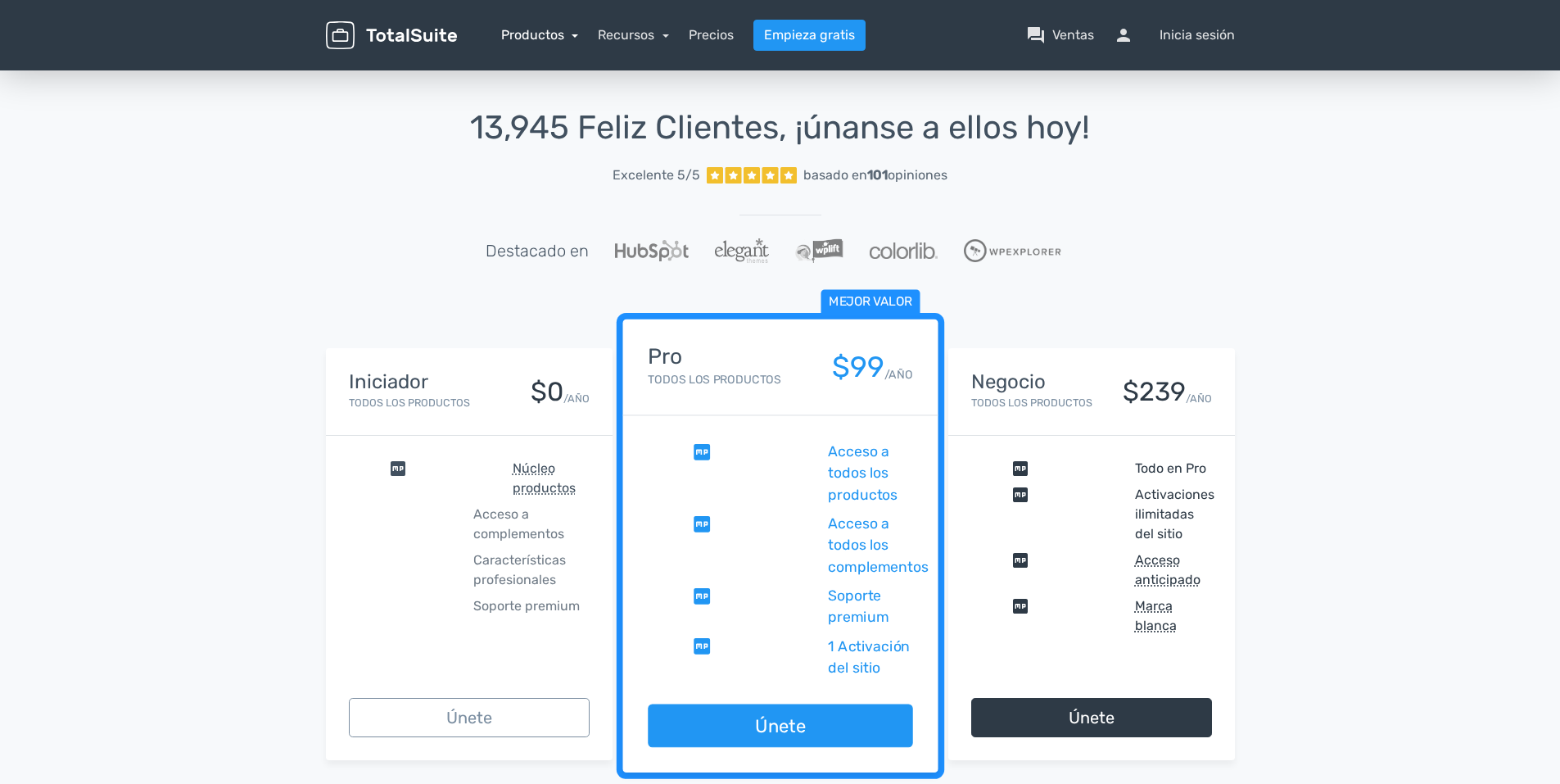
click at [521, 31] on link "Productos" at bounding box center [540, 35] width 78 height 16
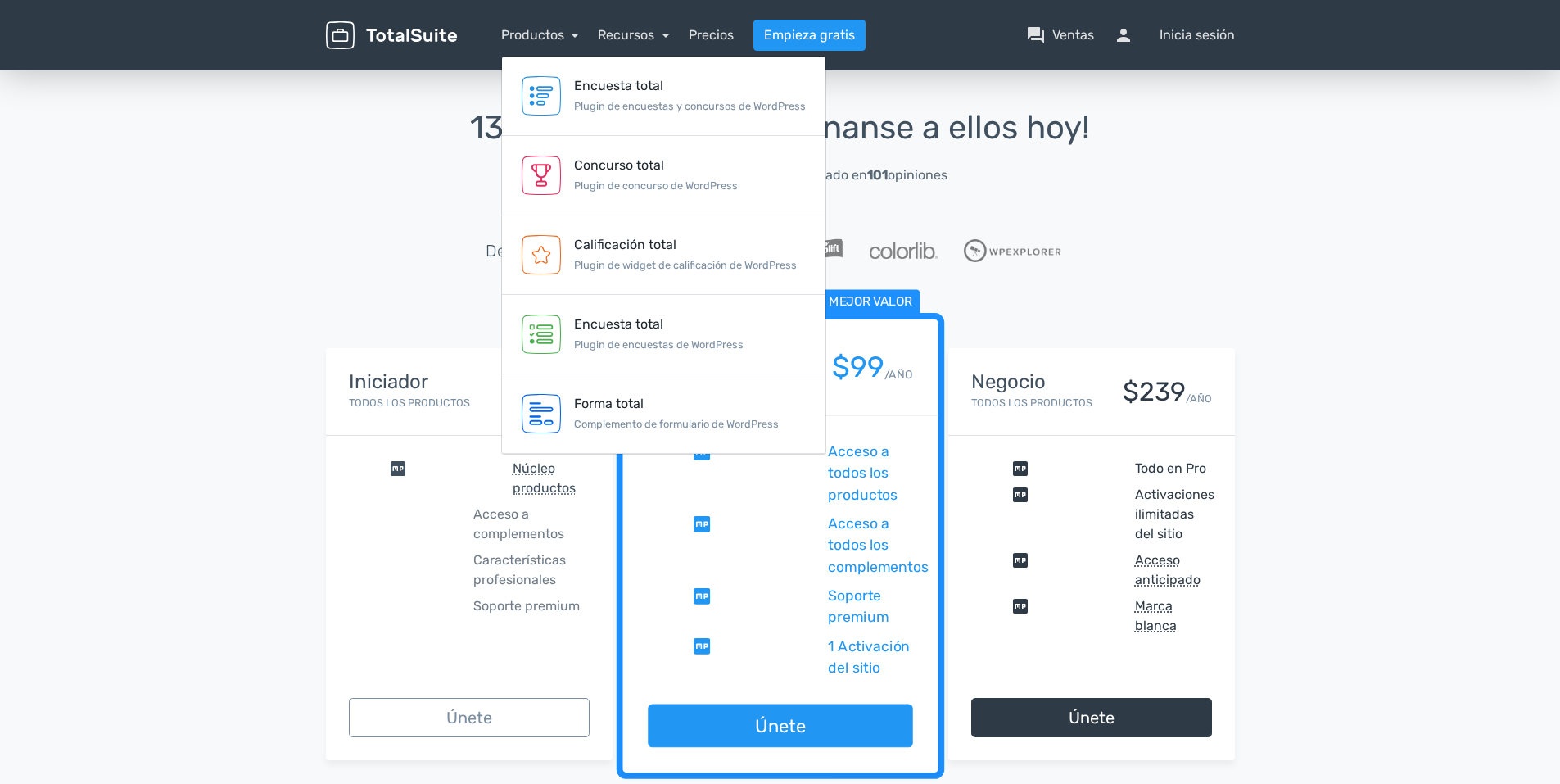
click at [403, 30] on img at bounding box center [391, 35] width 131 height 29
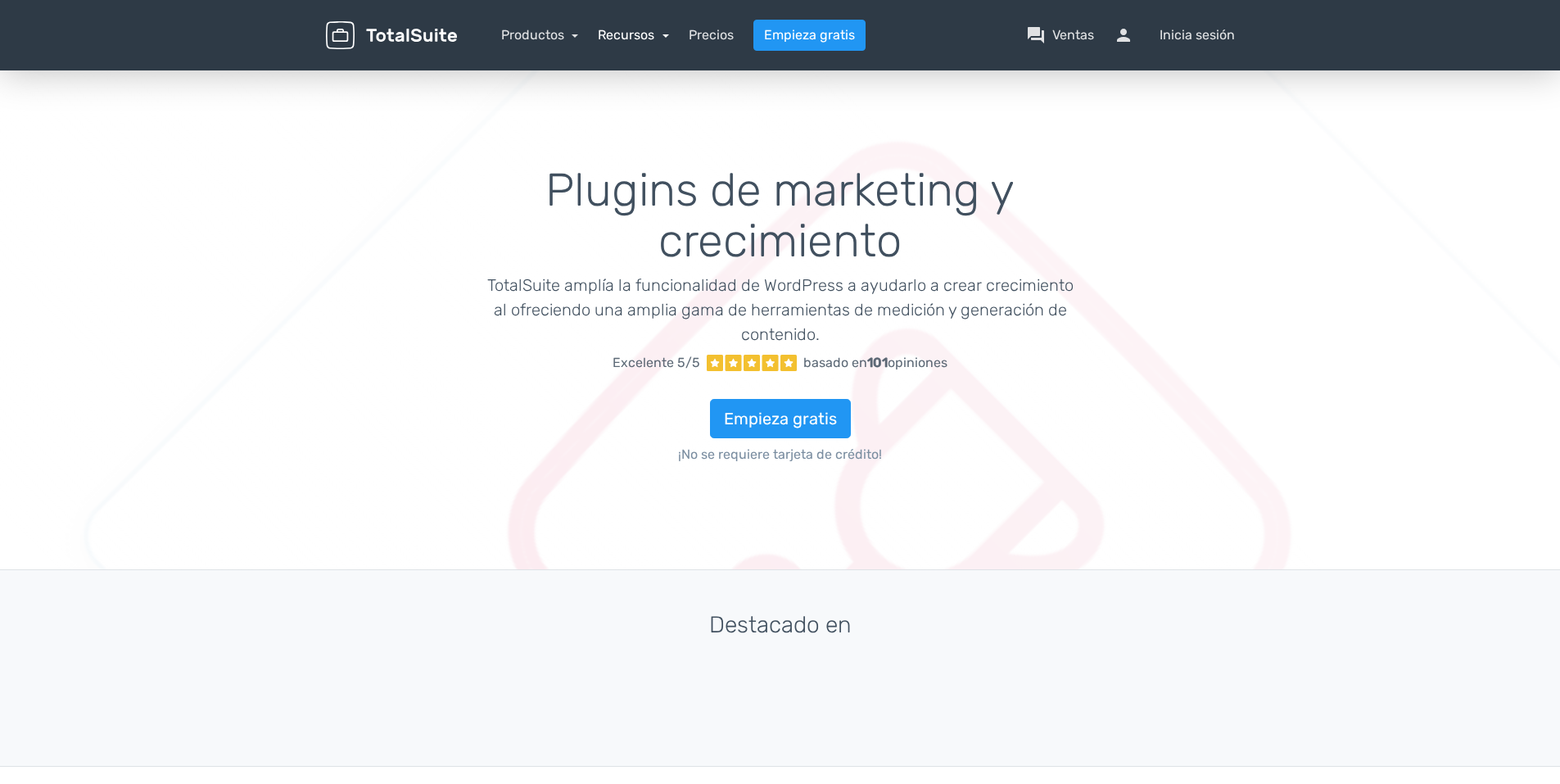
click at [636, 35] on link "Recursos" at bounding box center [634, 35] width 72 height 16
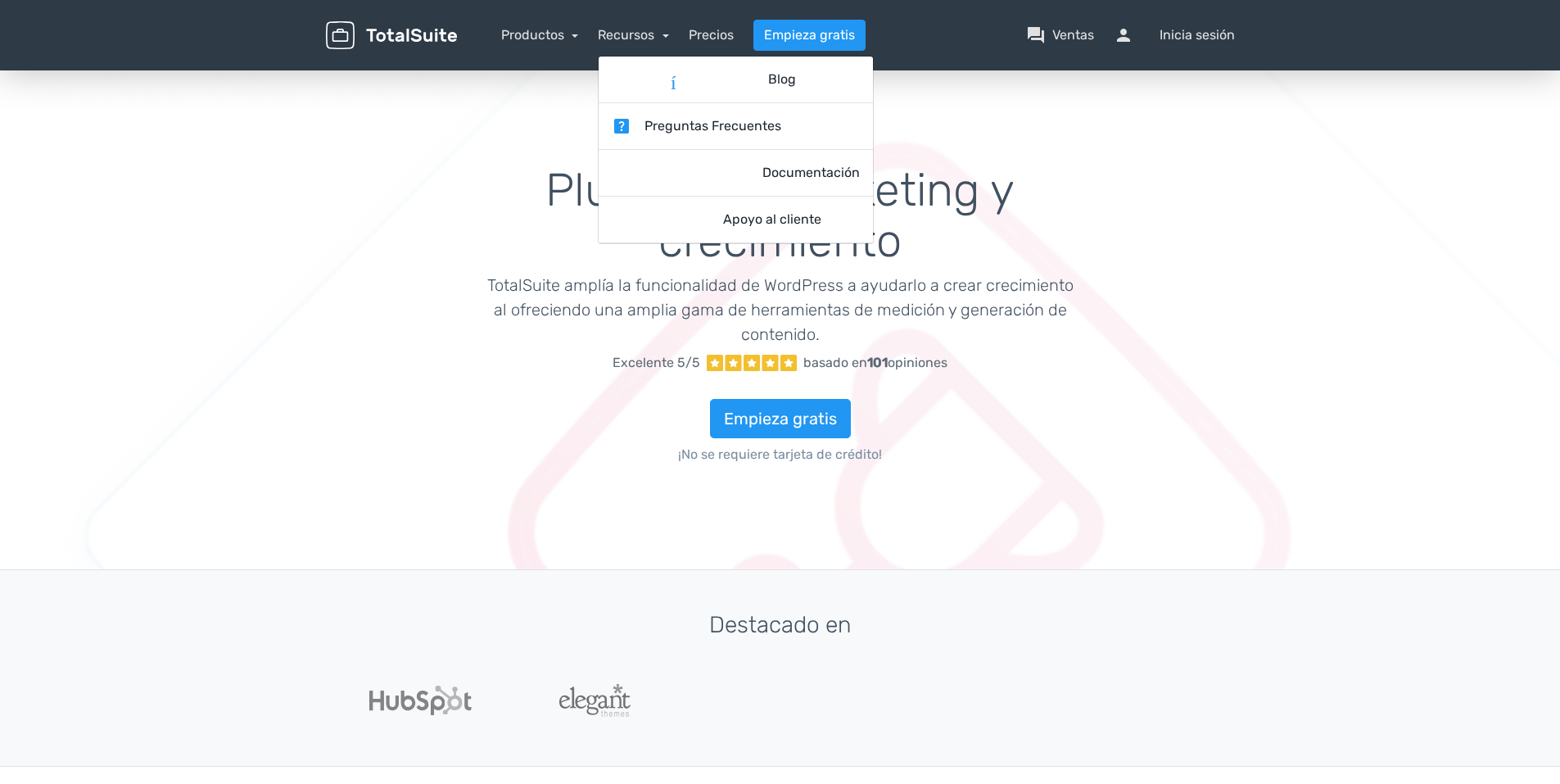
click at [594, 39] on nav "Productos TotalPoll WordPress Poll and Contest Plugin TotalContest WordPress Co…" at bounding box center [858, 35] width 778 height 31
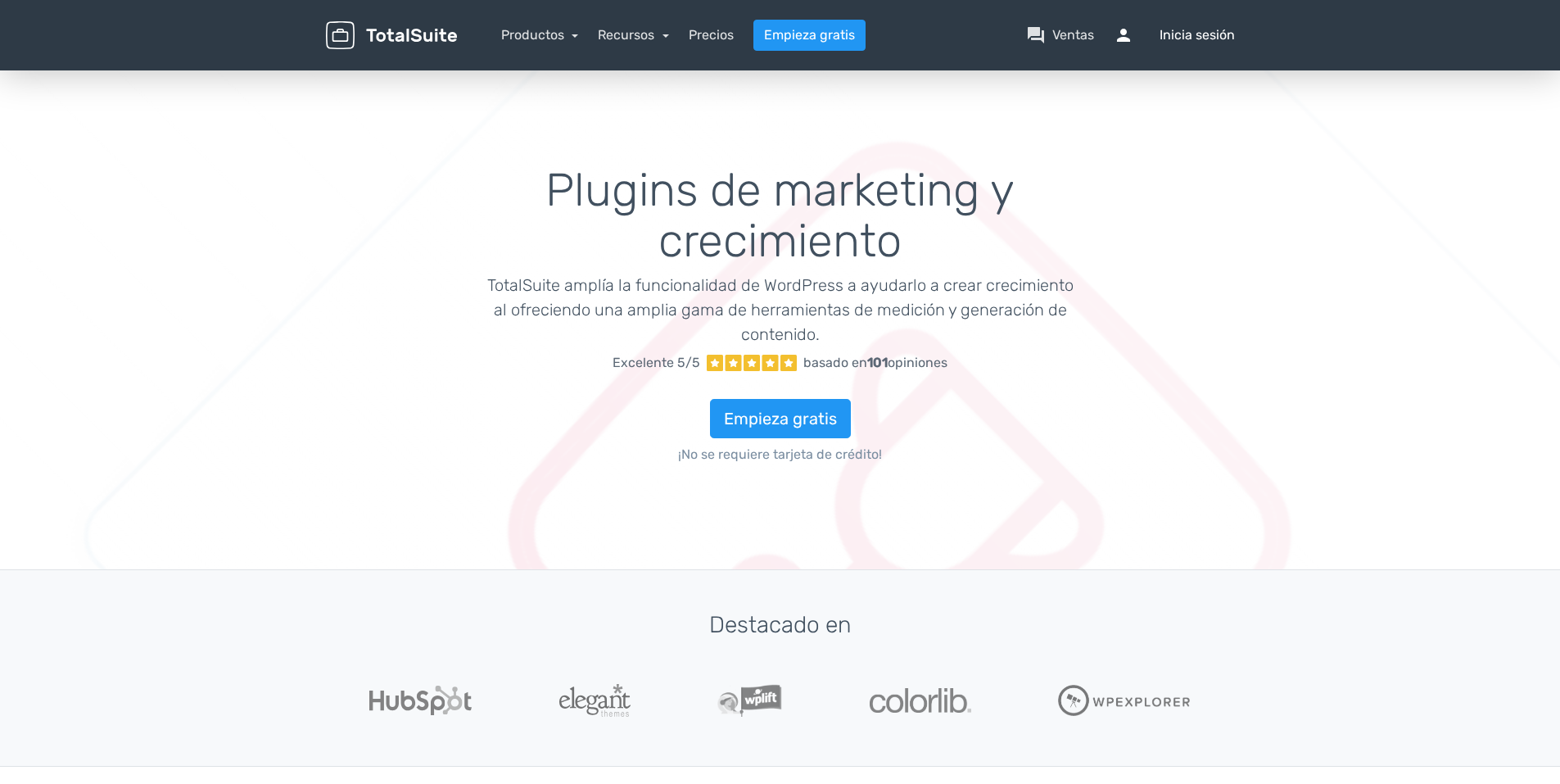
click at [1207, 39] on font "Inicia sesión" at bounding box center [1198, 35] width 76 height 20
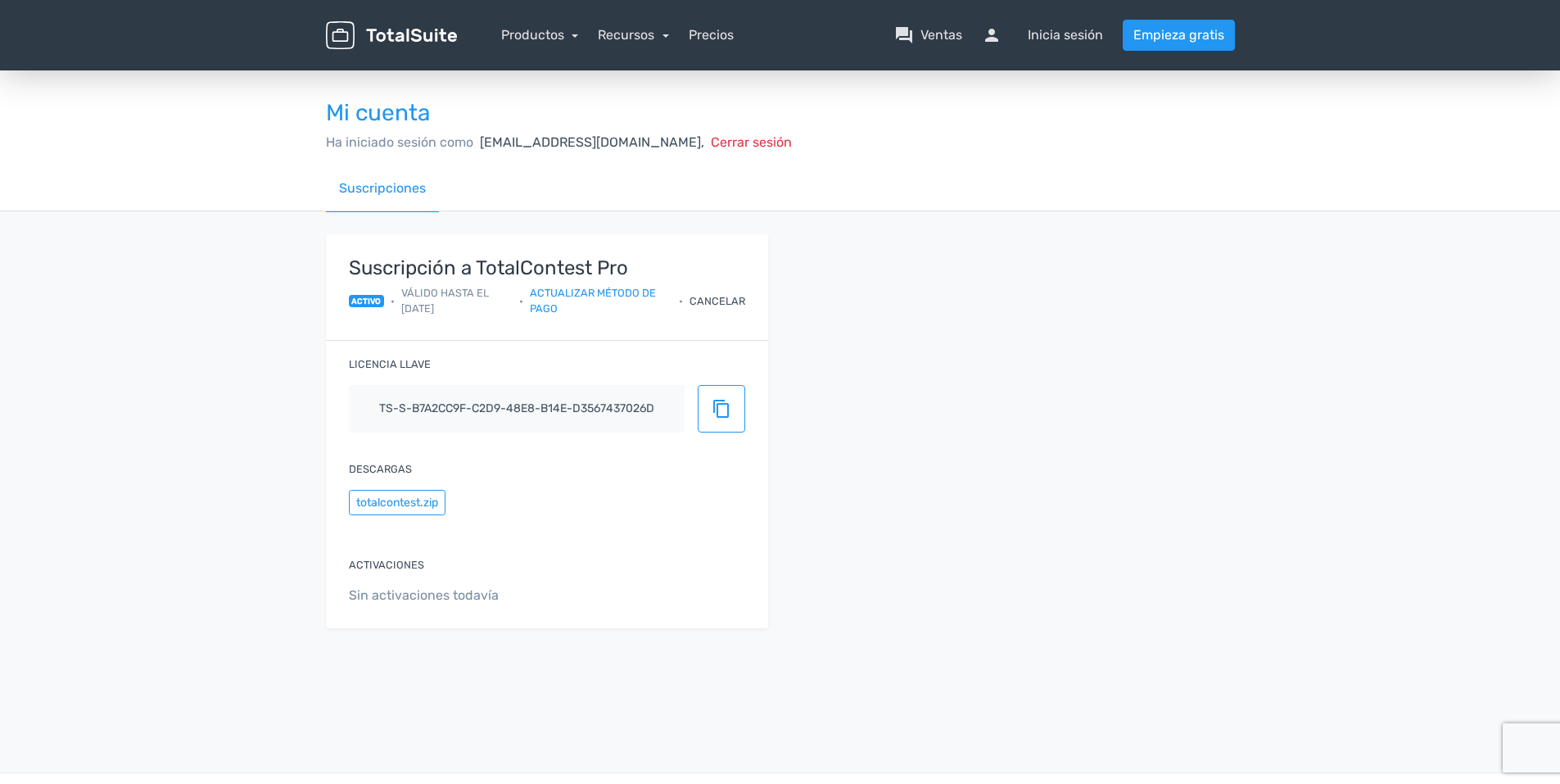
click at [458, 587] on span "Sin activaciones todavía" at bounding box center [547, 596] width 397 height 20
click at [550, 303] on link "Actualizar método de pago" at bounding box center [601, 300] width 142 height 31
click at [709, 293] on div "Cancelar" at bounding box center [717, 300] width 56 height 16
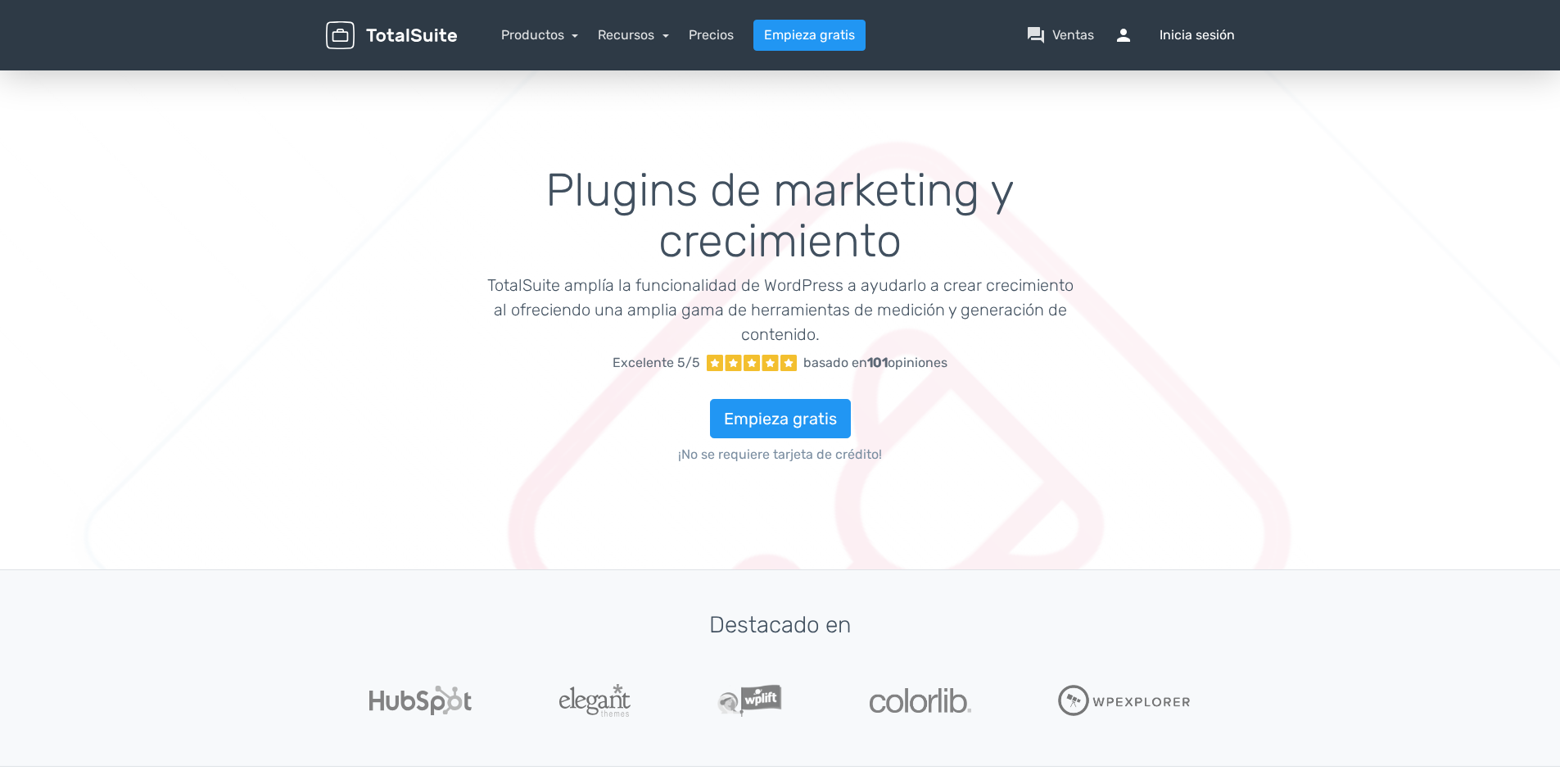
click at [1193, 27] on font "Inicia sesión" at bounding box center [1198, 35] width 76 height 20
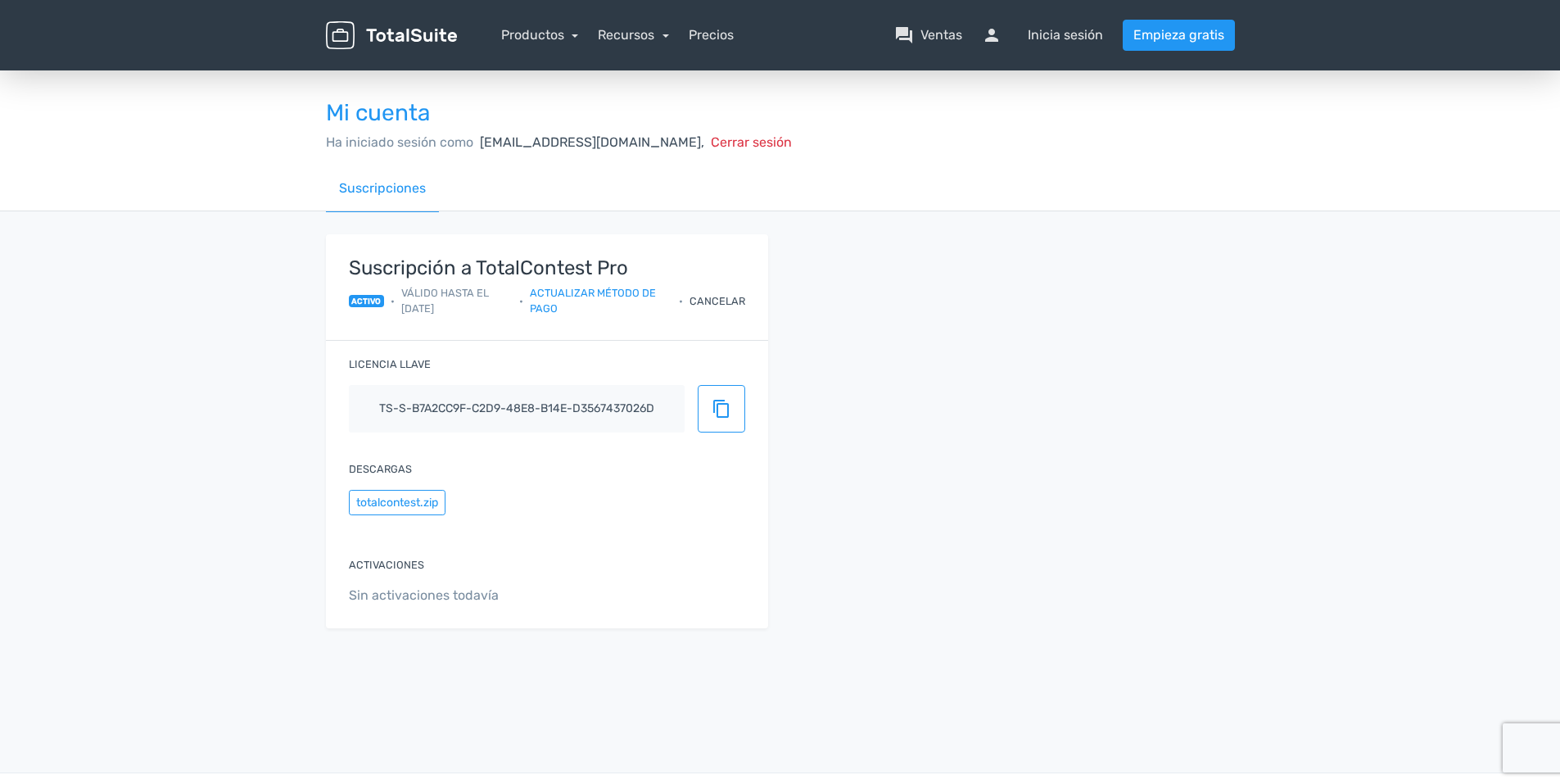
click at [452, 291] on span "Válido hasta el 21/8/2026" at bounding box center [457, 300] width 111 height 31
click at [538, 30] on link "Productos" at bounding box center [540, 35] width 78 height 16
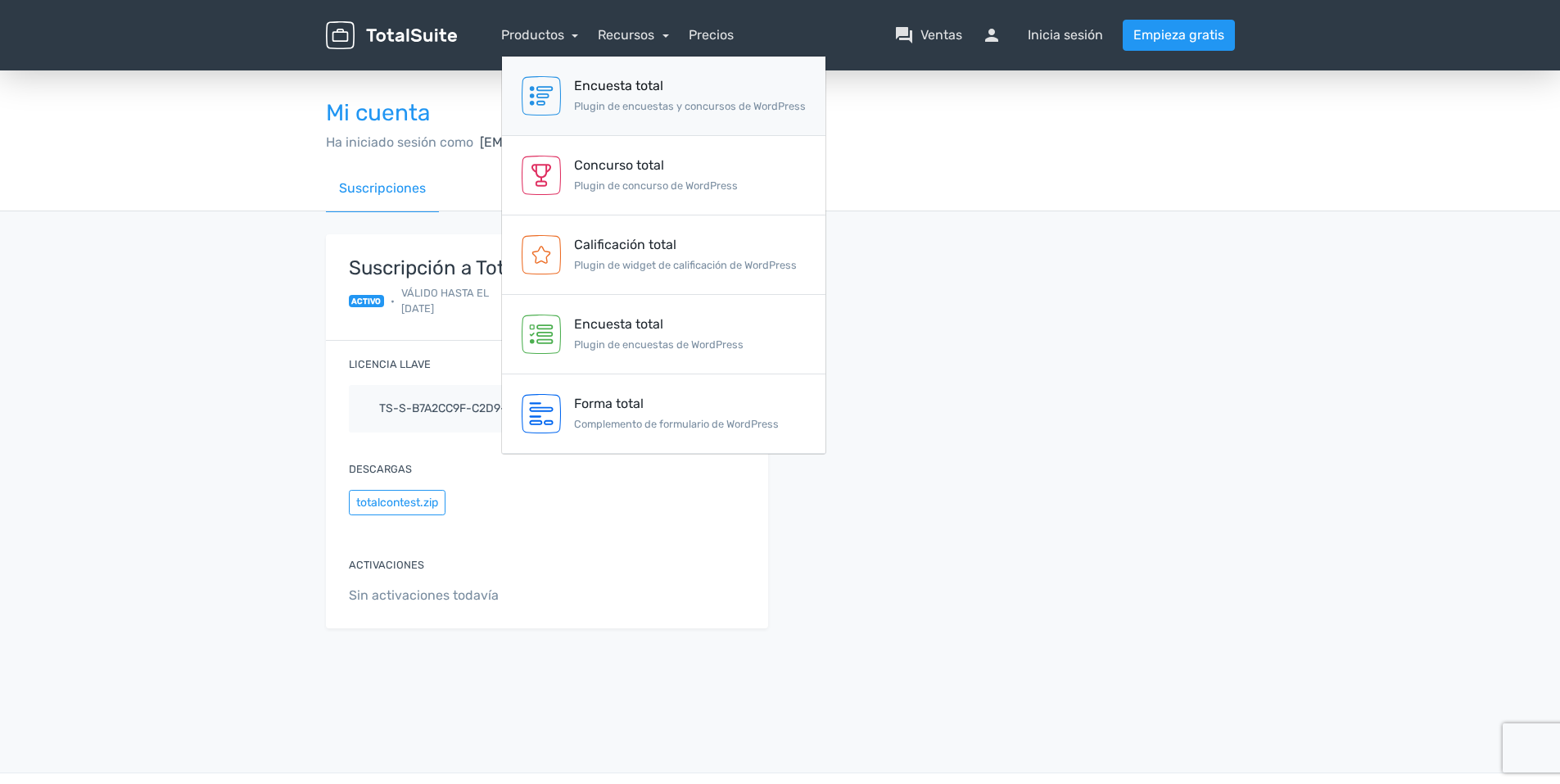
click at [591, 101] on small "Plugin de encuestas y concursos de WordPress" at bounding box center [690, 105] width 232 height 12
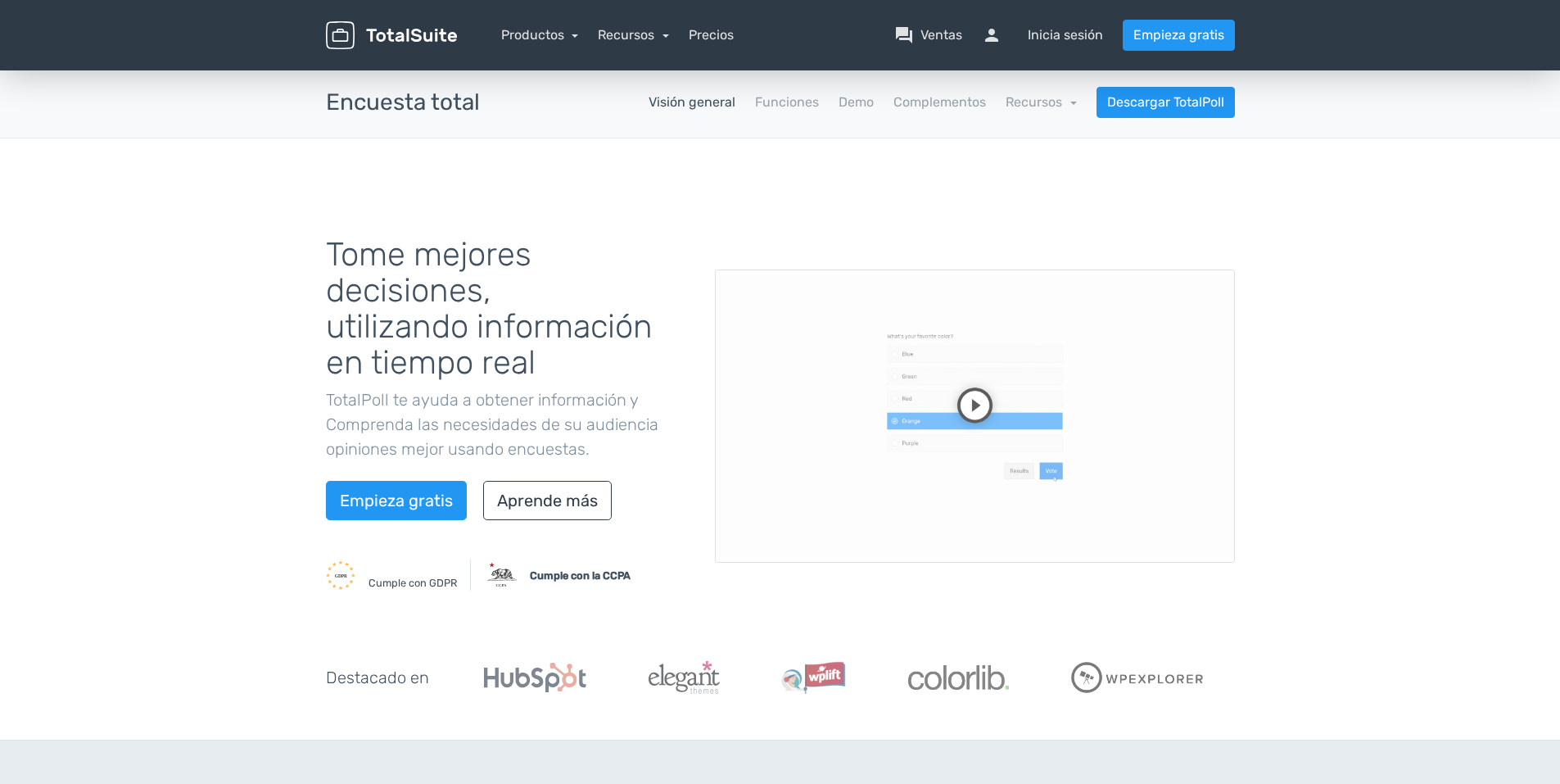
click at [703, 99] on link "Visión general" at bounding box center [692, 102] width 87 height 20
click at [569, 30] on link "Productos" at bounding box center [540, 35] width 78 height 16
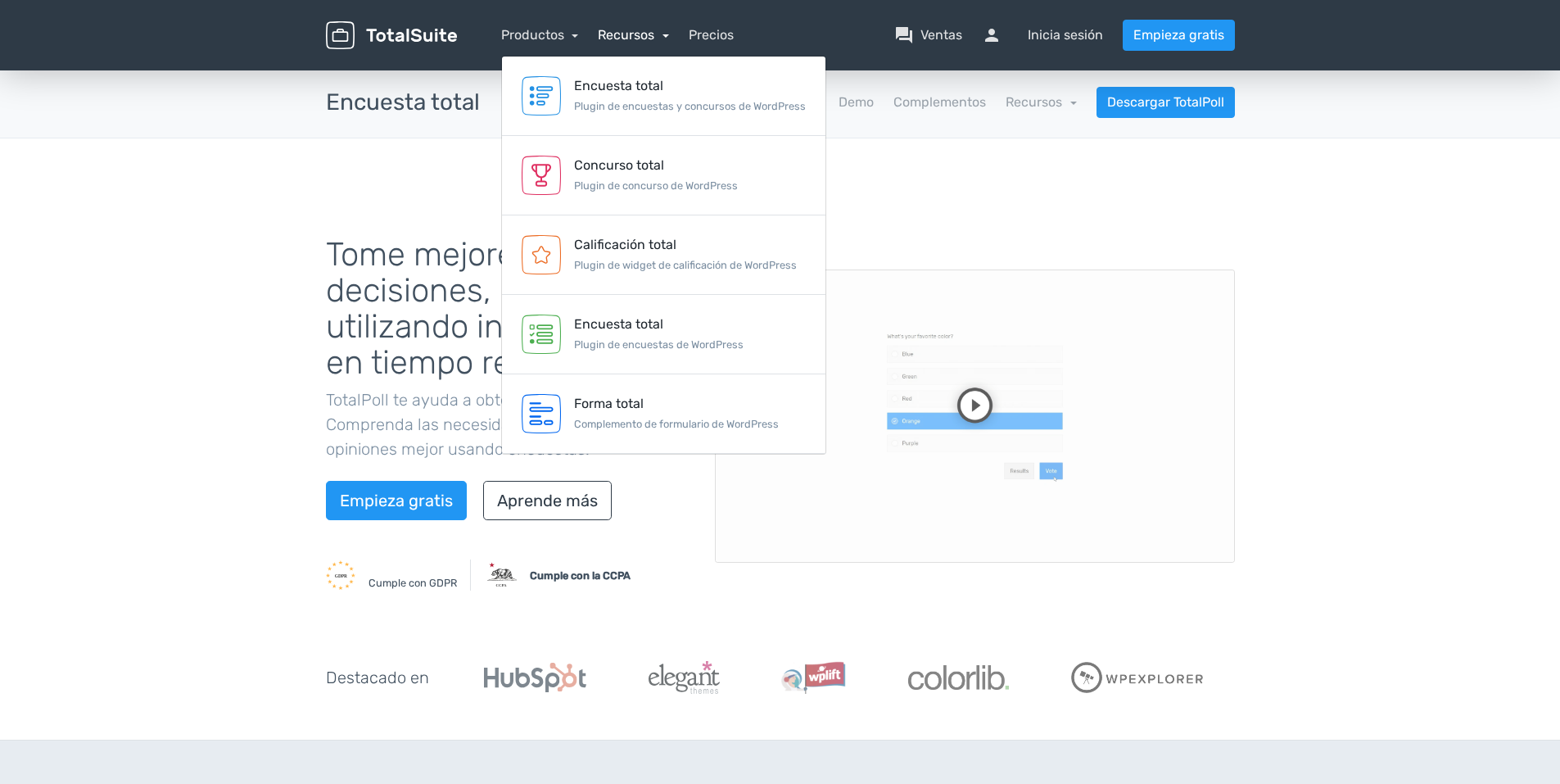
click at [621, 30] on link "Recursos" at bounding box center [634, 35] width 72 height 16
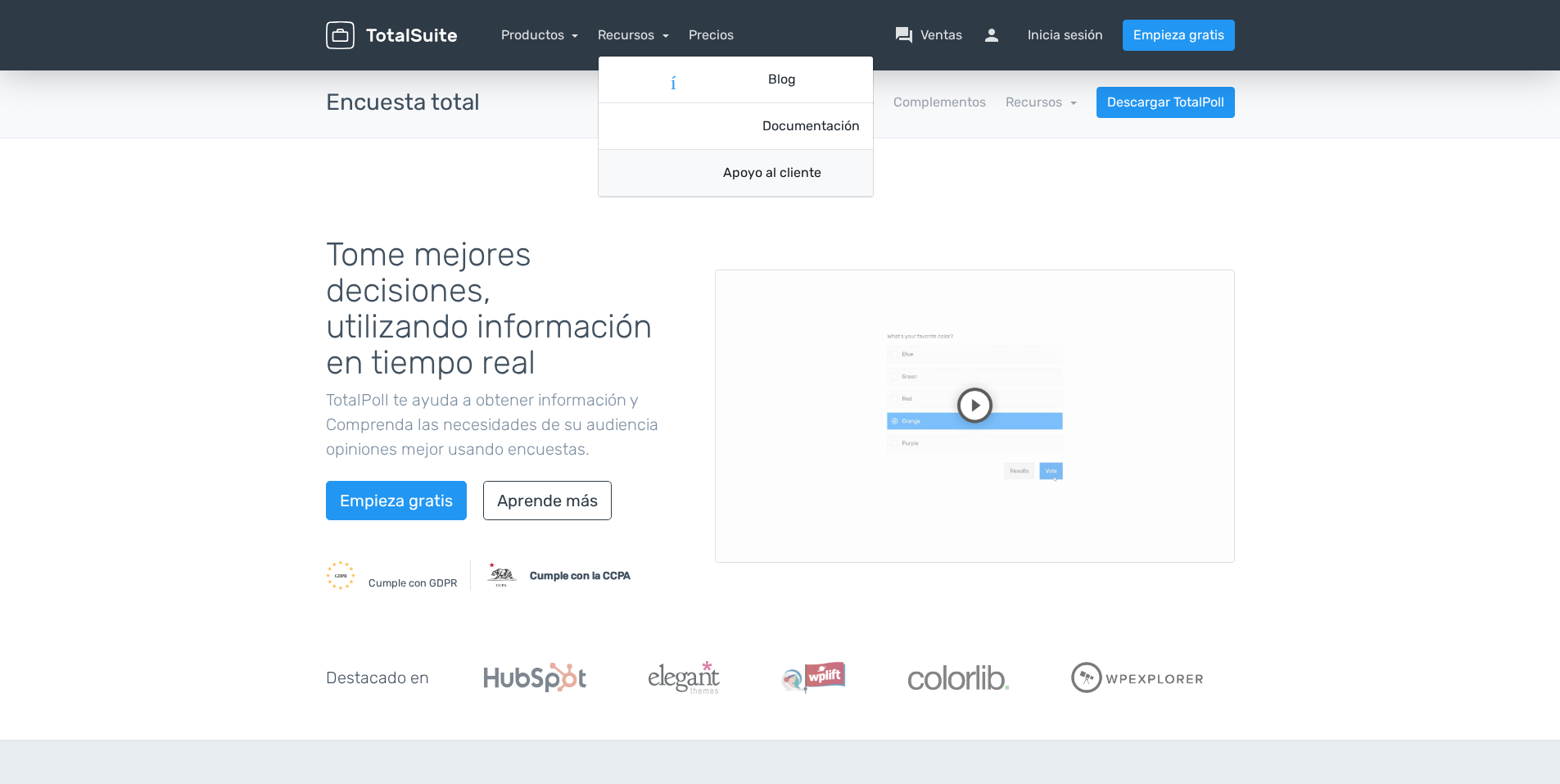
click at [728, 161] on link "apoyo Apoyo al cliente" at bounding box center [736, 173] width 275 height 47
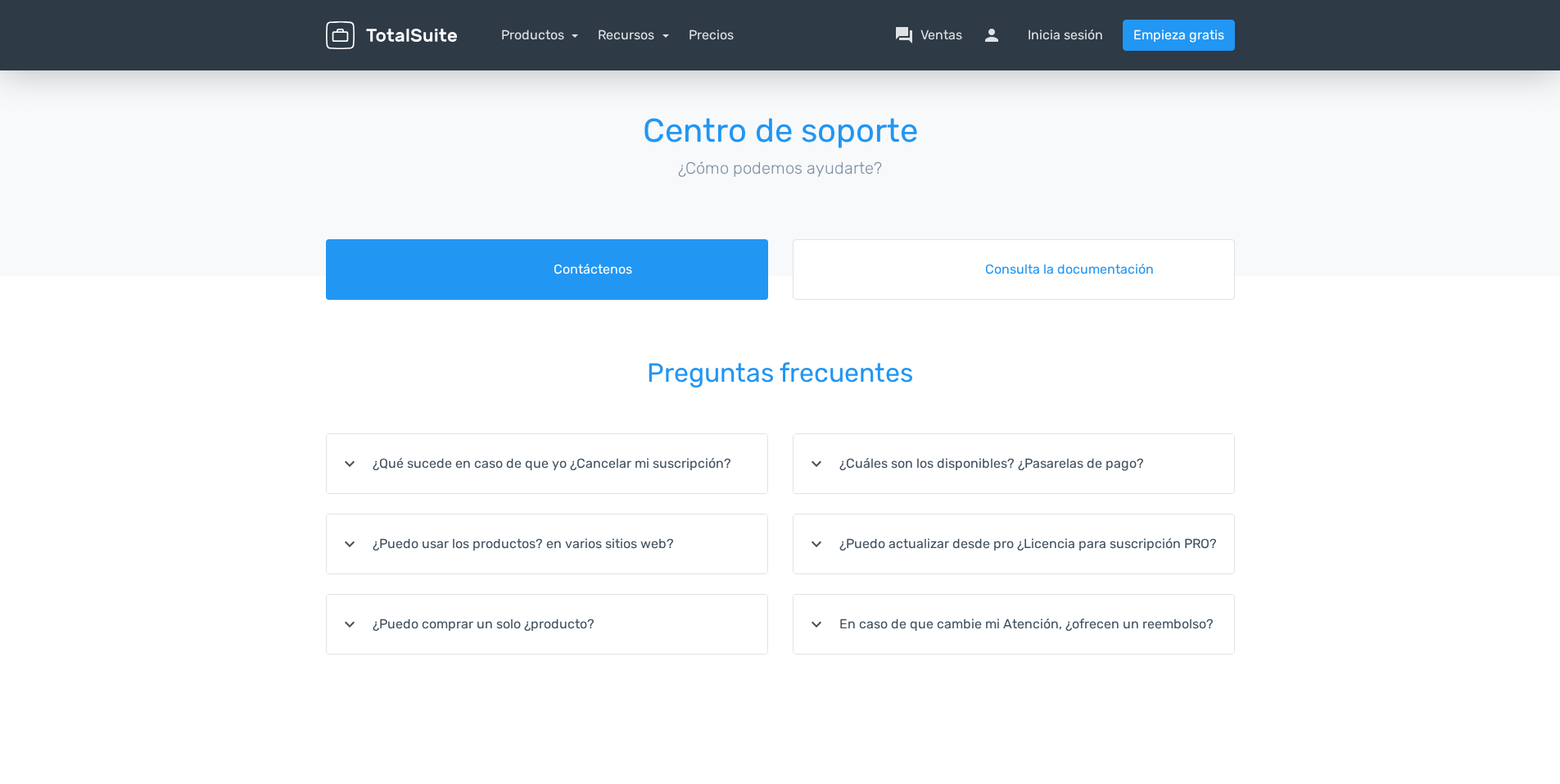
click at [911, 550] on font "¿Puedo actualizar desde pro ¿Licencia para suscripción PRO?" at bounding box center [1028, 544] width 378 height 20
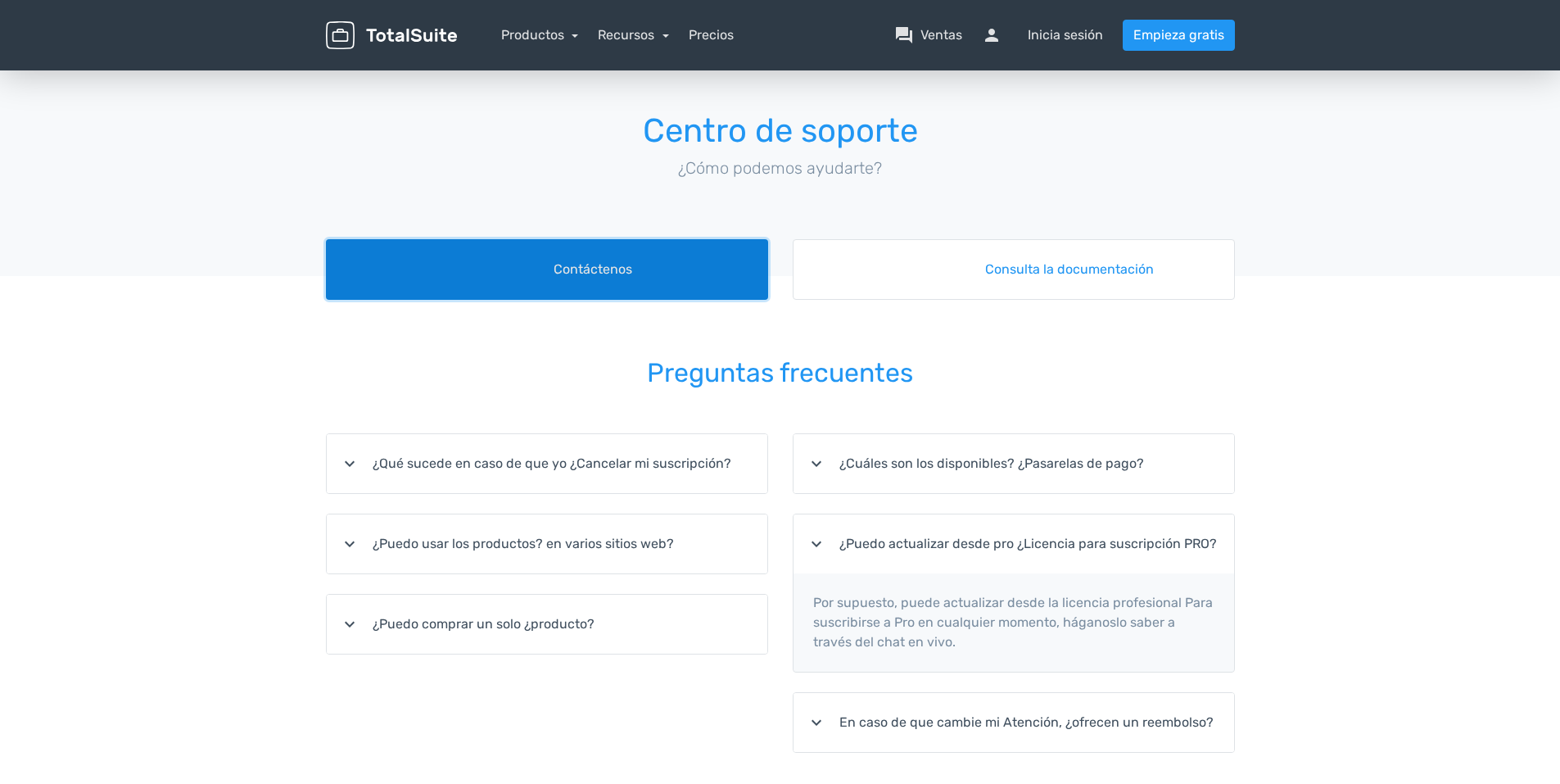
click at [693, 273] on link "foro Contáctenos" at bounding box center [547, 270] width 443 height 61
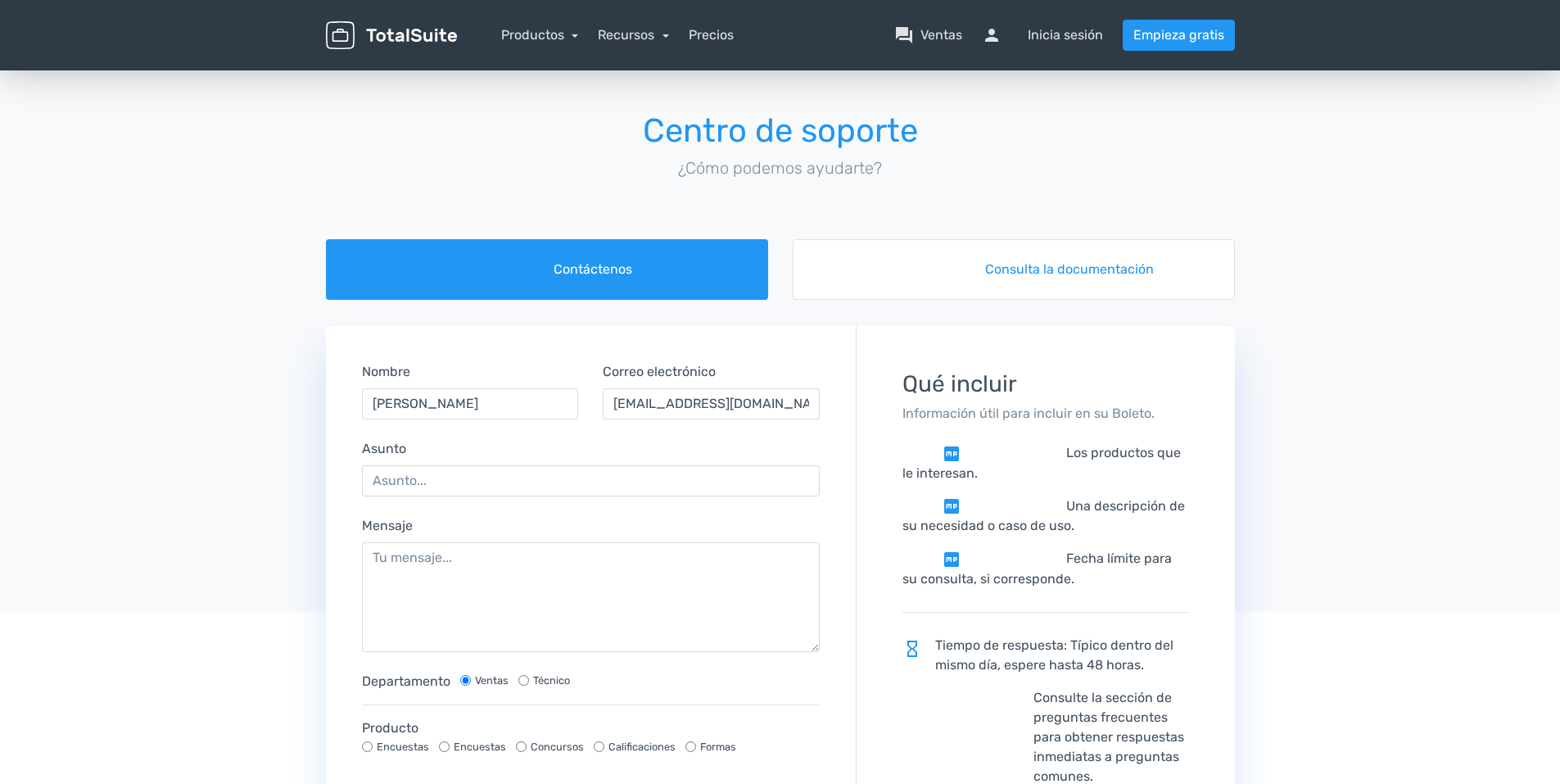
drag, startPoint x: 496, startPoint y: 133, endPoint x: 524, endPoint y: 124, distance: 29.4
click at [496, 133] on h1 "Centro de soporte" at bounding box center [780, 131] width 909 height 36
click at [634, 49] on nav "Productos TotalPoll WordPress Poll and Contest Plugin TotalContest WordPress Co…" at bounding box center [858, 35] width 778 height 31
click at [639, 35] on link "Recursos" at bounding box center [634, 35] width 72 height 16
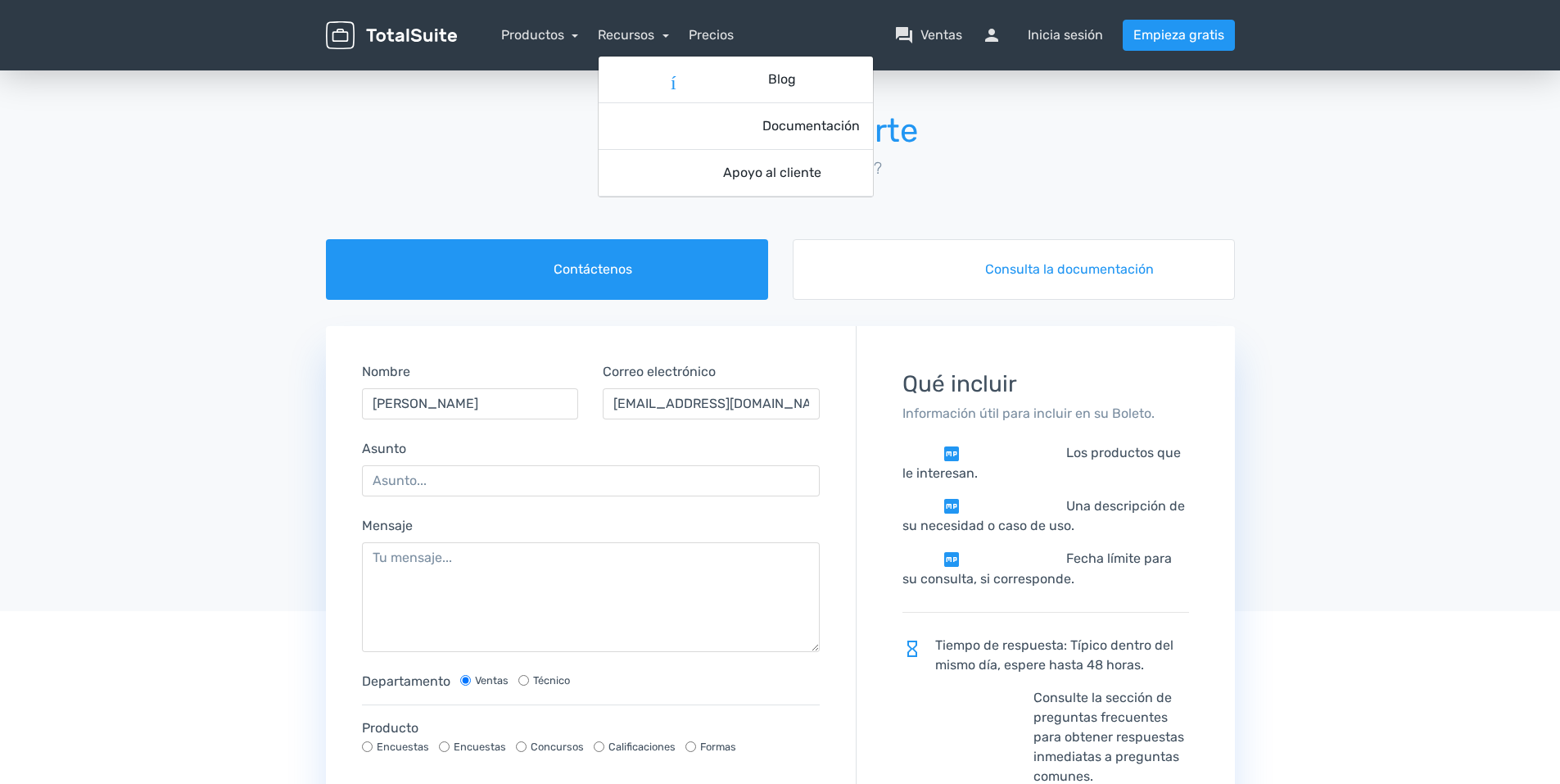
click at [738, 43] on nav "Productos TotalPoll WordPress Poll and Contest Plugin TotalContest WordPress Co…" at bounding box center [858, 35] width 778 height 31
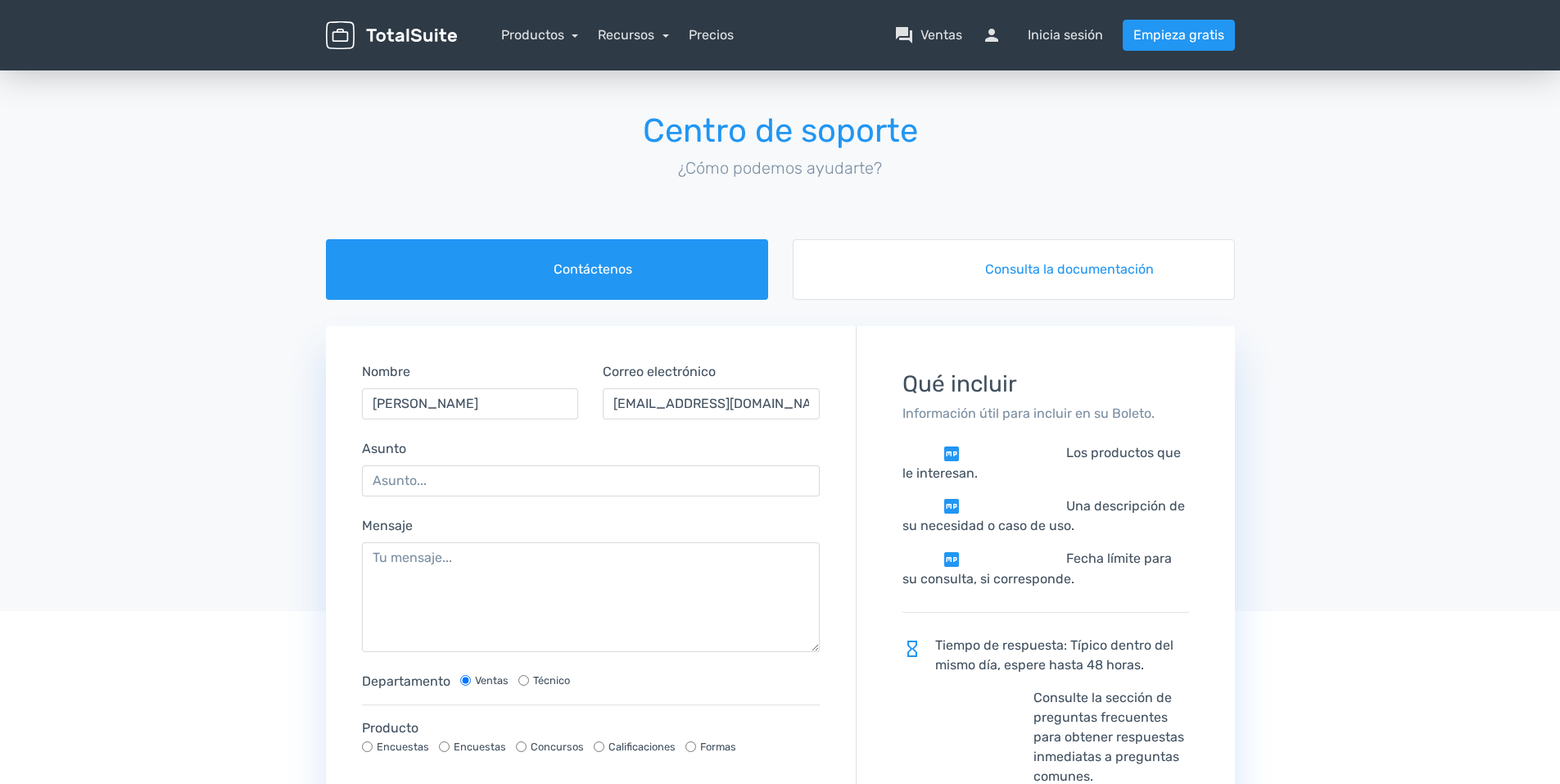
click at [726, 24] on nav "Productos TotalPoll WordPress Poll and Contest Plugin TotalContest WordPress Co…" at bounding box center [858, 35] width 778 height 31
click at [712, 52] on div "menu Productos TotalPoll WordPress Poll and Contest Plugin TotalContest TotalRa…" at bounding box center [780, 35] width 934 height 71
click at [731, 30] on link "Precios" at bounding box center [711, 35] width 45 height 20
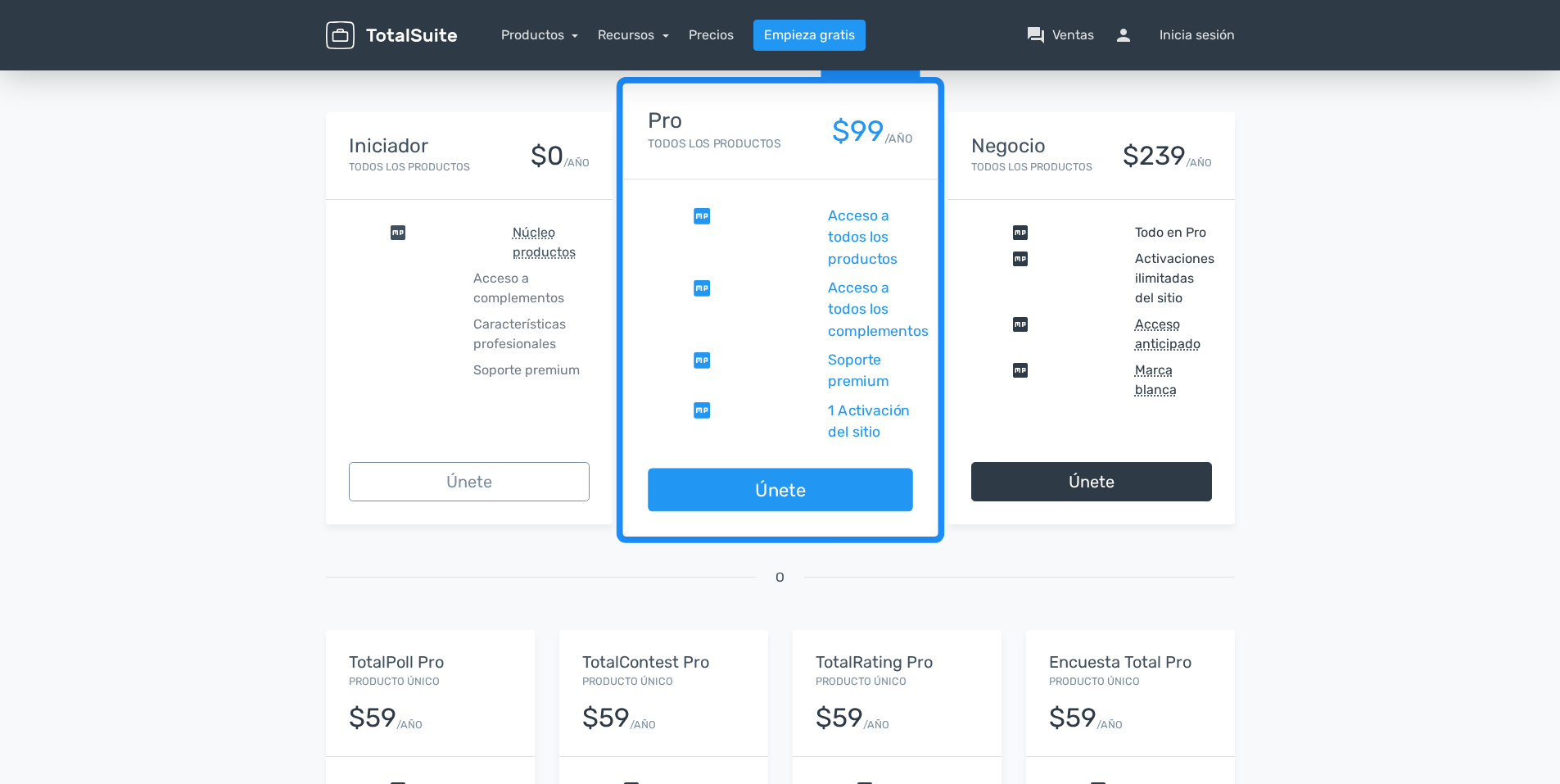
scroll to position [246, 0]
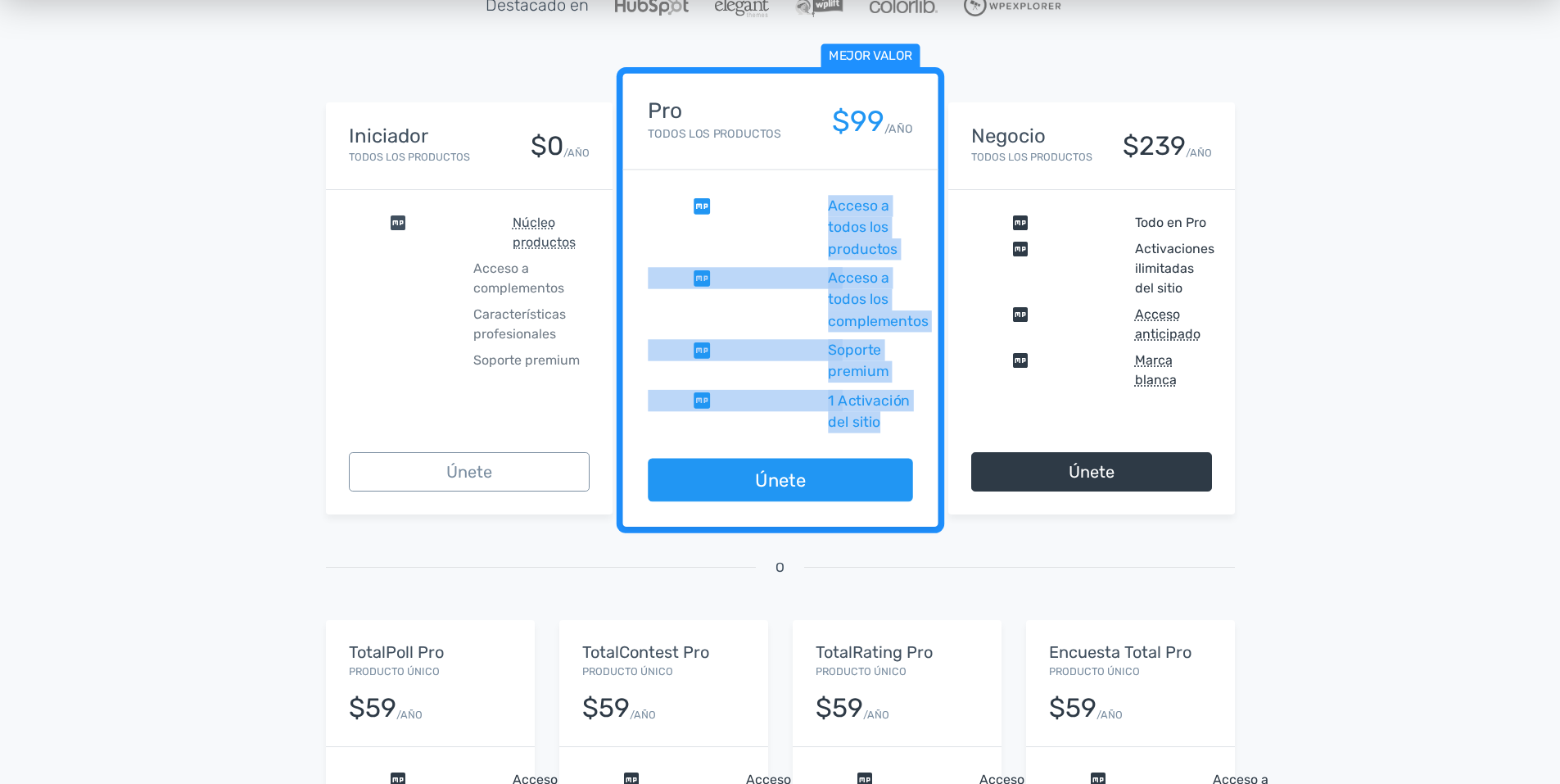
drag, startPoint x: 824, startPoint y: 199, endPoint x: 912, endPoint y: 422, distance: 239.7
click at [912, 422] on div "comprobar Acceso a todos los productos comprobar Acceso a todos los complemento…" at bounding box center [780, 314] width 315 height 288
drag, startPoint x: 912, startPoint y: 422, endPoint x: 790, endPoint y: 317, distance: 161.0
click at [790, 317] on span "comprobar" at bounding box center [734, 300] width 173 height 65
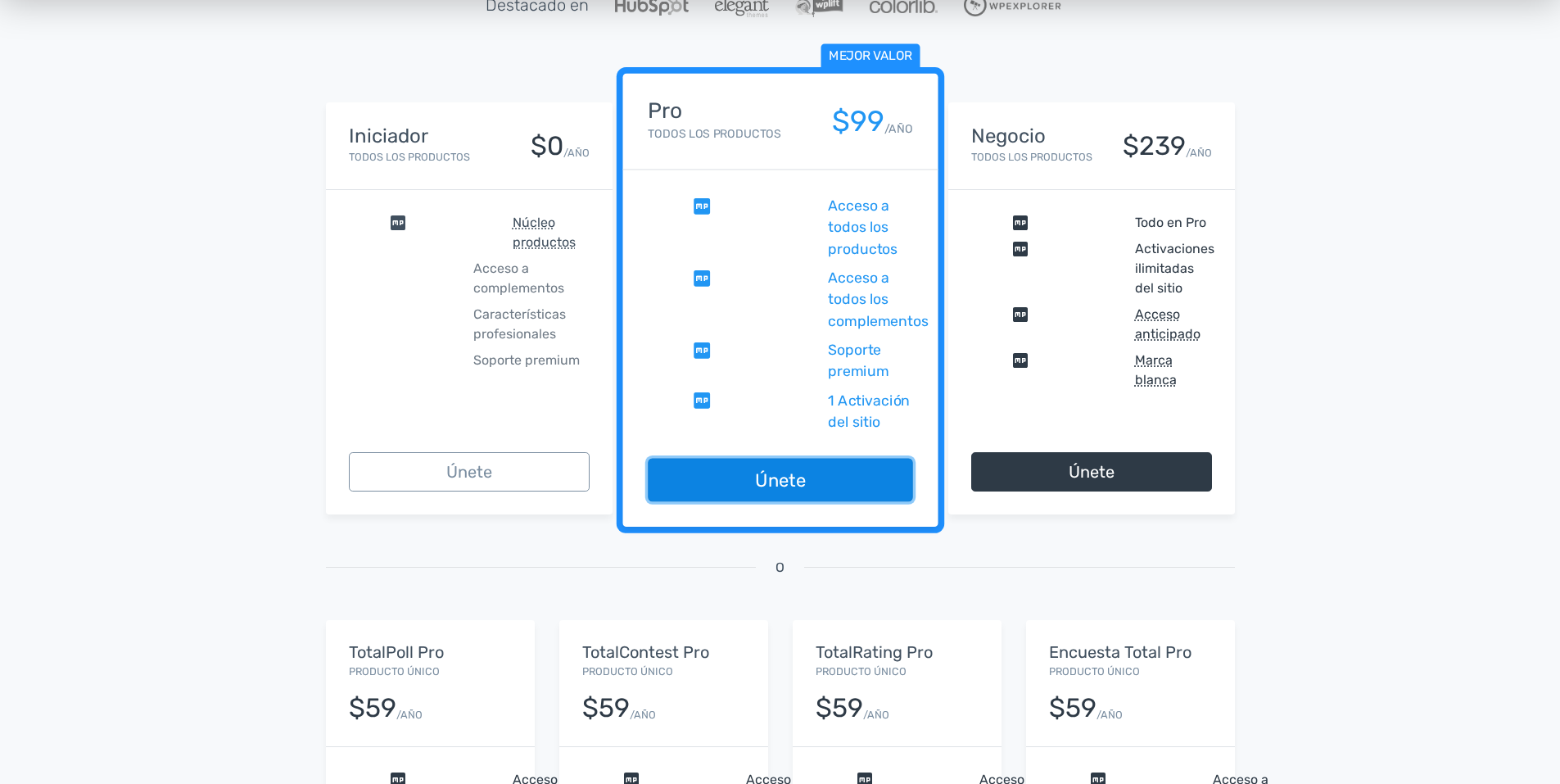
click at [786, 480] on link "Únete" at bounding box center [780, 480] width 265 height 44
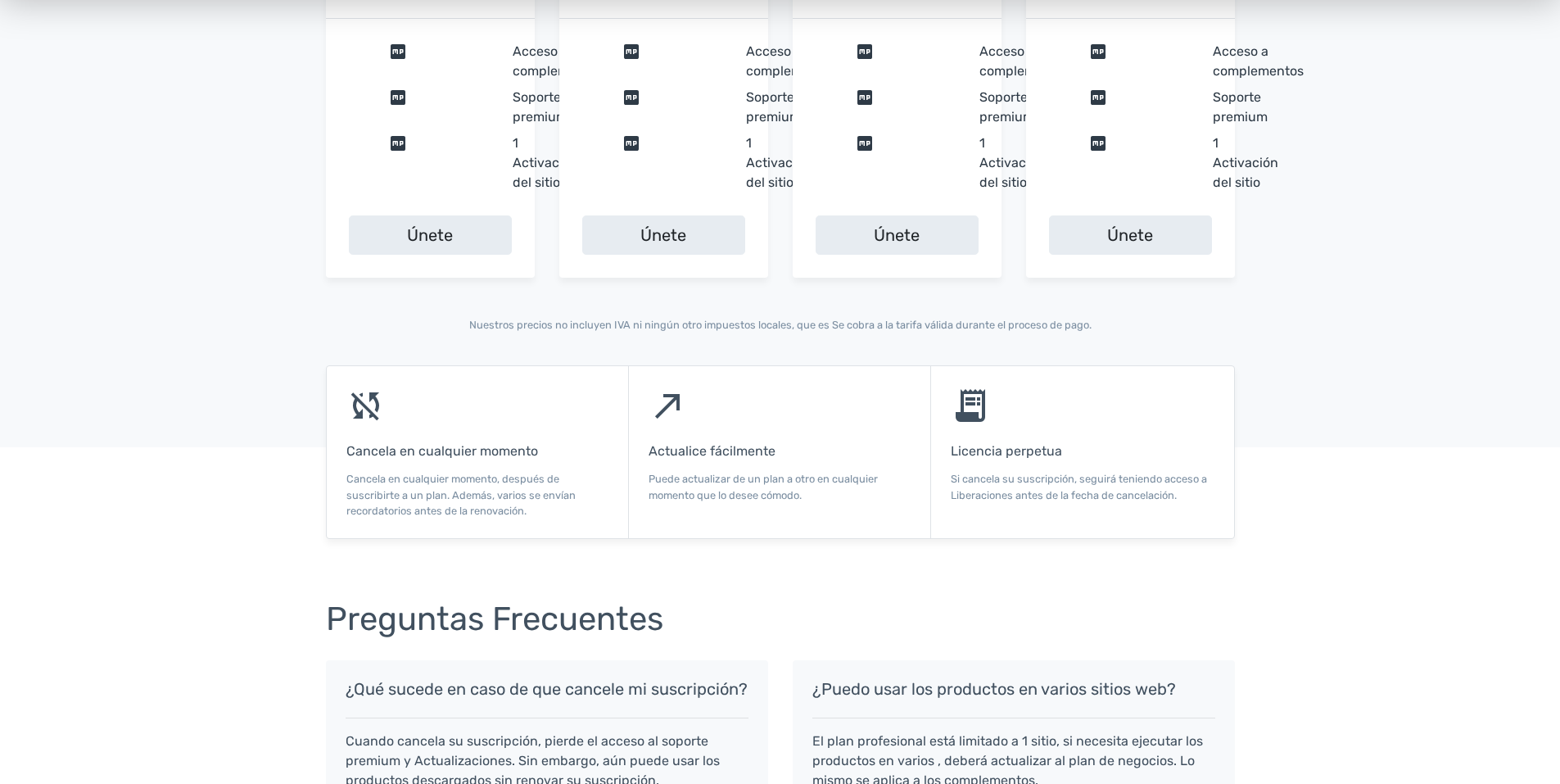
scroll to position [983, 0]
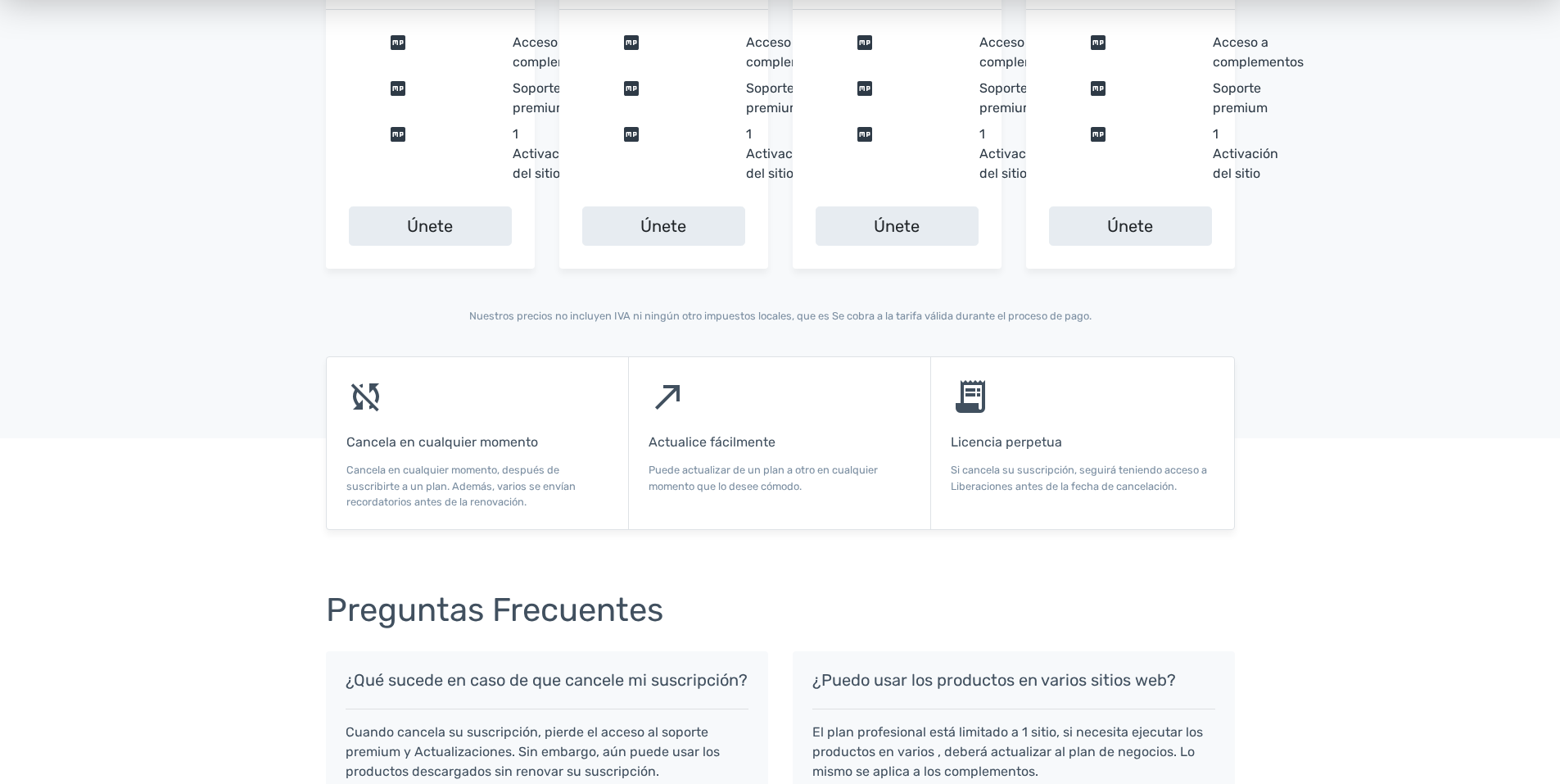
click at [717, 384] on div "north_east Actualice fácilmente Puede actualizar de un plan a otro en cualquier…" at bounding box center [780, 443] width 302 height 172
click at [685, 411] on div "north_east Actualice fácilmente Puede actualizar de un plan a otro en cualquier…" at bounding box center [780, 443] width 302 height 172
click at [685, 411] on span "north_east" at bounding box center [668, 397] width 39 height 39
click at [685, 411] on span "north_east" at bounding box center [668, 397] width 39 height 39
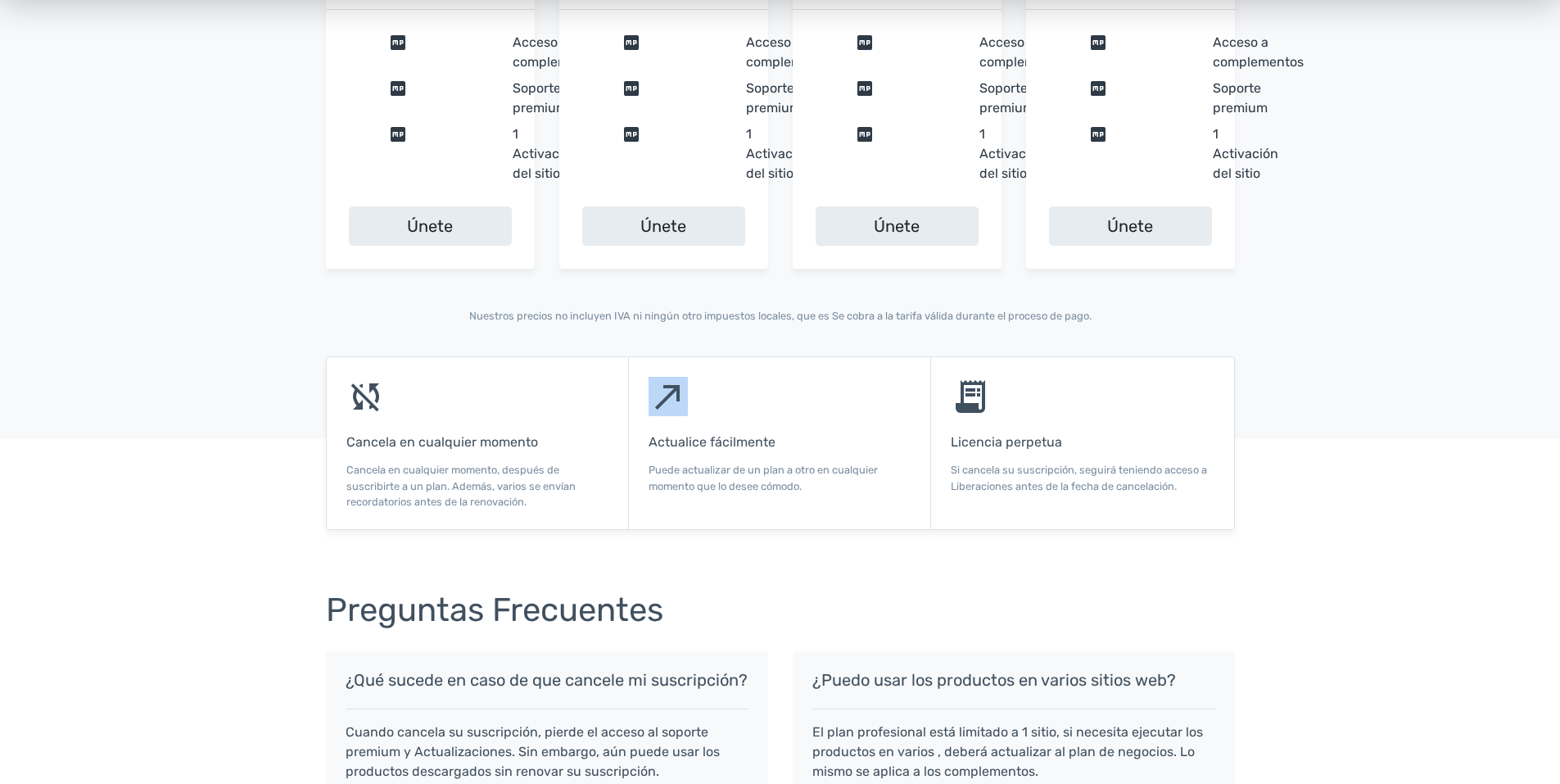
click at [685, 411] on span "north_east" at bounding box center [668, 397] width 39 height 39
drag, startPoint x: 685, startPoint y: 411, endPoint x: 699, endPoint y: 446, distance: 37.7
click at [699, 446] on h6 "Actualice fácilmente" at bounding box center [779, 443] width 262 height 15
drag, startPoint x: 699, startPoint y: 446, endPoint x: 614, endPoint y: 322, distance: 150.3
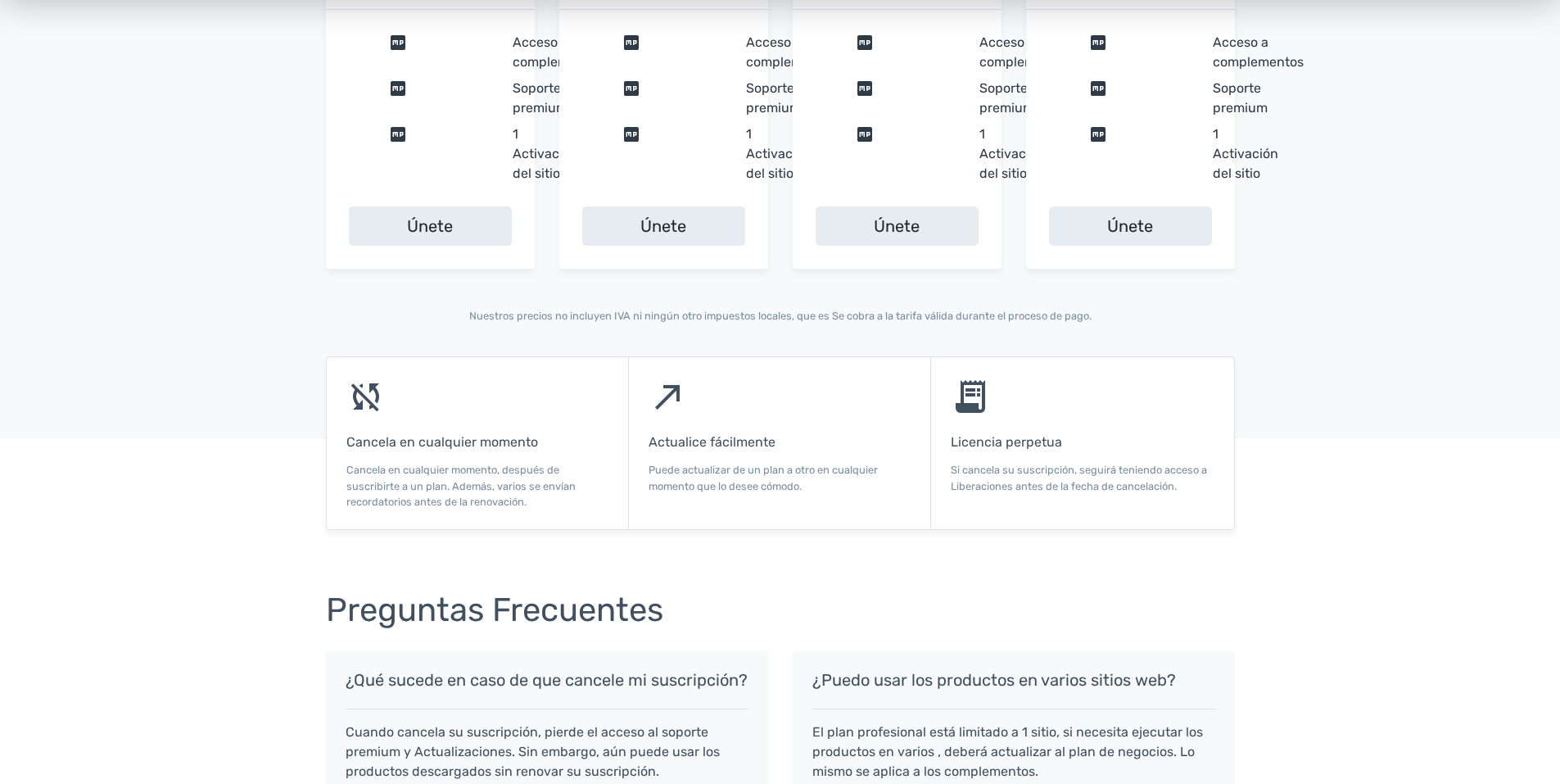
click at [614, 322] on p "Nuestros precios no incluyen IVA ni ningún otro impuestos locales, que es Se co…" at bounding box center [780, 315] width 909 height 16
drag, startPoint x: 791, startPoint y: 434, endPoint x: 776, endPoint y: 437, distance: 15.3
click at [780, 436] on h6 "Actualice fácilmente" at bounding box center [779, 443] width 262 height 15
click at [776, 437] on h6 "Actualice fácilmente" at bounding box center [779, 443] width 262 height 15
click at [776, 436] on h6 "Actualice fácilmente" at bounding box center [779, 443] width 262 height 15
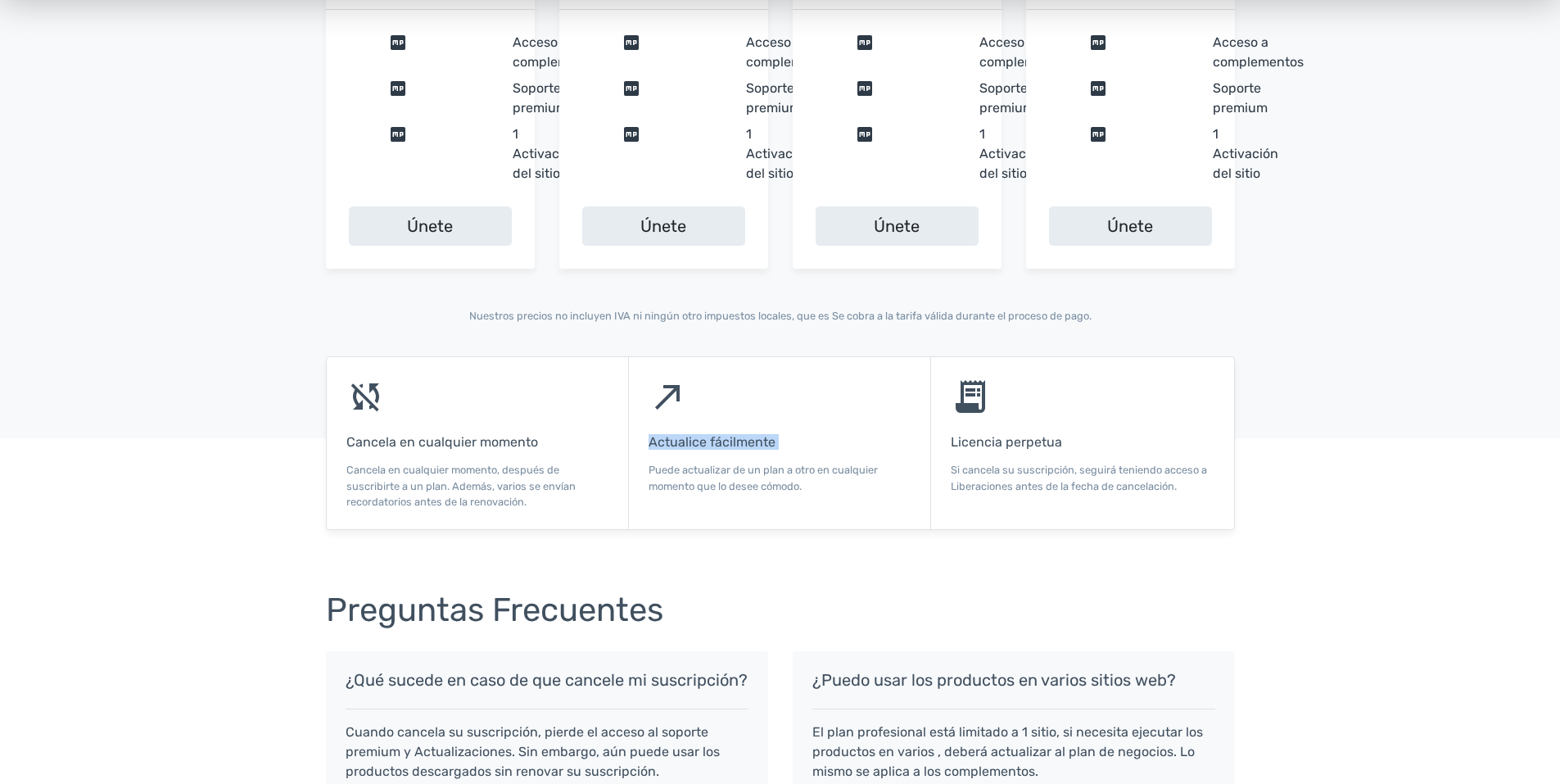
click at [776, 436] on h6 "Actualice fácilmente" at bounding box center [779, 443] width 262 height 15
drag, startPoint x: 776, startPoint y: 436, endPoint x: 739, endPoint y: 544, distance: 114.2
click at [739, 544] on div "sync_disabled Cancela en cualquier momento Cancela en cualquier momento, despué…" at bounding box center [780, 462] width 1560 height 213
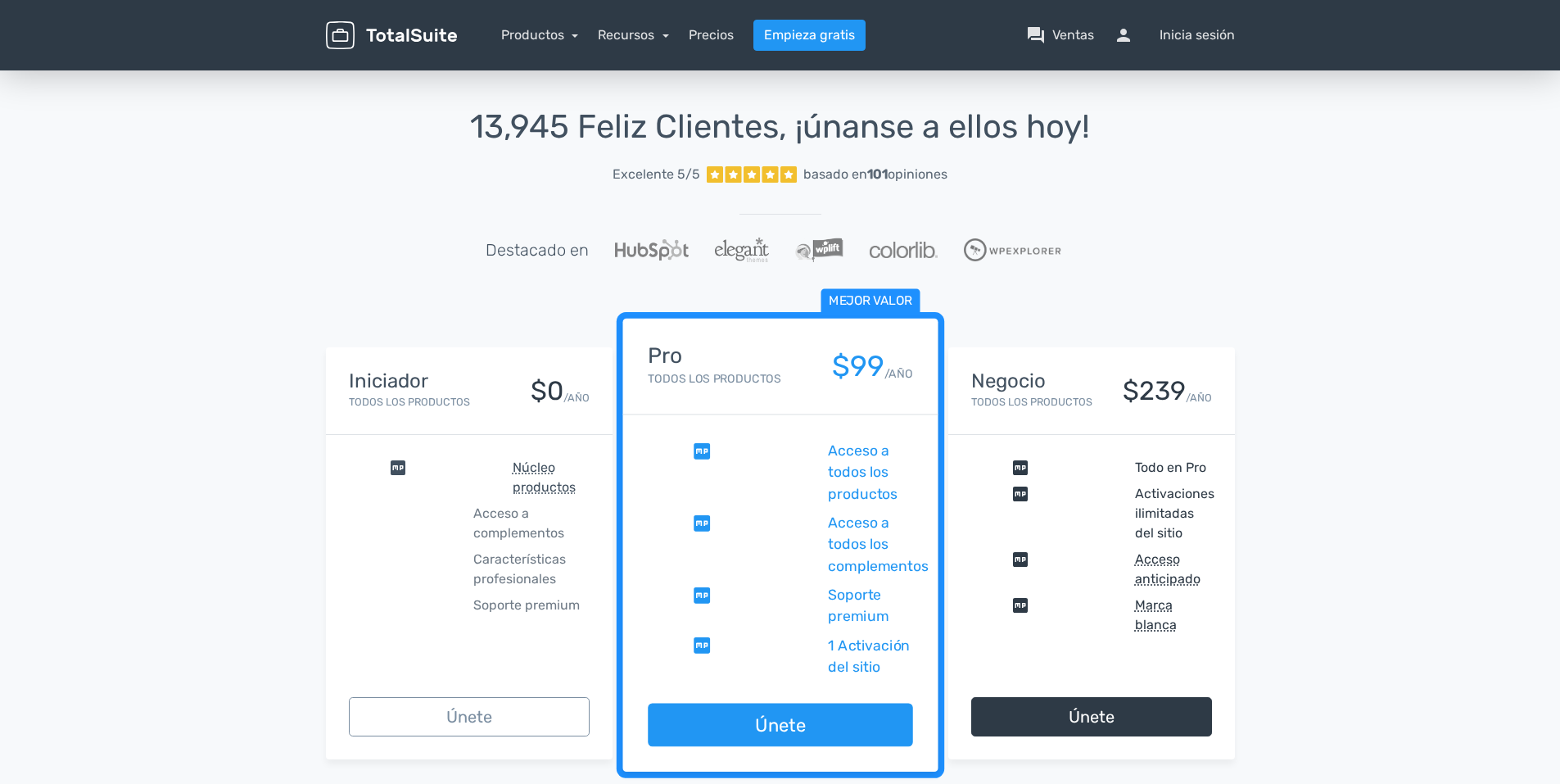
scroll to position [0, 0]
click at [1053, 43] on font "Ventas" at bounding box center [1073, 35] width 42 height 20
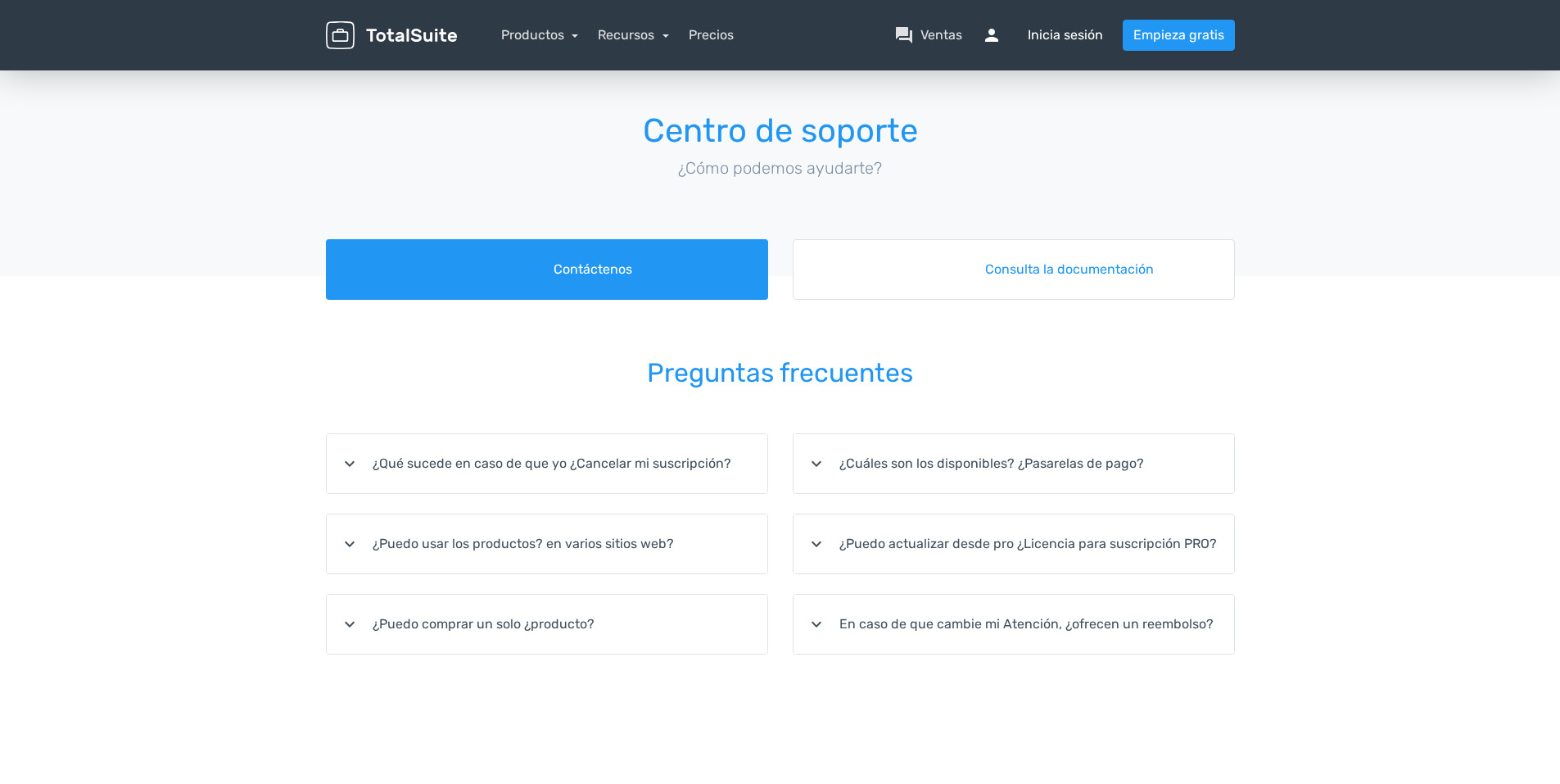
click at [1052, 27] on font "Inicia sesión" at bounding box center [1066, 35] width 76 height 20
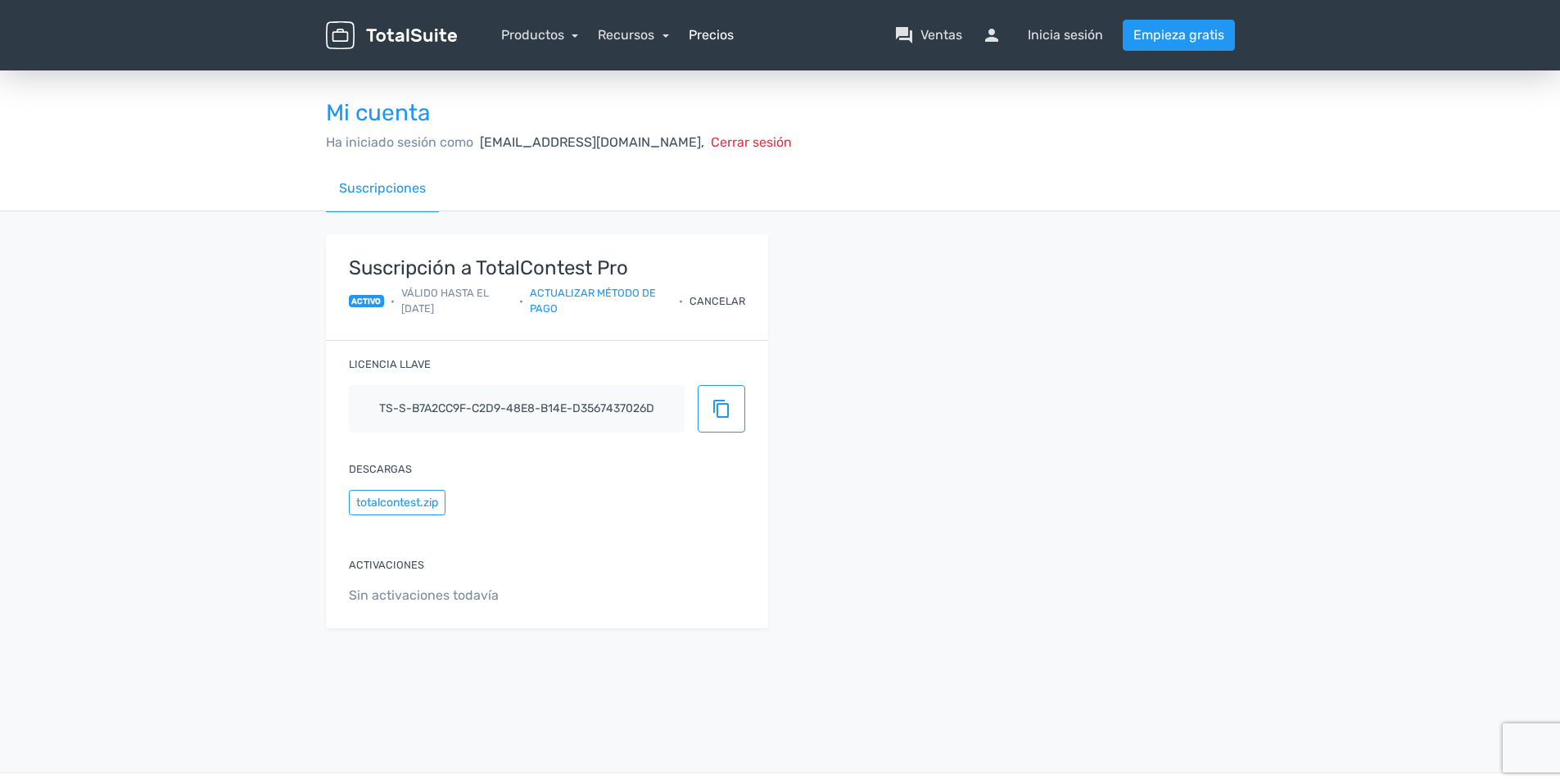
click at [707, 31] on link "Precios" at bounding box center [711, 35] width 45 height 20
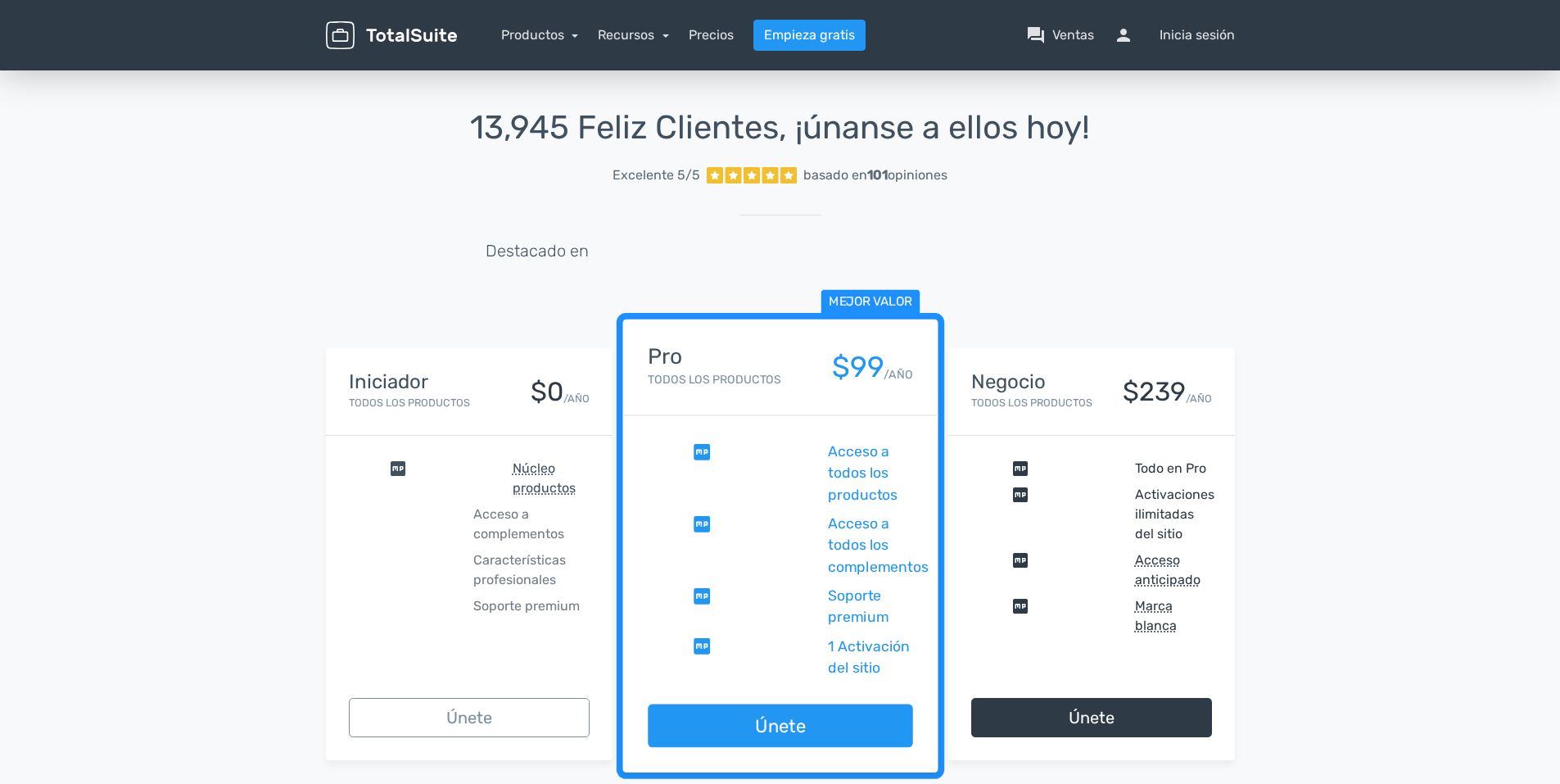
click at [1168, 49] on nav "Productos TotalPoll WordPress Poll and Contest Plugin TotalContest WordPress Co…" at bounding box center [858, 35] width 778 height 31
click at [1179, 39] on font "Inicia sesión" at bounding box center [1198, 35] width 76 height 20
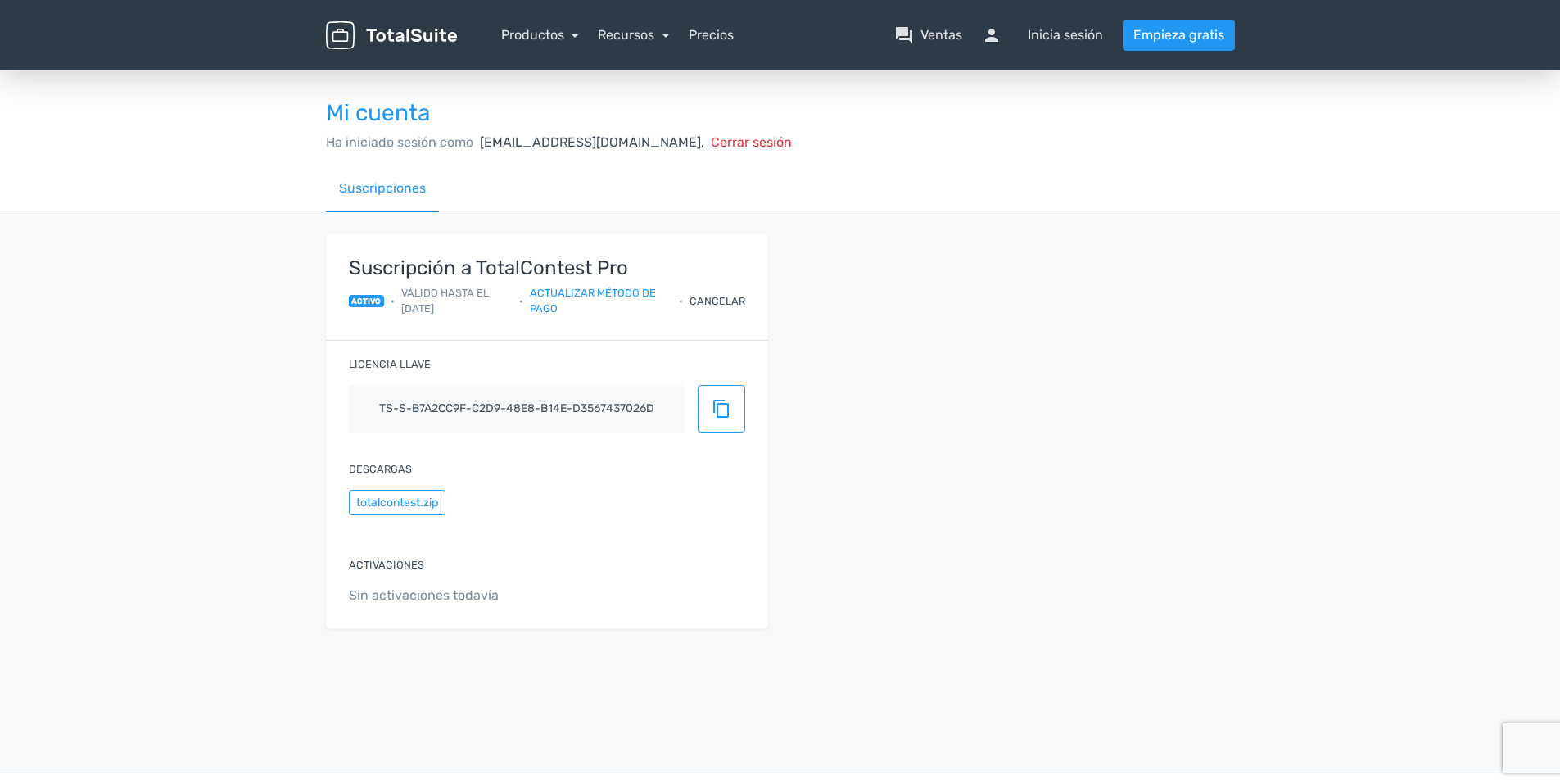
click at [1195, 37] on link "Empieza gratis" at bounding box center [1179, 35] width 112 height 31
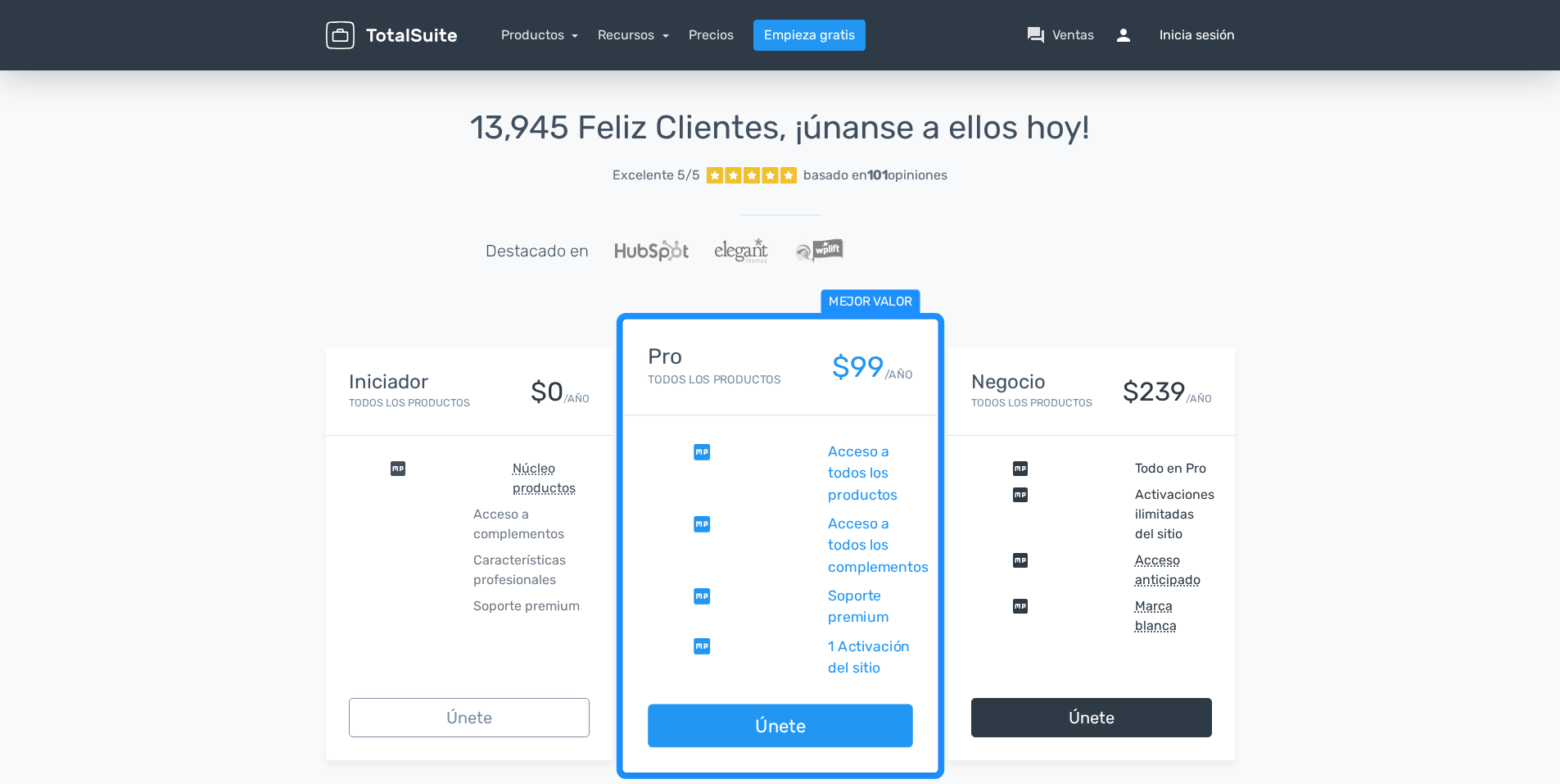
click at [1192, 27] on font "Inicia sesión" at bounding box center [1198, 35] width 76 height 20
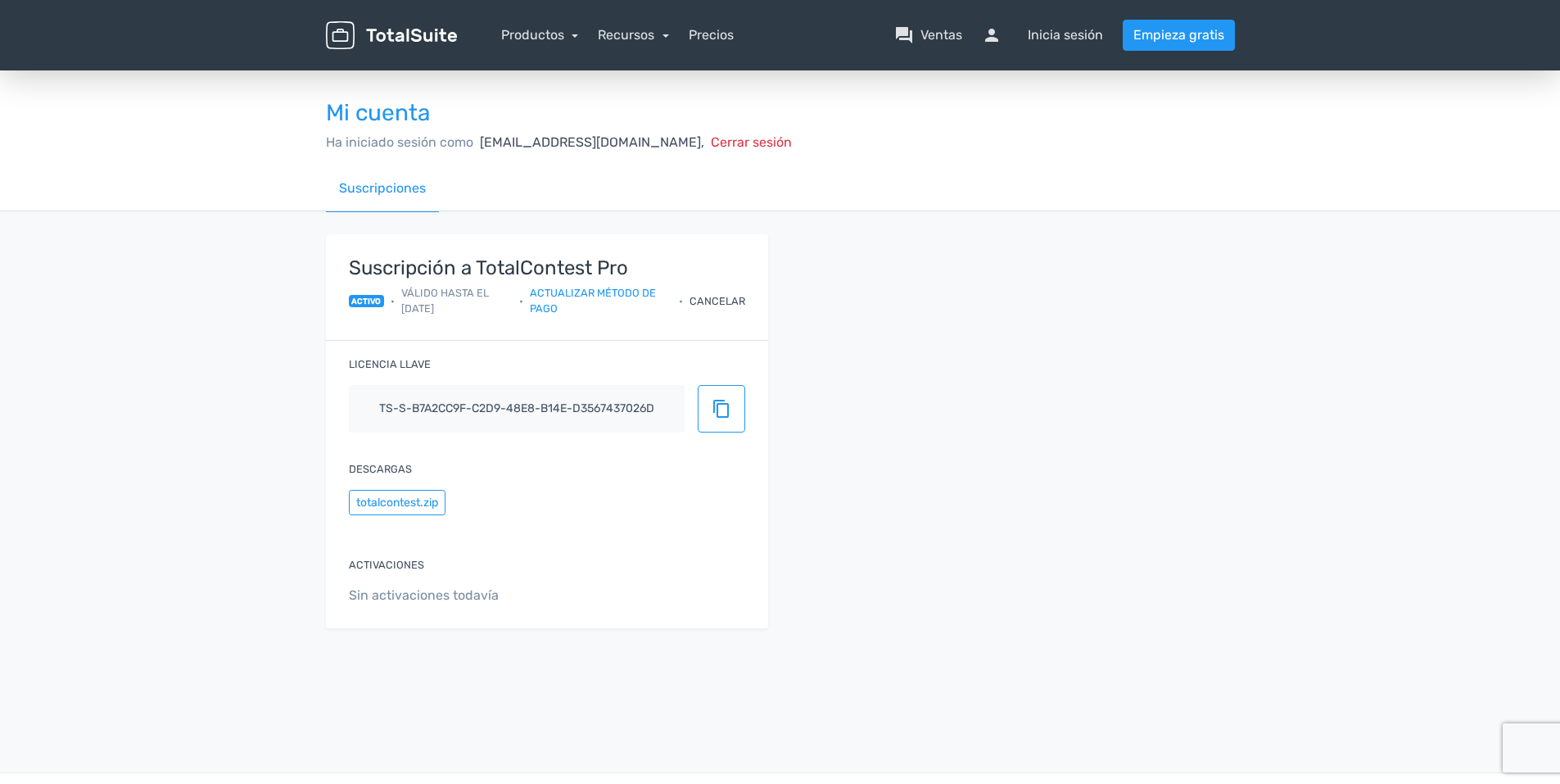
click at [434, 571] on div "Activaciones Sin activaciones todavía" at bounding box center [547, 581] width 443 height 93
drag, startPoint x: 386, startPoint y: 429, endPoint x: 642, endPoint y: 456, distance: 257.4
click at [642, 456] on div "Suscripción a TotalContest Pro activo • Válido hasta el 21/8/2026 • Actualizar …" at bounding box center [547, 431] width 443 height 394
drag, startPoint x: 642, startPoint y: 456, endPoint x: 804, endPoint y: 633, distance: 239.9
click at [808, 633] on div "Suscripción a TotalContest Pro activo • Válido hasta el 21/8/2026 • Actualizar …" at bounding box center [780, 441] width 934 height 414
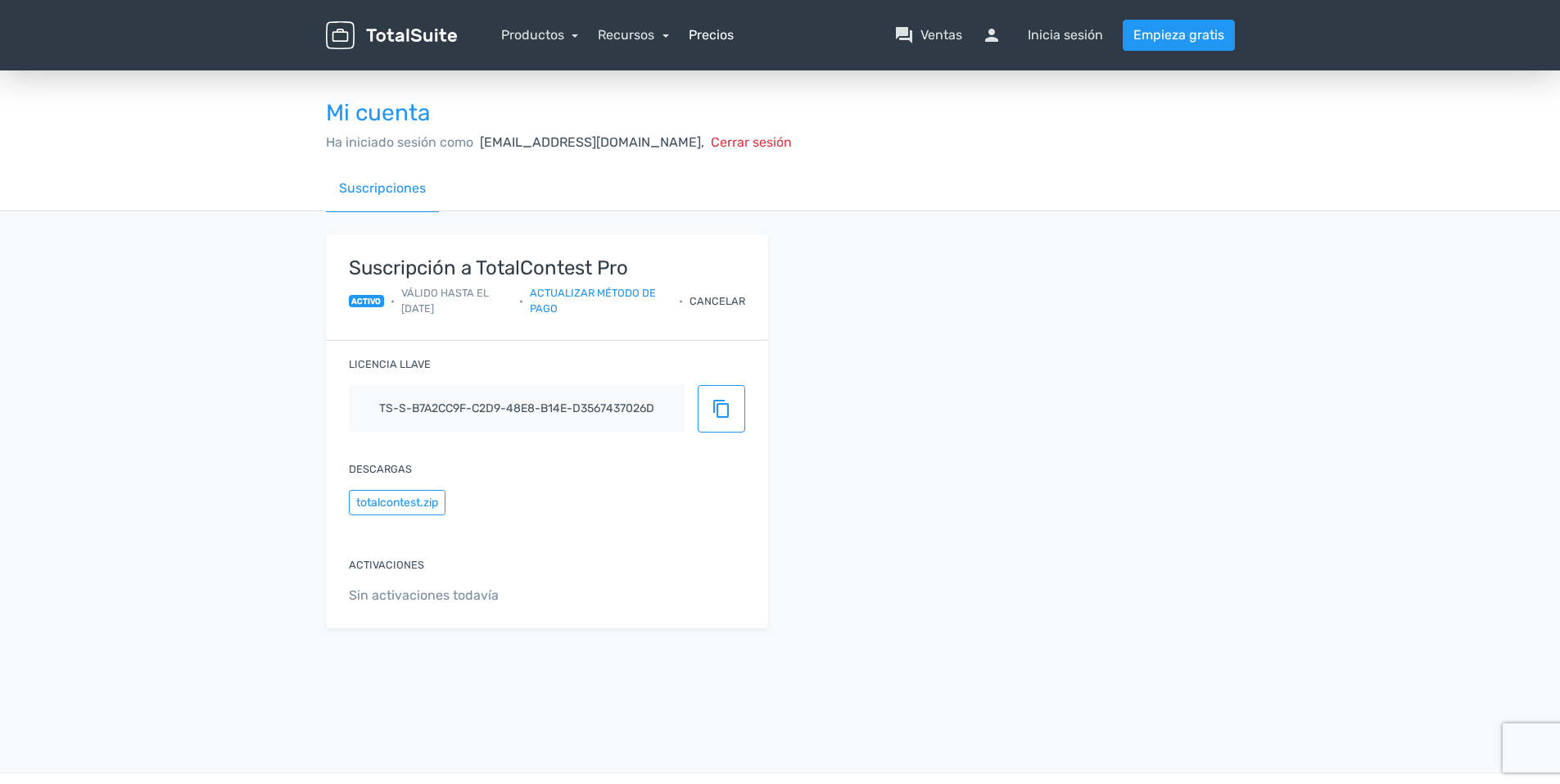
click at [699, 40] on link "Precios" at bounding box center [711, 35] width 45 height 20
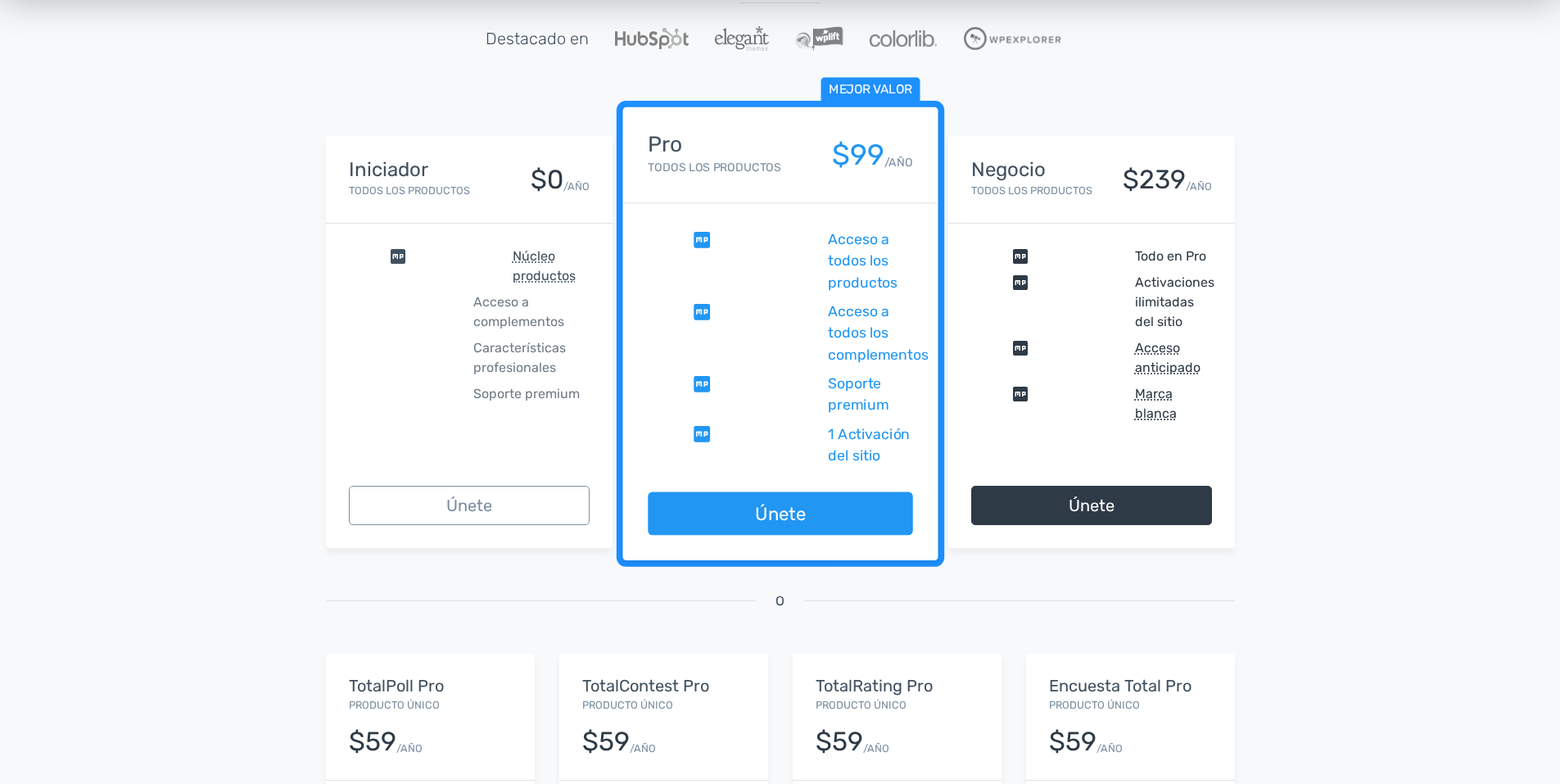
scroll to position [246, 0]
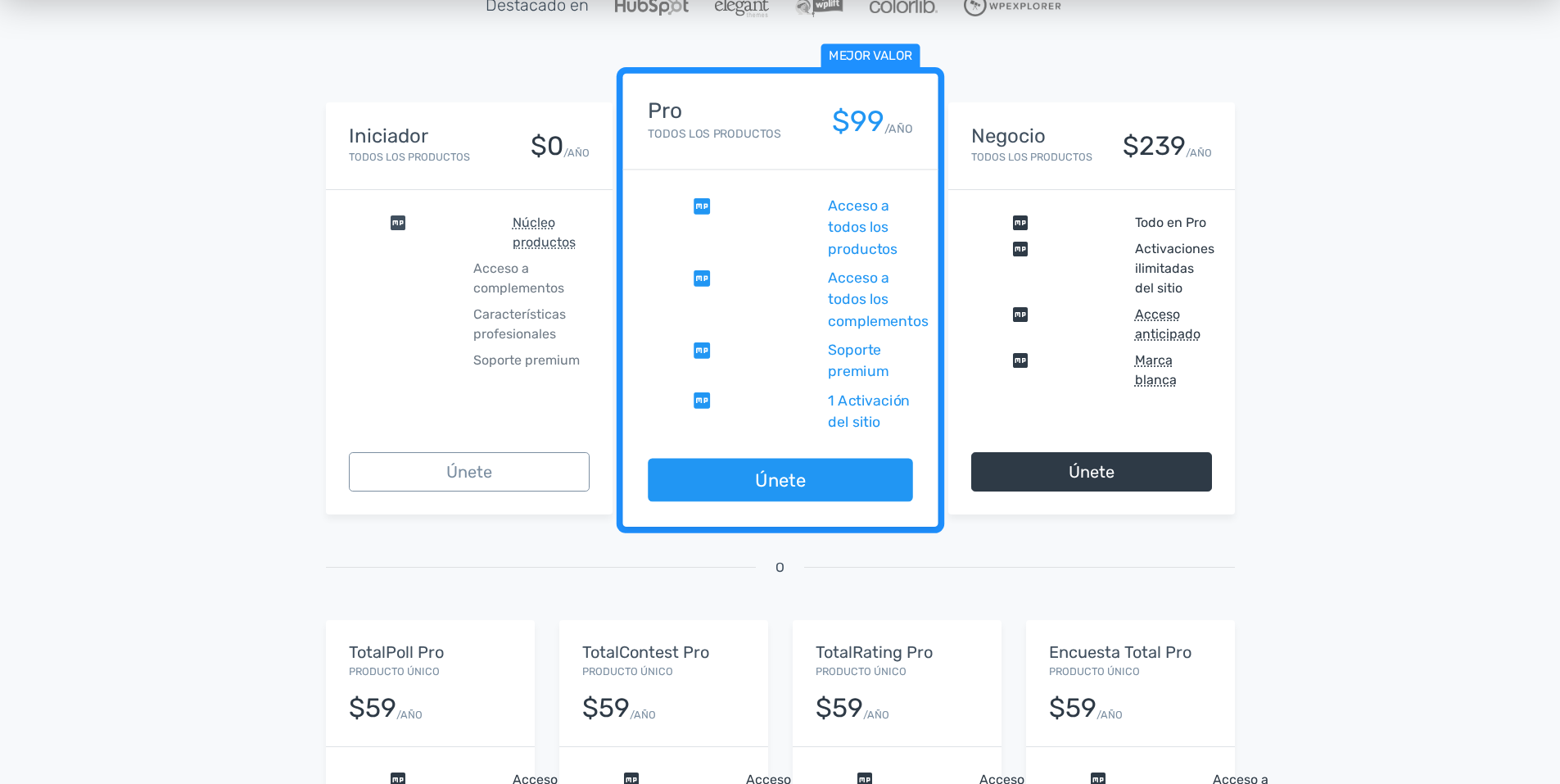
click at [752, 502] on div "Únete" at bounding box center [780, 493] width 315 height 69
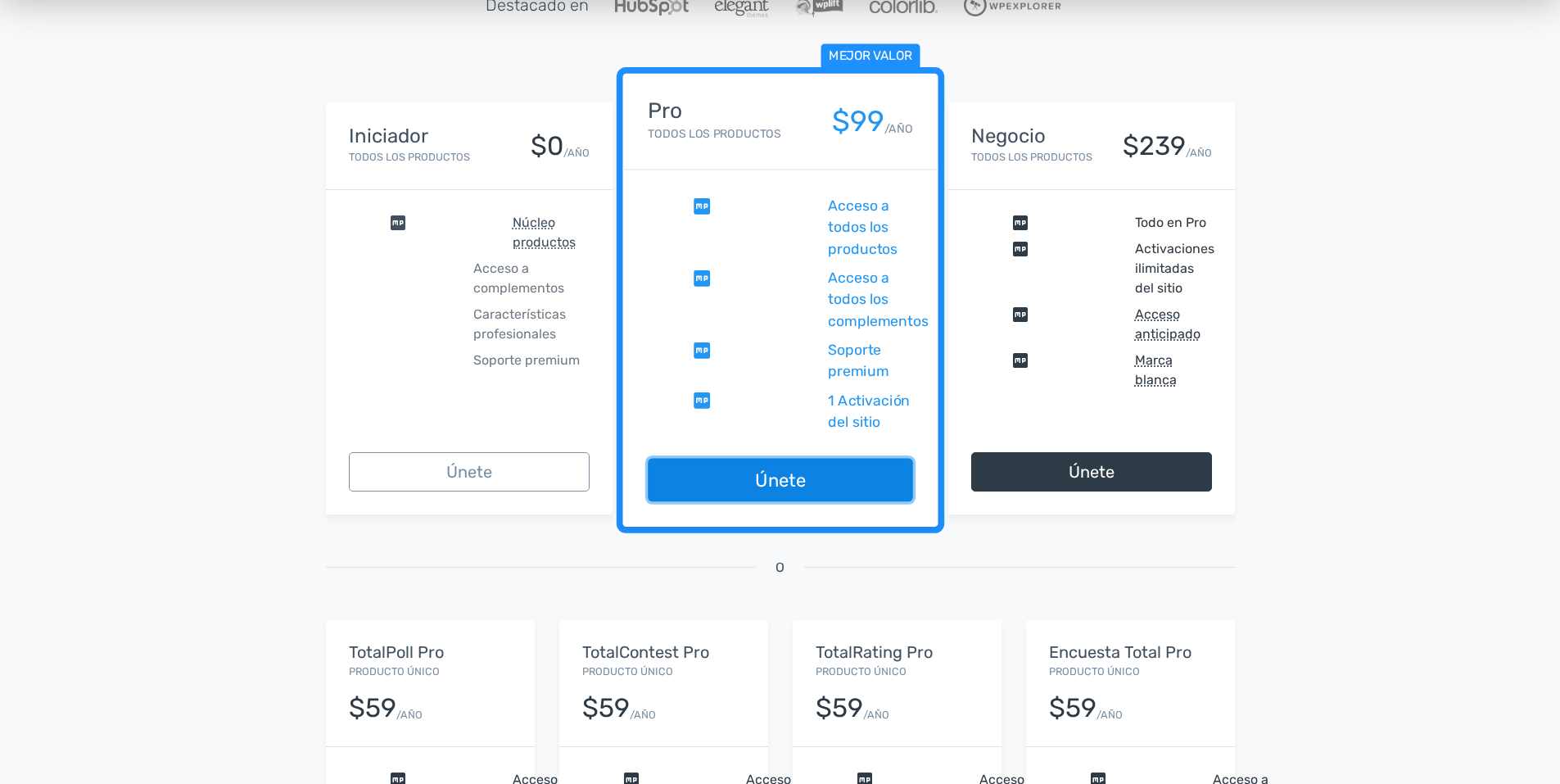
click at [752, 501] on link "Únete" at bounding box center [780, 480] width 265 height 44
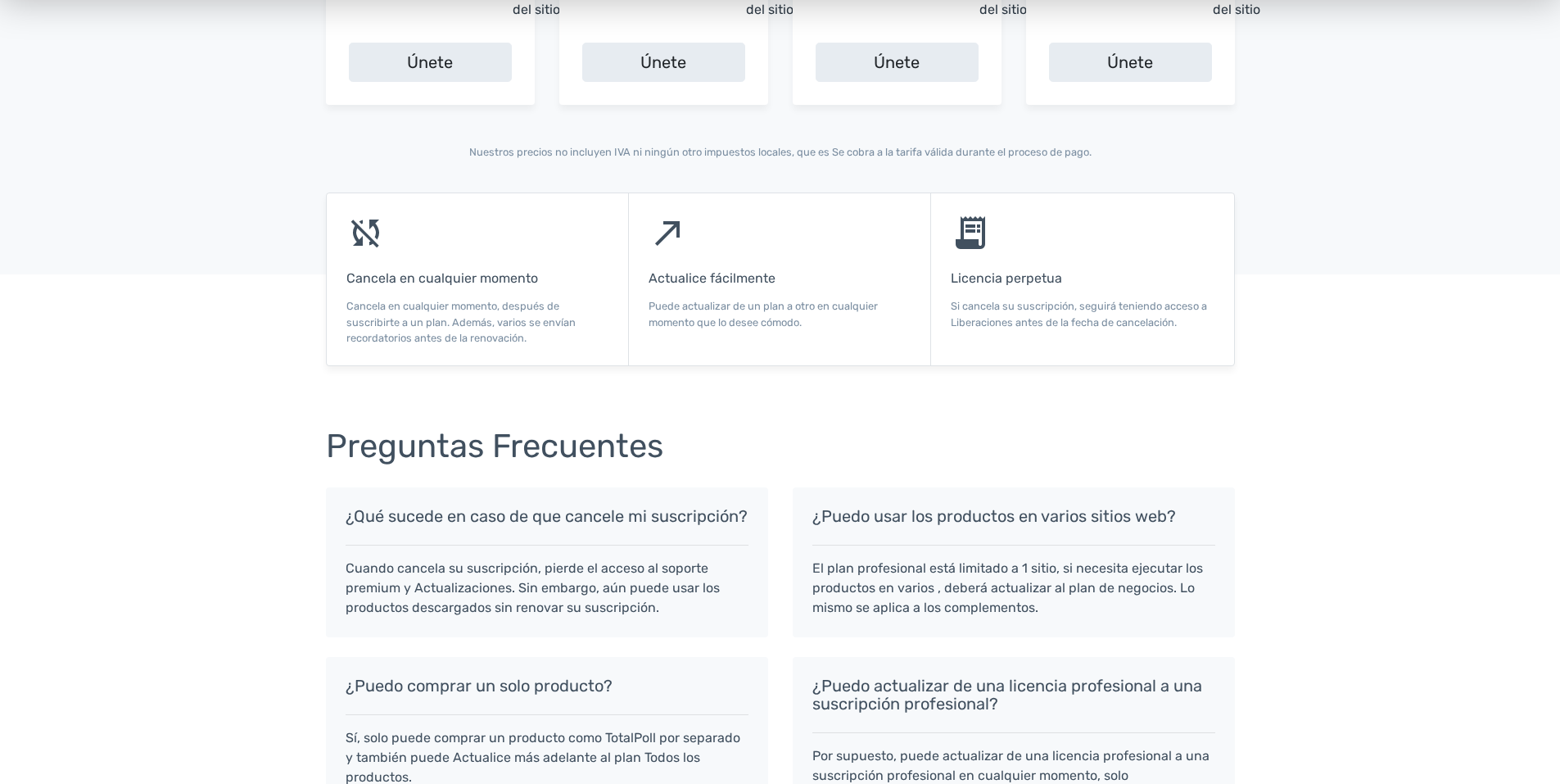
click at [681, 262] on div "north_east Actualice fácilmente Puede actualizar de un plan a otro en cualquier…" at bounding box center [780, 279] width 302 height 172
click at [682, 262] on div "north_east Actualice fácilmente Puede actualizar de un plan a otro en cualquier…" at bounding box center [780, 279] width 302 height 172
click at [682, 262] on div "north_east Actualice fácilmente Puede actualizar de un plan a otro en cualquier…" at bounding box center [780, 279] width 302 height 172
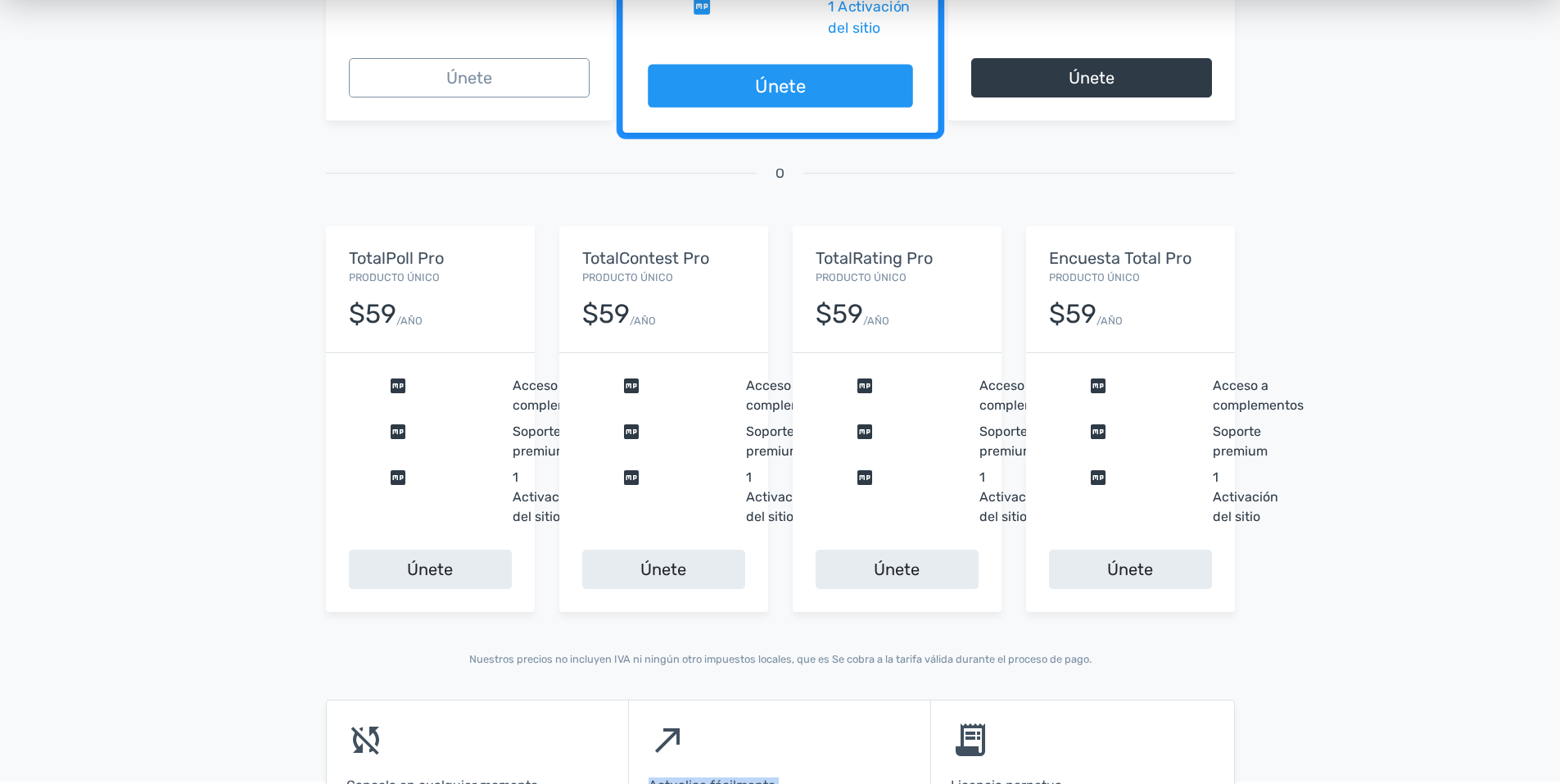
scroll to position [901, 0]
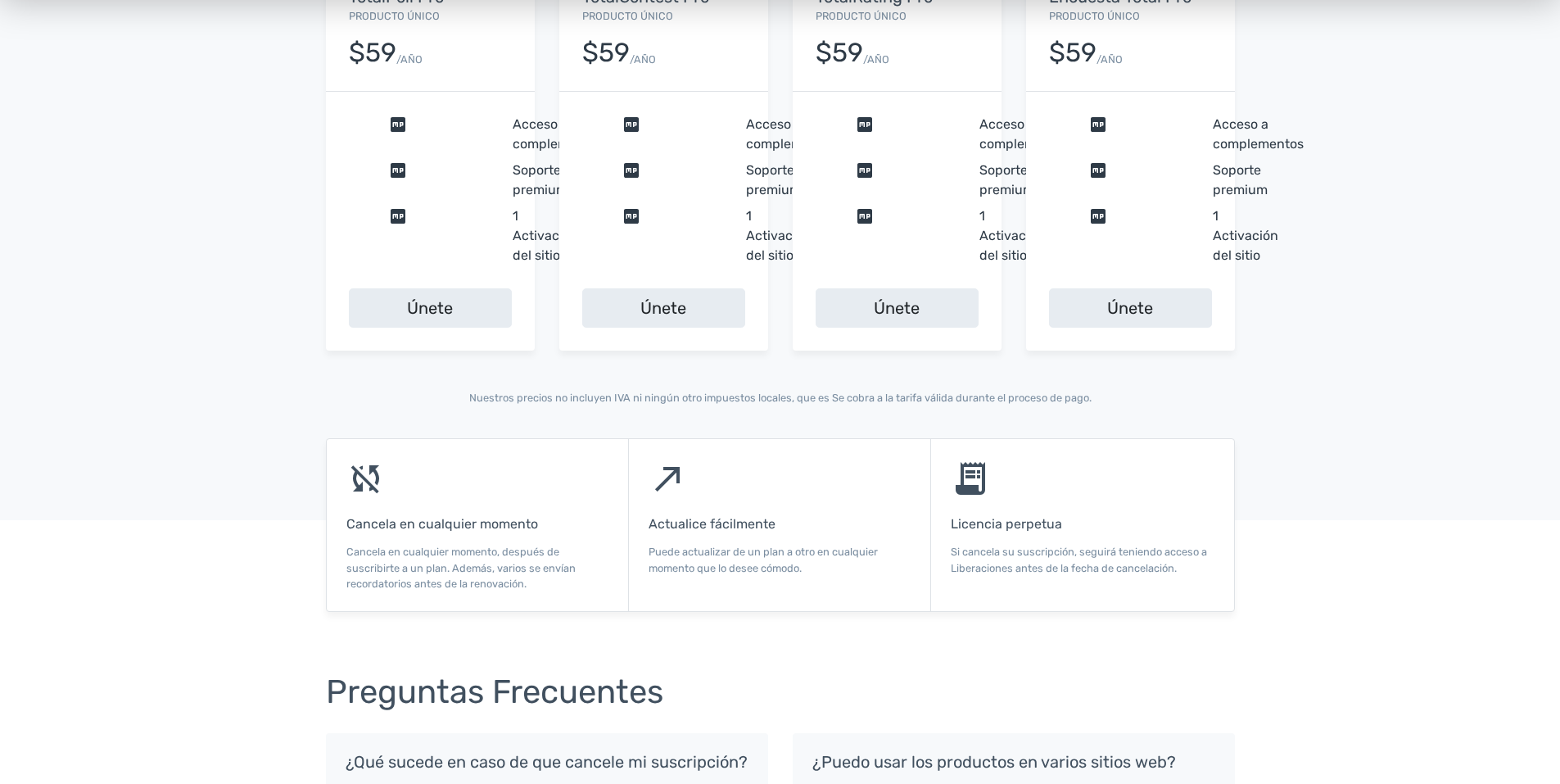
click at [756, 561] on p "Puede actualizar de un plan a otro en cualquier momento que lo desee cómodo." at bounding box center [779, 559] width 262 height 31
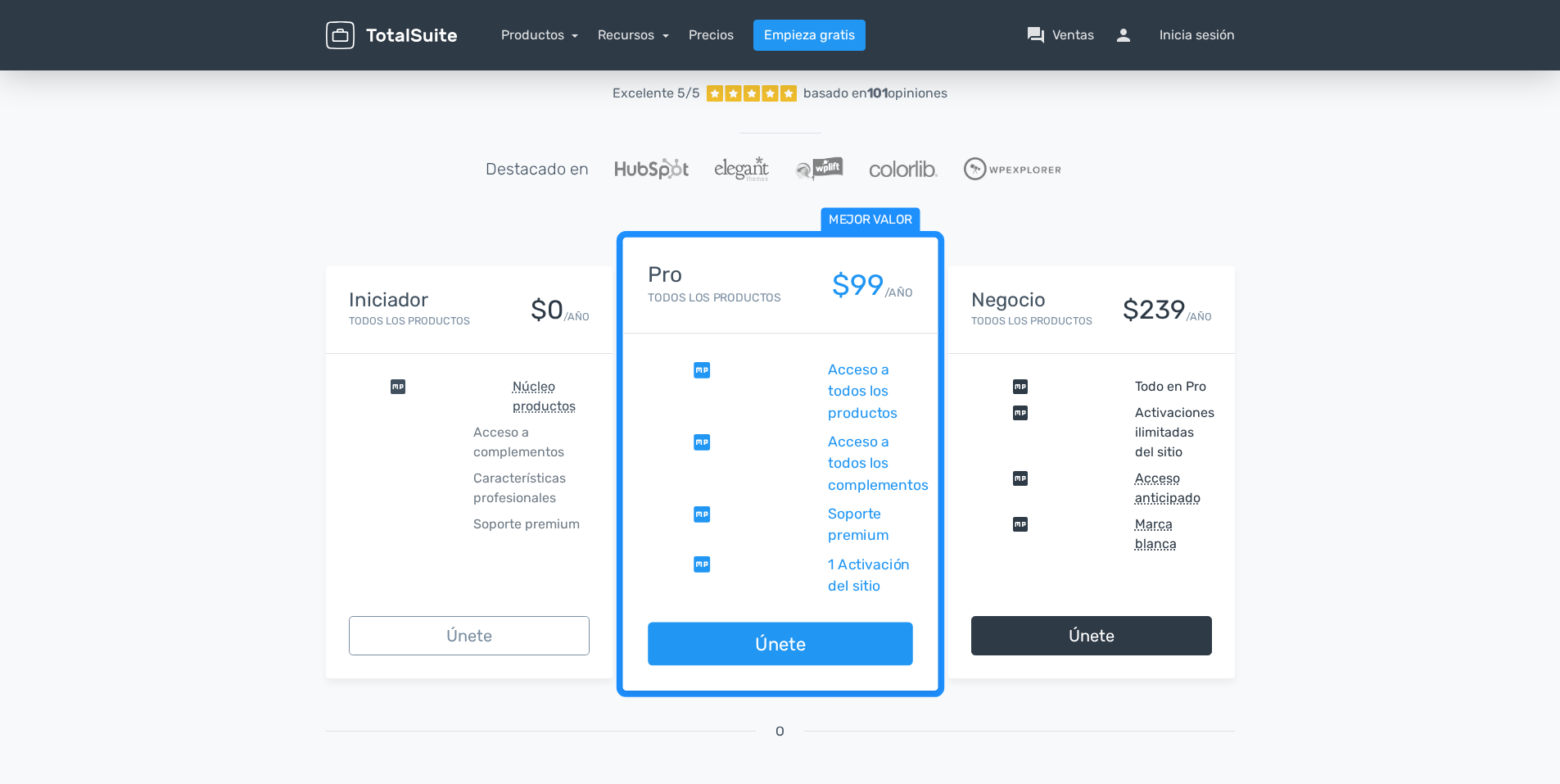
scroll to position [0, 0]
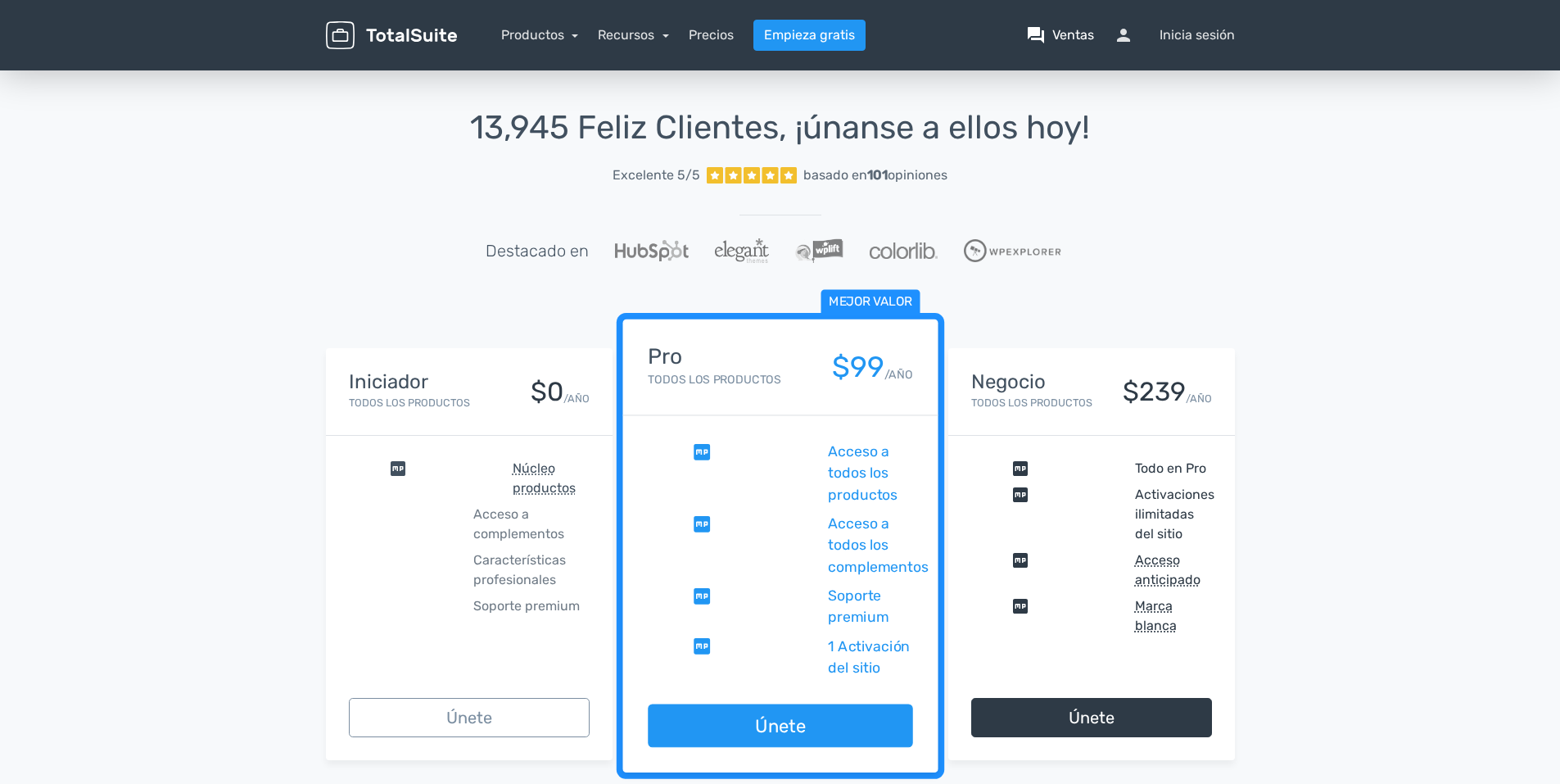
click at [1070, 36] on font "Ventas" at bounding box center [1073, 35] width 42 height 20
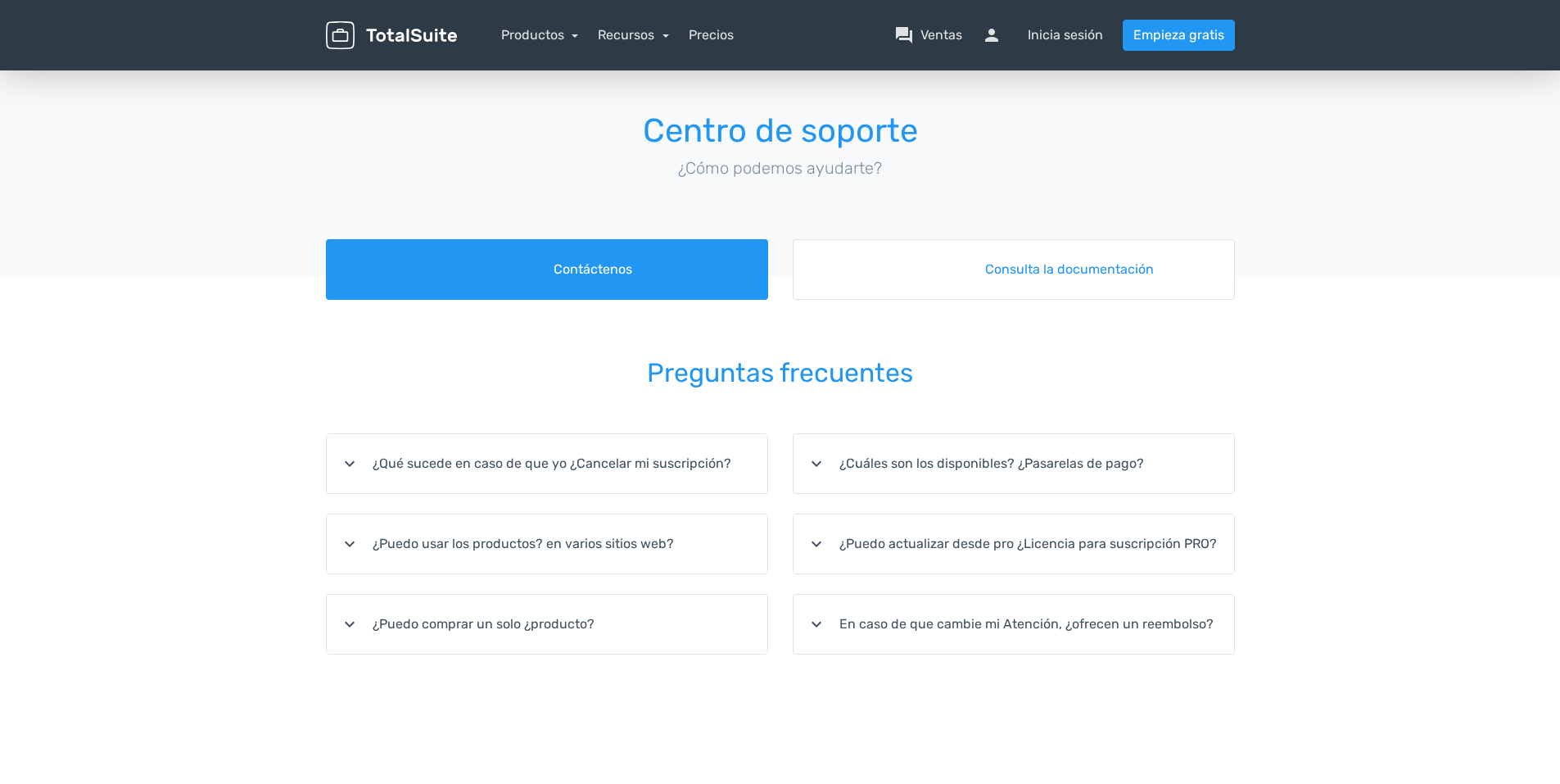
click at [875, 540] on font "¿Puedo actualizar desde pro ¿Licencia para suscripción PRO?" at bounding box center [1028, 544] width 378 height 20
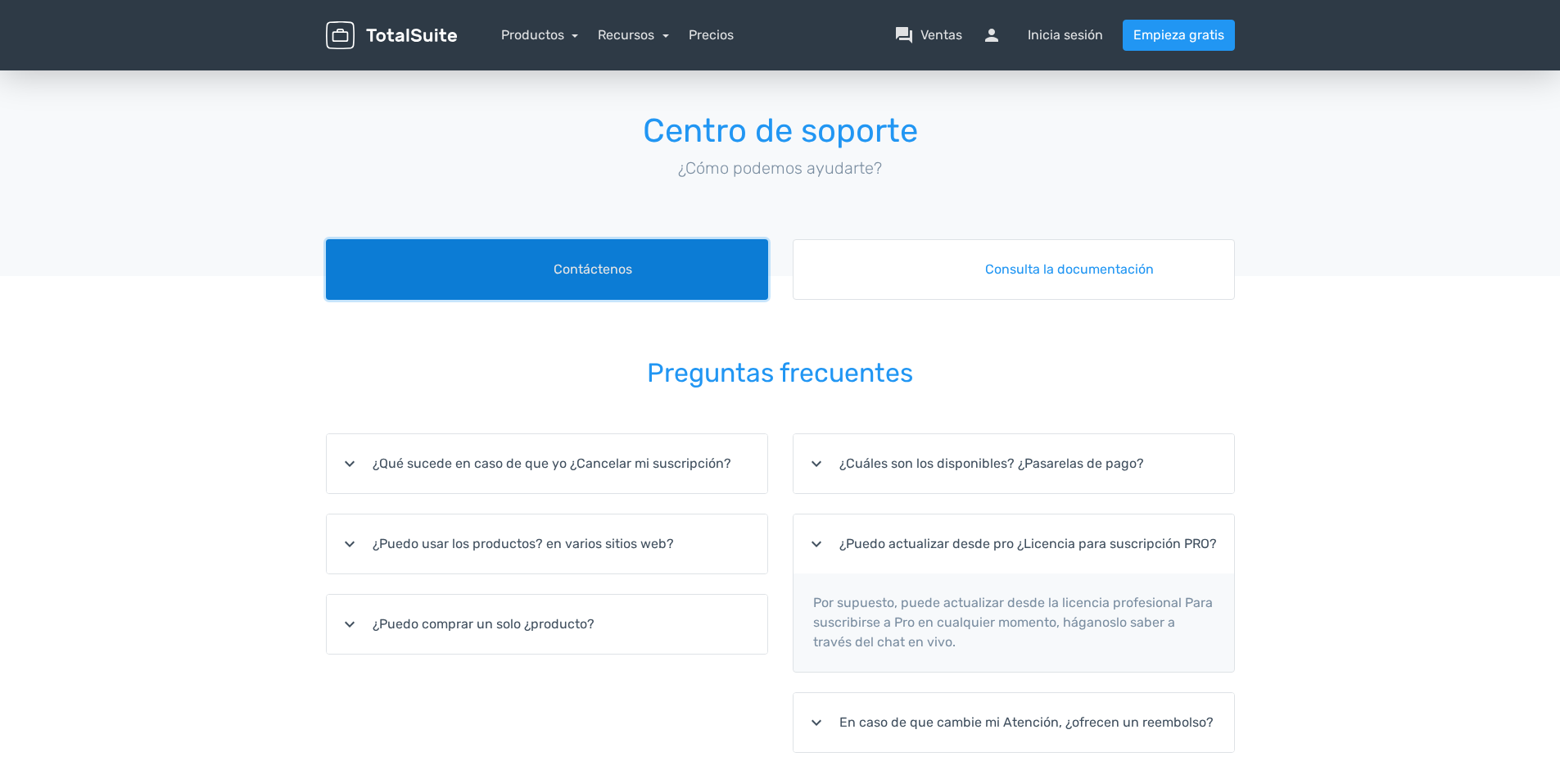
click at [736, 276] on link "foro Contáctenos" at bounding box center [547, 270] width 443 height 61
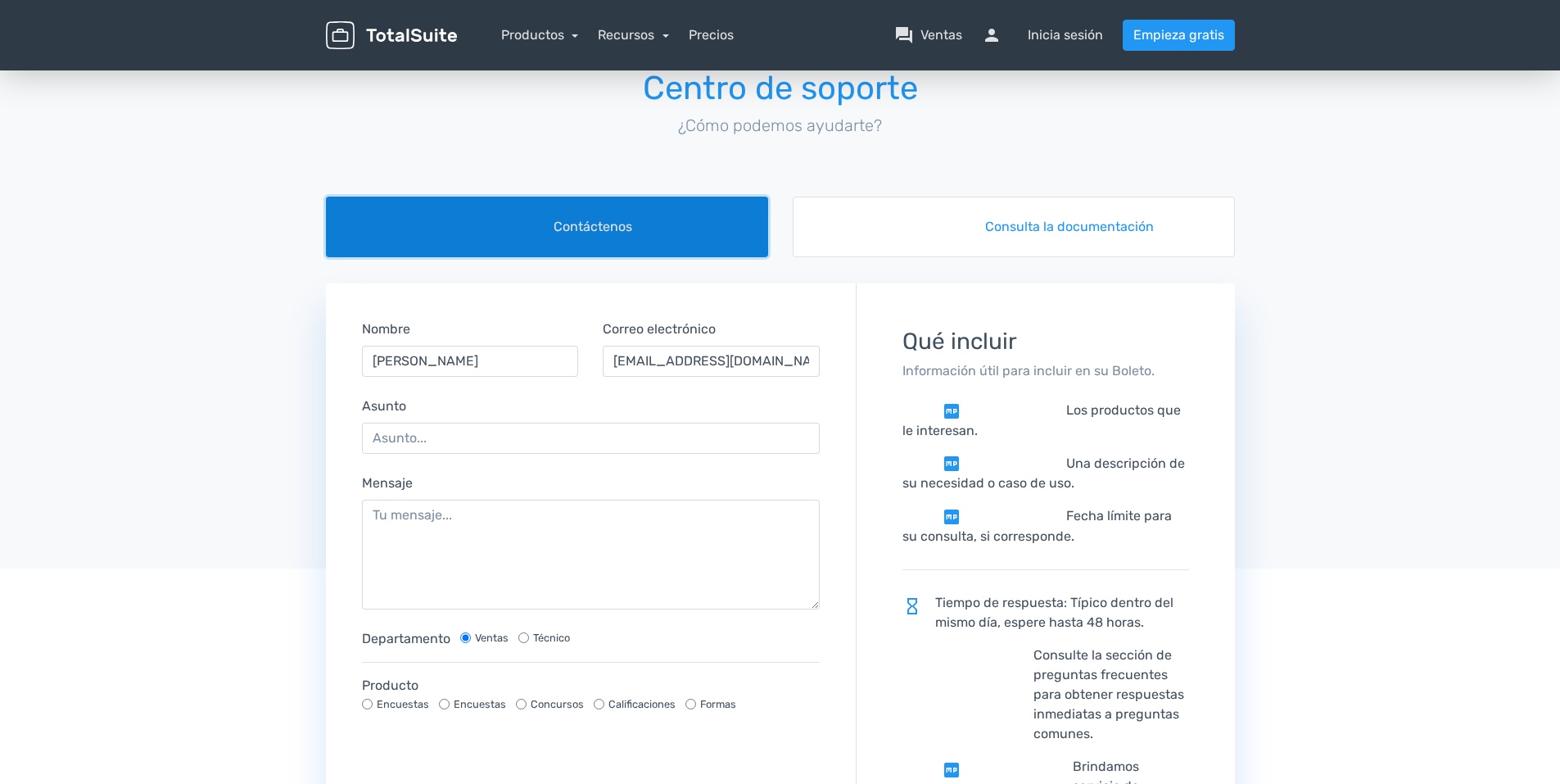
scroll to position [82, 0]
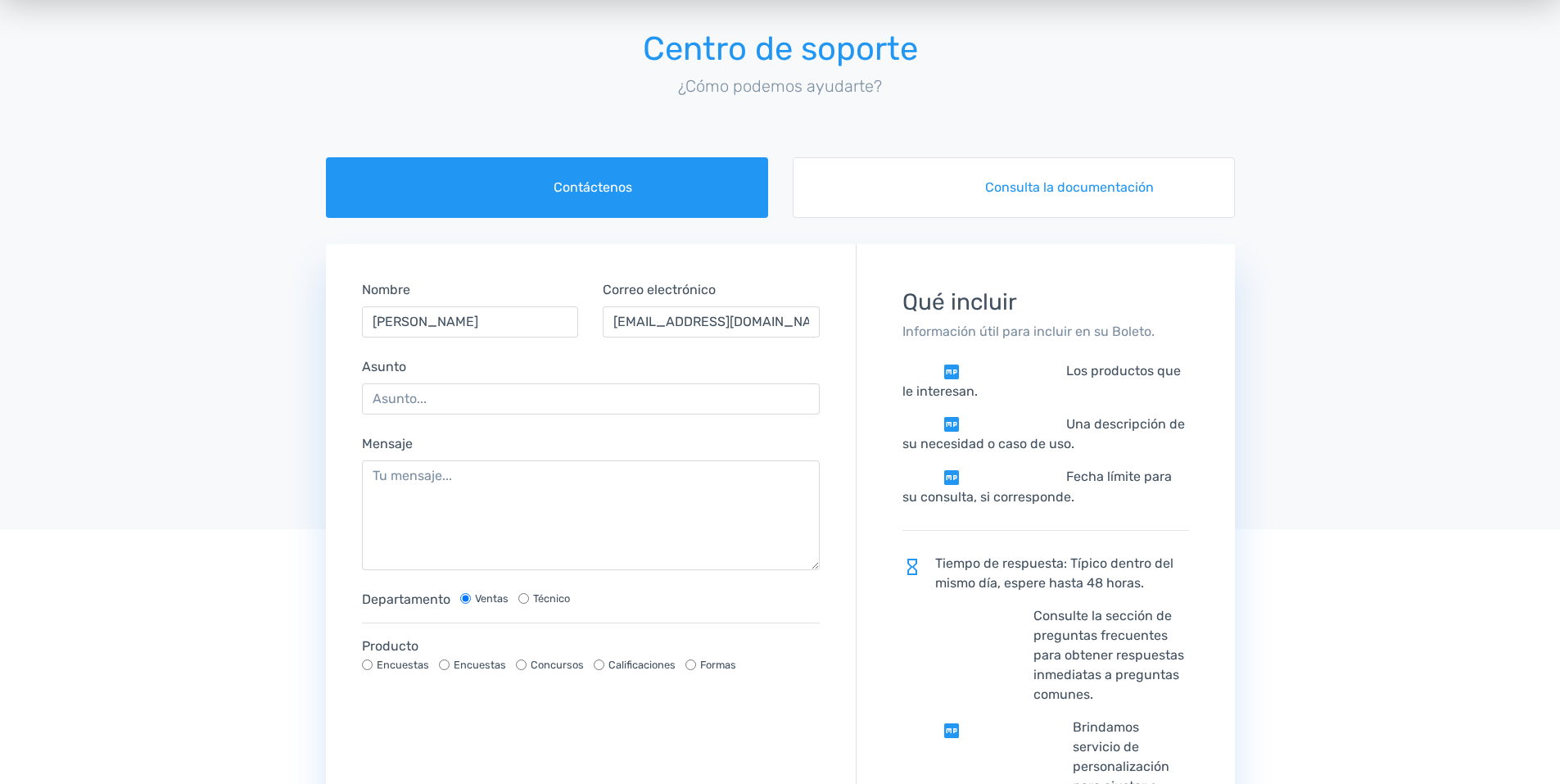
click at [520, 423] on form "Nombre Mileidys Blanco Perez Correo electrónico mileidysbp73@gmail.com Asunto M…" at bounding box center [591, 560] width 529 height 605
click at [520, 403] on input "Asunto" at bounding box center [591, 399] width 458 height 31
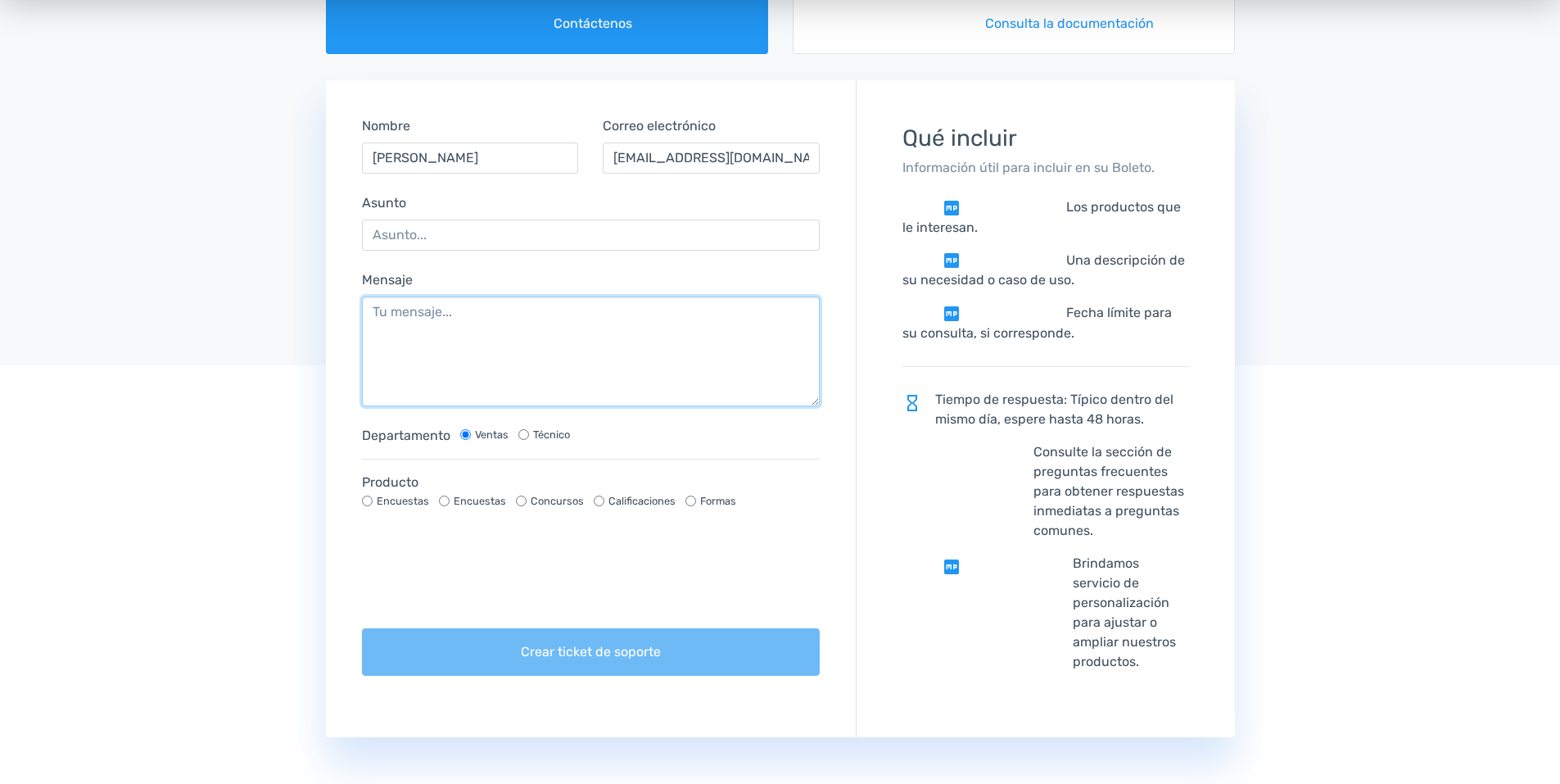
click at [439, 323] on textarea "Mensaje" at bounding box center [591, 350] width 458 height 109
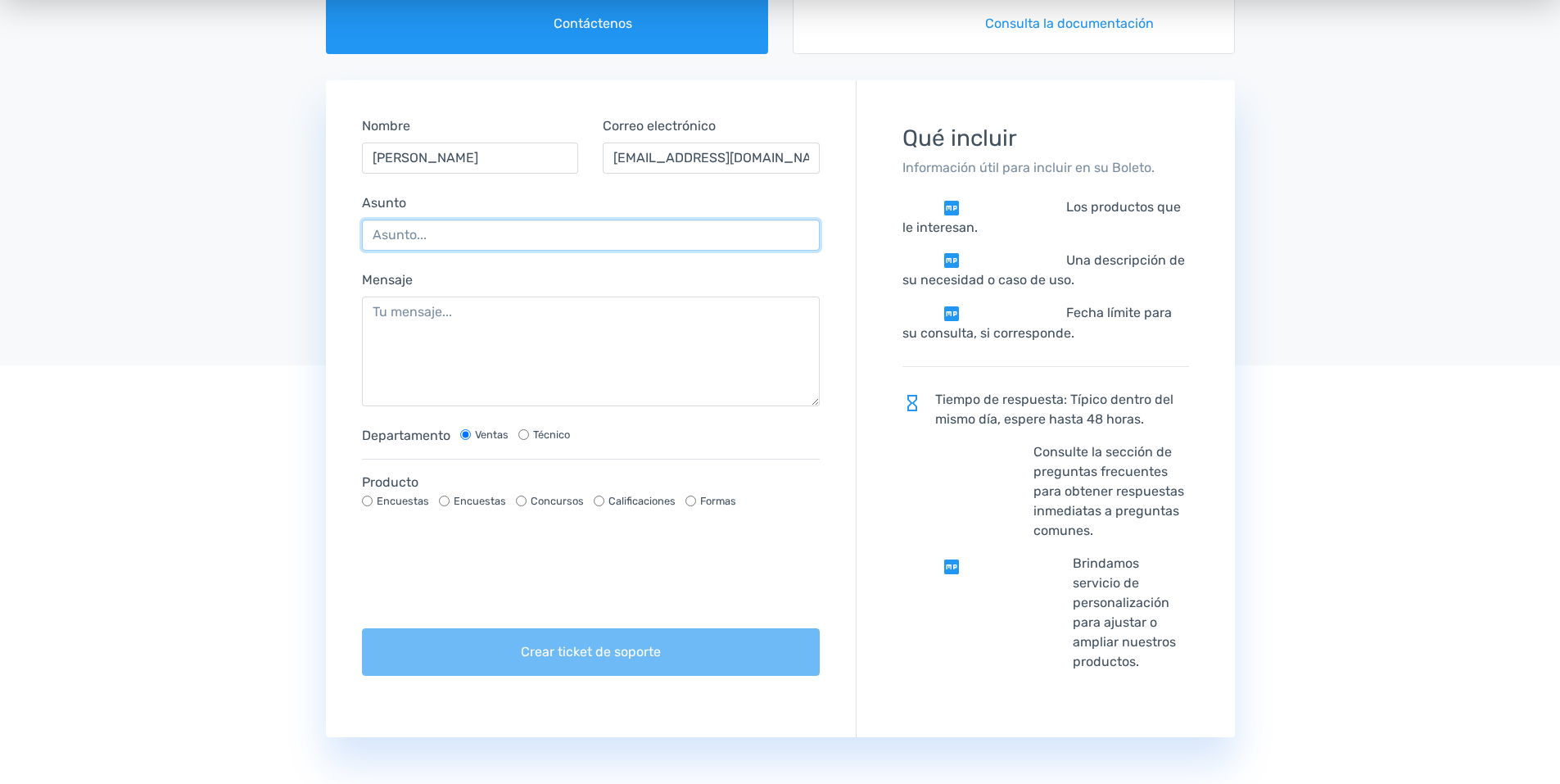
click at [420, 243] on input "Asunto" at bounding box center [591, 235] width 458 height 31
click at [492, 239] on input "Asunto" at bounding box center [591, 235] width 458 height 31
type input "M"
type input "UPGRADE MY MEMBERSHIP"
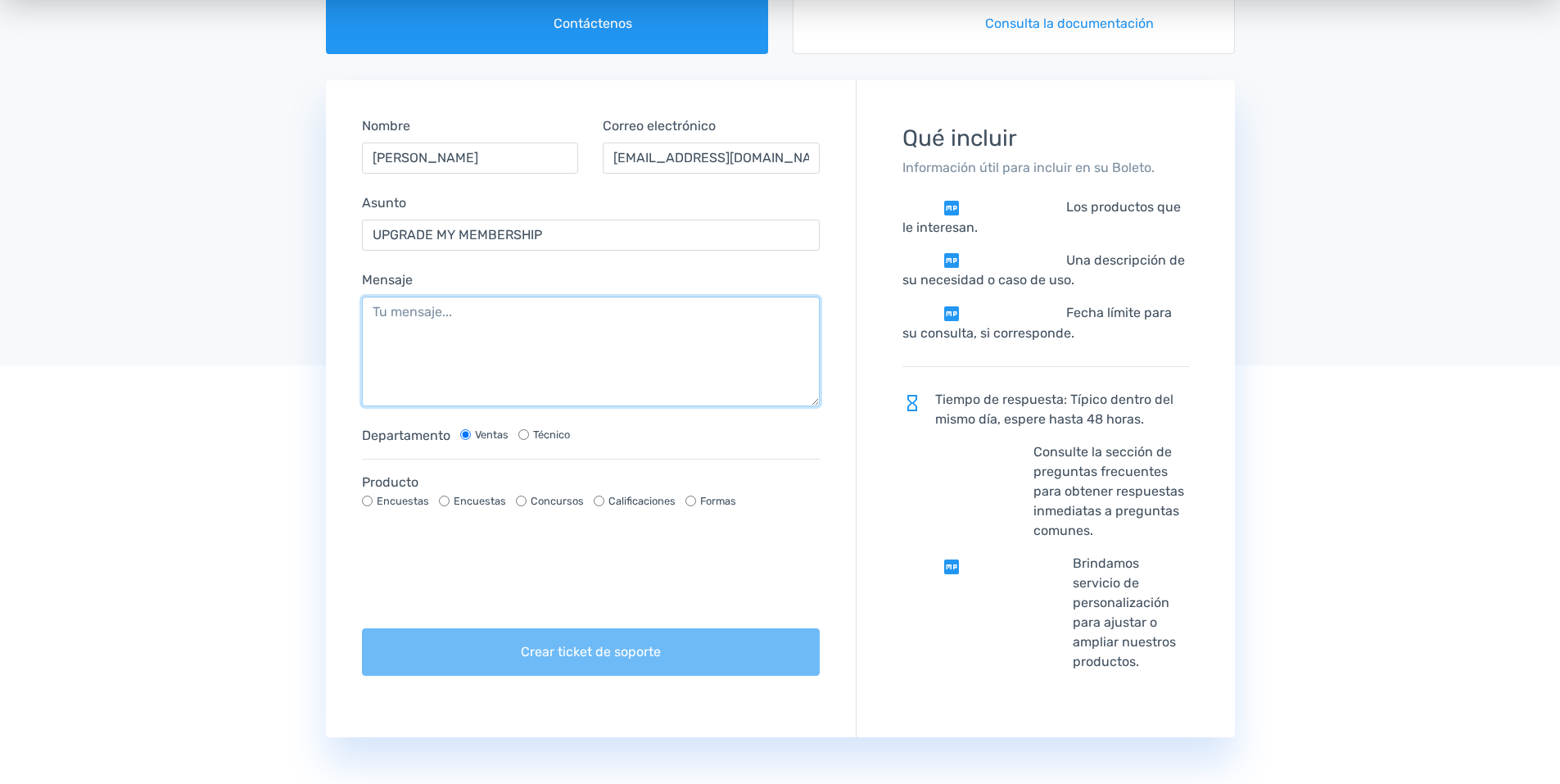
click at [477, 330] on textarea "Mensaje" at bounding box center [591, 350] width 458 height 109
click at [416, 321] on textarea "Mensaje" at bounding box center [591, 350] width 458 height 109
click at [416, 320] on textarea "Mensaje" at bounding box center [591, 350] width 458 height 109
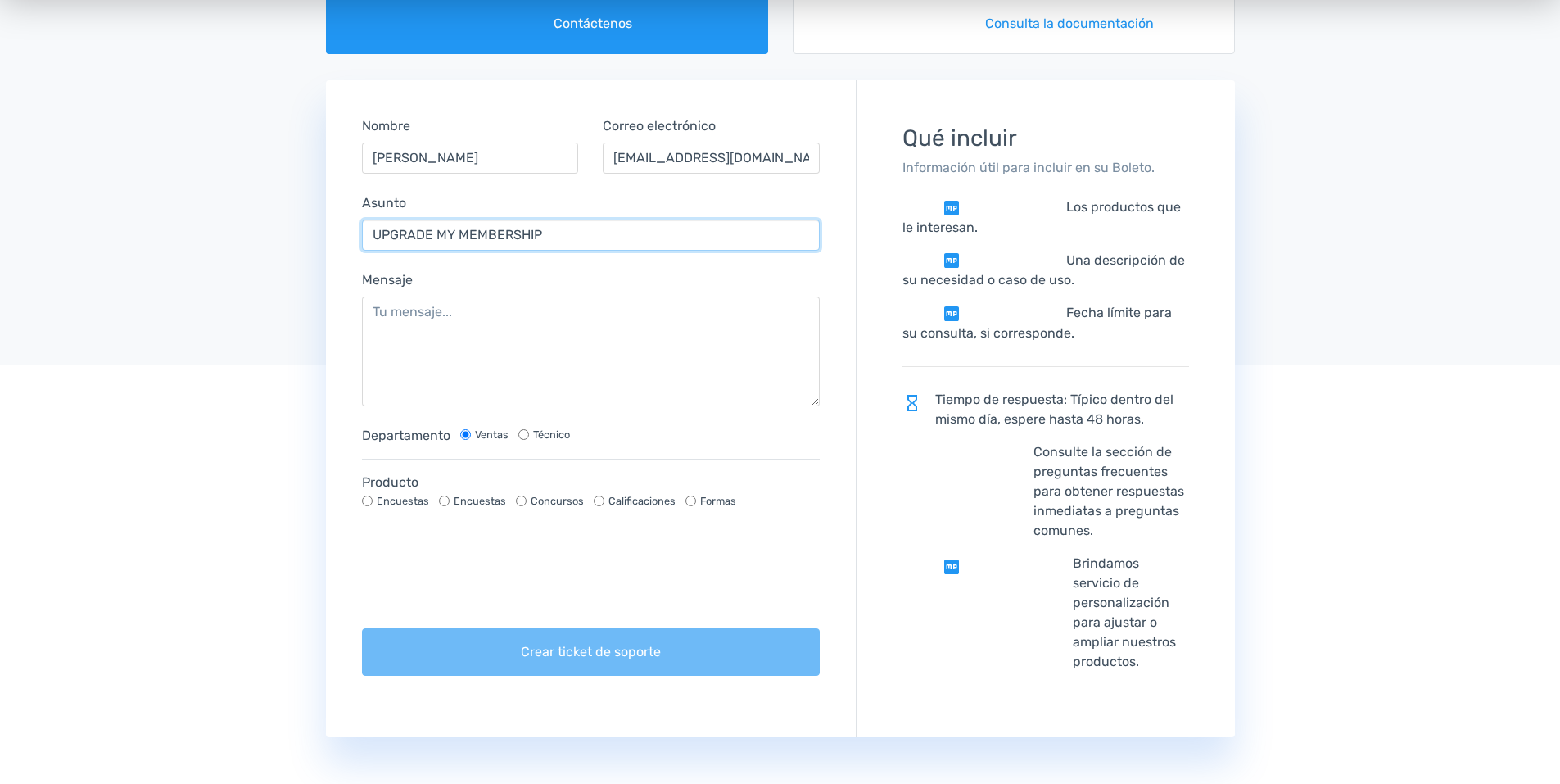
drag, startPoint x: 630, startPoint y: 228, endPoint x: 621, endPoint y: 230, distance: 9.2
click at [621, 230] on input "UPGRADE MY MEMBERSHIP" at bounding box center [591, 235] width 458 height 31
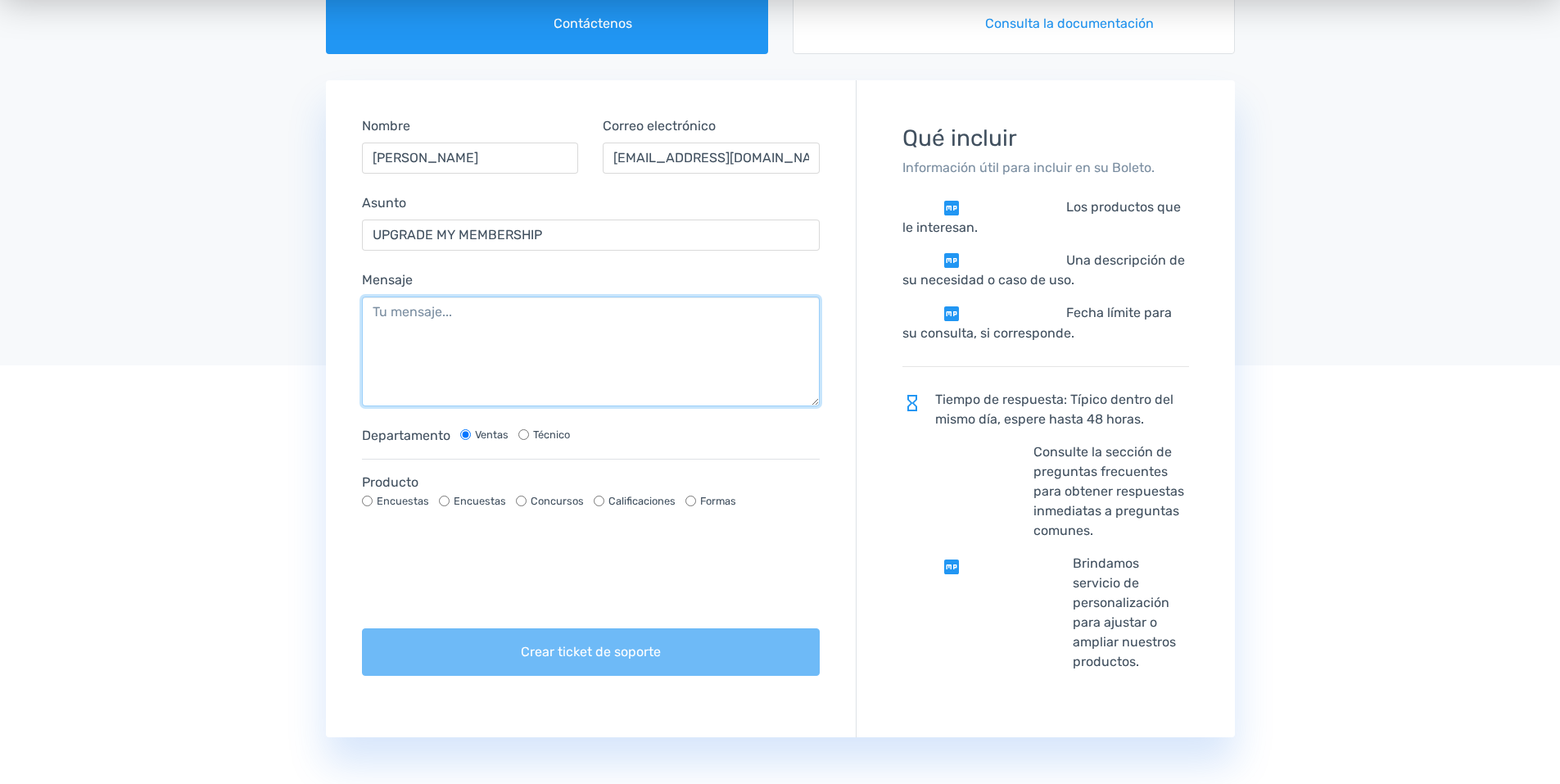
click at [444, 353] on textarea "Mensaje" at bounding box center [591, 350] width 458 height 109
click at [374, 321] on textarea "Mensaje" at bounding box center [591, 350] width 458 height 109
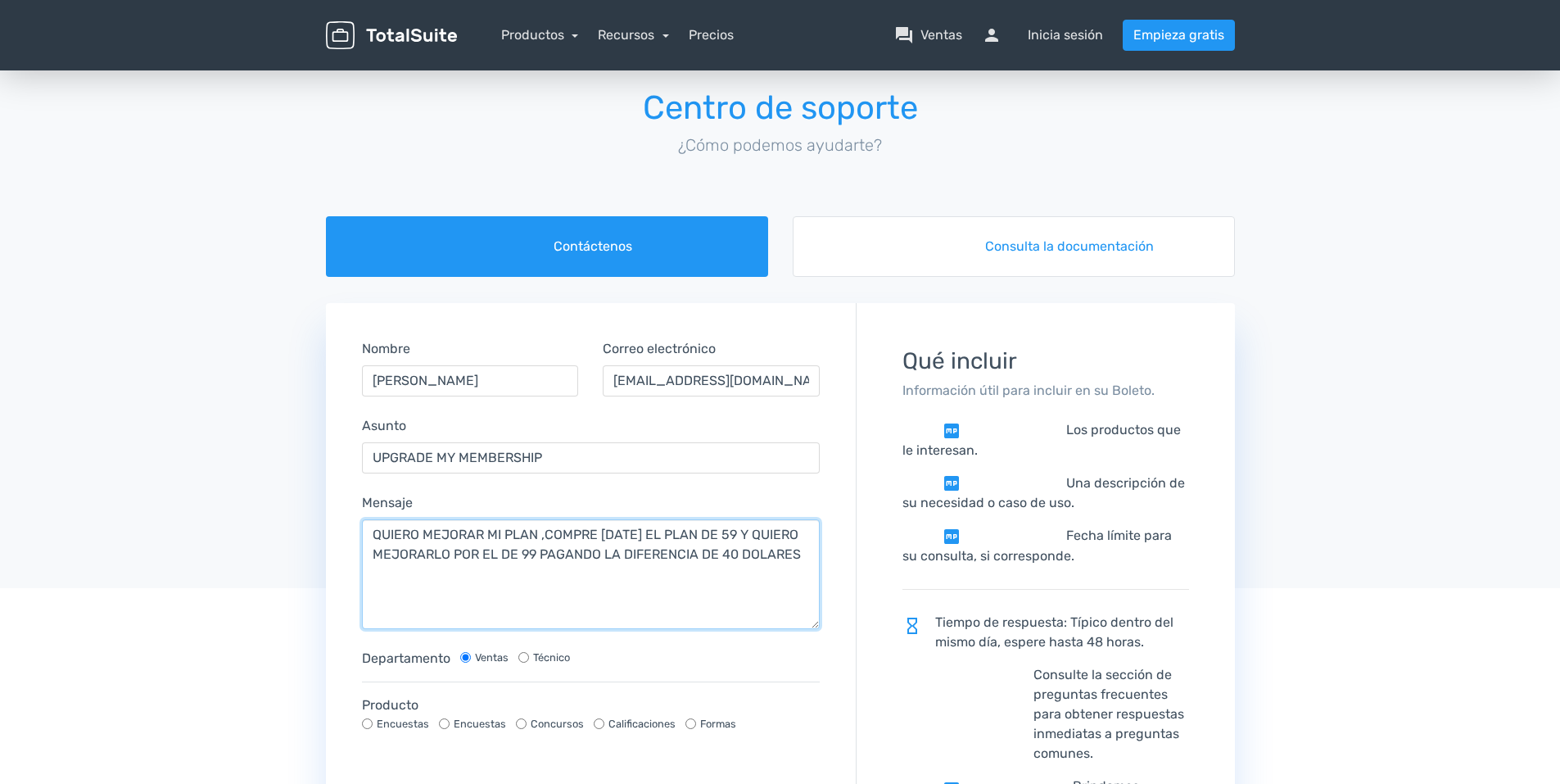
scroll to position [0, 0]
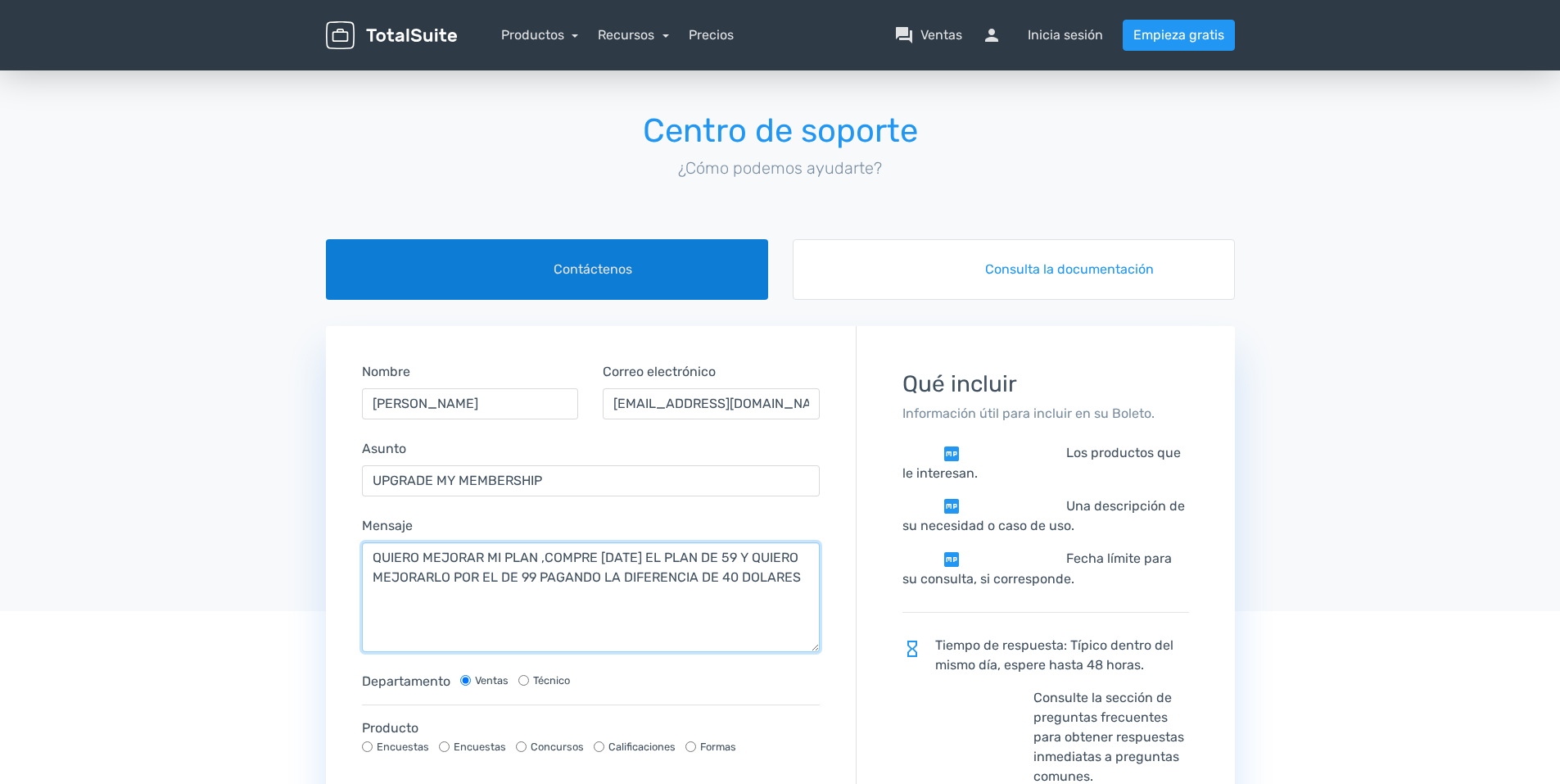
type textarea "QUIERO MEJORAR MI PLAN ,COMPRE AYER EL PLAN DE 59 Y QUIERO MEJORARLO POR EL DE …"
click at [625, 270] on font "Contáctenos" at bounding box center [593, 270] width 79 height 20
click at [620, 274] on font "Contáctenos" at bounding box center [593, 270] width 79 height 20
click at [620, 273] on font "Contáctenos" at bounding box center [593, 270] width 79 height 20
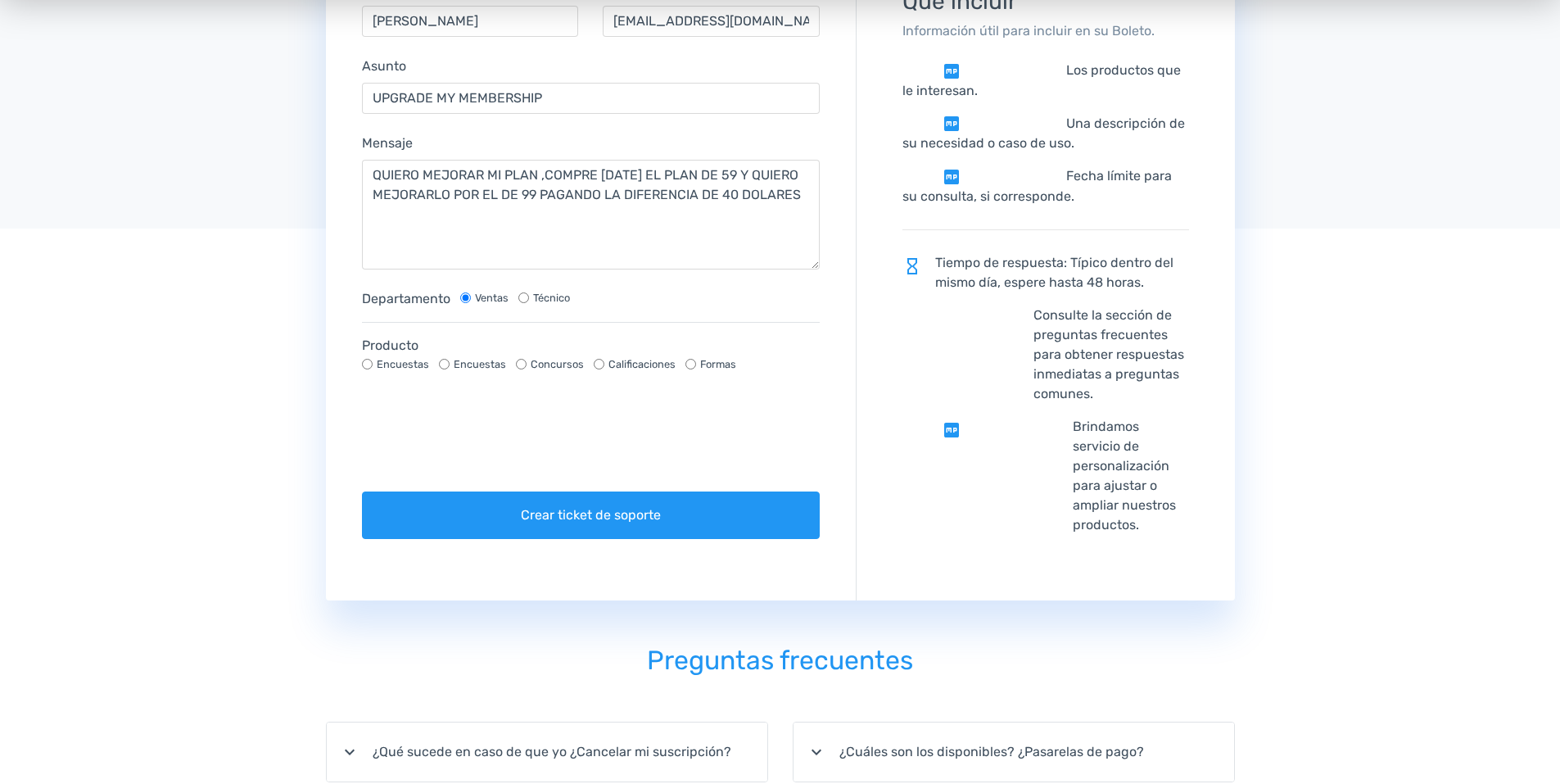
scroll to position [491, 0]
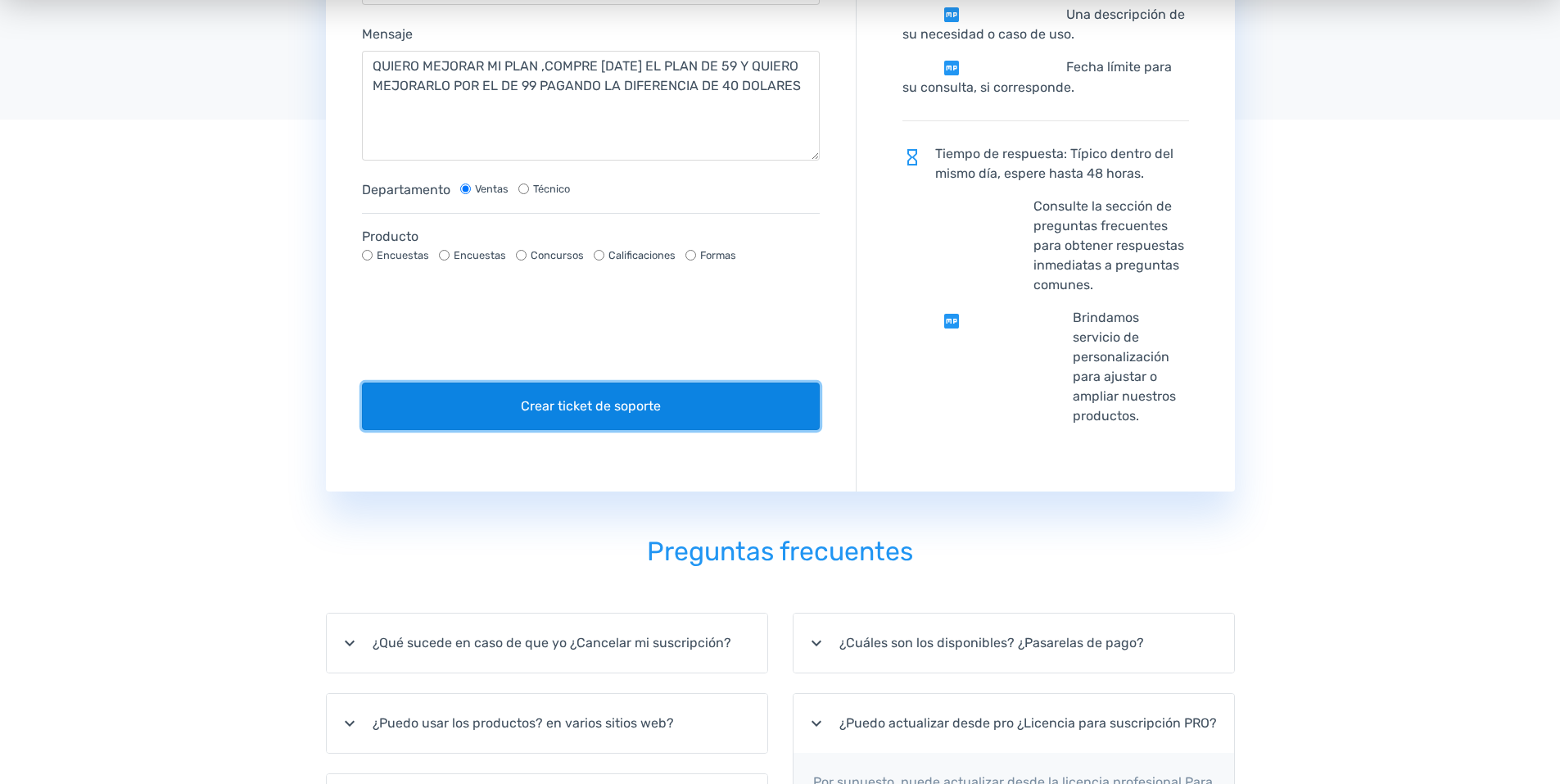
click at [598, 414] on button "Crear ticket de soporte" at bounding box center [591, 406] width 458 height 48
click at [657, 403] on button "Crear ticket de soporte" at bounding box center [591, 406] width 458 height 48
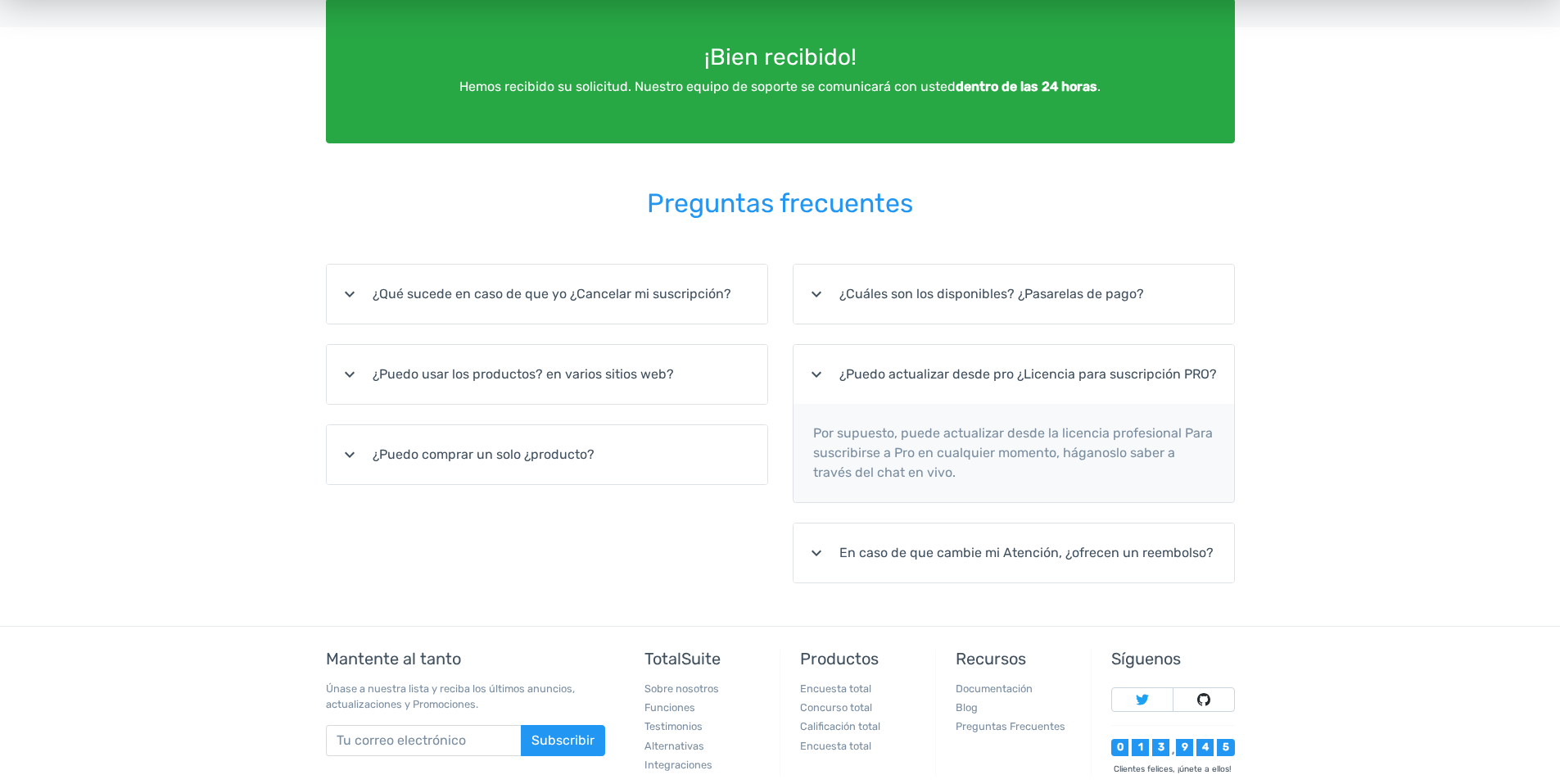
scroll to position [431, 0]
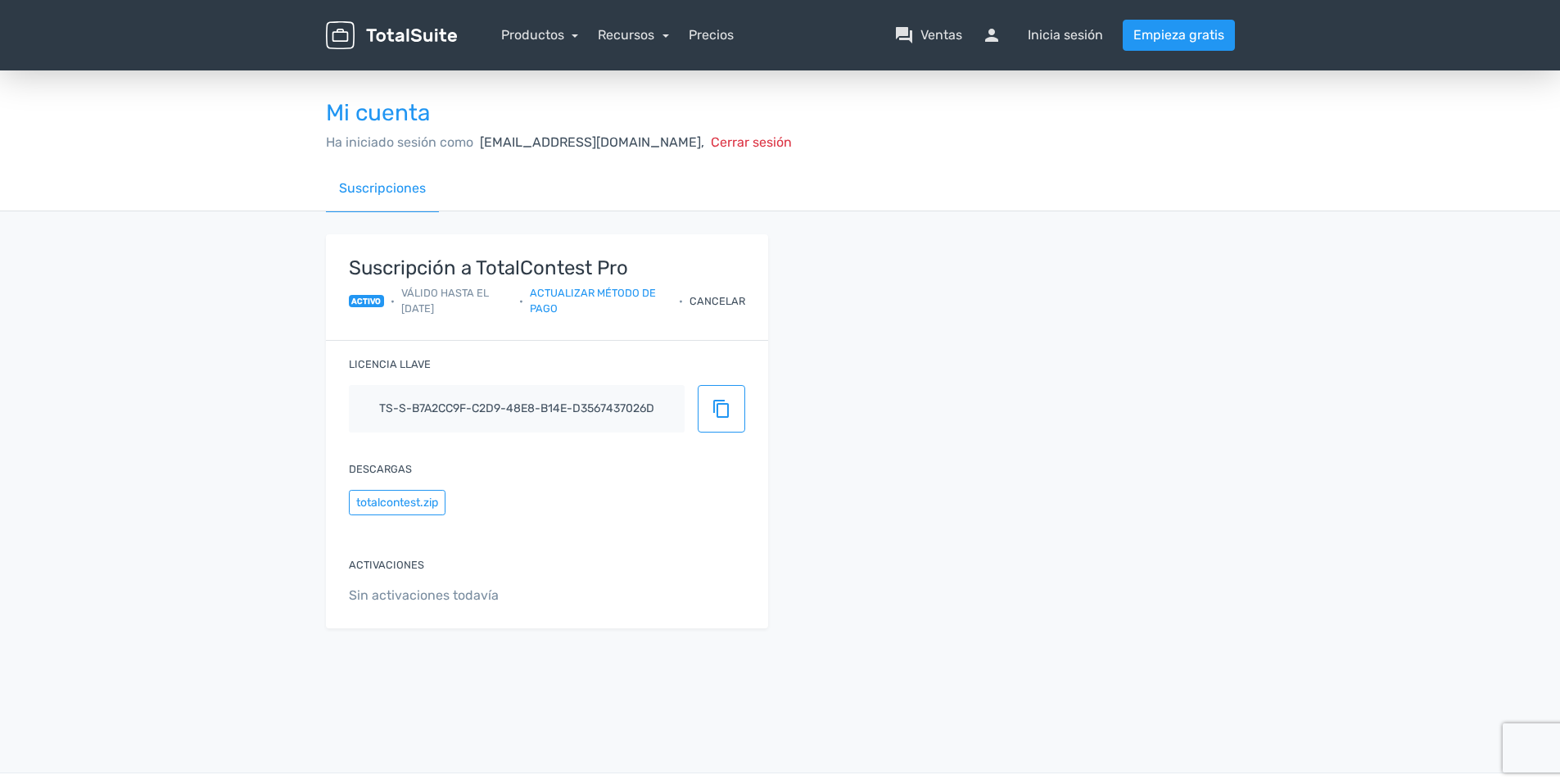
click at [455, 600] on span "Sin activaciones todavía" at bounding box center [547, 596] width 397 height 20
click at [434, 588] on span "Sin activaciones todavía" at bounding box center [547, 596] width 397 height 20
click at [429, 584] on div "Activaciones Sin activaciones todavía" at bounding box center [547, 581] width 443 height 93
click at [422, 587] on span "Sin activaciones todavía" at bounding box center [547, 596] width 397 height 20
drag, startPoint x: 422, startPoint y: 587, endPoint x: 388, endPoint y: 581, distance: 34.5
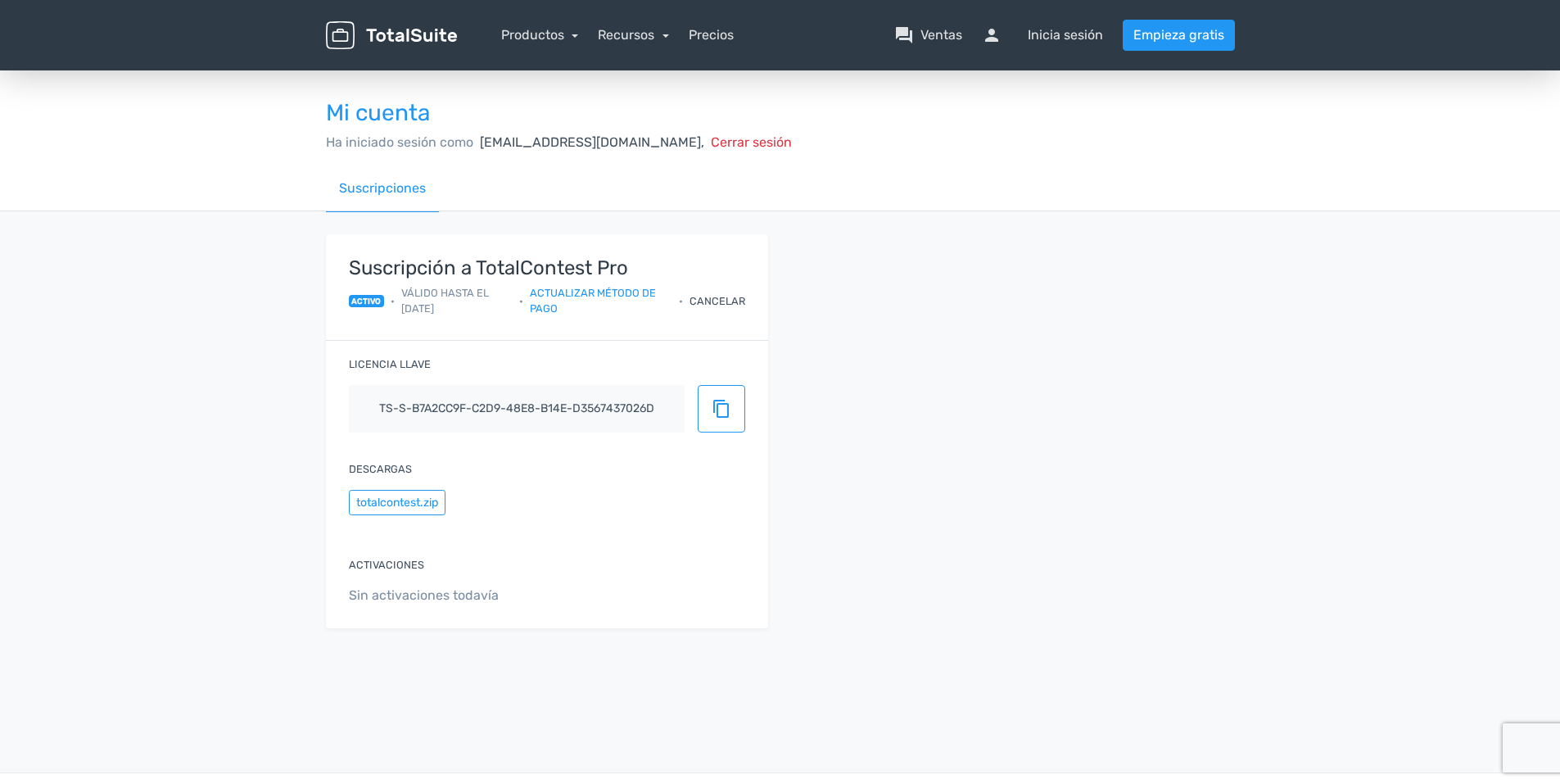
click at [388, 581] on div "Activaciones Sin activaciones todavía" at bounding box center [547, 581] width 443 height 93
click at [383, 599] on span "Sin activaciones todavía" at bounding box center [547, 596] width 397 height 20
click at [378, 190] on link "Suscripciones" at bounding box center [382, 188] width 113 height 47
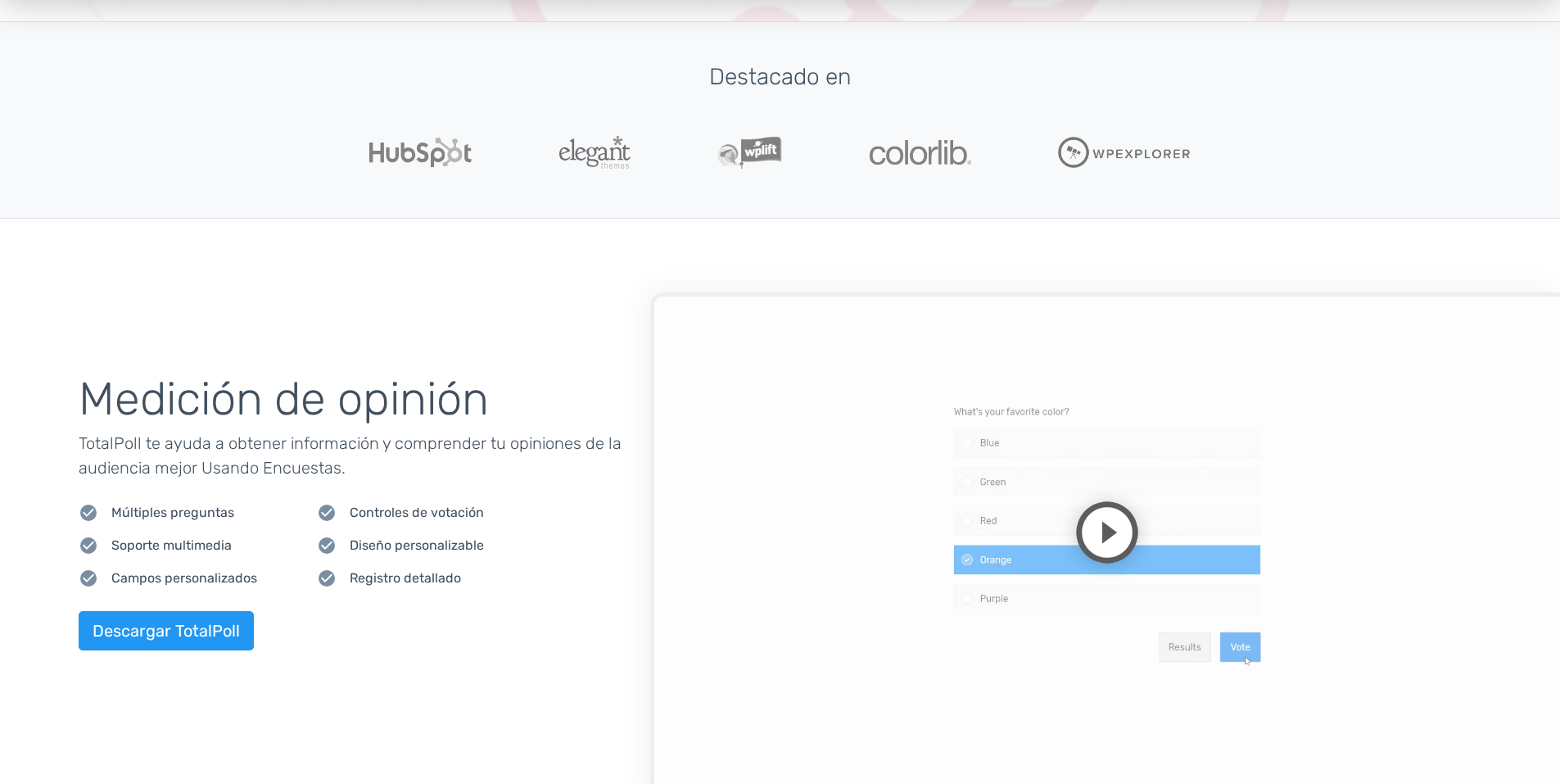
scroll to position [655, 0]
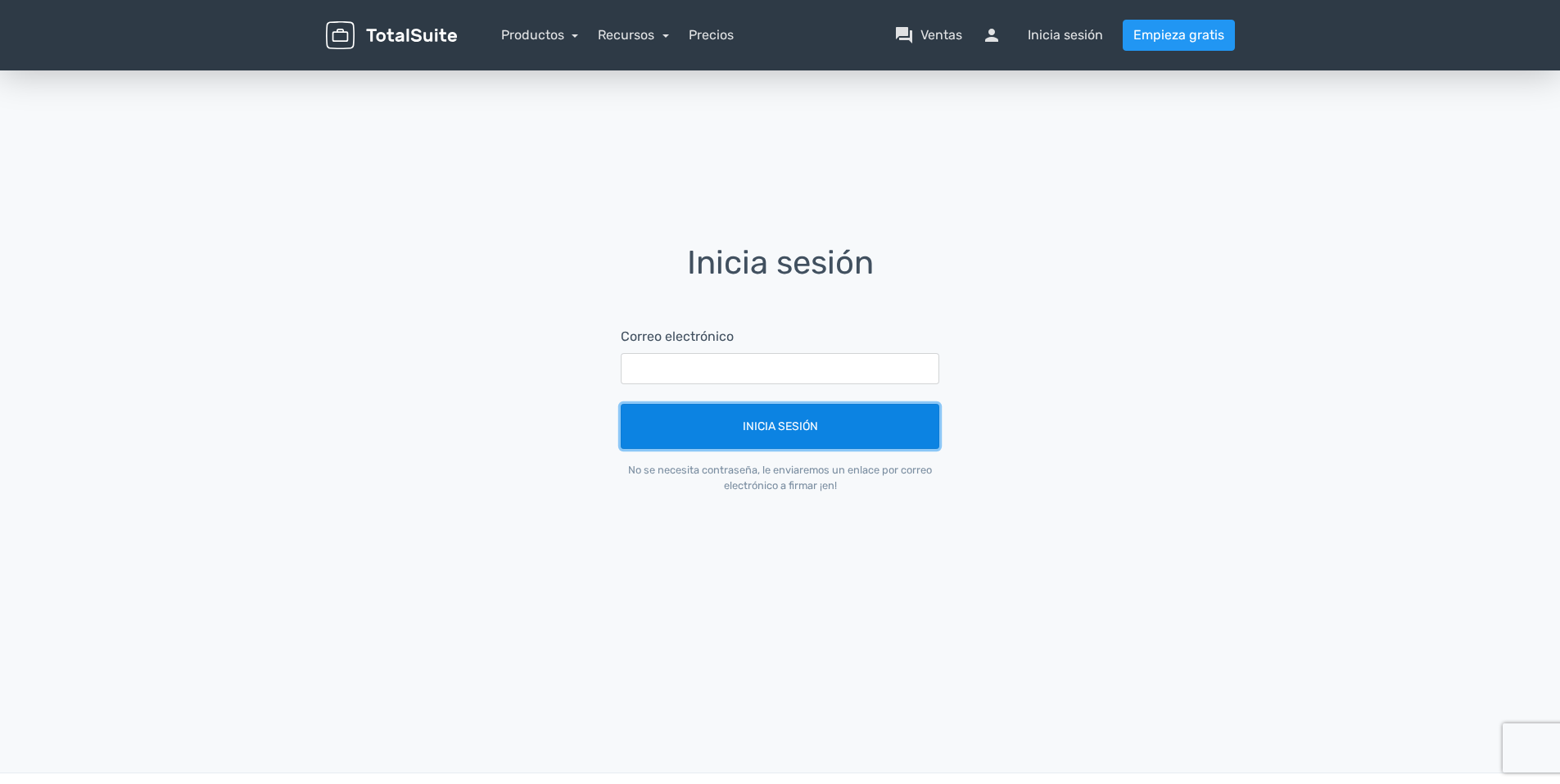
click at [807, 422] on button "Inicia sesión" at bounding box center [780, 426] width 318 height 45
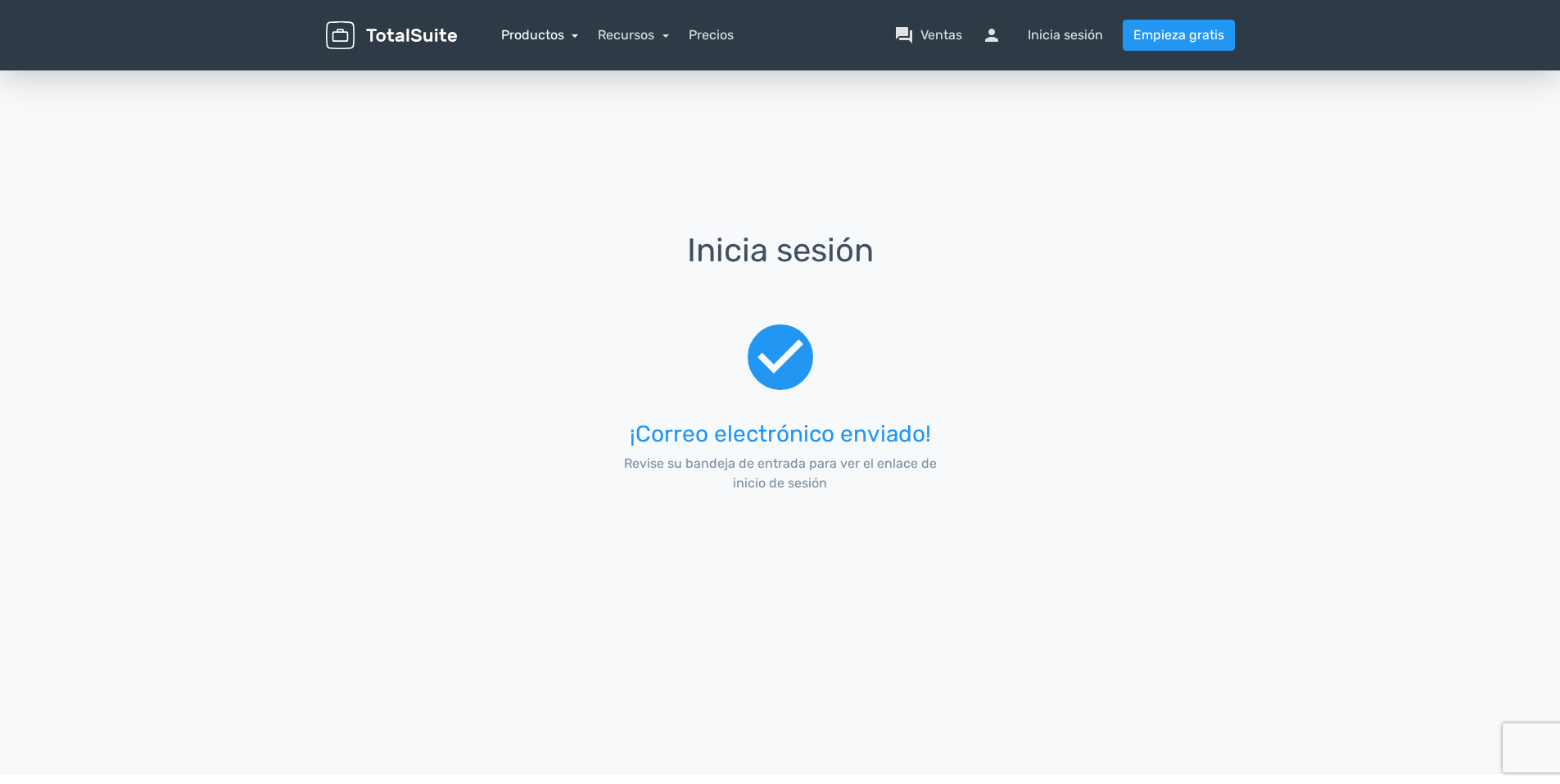
click at [546, 39] on link "Productos" at bounding box center [540, 35] width 78 height 16
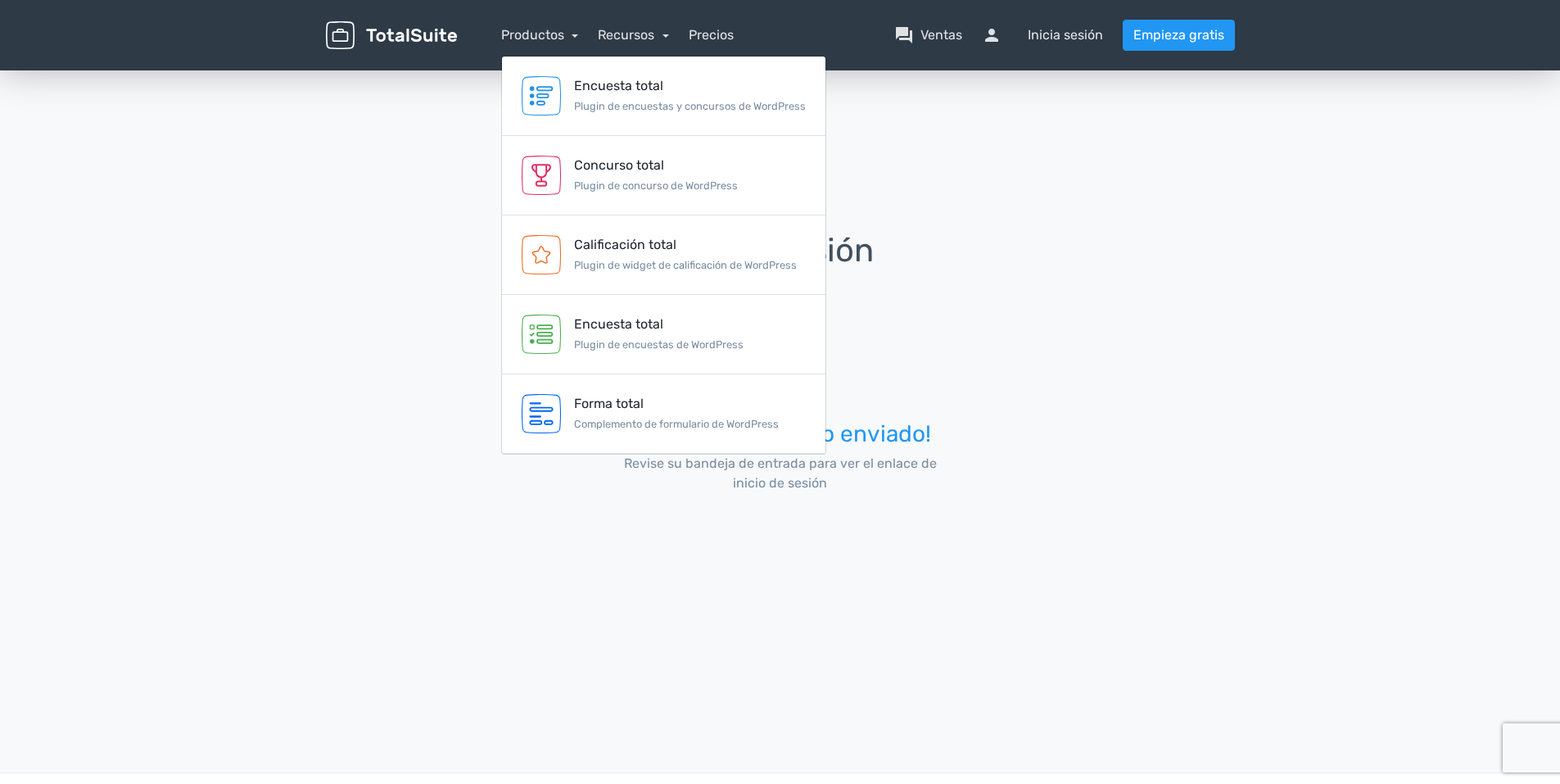
click at [409, 31] on img at bounding box center [391, 35] width 131 height 29
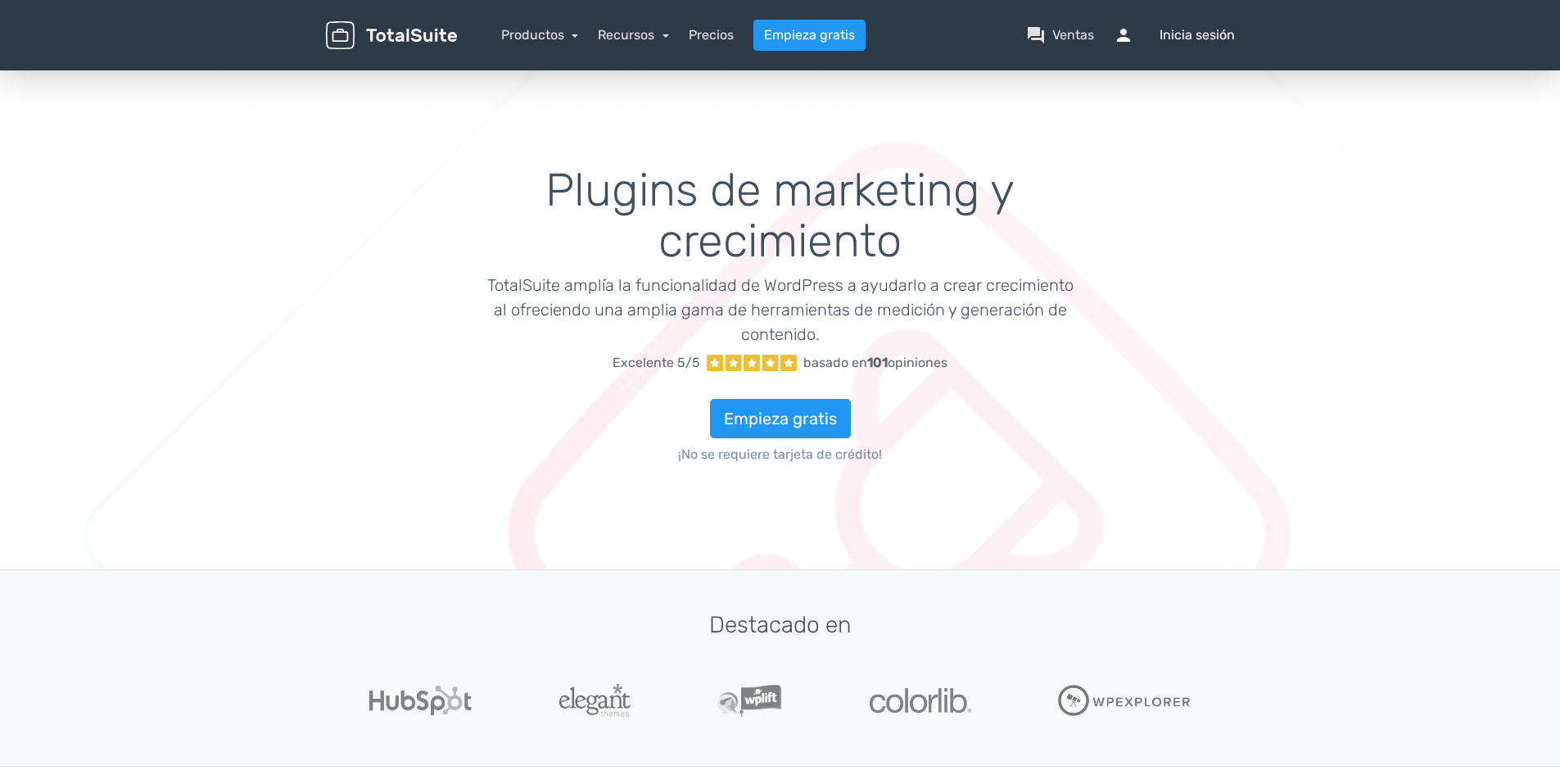
click at [1197, 35] on font "Inicia sesión" at bounding box center [1198, 35] width 76 height 20
click at [1173, 35] on font "Inicia sesión" at bounding box center [1198, 35] width 76 height 20
click at [1082, 31] on font "Ventas" at bounding box center [1073, 35] width 42 height 20
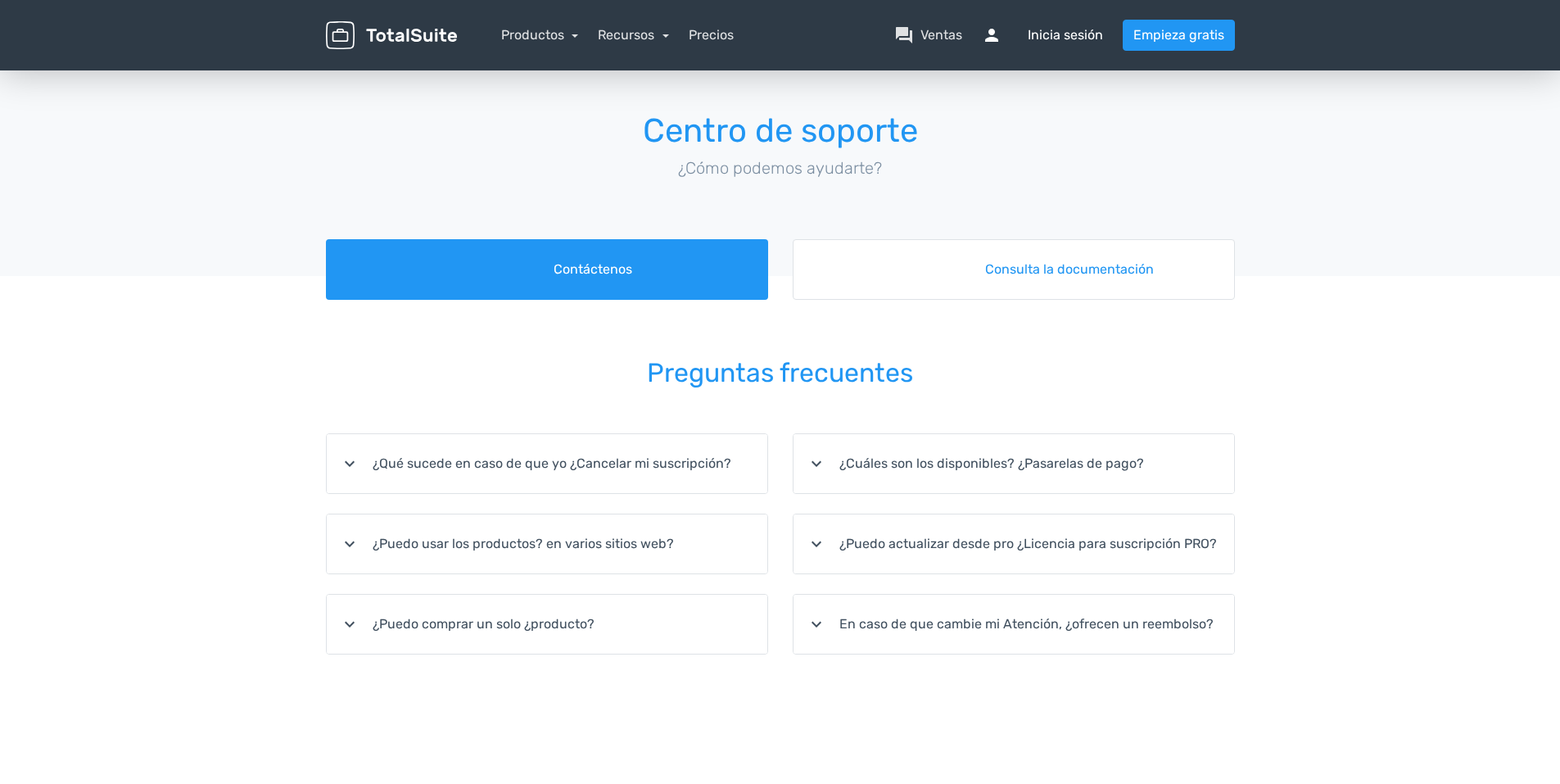
click at [1082, 35] on font "Inicia sesión" at bounding box center [1066, 35] width 76 height 20
click at [996, 38] on span "persona" at bounding box center [1002, 35] width 39 height 20
click at [996, 30] on span "persona" at bounding box center [1002, 35] width 39 height 20
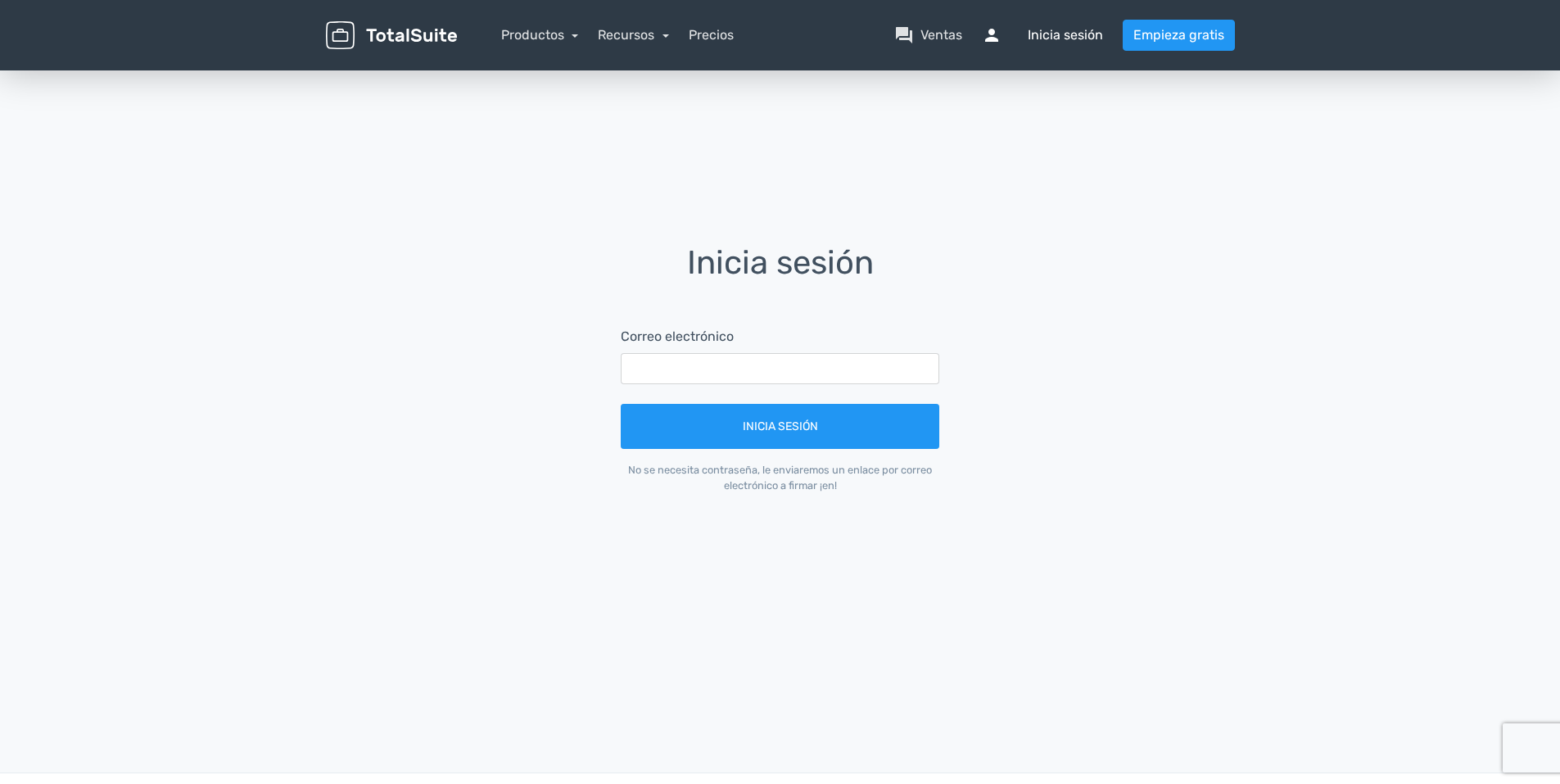
click at [1051, 37] on font "Inicia sesión" at bounding box center [1066, 35] width 76 height 20
click at [1044, 44] on font "Inicia sesión" at bounding box center [1066, 35] width 76 height 20
click at [1046, 32] on font "Inicia sesión" at bounding box center [1066, 35] width 76 height 20
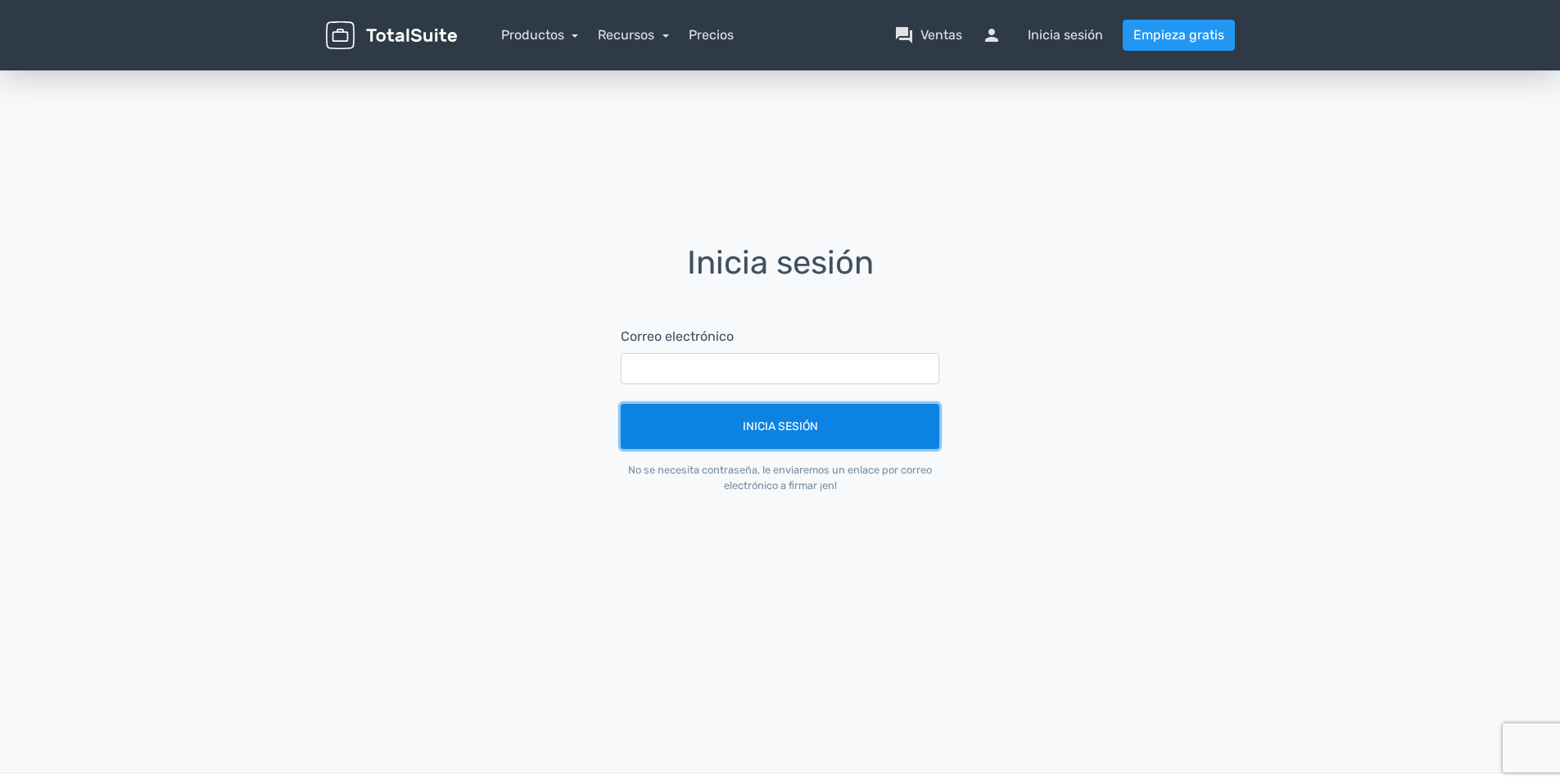
click at [736, 429] on button "Inicia sesión" at bounding box center [780, 426] width 318 height 45
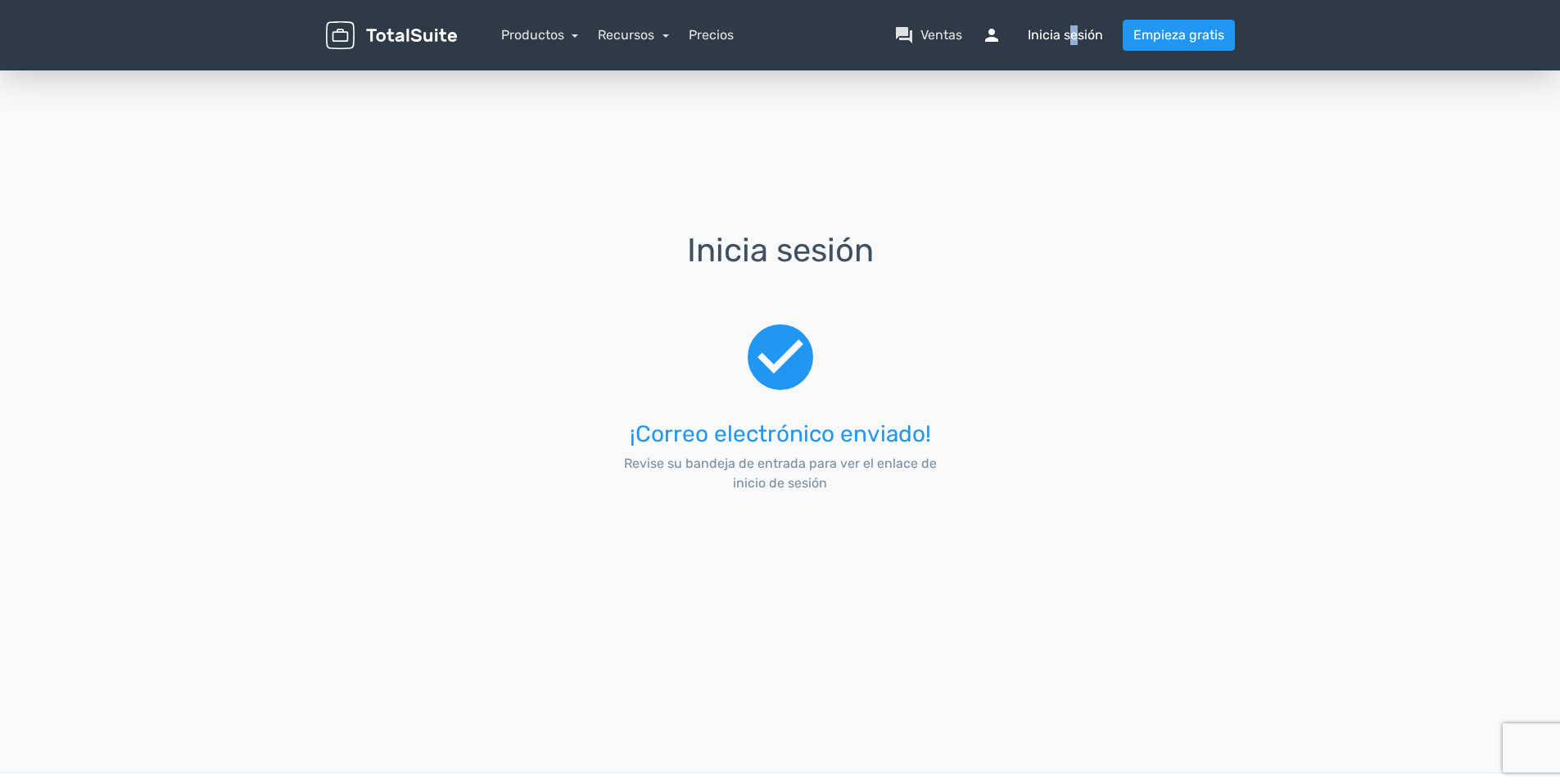
click at [1074, 29] on nav "Productos TotalPoll WordPress Poll and Contest Plugin TotalContest WordPress Co…" at bounding box center [858, 35] width 778 height 31
click at [1037, 42] on font "Inicia sesión" at bounding box center [1066, 35] width 76 height 20
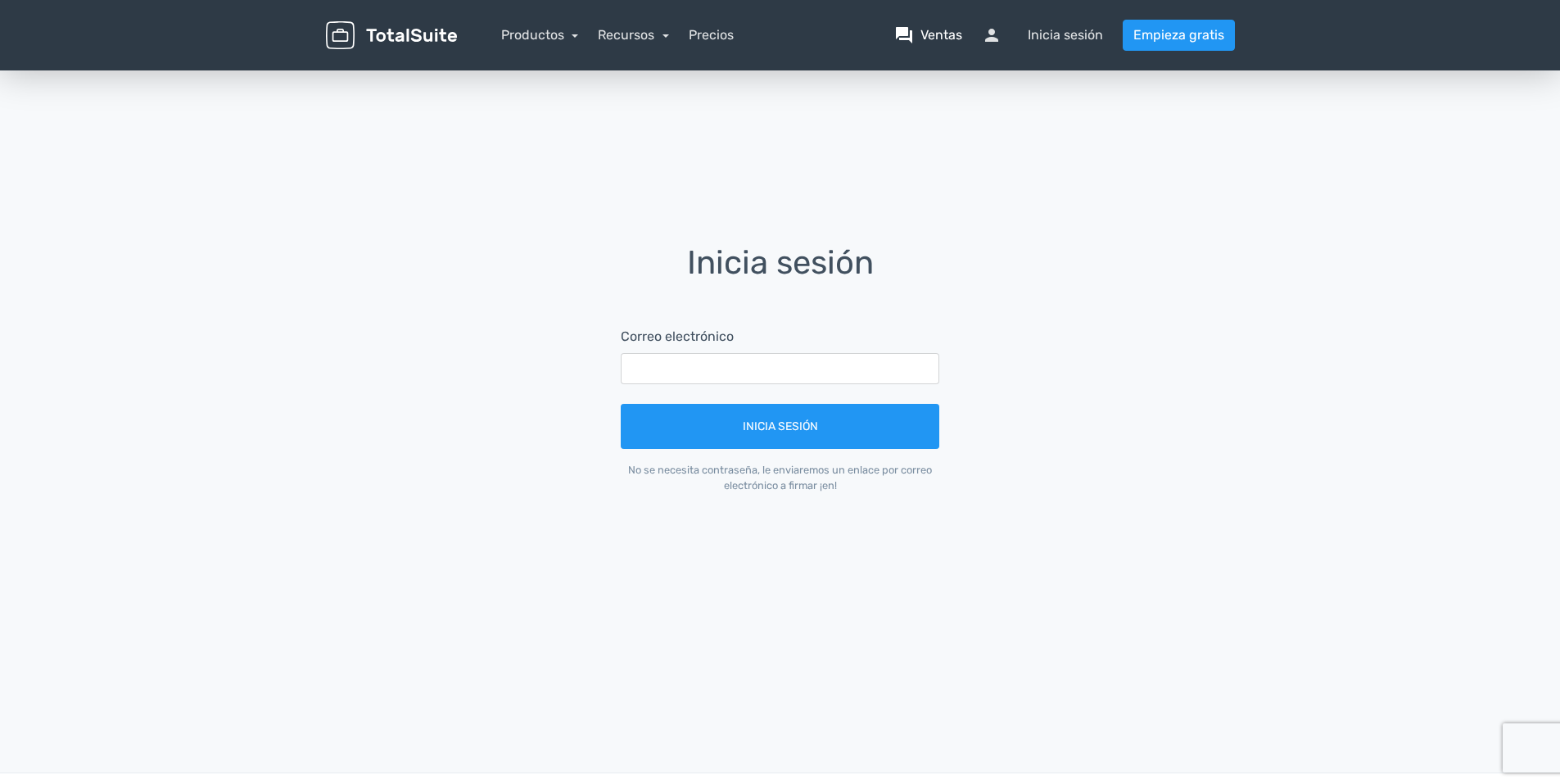
click at [935, 35] on font "Ventas" at bounding box center [941, 35] width 42 height 20
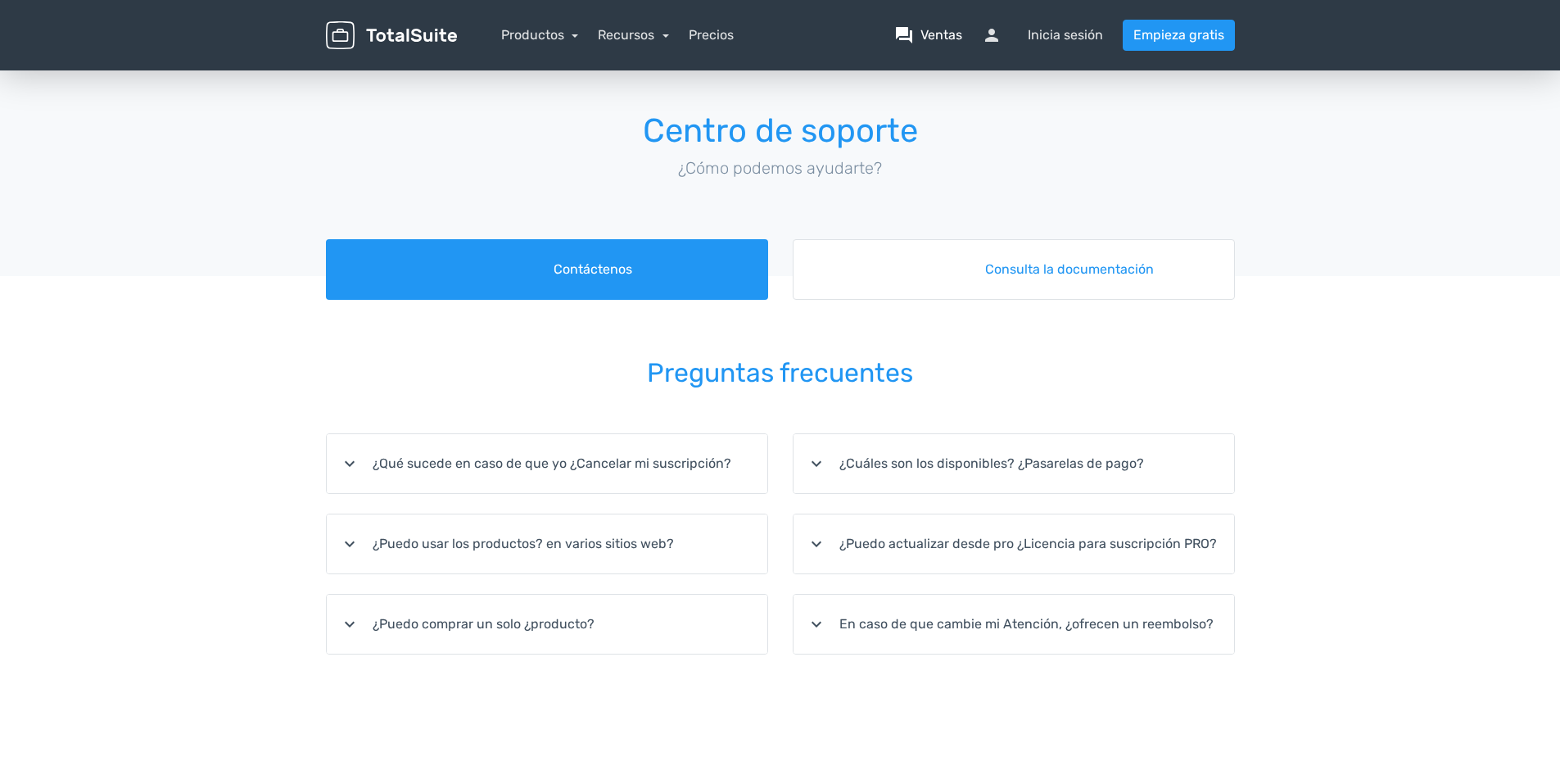
click at [928, 27] on font "Ventas" at bounding box center [941, 35] width 42 height 20
click at [637, 36] on link "Recursos" at bounding box center [634, 35] width 72 height 16
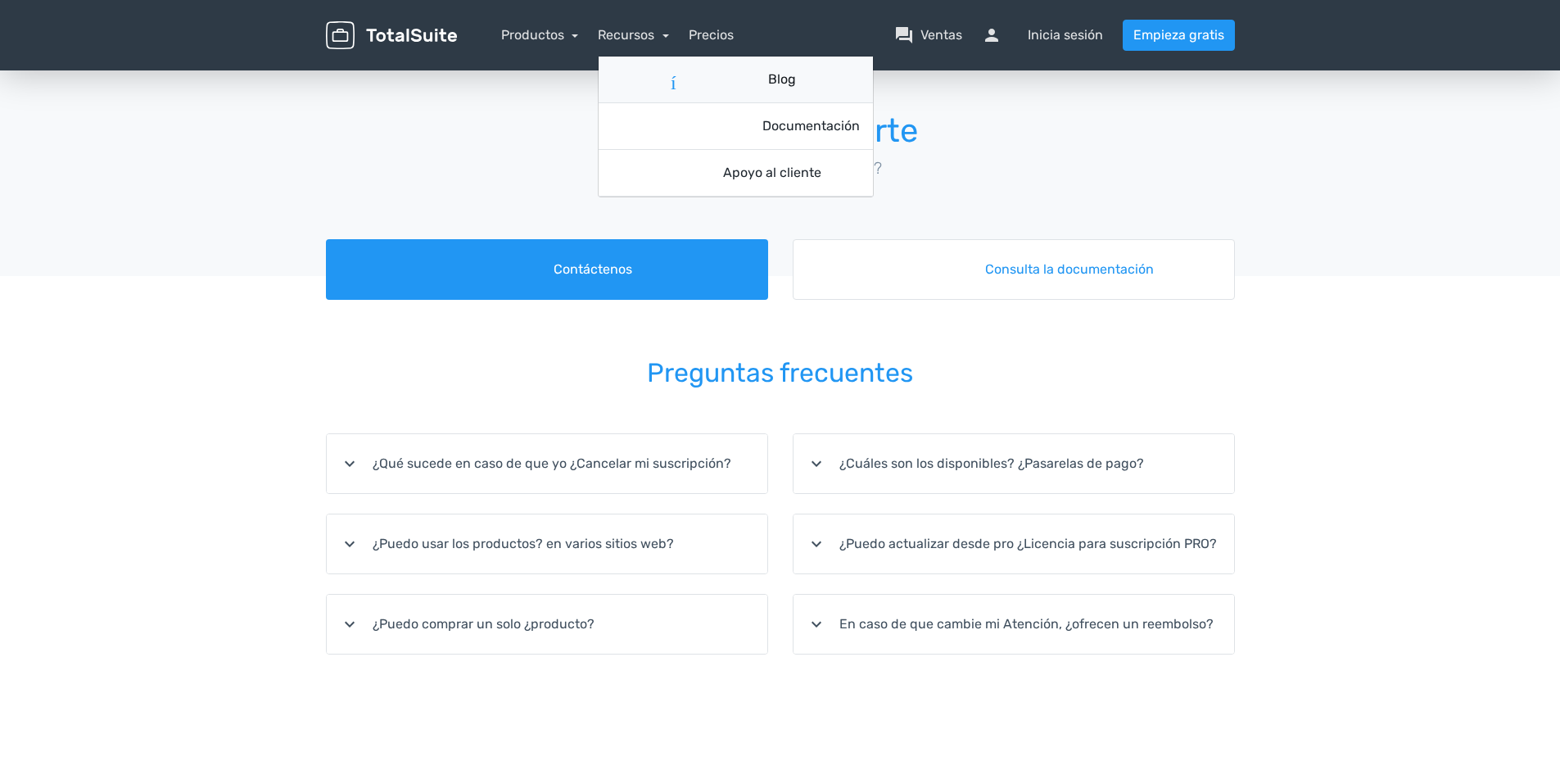
click at [796, 82] on link "artículo Blog" at bounding box center [736, 80] width 275 height 47
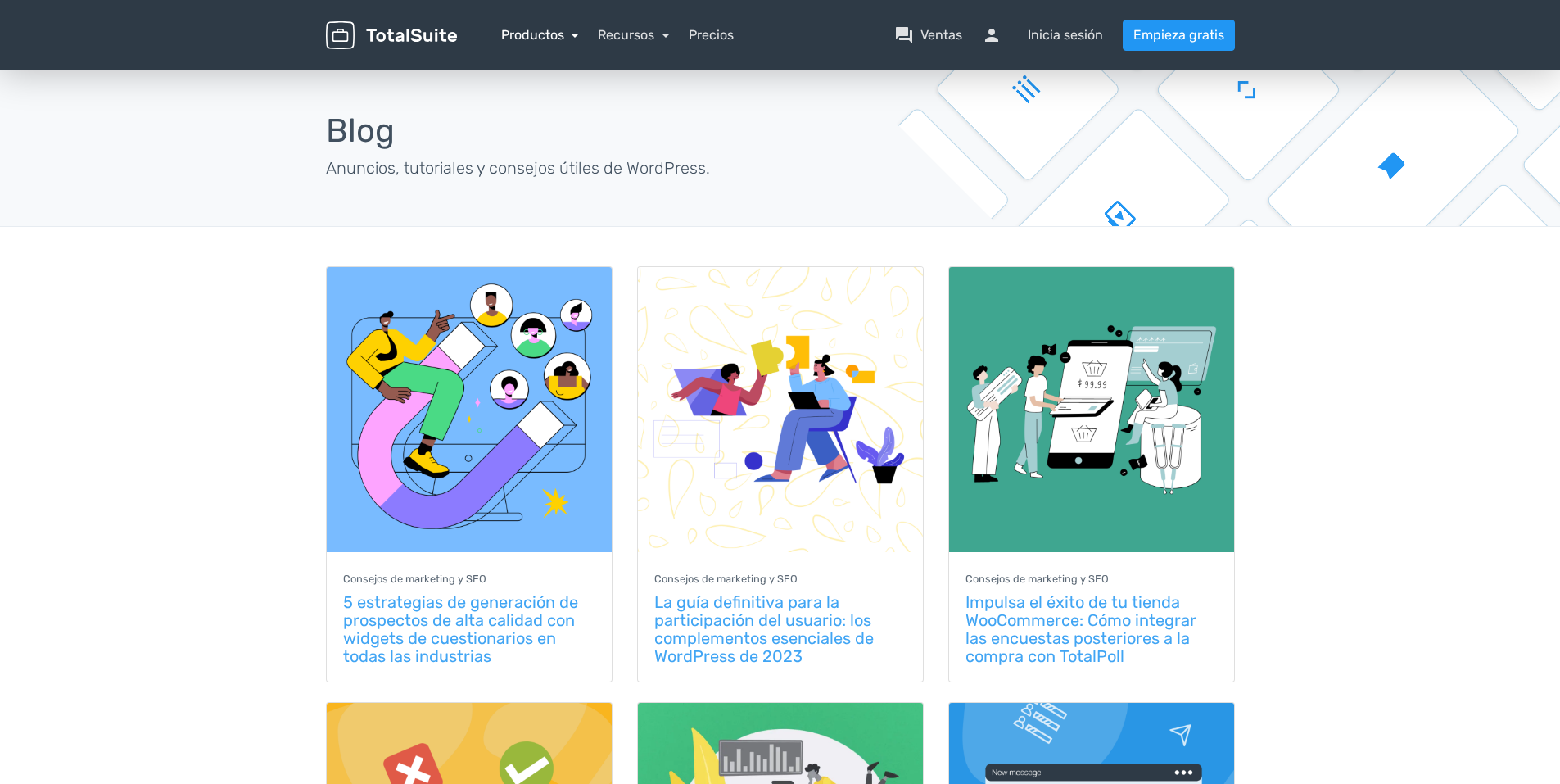
click at [574, 34] on link "Productos" at bounding box center [540, 35] width 78 height 16
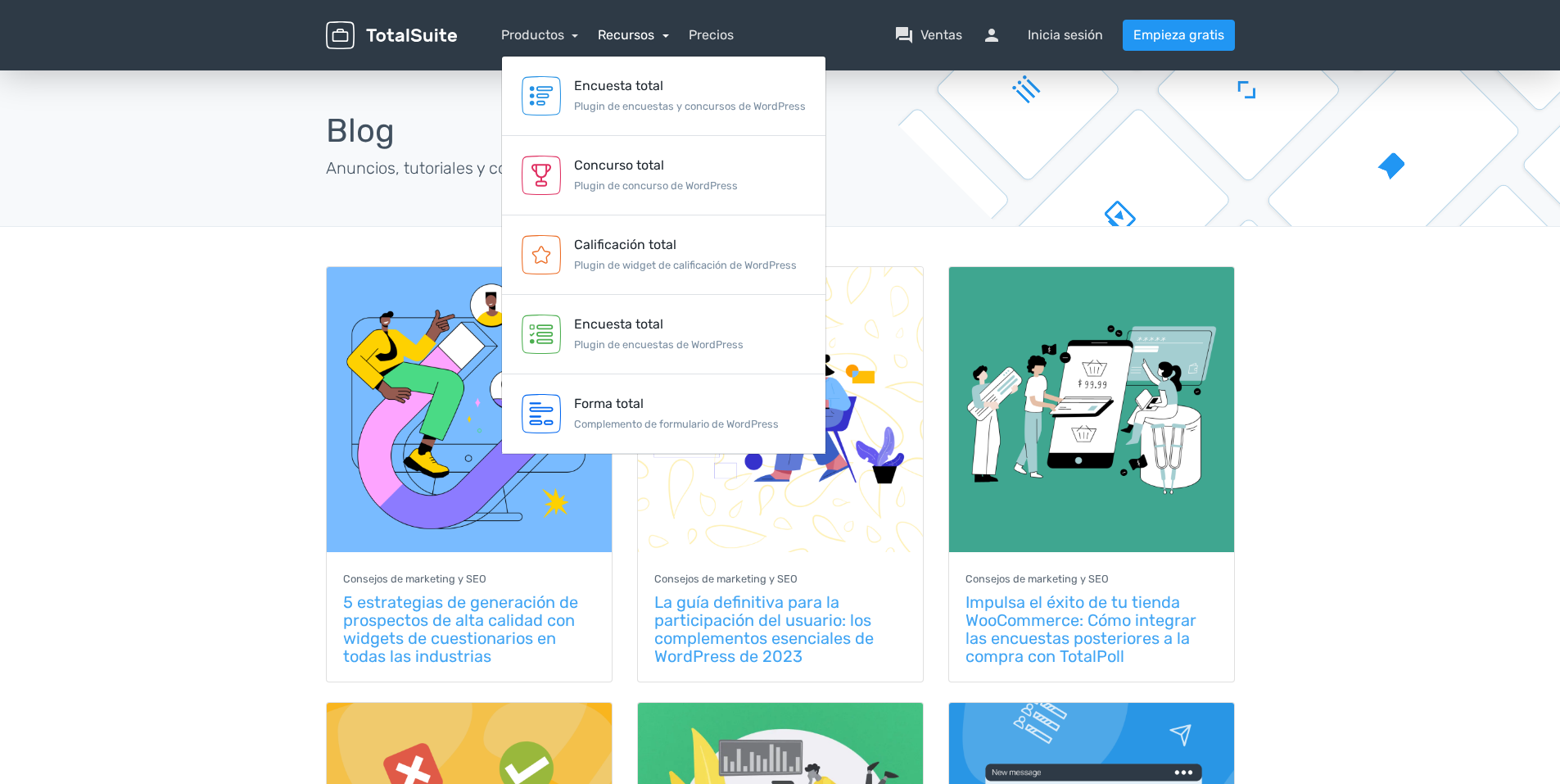
click at [666, 30] on link "Recursos" at bounding box center [634, 35] width 72 height 16
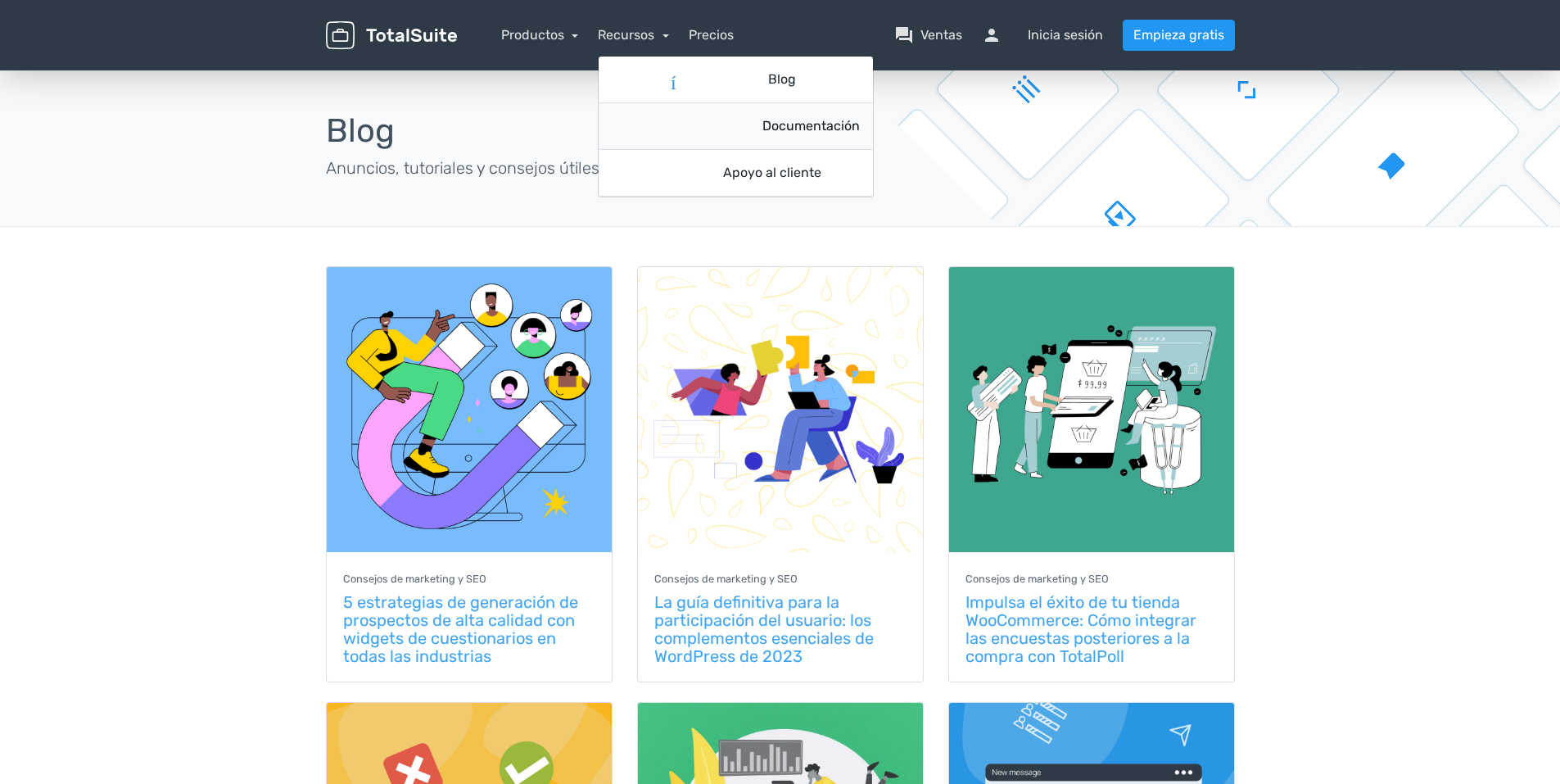
click at [764, 125] on font "Documentación" at bounding box center [811, 126] width 97 height 20
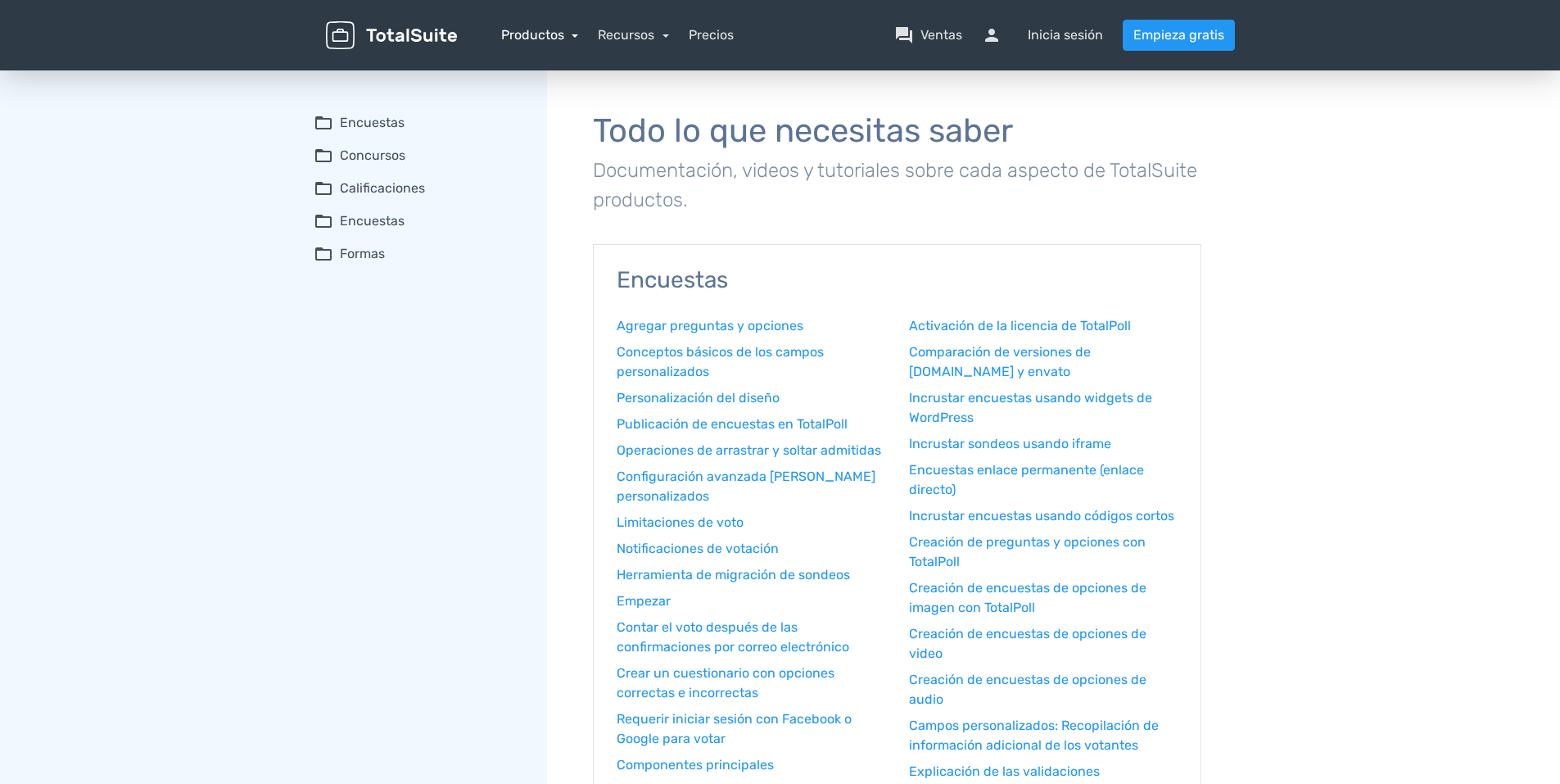
click at [576, 33] on link "Productos" at bounding box center [540, 35] width 78 height 16
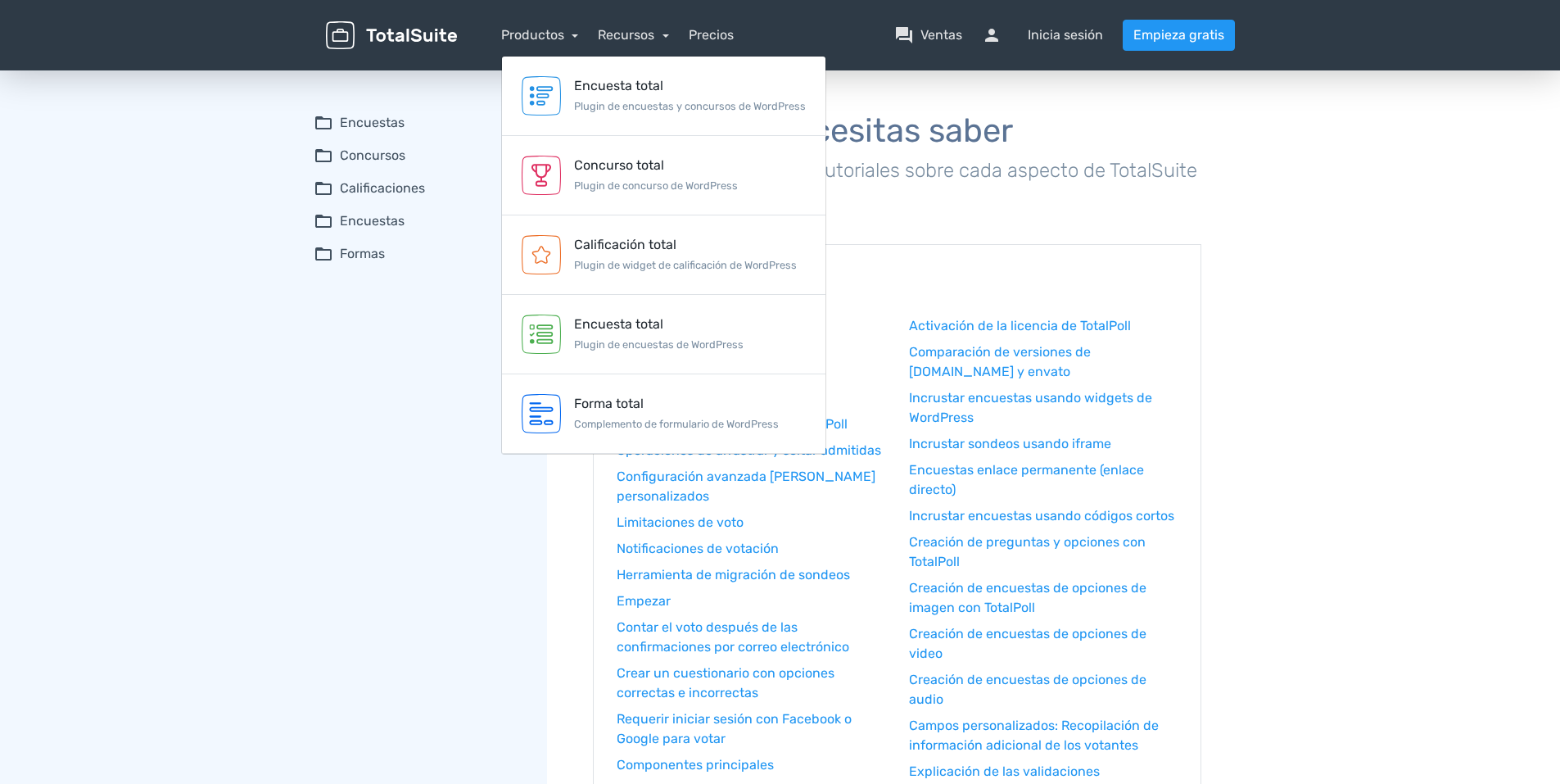
click at [671, 34] on nav "Productos Encuesta total Plugin de encuestas y concursos de WordPress Concurso …" at bounding box center [858, 35] width 778 height 31
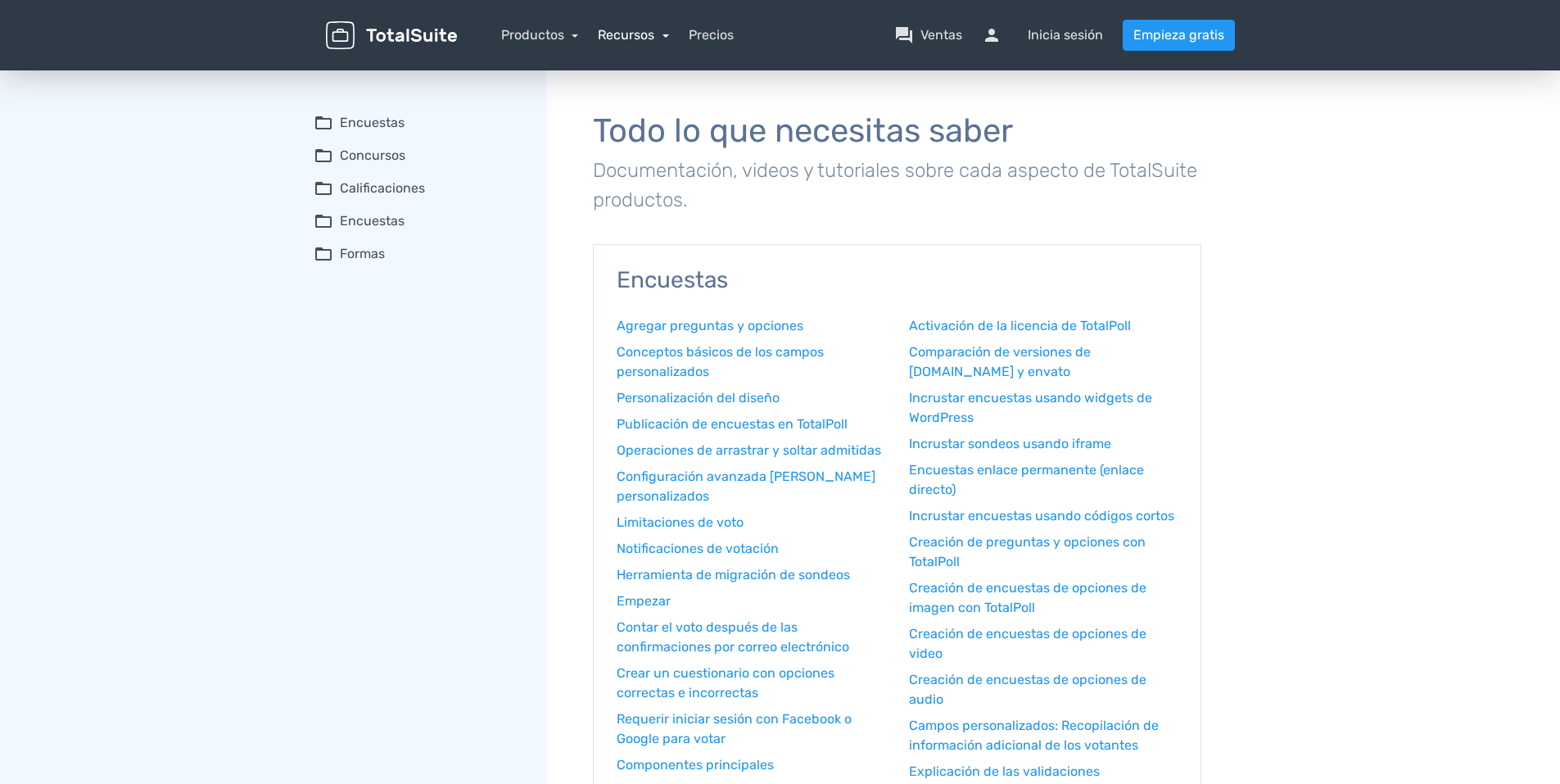
click at [662, 36] on link "Recursos" at bounding box center [634, 35] width 72 height 16
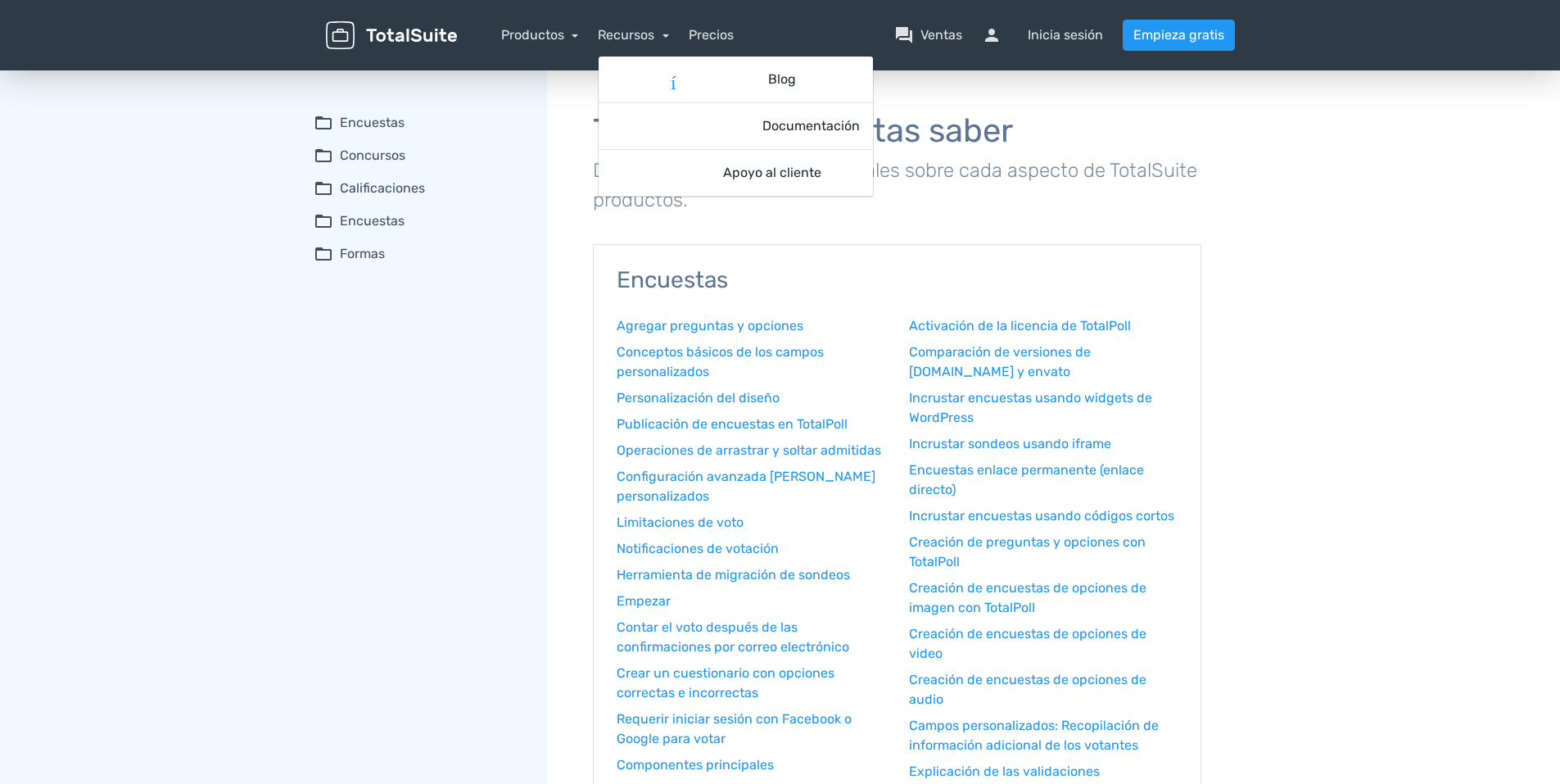
click at [795, 14] on div "menu Productos Encuesta total Plugin de encuestas y concursos de WordPress Conc…" at bounding box center [780, 35] width 934 height 71
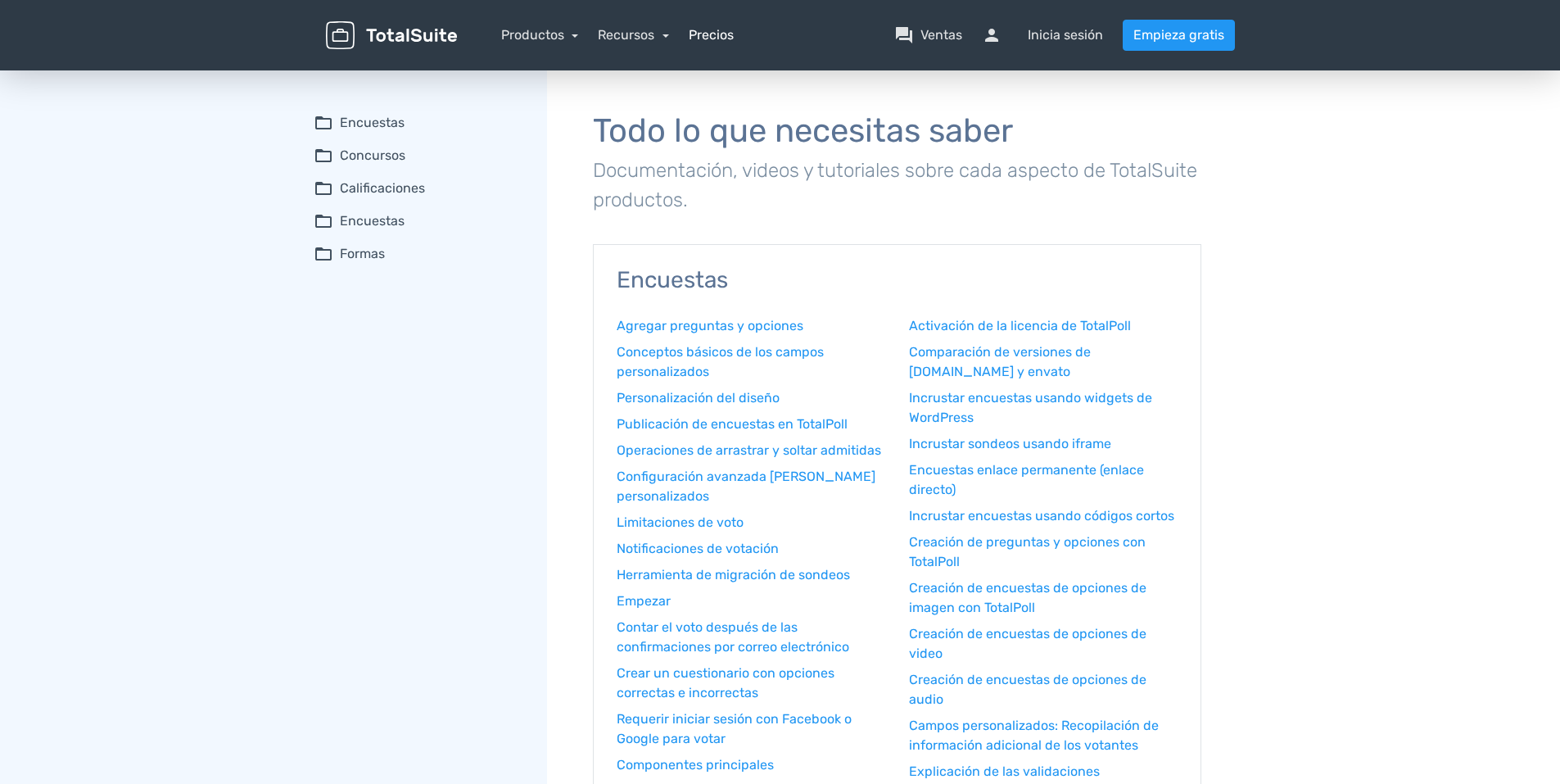
click at [724, 34] on link "Precios" at bounding box center [711, 35] width 45 height 20
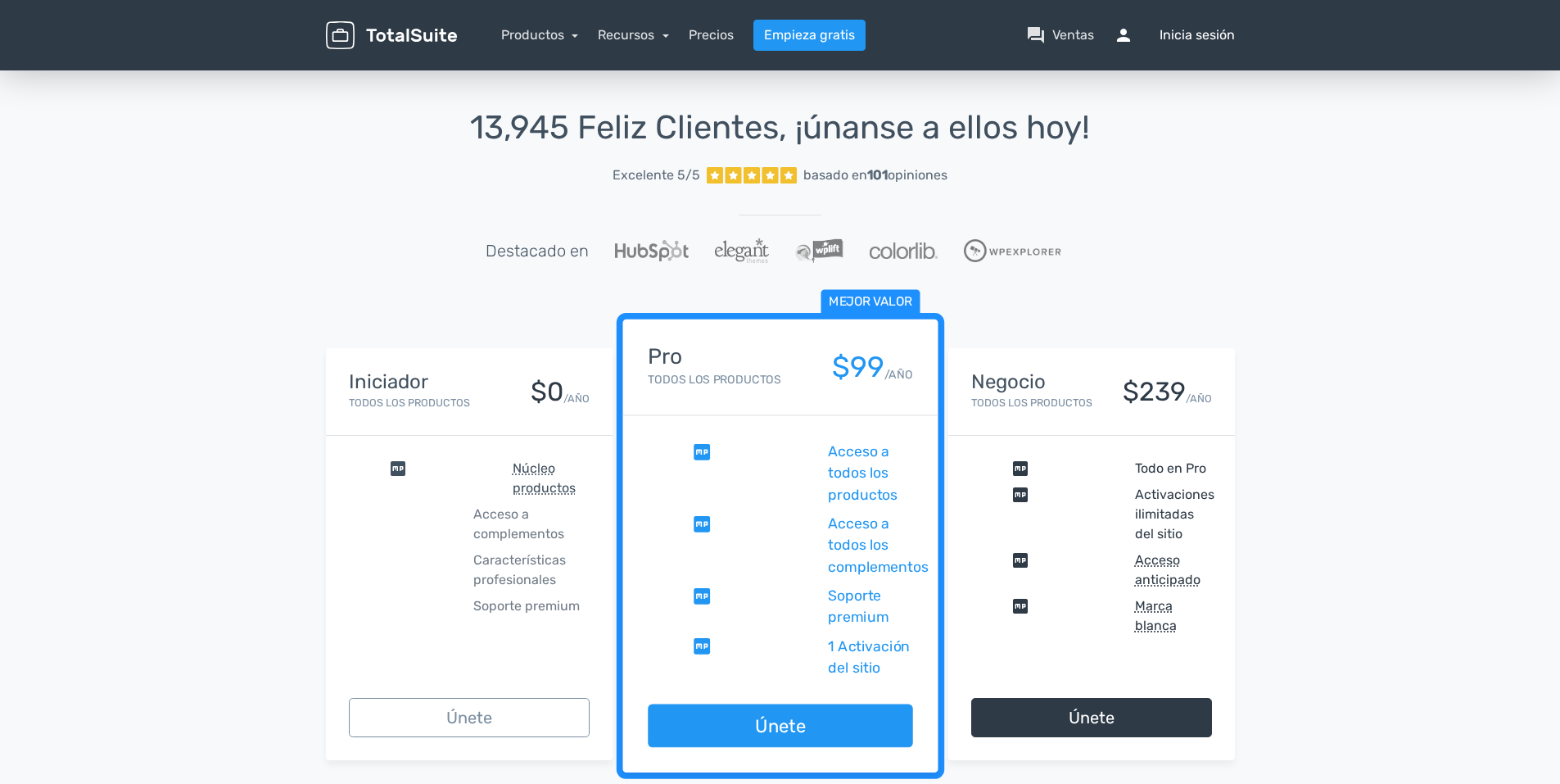
click at [1196, 38] on font "Inicia sesión" at bounding box center [1198, 35] width 76 height 20
click at [1200, 33] on font "Inicia sesión" at bounding box center [1198, 35] width 76 height 20
click at [1203, 33] on font "Inicia sesión" at bounding box center [1198, 35] width 76 height 20
click at [1053, 29] on font "Ventas" at bounding box center [1073, 35] width 42 height 20
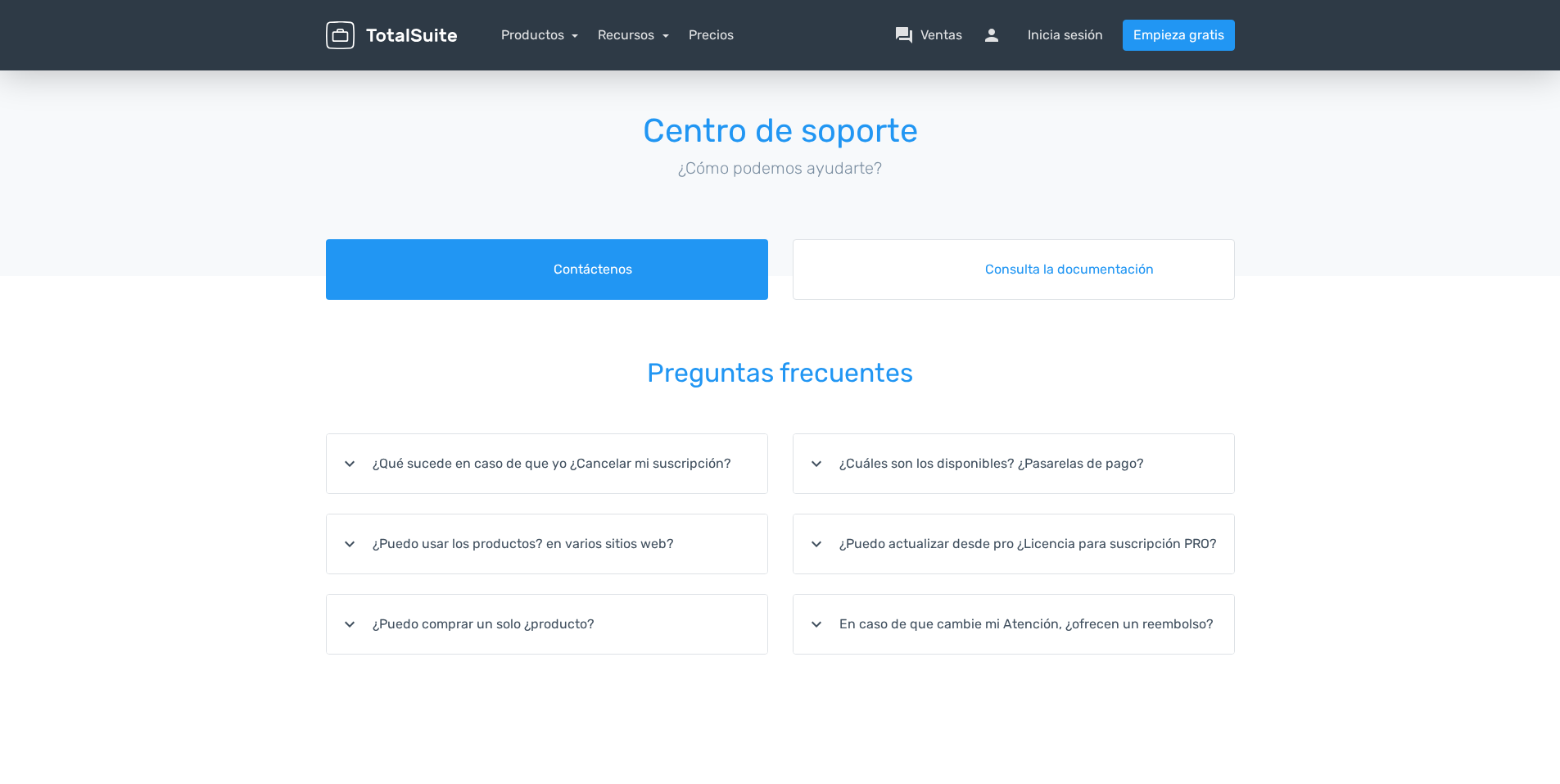
click at [339, 37] on img at bounding box center [391, 35] width 131 height 29
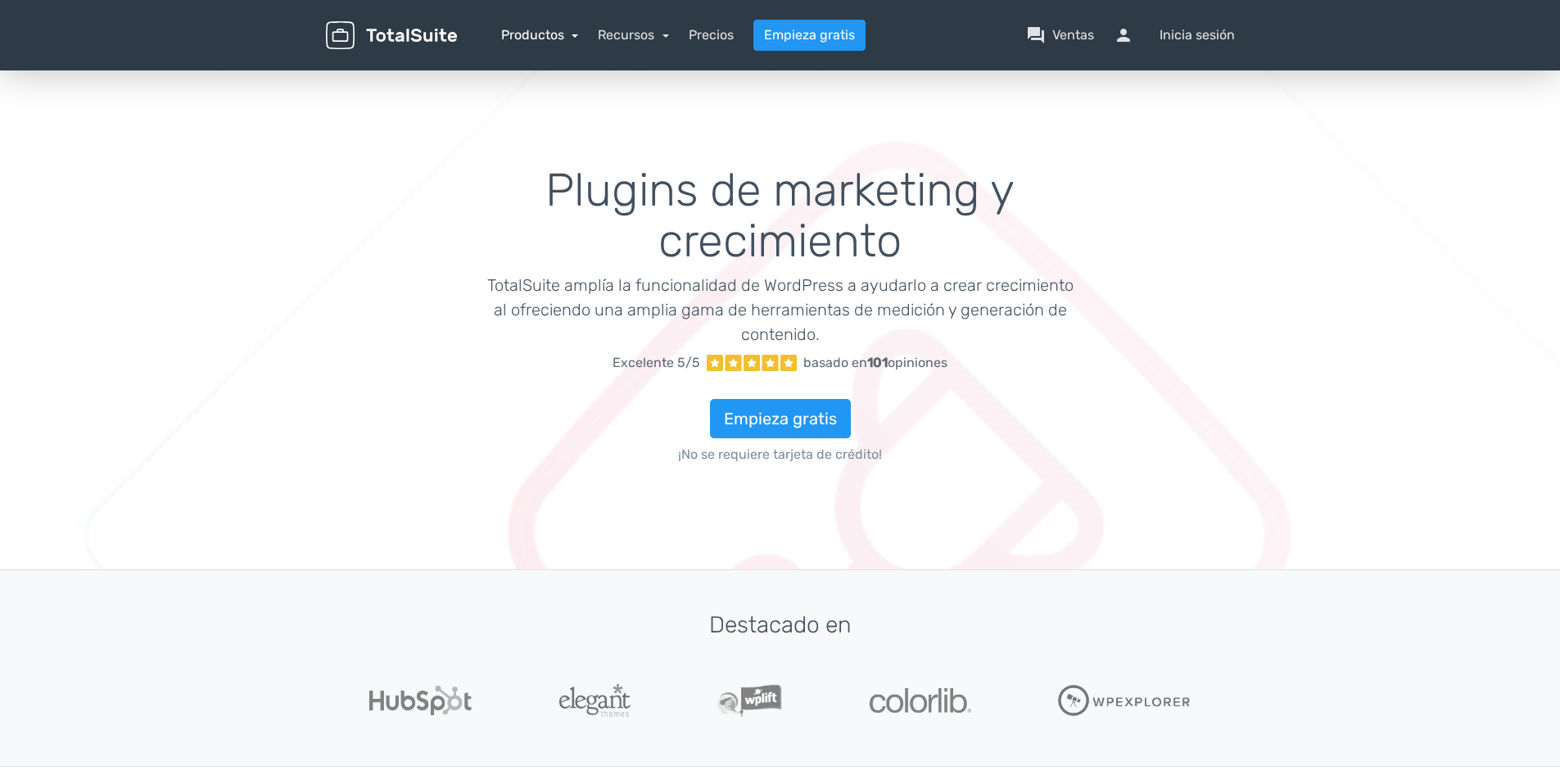
click at [513, 28] on link "Productos" at bounding box center [540, 35] width 78 height 16
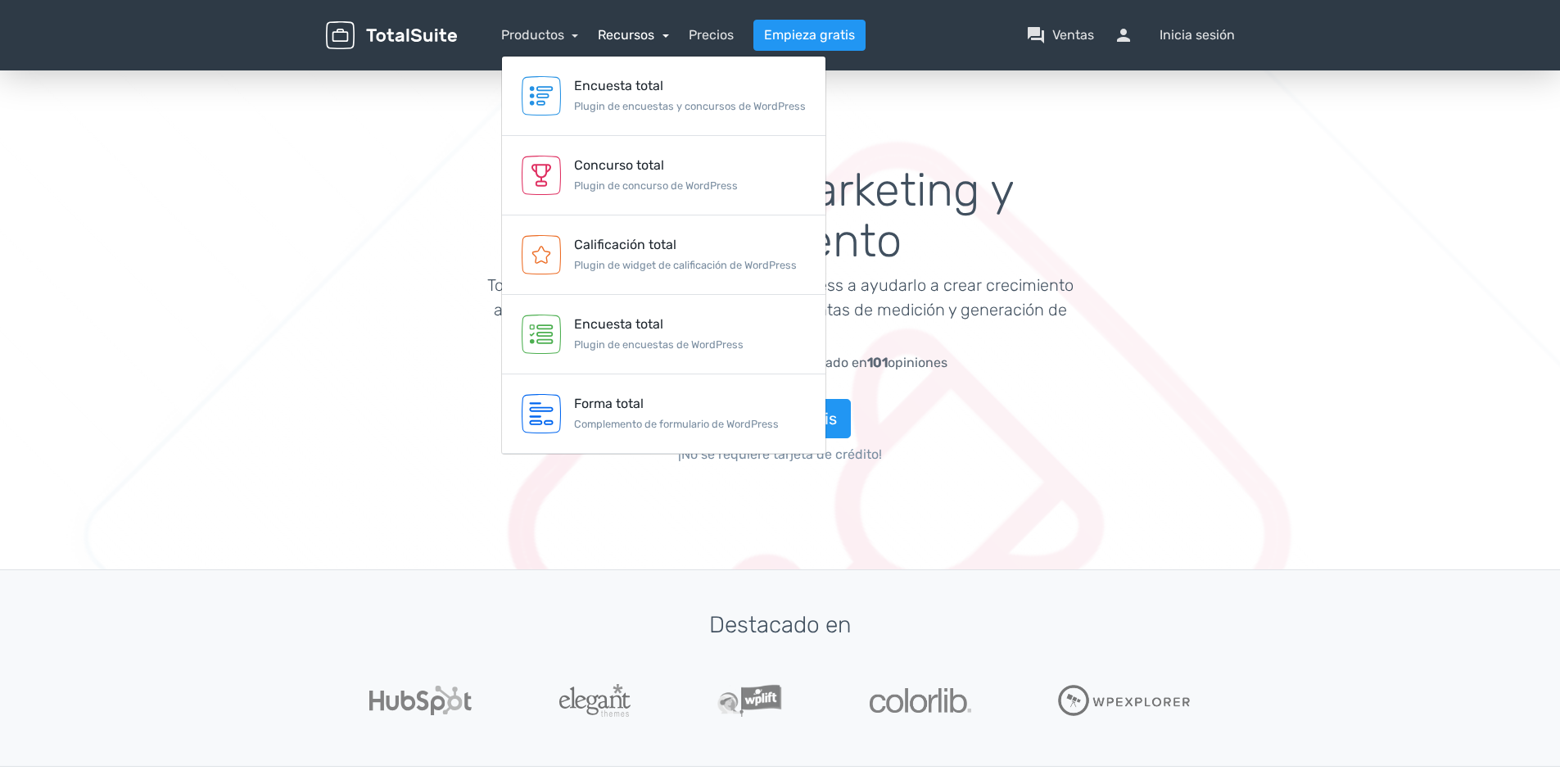
click at [606, 30] on link "Recursos" at bounding box center [634, 35] width 72 height 16
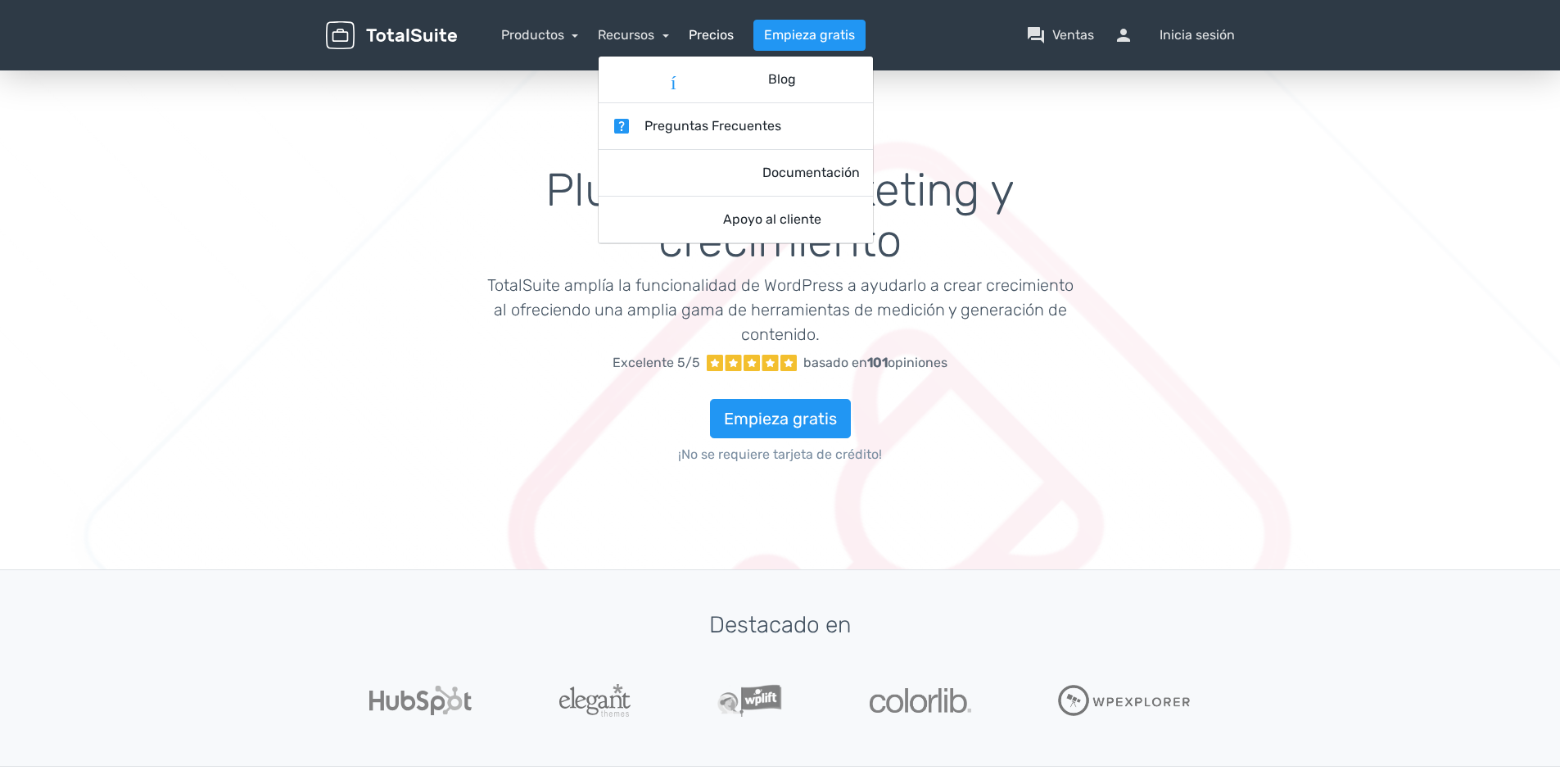
click at [707, 27] on link "Precios" at bounding box center [711, 35] width 45 height 20
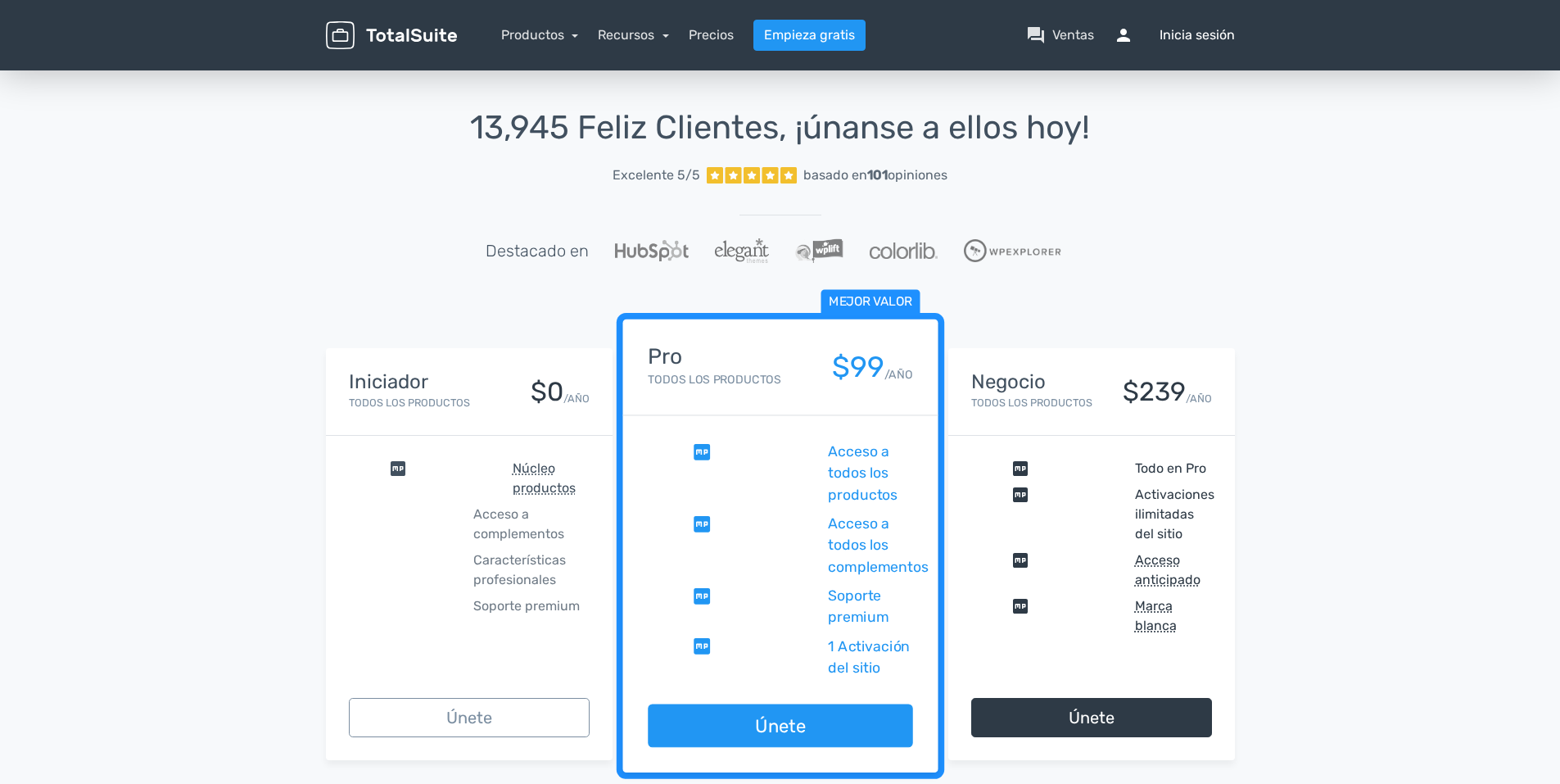
click at [1122, 35] on span "persona" at bounding box center [1134, 35] width 39 height 20
click at [1175, 26] on font "Inicia sesión" at bounding box center [1198, 35] width 76 height 20
click at [1185, 45] on nav "Productos TotalPoll WordPress Poll and Contest Plugin TotalContest WordPress Co…" at bounding box center [858, 35] width 778 height 31
click at [1186, 45] on nav "Productos TotalPoll WordPress Poll and Contest Plugin TotalContest WordPress Co…" at bounding box center [858, 35] width 778 height 31
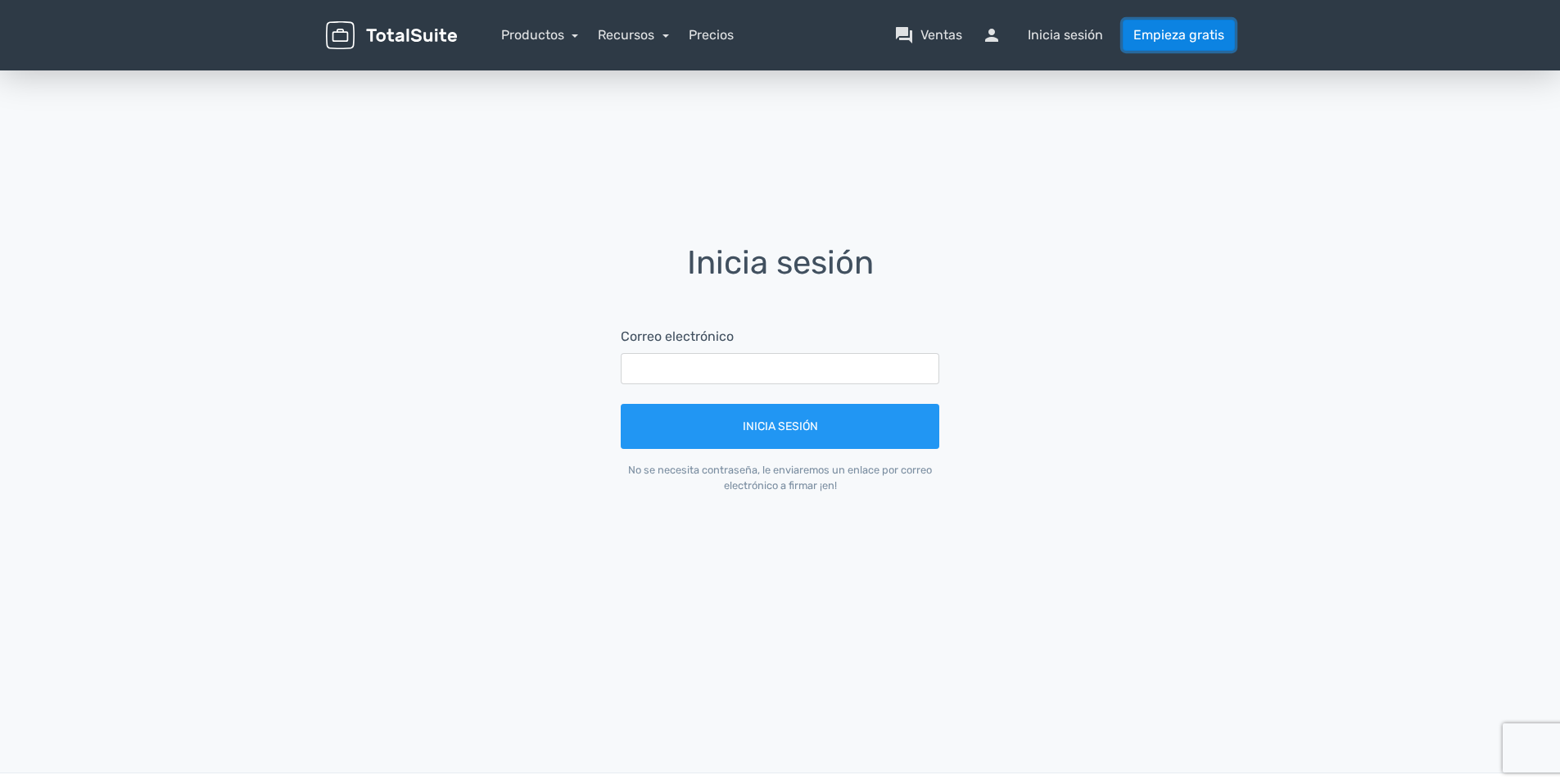
click at [1186, 44] on link "Empieza gratis" at bounding box center [1179, 35] width 112 height 31
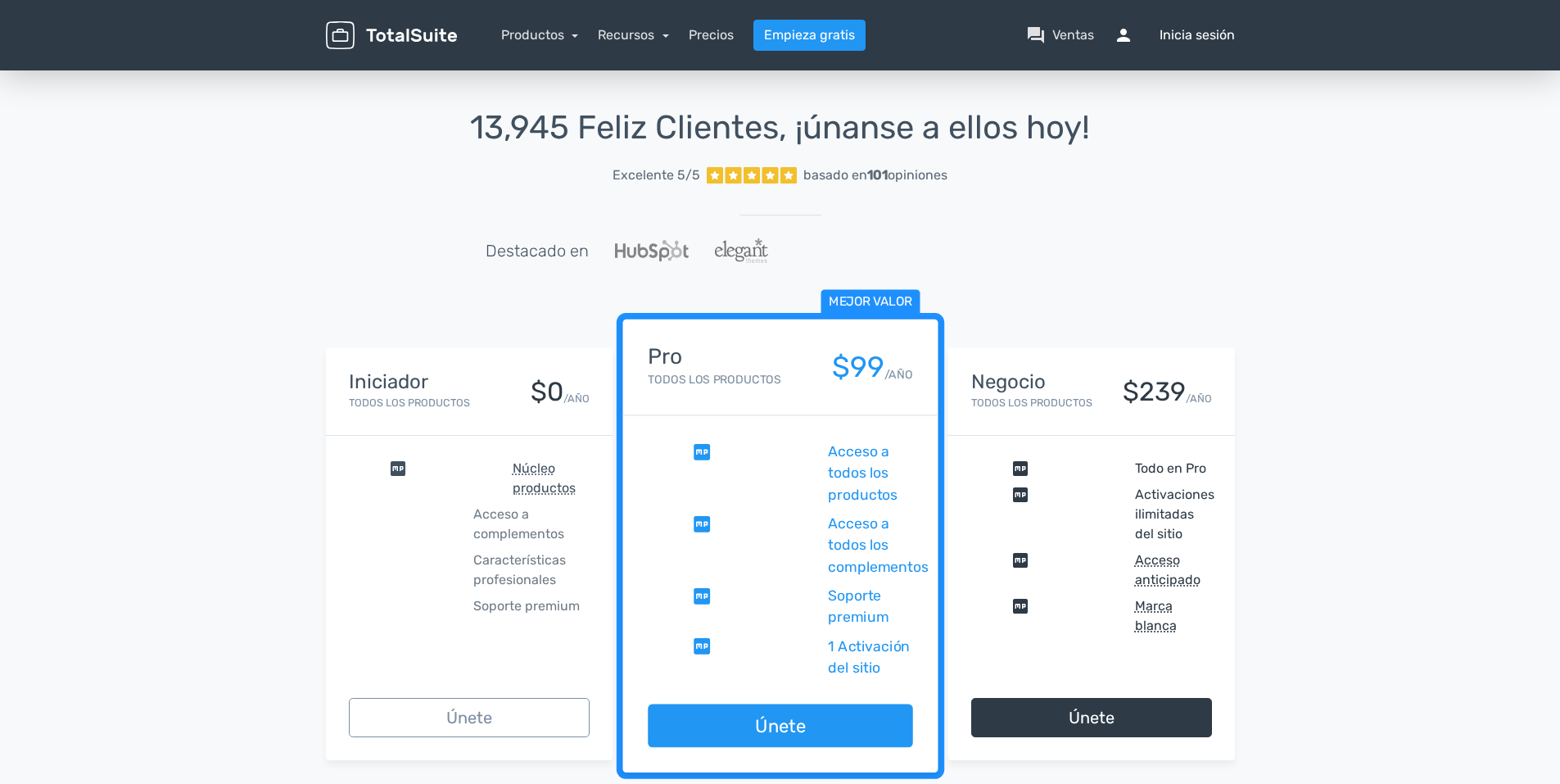
click at [1186, 44] on font "Inicia sesión" at bounding box center [1198, 35] width 76 height 20
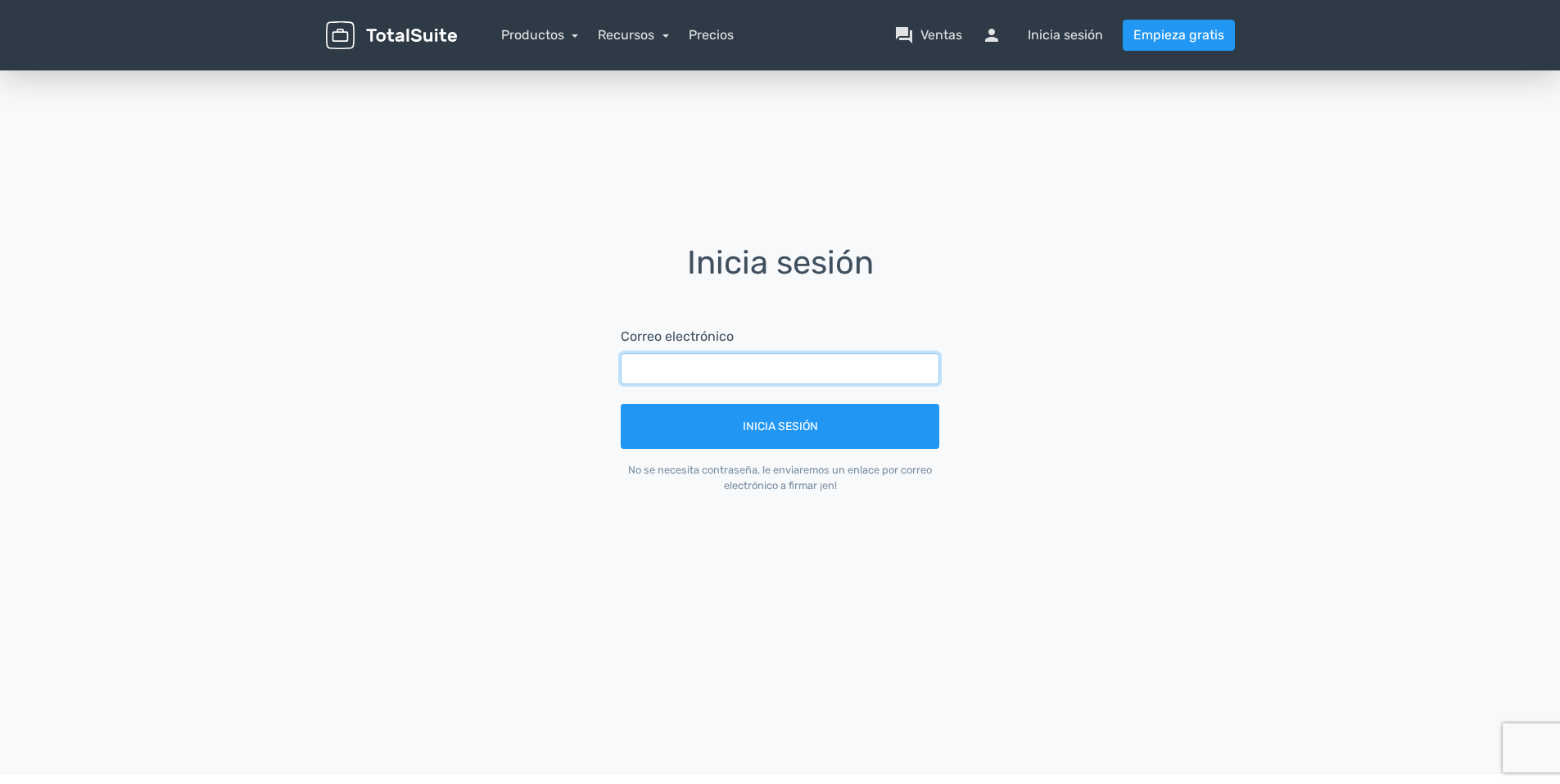
drag, startPoint x: 0, startPoint y: 0, endPoint x: 623, endPoint y: 358, distance: 718.5
click at [623, 358] on input "text" at bounding box center [780, 369] width 318 height 31
type input "[EMAIL_ADDRESS][DOMAIN_NAME]"
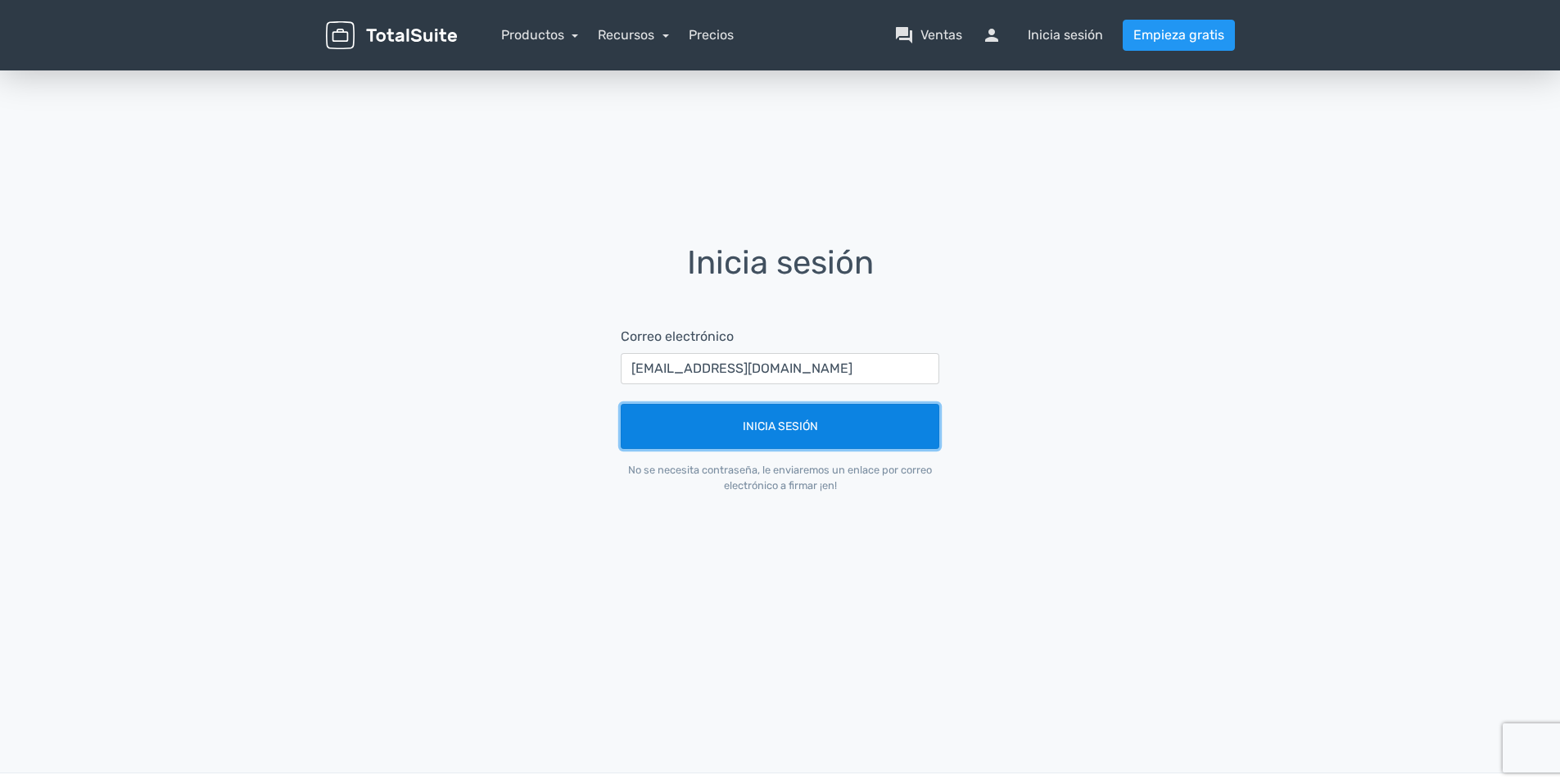
click at [707, 429] on button "Inicia sesión" at bounding box center [780, 426] width 318 height 45
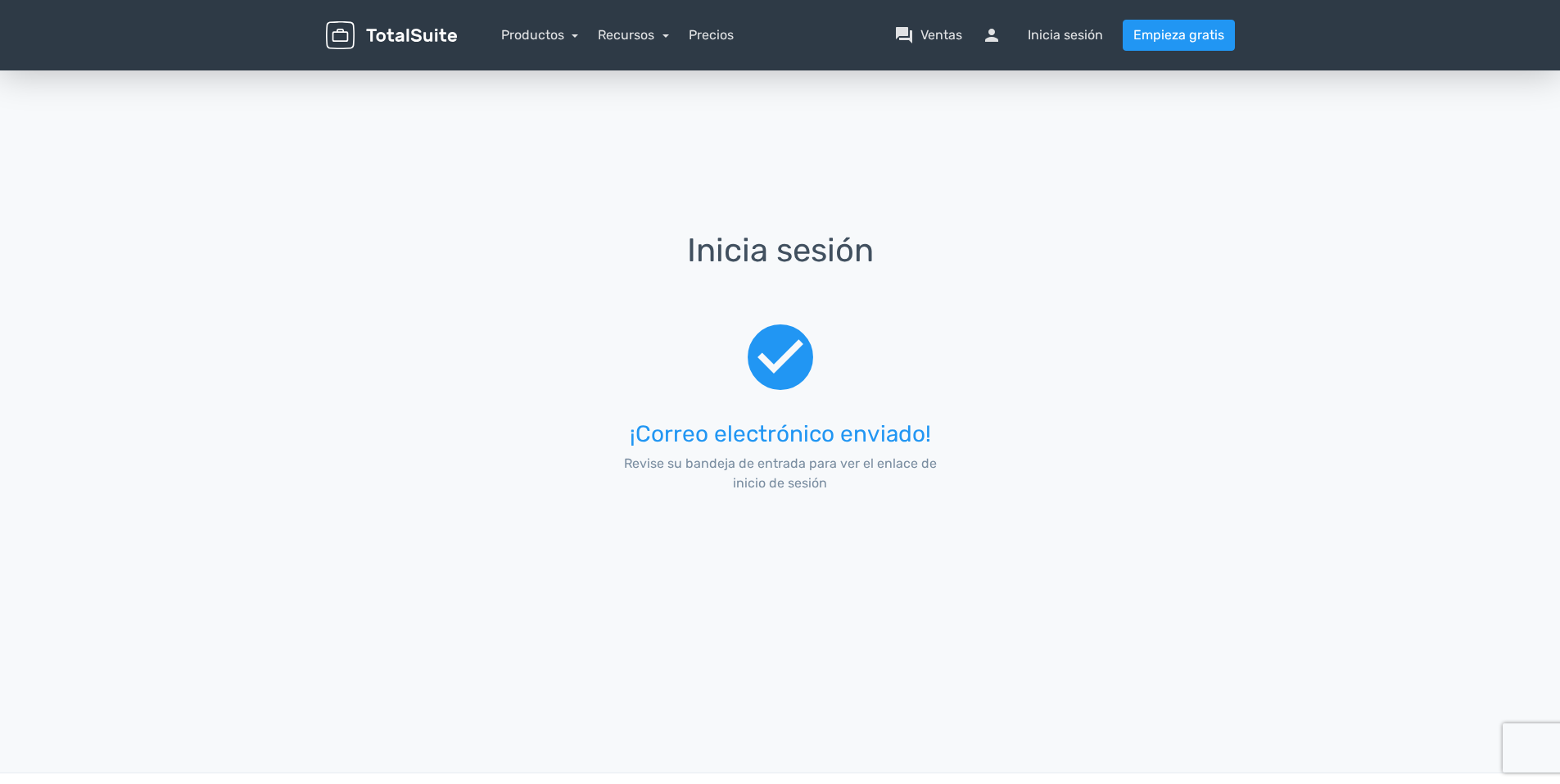
click at [402, 35] on img at bounding box center [391, 35] width 131 height 29
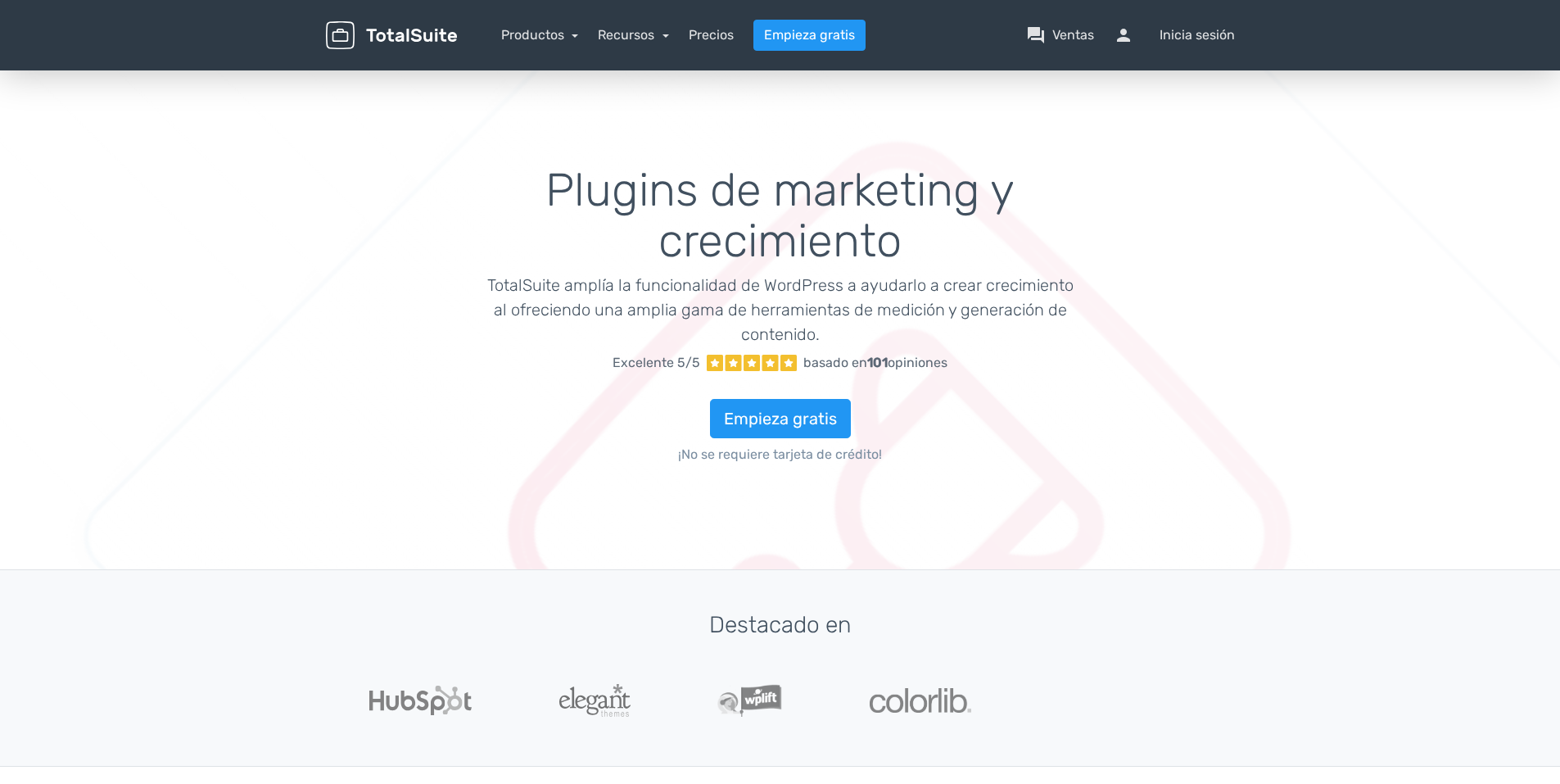
click at [417, 30] on img at bounding box center [391, 35] width 131 height 29
click at [778, 27] on link "Empieza gratis" at bounding box center [810, 35] width 112 height 31
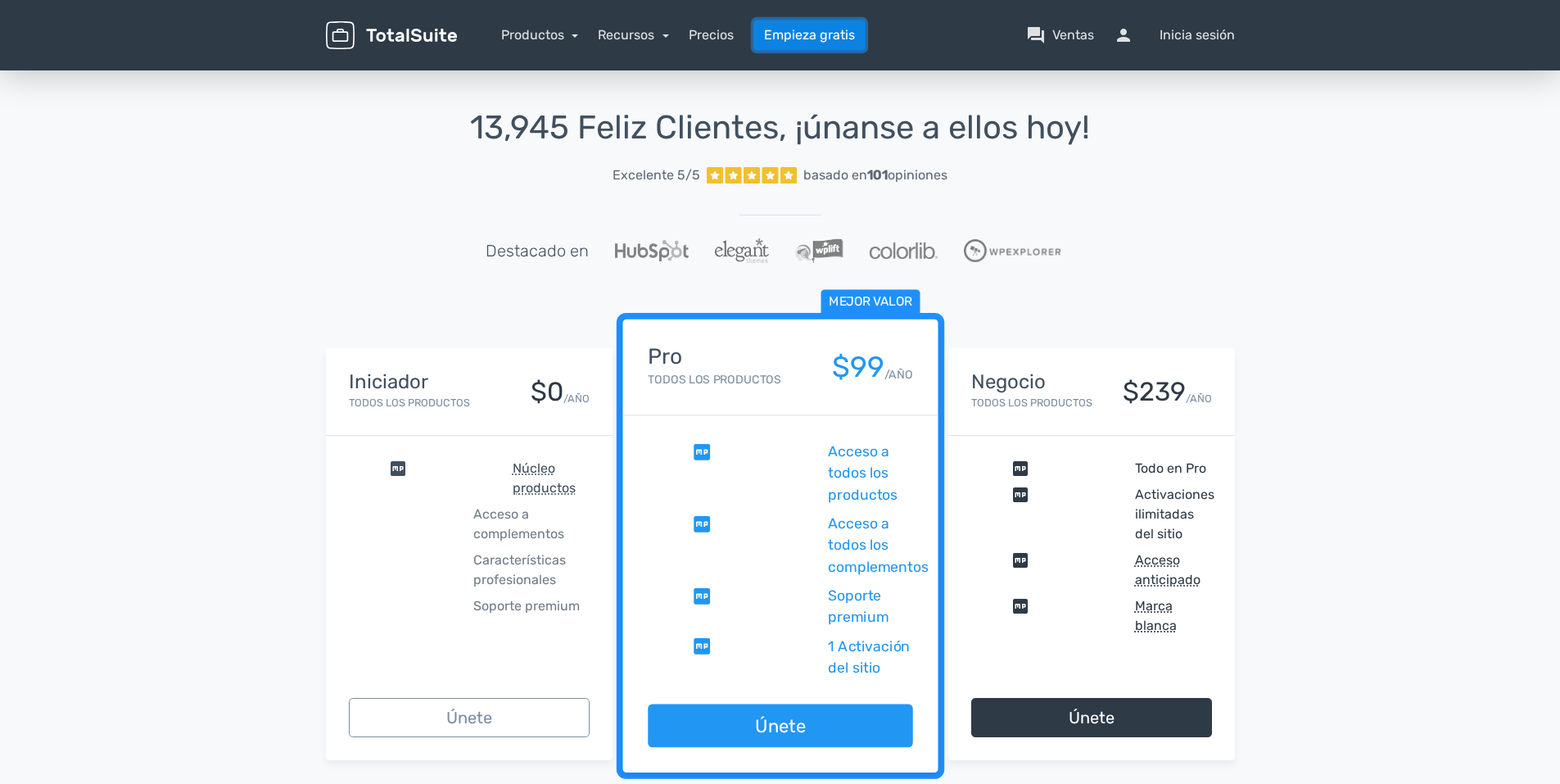
click at [817, 35] on link "Empieza gratis" at bounding box center [810, 35] width 112 height 31
click at [1214, 40] on font "Inicia sesión" at bounding box center [1198, 35] width 76 height 20
click at [1214, 39] on font "Inicia sesión" at bounding box center [1198, 35] width 76 height 20
drag, startPoint x: 1214, startPoint y: 39, endPoint x: 1100, endPoint y: 20, distance: 115.6
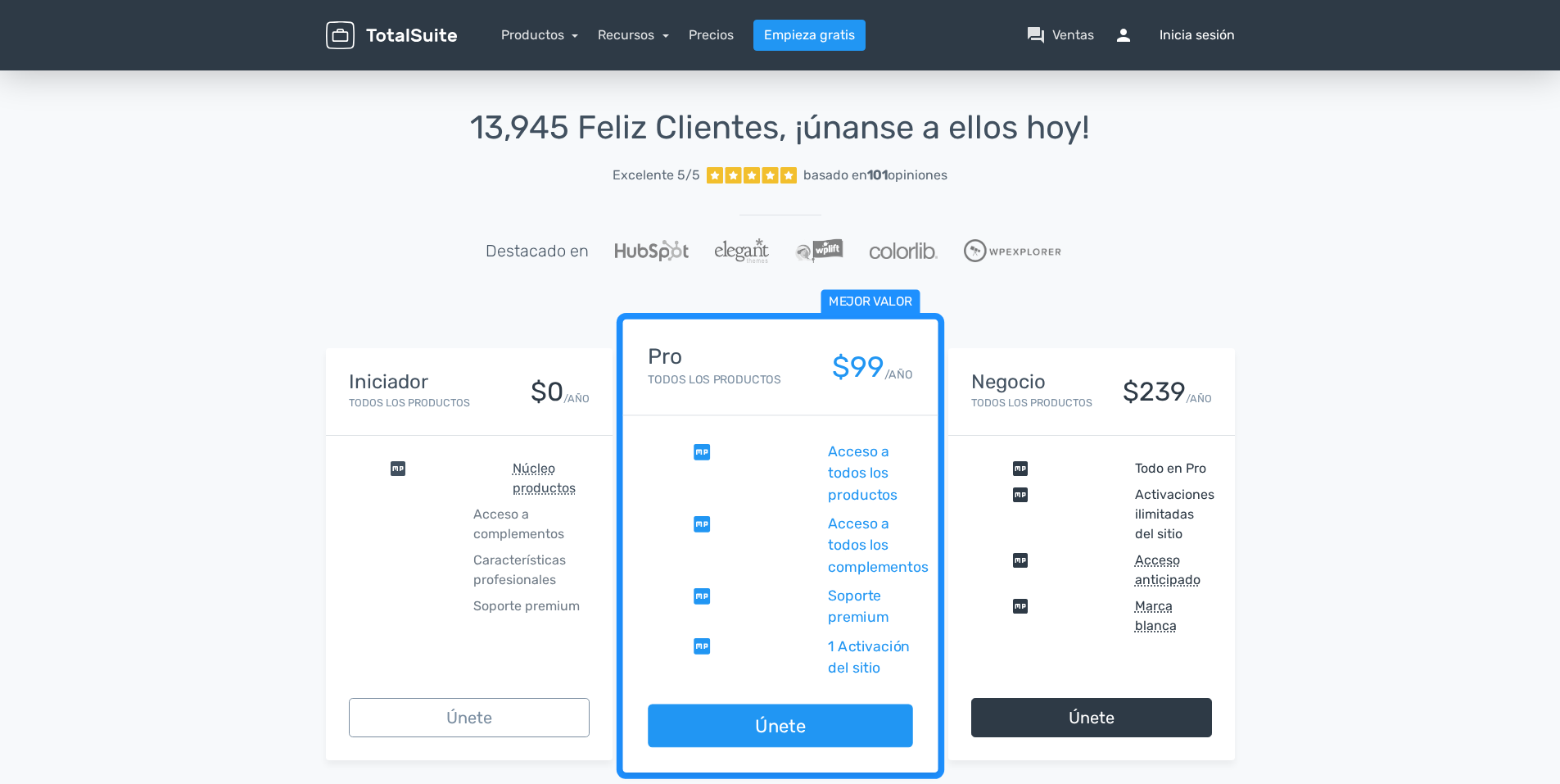
click at [1211, 39] on font "Inicia sesión" at bounding box center [1198, 35] width 76 height 20
click at [1117, 35] on span "persona" at bounding box center [1134, 35] width 39 height 20
click at [1118, 35] on span "persona" at bounding box center [1134, 35] width 39 height 20
click at [1122, 34] on span "persona" at bounding box center [1134, 35] width 39 height 20
click at [1146, 32] on span "persona" at bounding box center [1134, 35] width 39 height 20
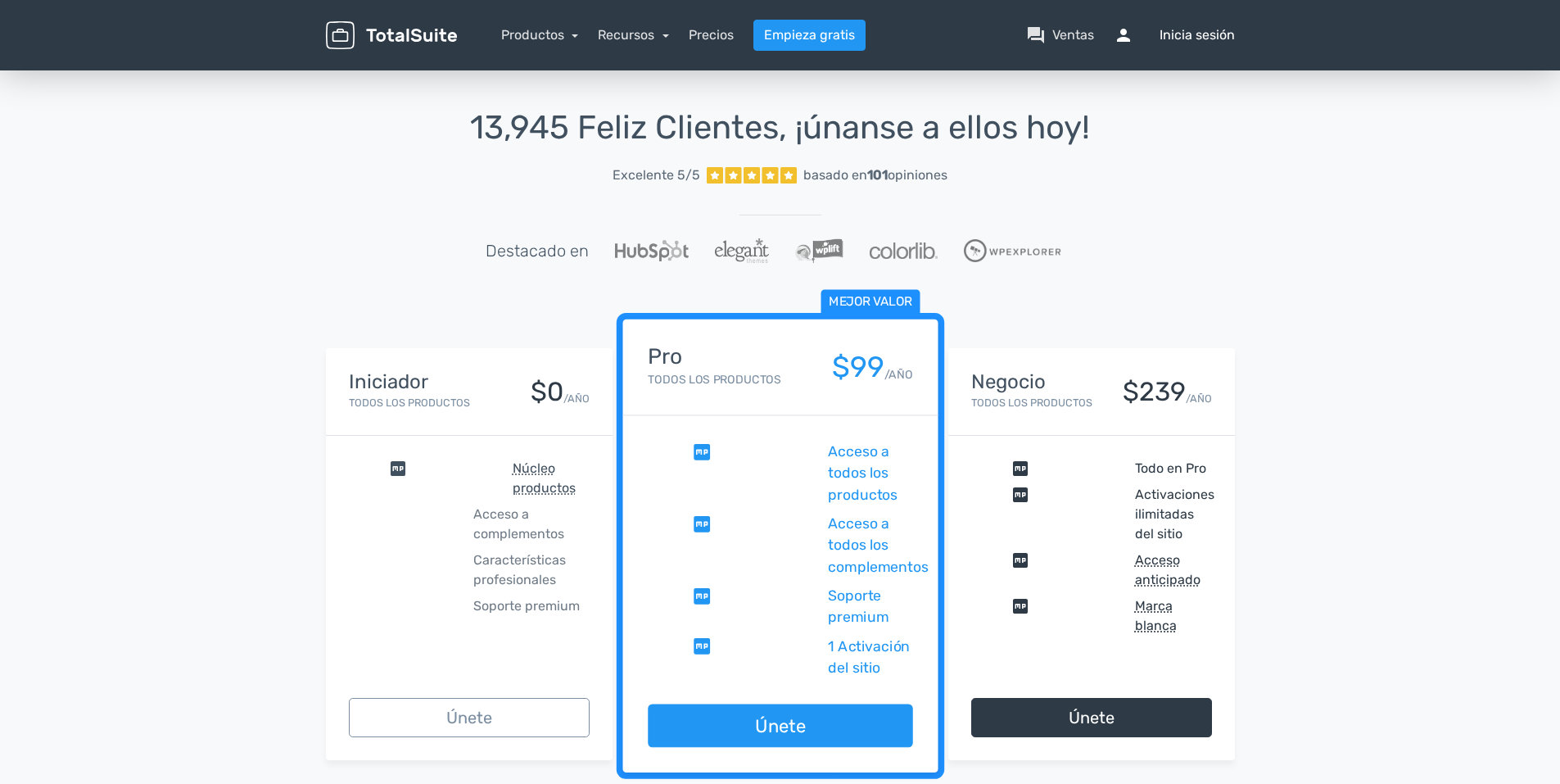
click at [1170, 32] on font "Inicia sesión" at bounding box center [1198, 35] width 76 height 20
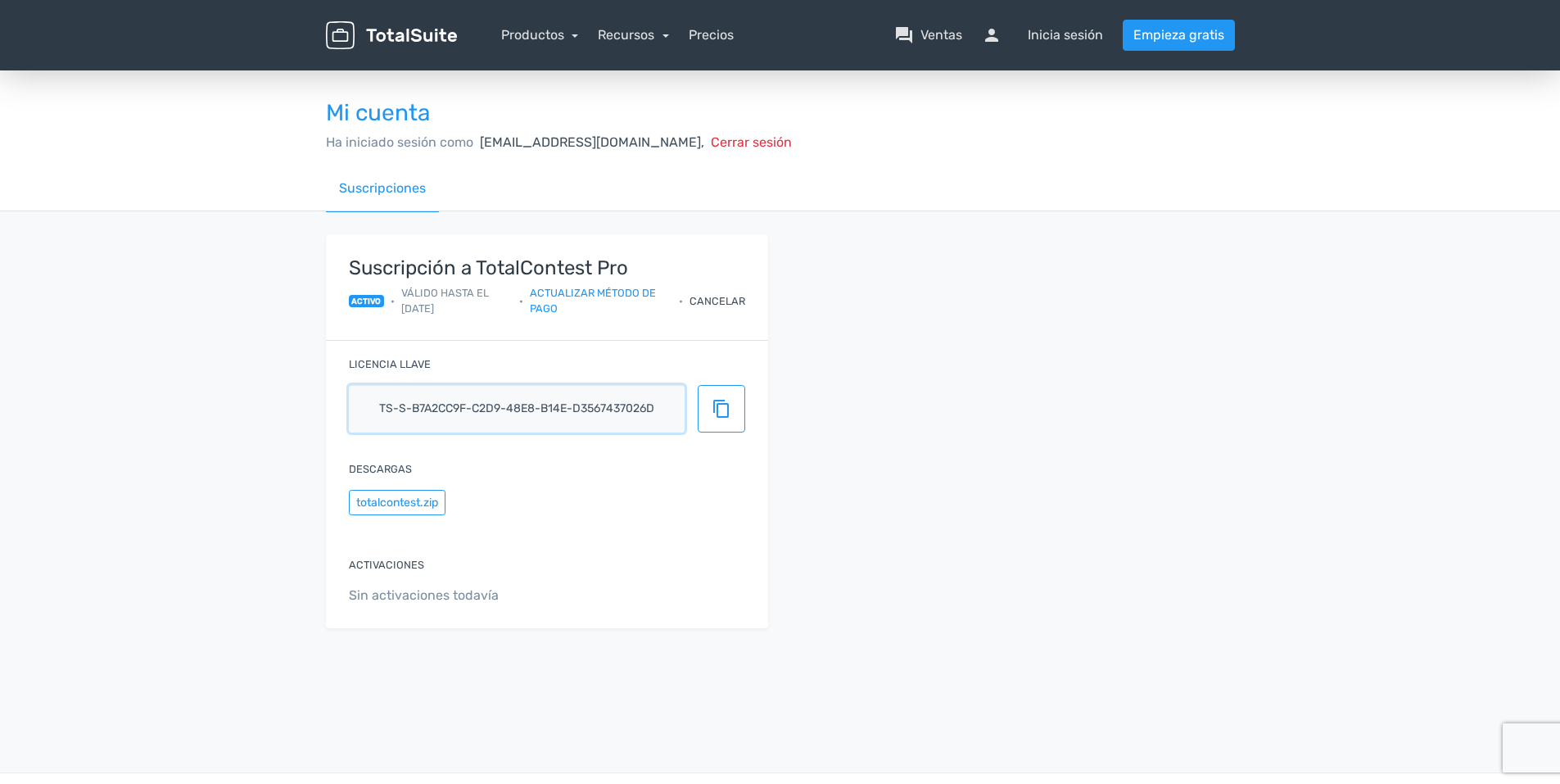
drag, startPoint x: 374, startPoint y: 402, endPoint x: 703, endPoint y: 438, distance: 331.0
click at [703, 438] on div "Licencia llave ts-s-b7a2cc9f-c2d9-48e8-b14e-d3567437026d content_copy" at bounding box center [547, 392] width 443 height 104
drag, startPoint x: 703, startPoint y: 437, endPoint x: 713, endPoint y: 418, distance: 21.5
click at [713, 418] on span "content_copy" at bounding box center [722, 409] width 20 height 20
